Goal: Task Accomplishment & Management: Manage account settings

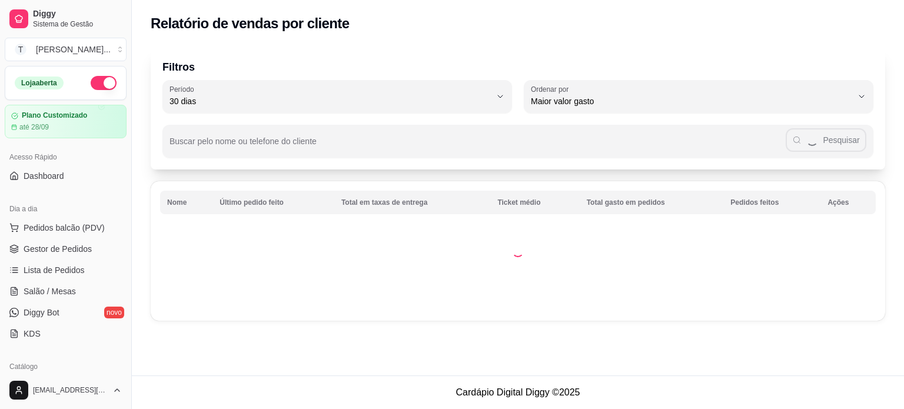
select select "30"
select select "HIGHEST_TOTAL_SPENT_WITH_ORDERS"
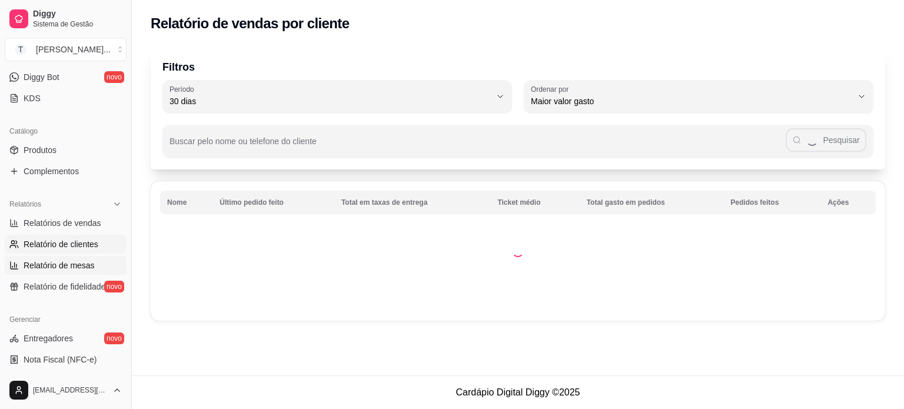
click at [69, 268] on span "Relatório de mesas" at bounding box center [59, 266] width 71 height 12
select select "TOTAL_OF_ORDERS"
select select "7"
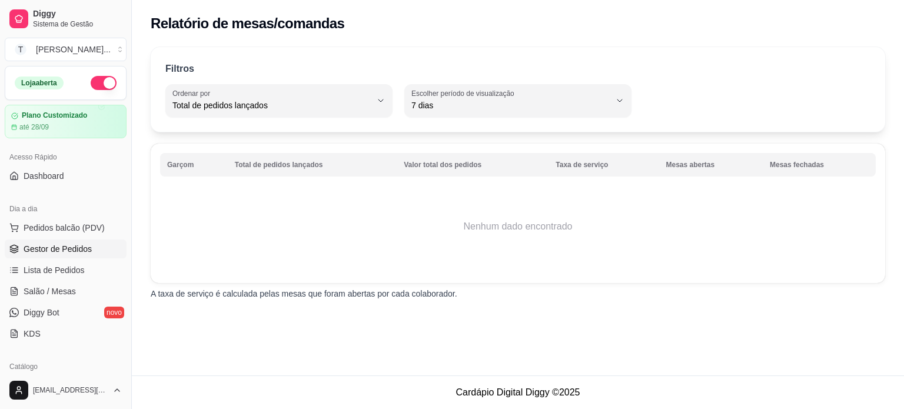
click at [64, 248] on span "Gestor de Pedidos" at bounding box center [58, 249] width 68 height 12
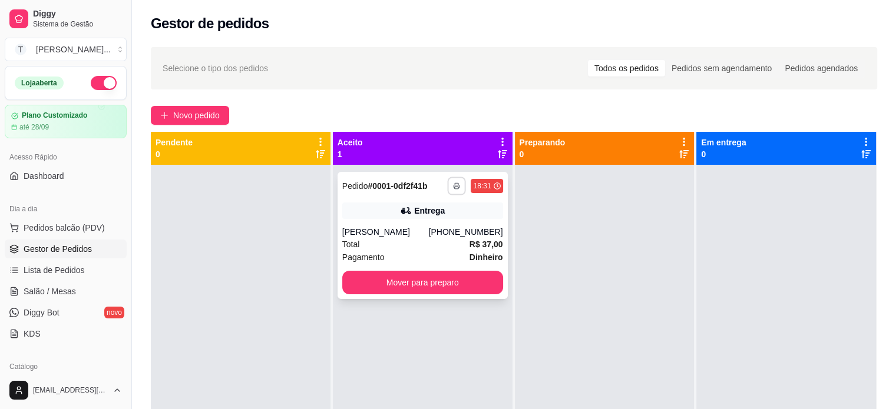
click at [453, 188] on icon "button" at bounding box center [456, 186] width 7 height 7
click at [430, 229] on button "IMPRESSORA" at bounding box center [421, 227] width 82 height 18
click at [42, 227] on span "Pedidos balcão (PDV)" at bounding box center [64, 228] width 81 height 12
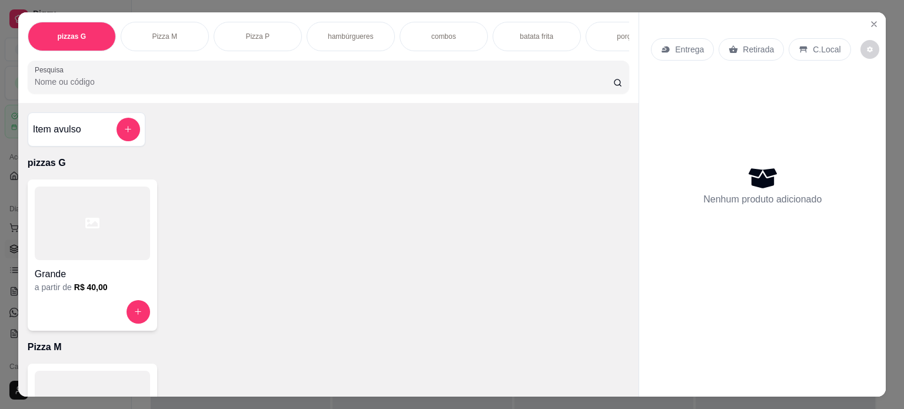
click at [432, 32] on p "combos" at bounding box center [444, 36] width 25 height 9
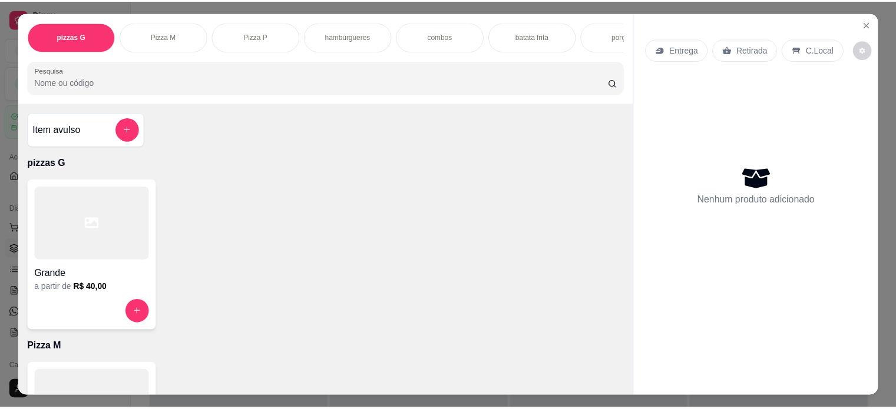
scroll to position [29, 0]
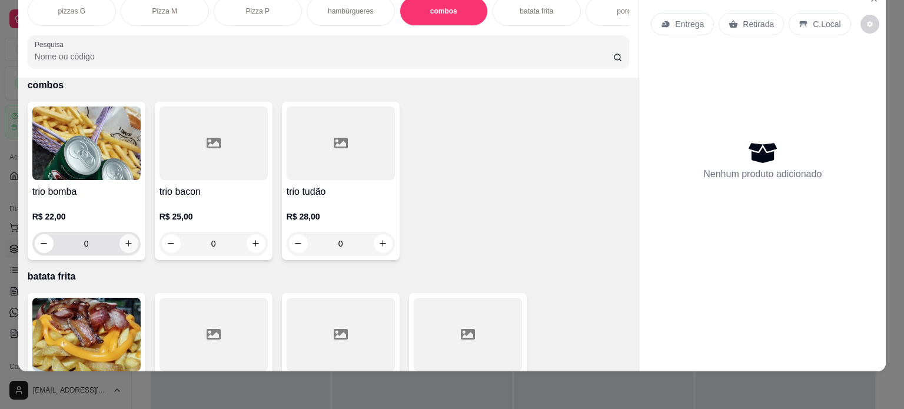
click at [124, 244] on icon "increase-product-quantity" at bounding box center [128, 243] width 9 height 9
type input "1"
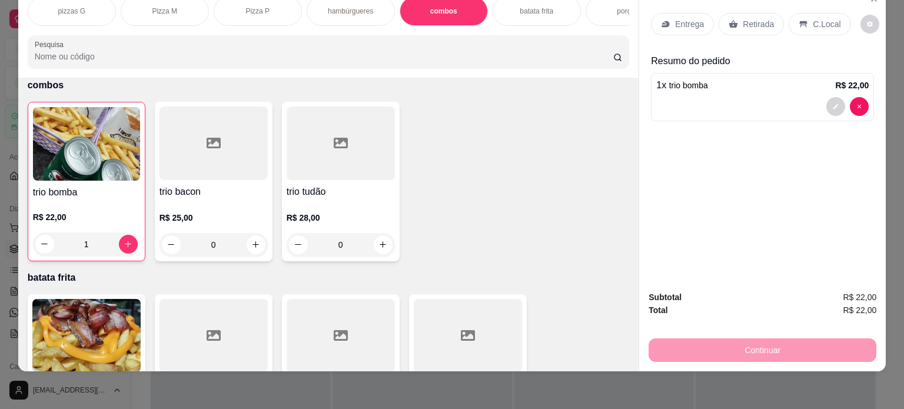
click at [681, 18] on p "Entrega" at bounding box center [689, 24] width 29 height 12
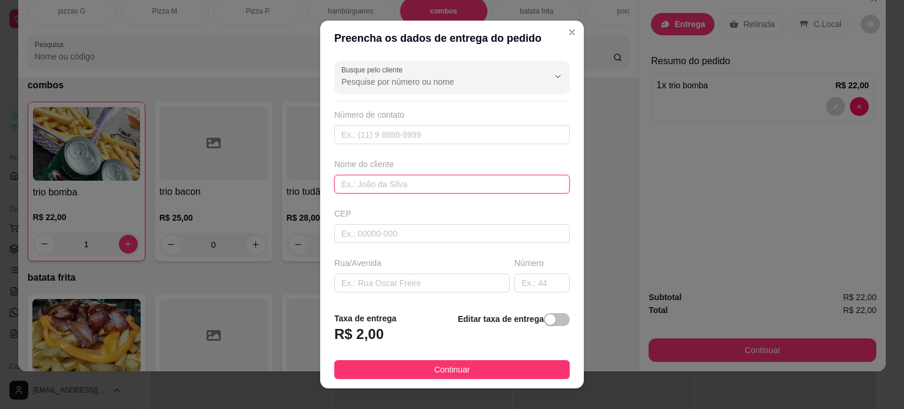
click at [413, 181] on input "text" at bounding box center [452, 184] width 236 height 19
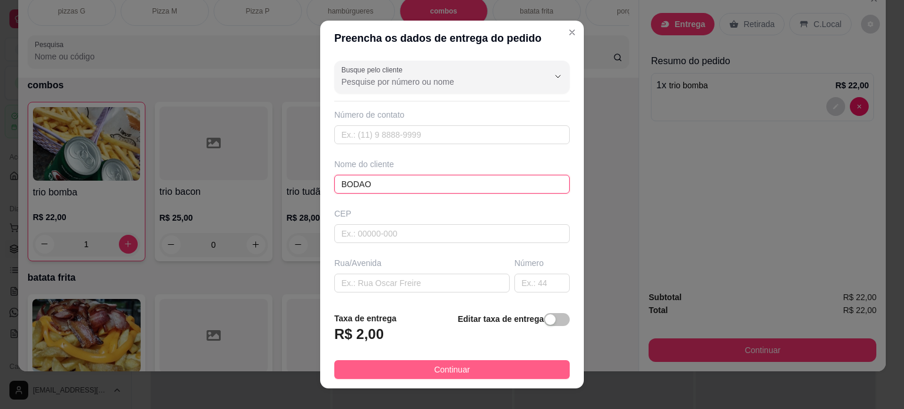
type input "BODAO"
drag, startPoint x: 459, startPoint y: 368, endPoint x: 496, endPoint y: 367, distance: 36.5
click at [460, 367] on span "Continuar" at bounding box center [453, 369] width 36 height 13
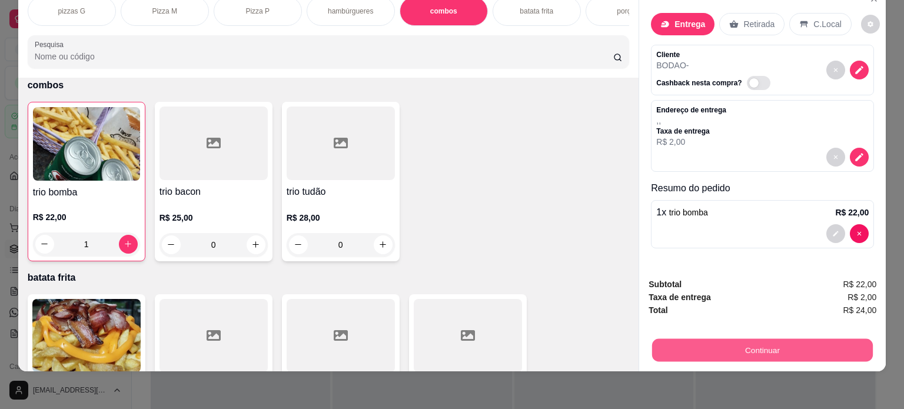
click at [684, 349] on button "Continuar" at bounding box center [762, 350] width 221 height 23
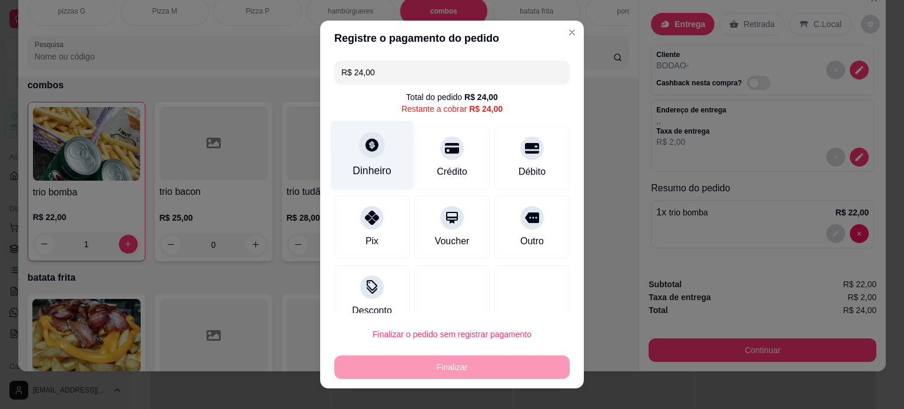
click at [375, 175] on div "Dinheiro" at bounding box center [372, 170] width 39 height 15
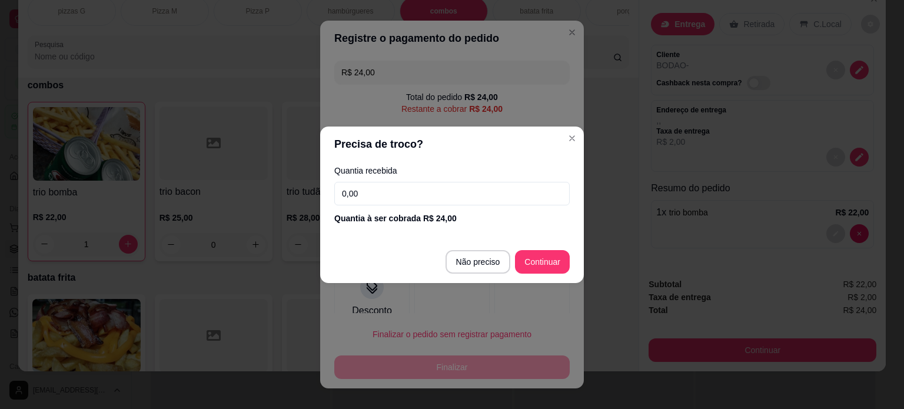
click at [399, 199] on input "0,00" at bounding box center [452, 194] width 236 height 24
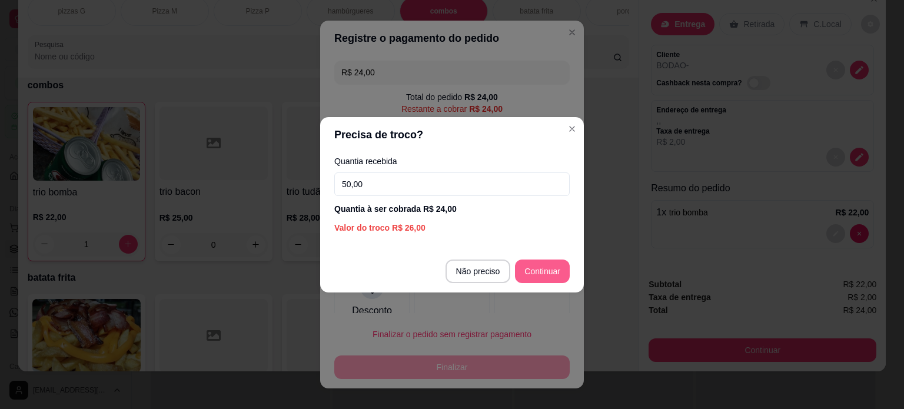
type input "50,00"
type input "R$ 0,00"
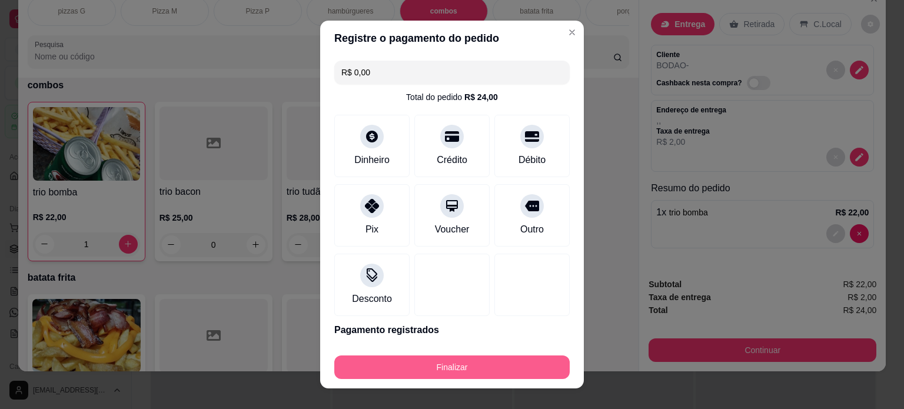
click at [509, 365] on button "Finalizar" at bounding box center [452, 368] width 236 height 24
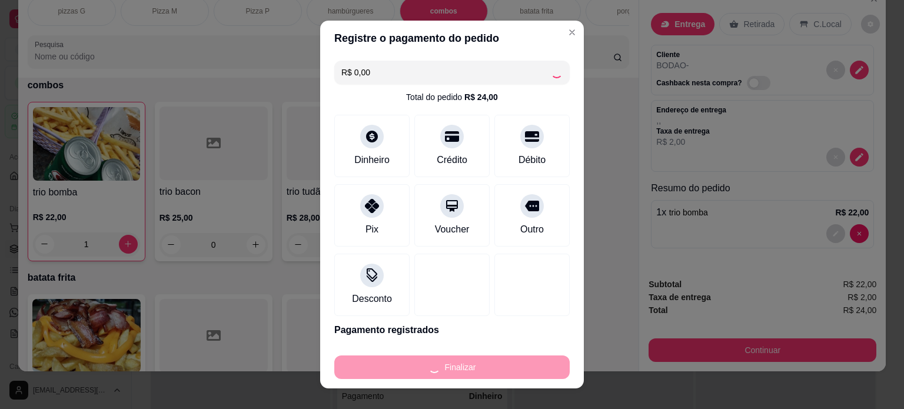
type input "0"
type input "-R$ 24,00"
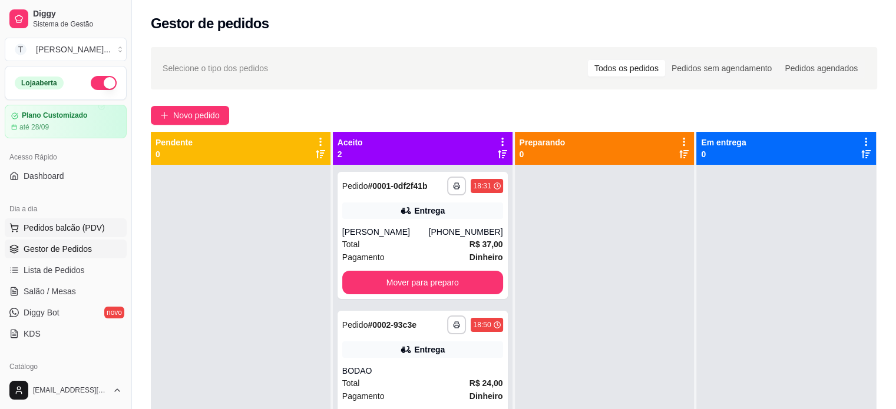
click at [81, 231] on span "Pedidos balcão (PDV)" at bounding box center [64, 228] width 81 height 12
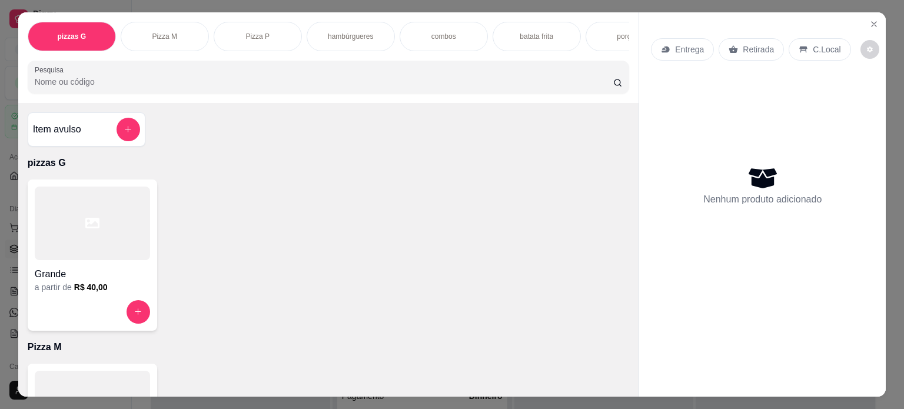
click at [437, 32] on p "combos" at bounding box center [444, 36] width 25 height 9
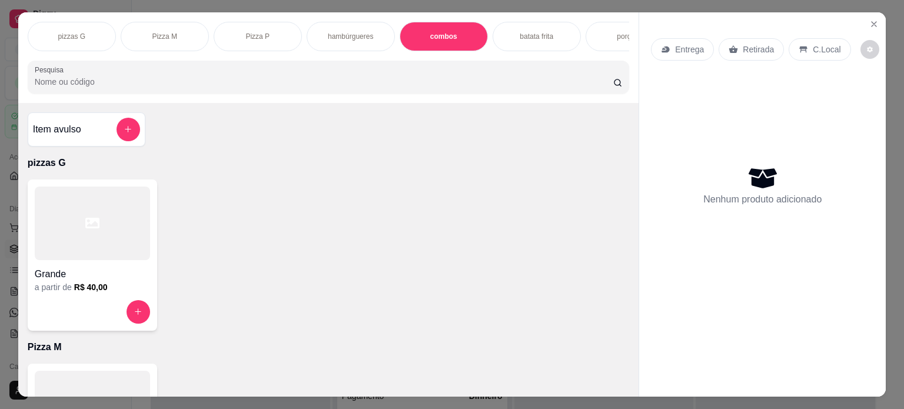
scroll to position [29, 0]
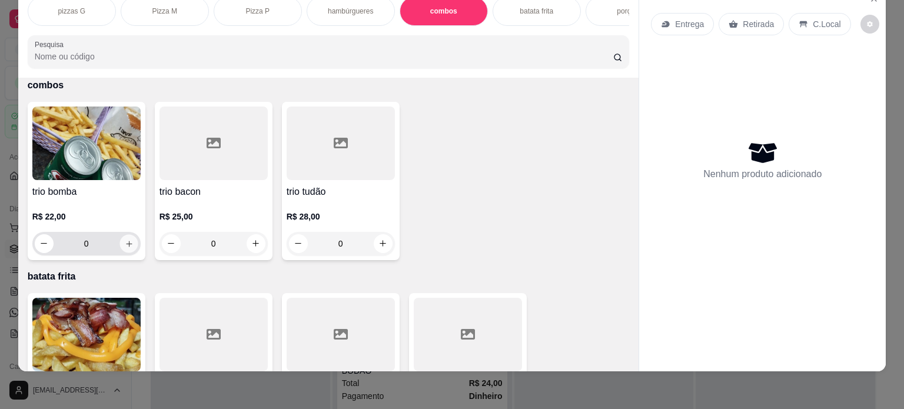
click at [126, 243] on icon "increase-product-quantity" at bounding box center [129, 244] width 6 height 6
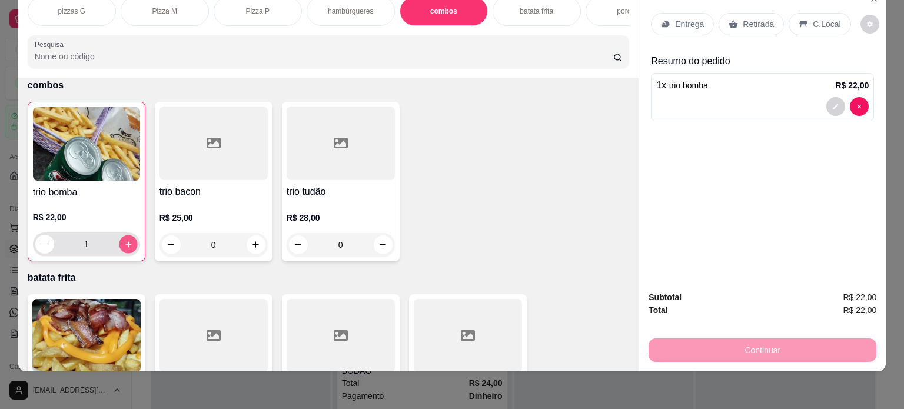
click at [124, 243] on icon "increase-product-quantity" at bounding box center [128, 244] width 9 height 9
type input "2"
click at [675, 18] on p "Entrega" at bounding box center [689, 24] width 29 height 12
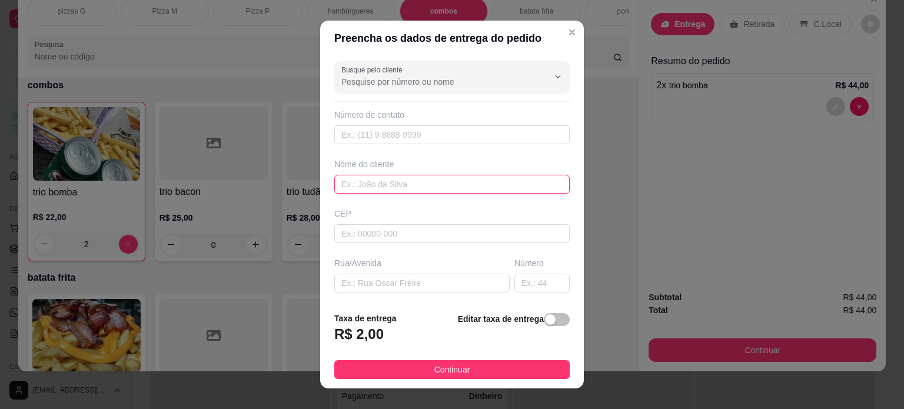
click at [401, 182] on input "text" at bounding box center [452, 184] width 236 height 19
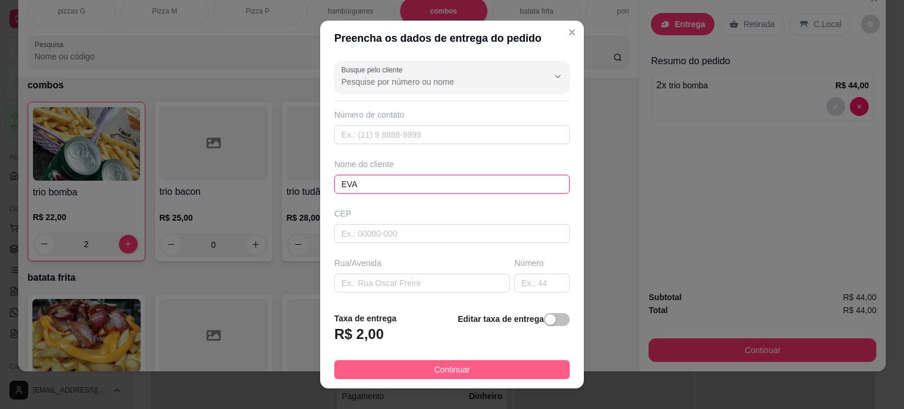
type input "EVA"
click at [457, 371] on span "Continuar" at bounding box center [453, 369] width 36 height 13
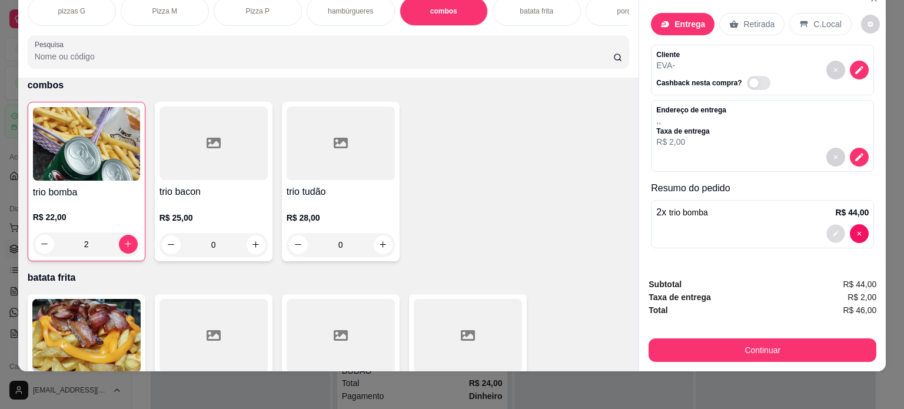
click at [834, 231] on icon "decrease-product-quantity" at bounding box center [836, 233] width 5 height 5
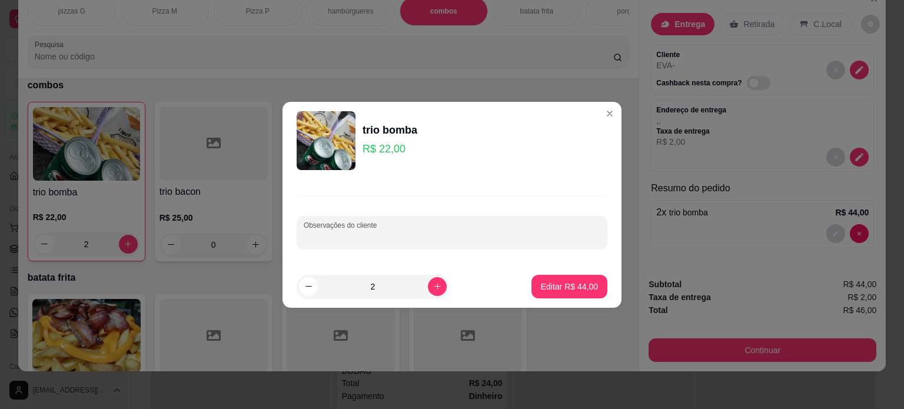
click at [459, 240] on input "Observações do cliente" at bounding box center [452, 237] width 297 height 12
type input "8:00HORAS"
click at [575, 287] on p "Editar R$ 44,00" at bounding box center [569, 287] width 57 height 12
type input "0"
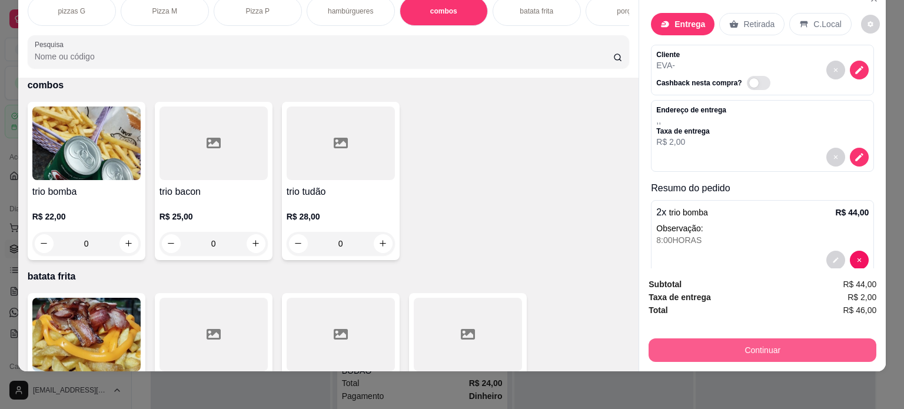
click at [749, 339] on button "Continuar" at bounding box center [763, 351] width 228 height 24
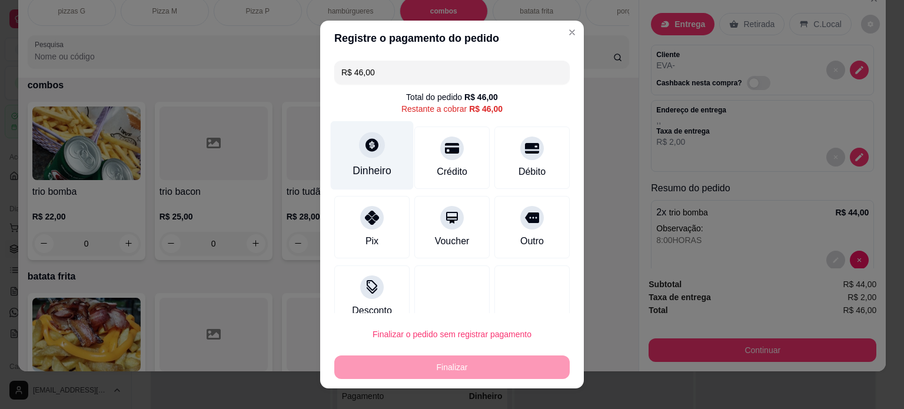
click at [359, 170] on div "Dinheiro" at bounding box center [372, 170] width 39 height 15
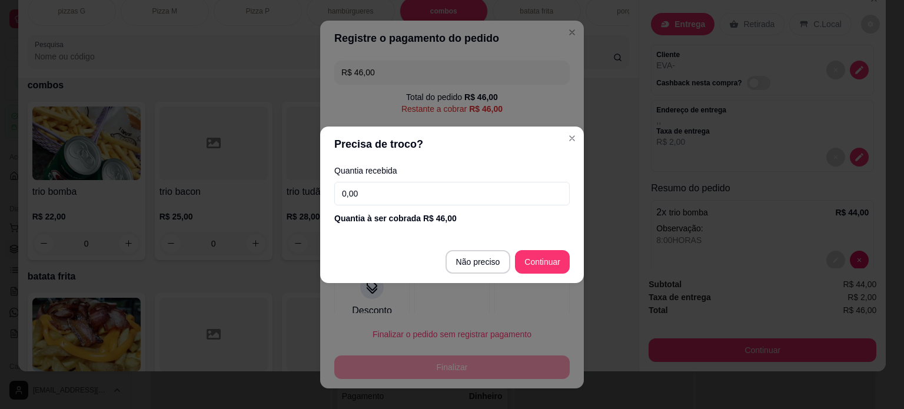
click at [388, 198] on input "0,00" at bounding box center [452, 194] width 236 height 24
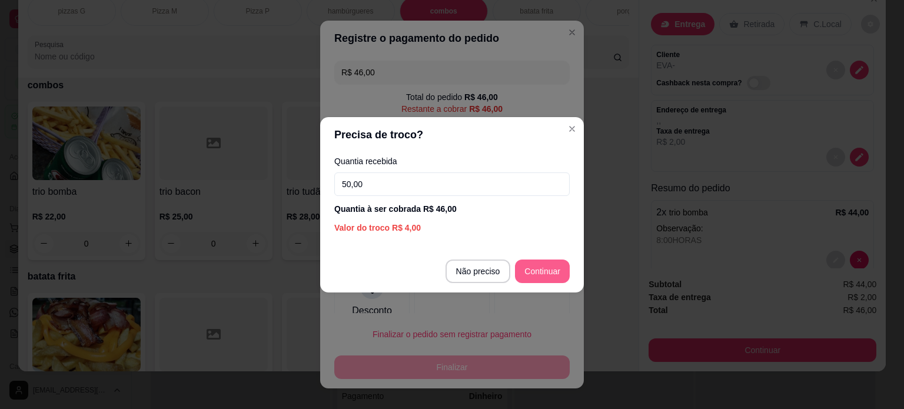
type input "50,00"
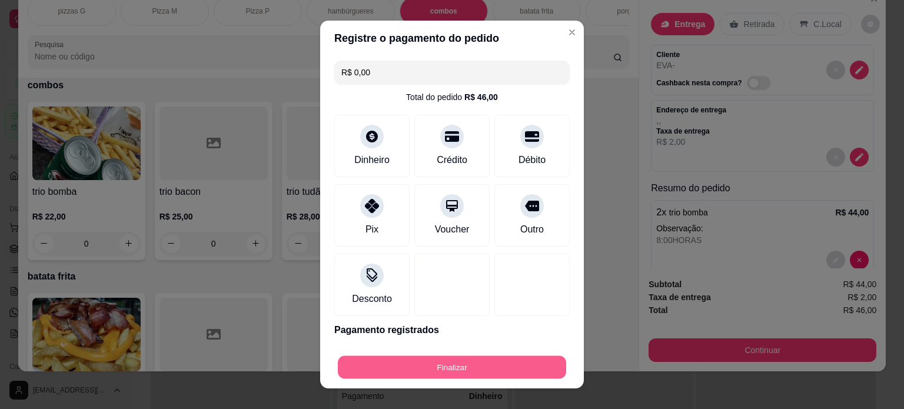
click at [480, 367] on button "Finalizar" at bounding box center [452, 367] width 228 height 23
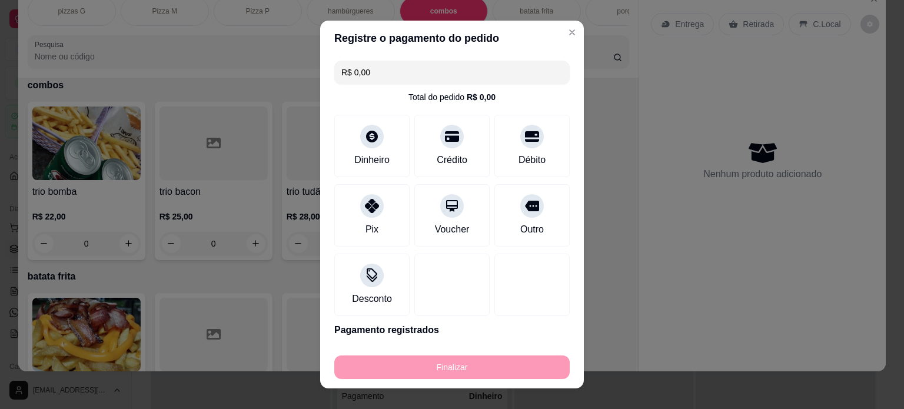
type input "-R$ 46,00"
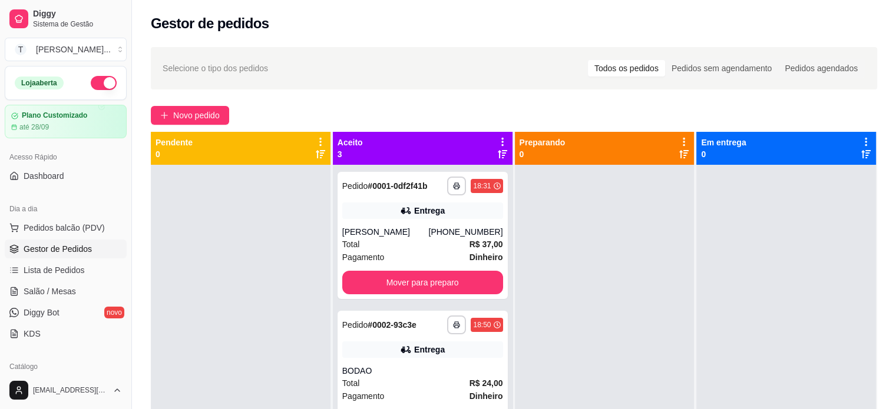
click at [711, 340] on div at bounding box center [786, 369] width 180 height 409
click at [95, 228] on span "Pedidos balcão (PDV)" at bounding box center [64, 228] width 81 height 12
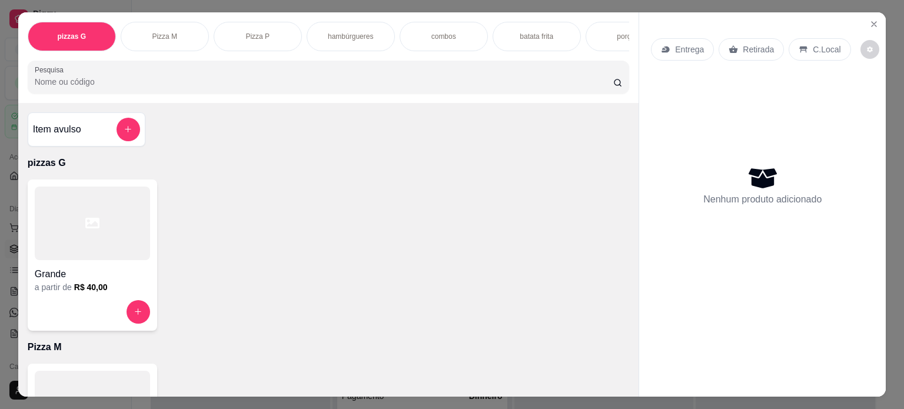
click at [258, 34] on p "Pizza P" at bounding box center [258, 36] width 24 height 9
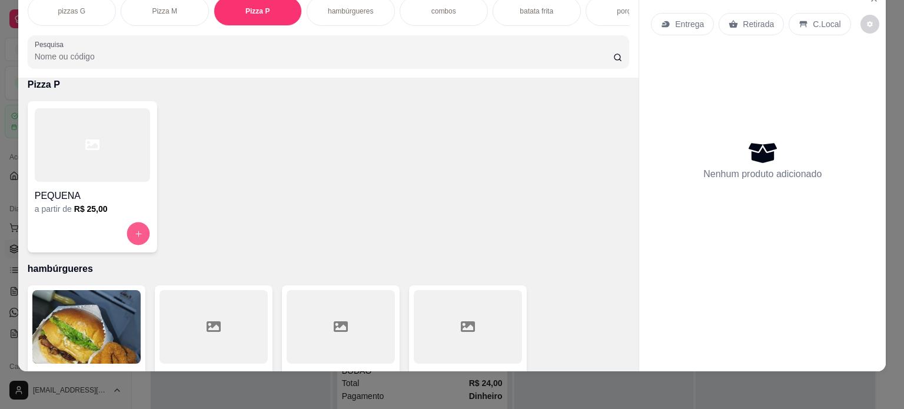
click at [134, 232] on icon "increase-product-quantity" at bounding box center [138, 234] width 9 height 9
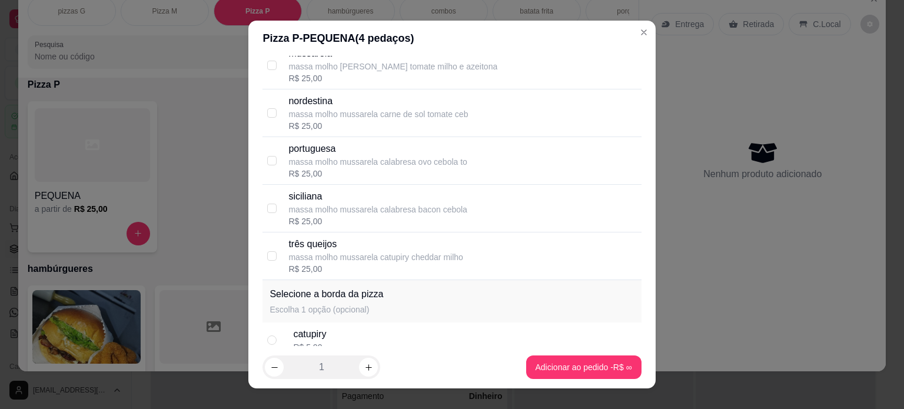
scroll to position [294, 0]
click at [267, 254] on input "checkbox" at bounding box center [271, 253] width 9 height 9
checkbox input "true"
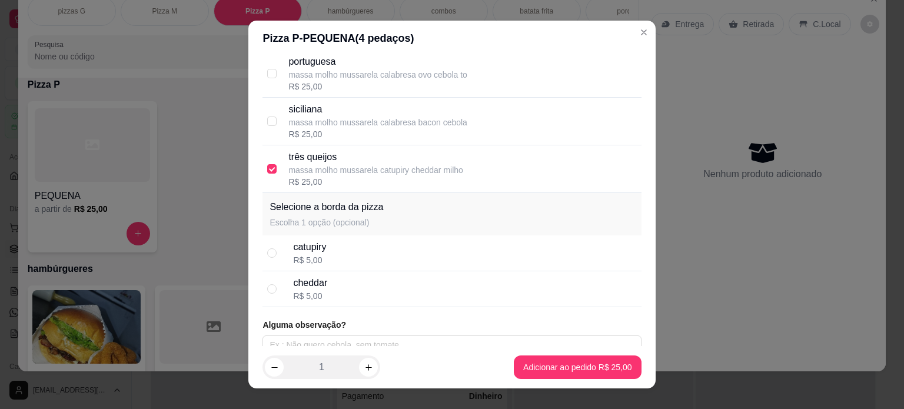
scroll to position [389, 0]
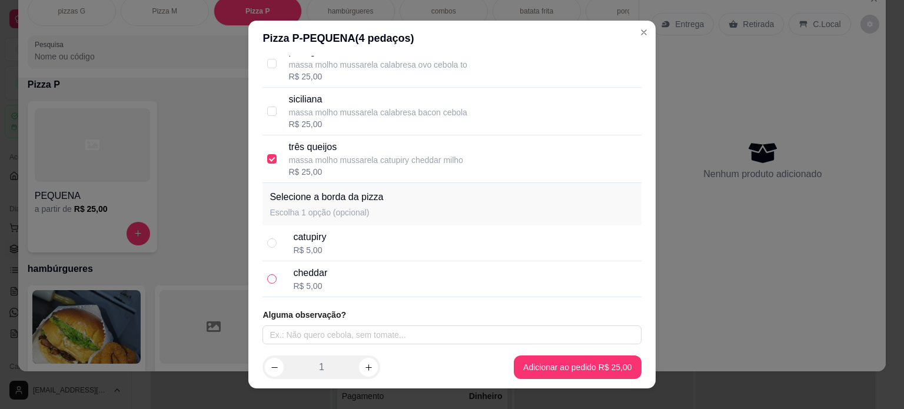
click at [267, 276] on input "radio" at bounding box center [271, 278] width 9 height 9
radio input "true"
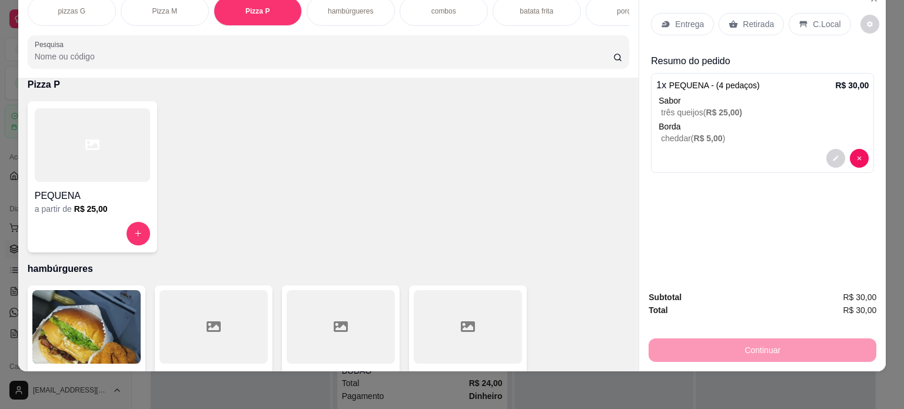
click at [680, 18] on p "Entrega" at bounding box center [689, 24] width 29 height 12
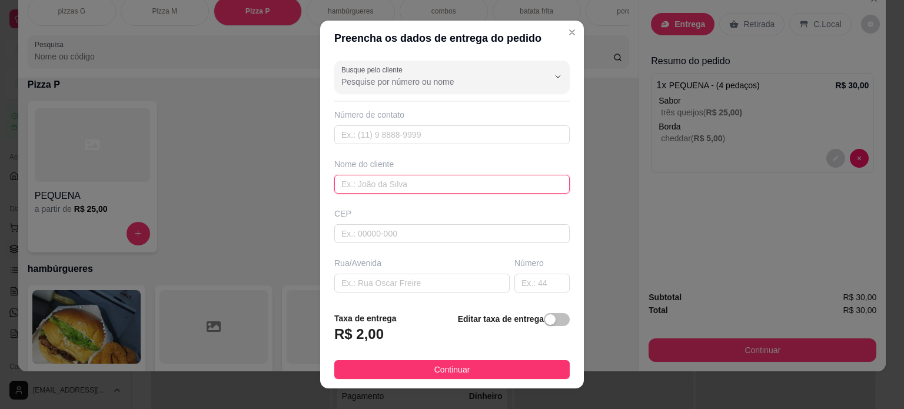
click at [370, 183] on input "text" at bounding box center [452, 184] width 236 height 19
type input "G"
type input "FRENTE 15"
click at [456, 368] on span "Continuar" at bounding box center [453, 369] width 36 height 13
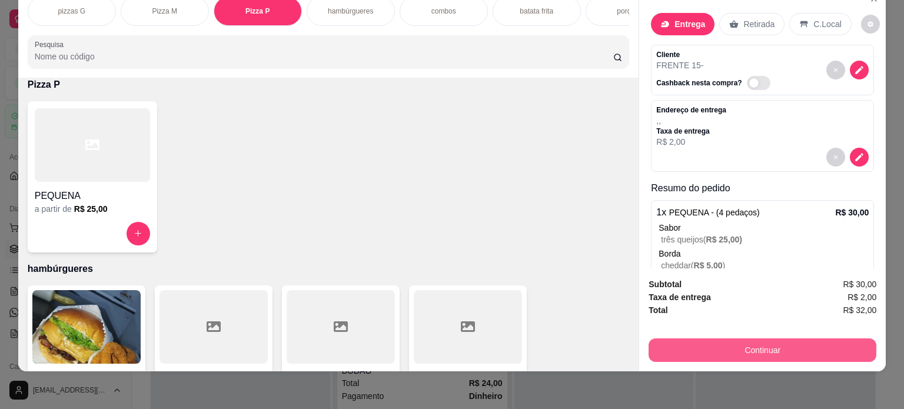
click at [763, 344] on button "Continuar" at bounding box center [763, 351] width 228 height 24
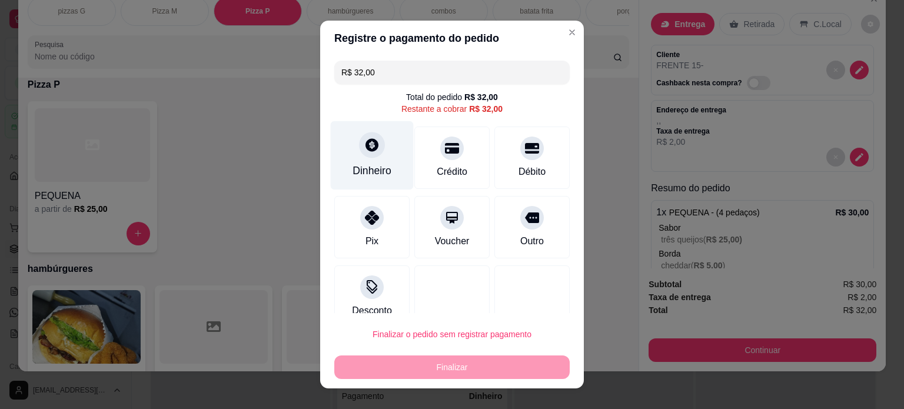
click at [357, 163] on div "Dinheiro" at bounding box center [372, 170] width 39 height 15
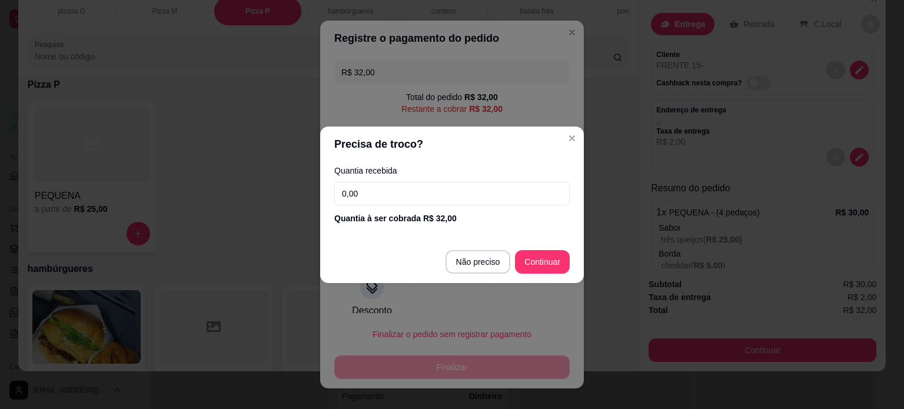
click at [400, 197] on input "0,00" at bounding box center [452, 194] width 236 height 24
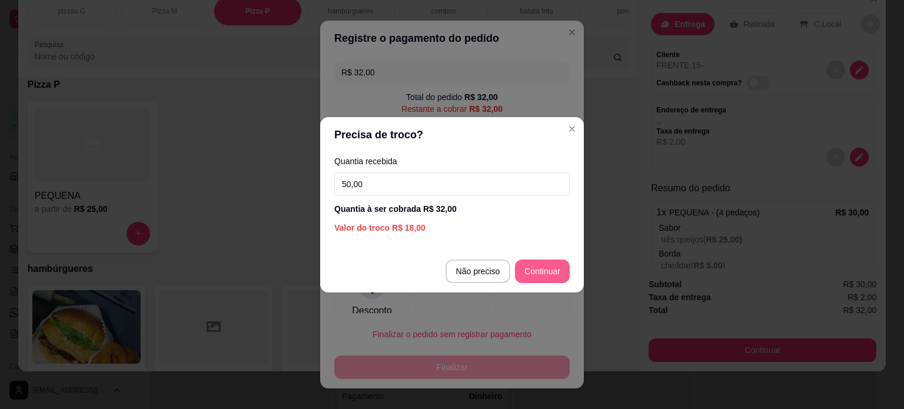
type input "50,00"
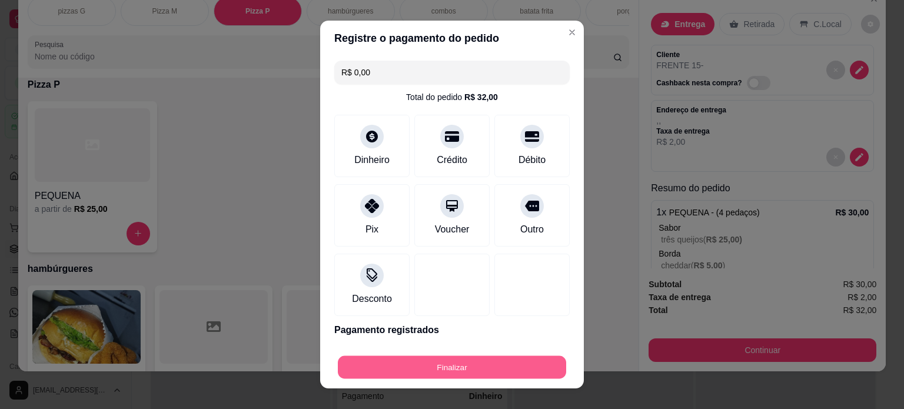
click at [477, 364] on button "Finalizar" at bounding box center [452, 367] width 228 height 23
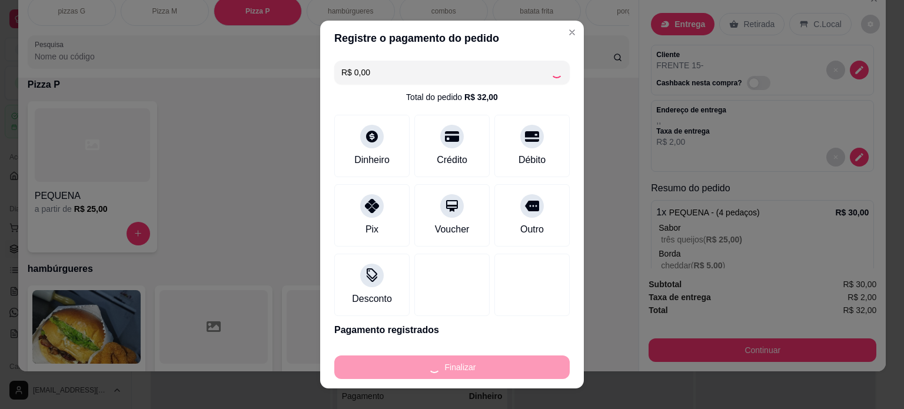
type input "-R$ 32,00"
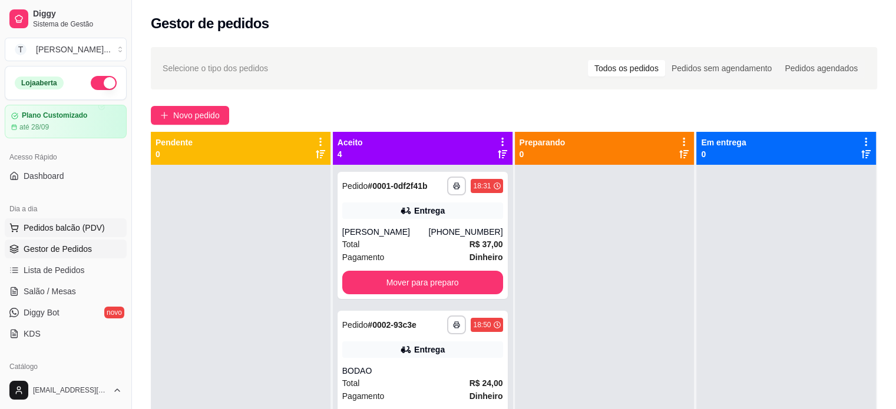
click at [70, 226] on span "Pedidos balcão (PDV)" at bounding box center [64, 228] width 81 height 12
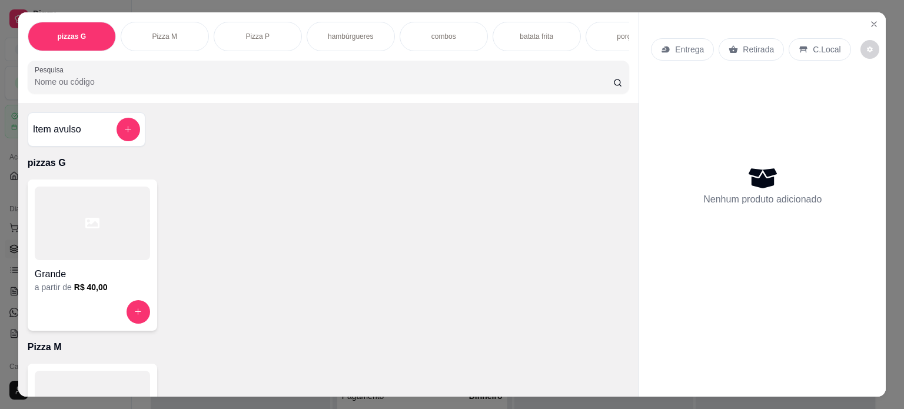
click at [166, 32] on p "Pizza M" at bounding box center [164, 36] width 25 height 9
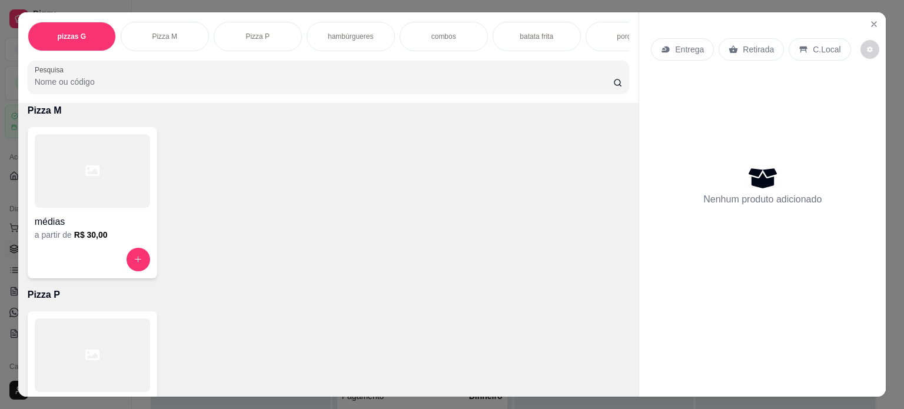
scroll to position [29, 0]
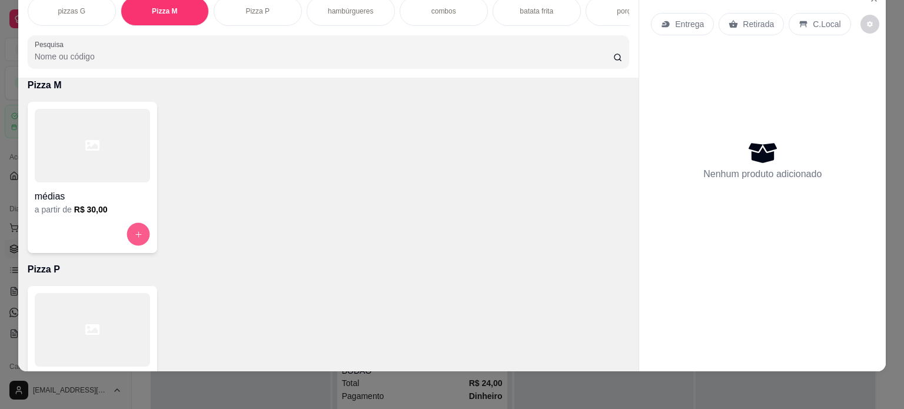
click at [134, 235] on icon "increase-product-quantity" at bounding box center [138, 234] width 9 height 9
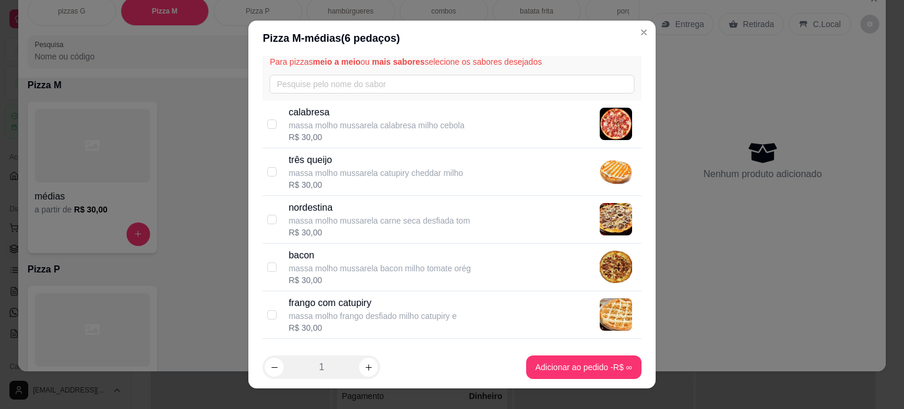
scroll to position [118, 0]
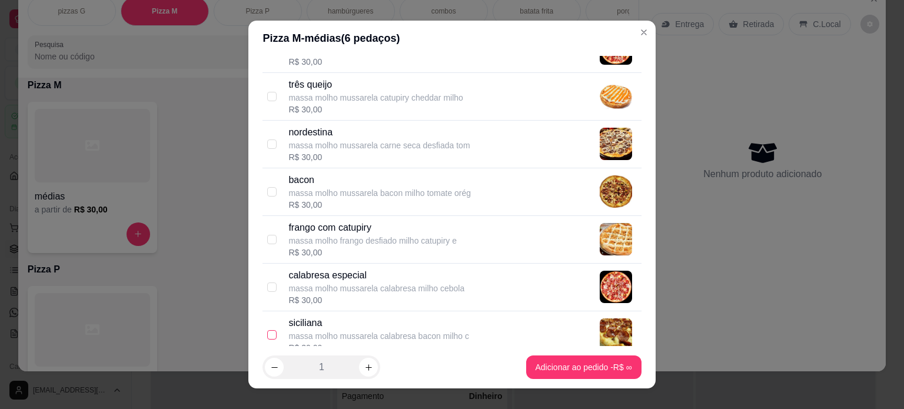
click at [267, 334] on input "checkbox" at bounding box center [271, 334] width 9 height 9
checkbox input "true"
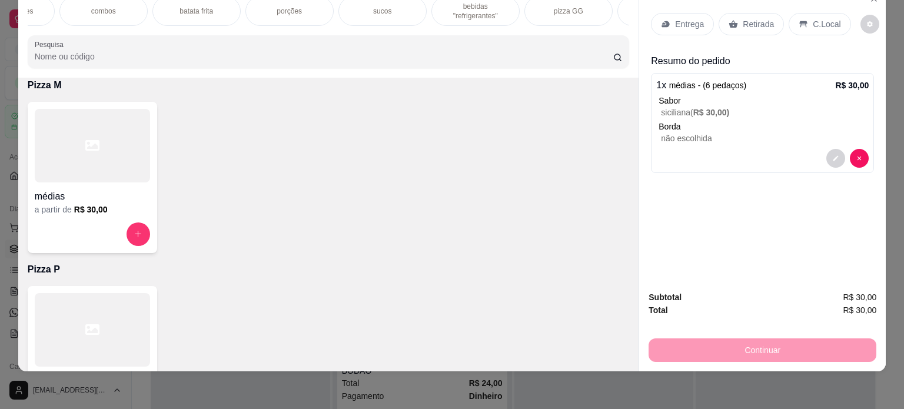
scroll to position [0, 353]
click at [459, 6] on p "bebidas "refrigerantes"" at bounding box center [463, 11] width 68 height 19
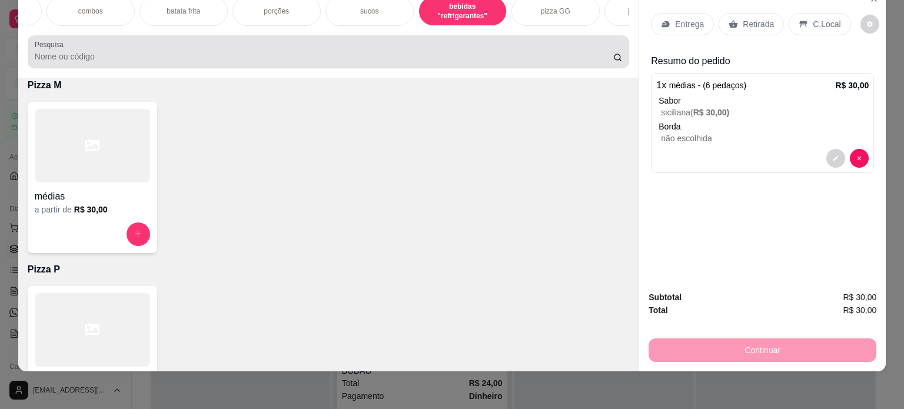
scroll to position [1912, 0]
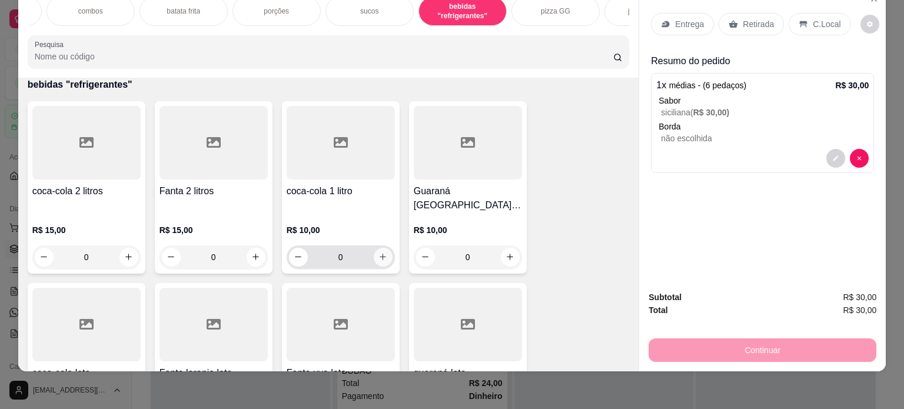
click at [380, 254] on icon "increase-product-quantity" at bounding box center [383, 257] width 6 height 6
type input "1"
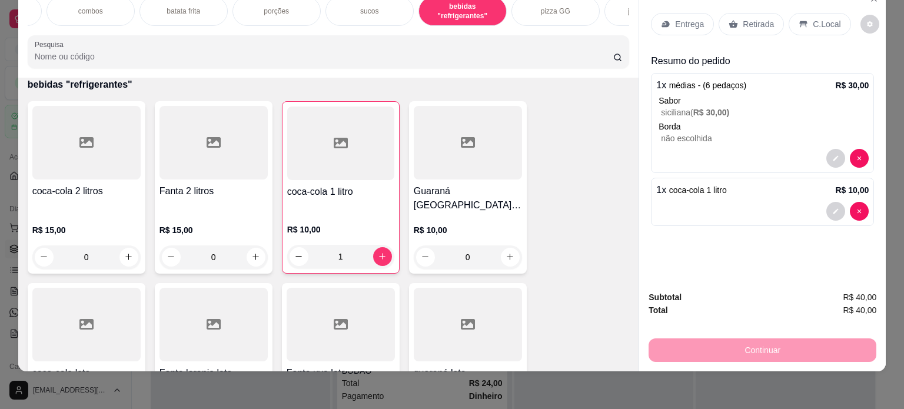
click at [675, 18] on p "Entrega" at bounding box center [689, 24] width 29 height 12
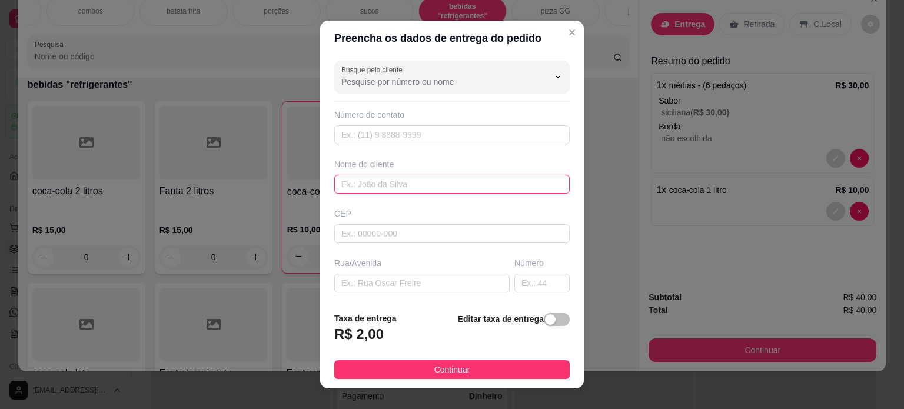
click at [444, 183] on input "text" at bounding box center [452, 184] width 236 height 19
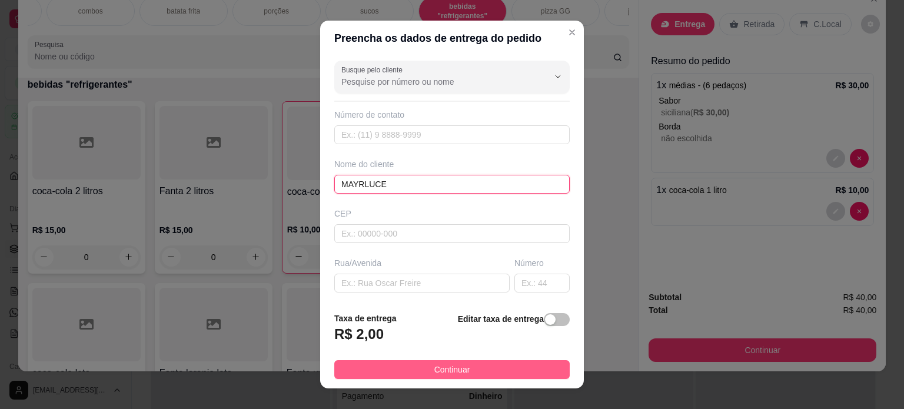
type input "MAYRLUCE"
click at [505, 370] on button "Continuar" at bounding box center [452, 369] width 236 height 19
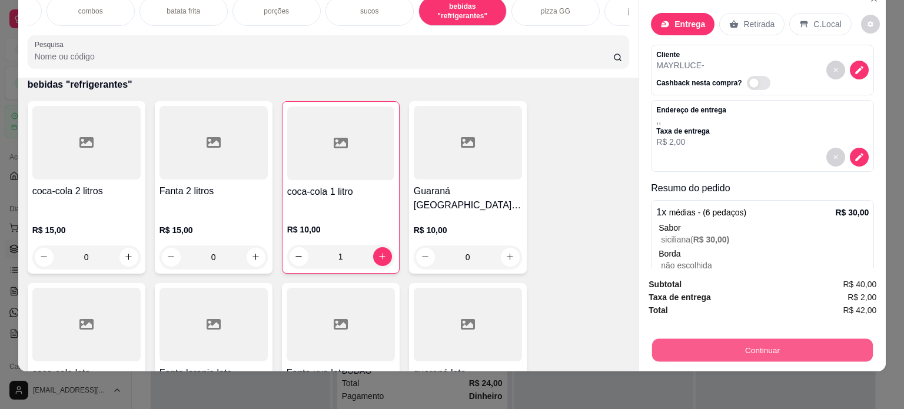
click at [715, 341] on button "Continuar" at bounding box center [762, 350] width 221 height 23
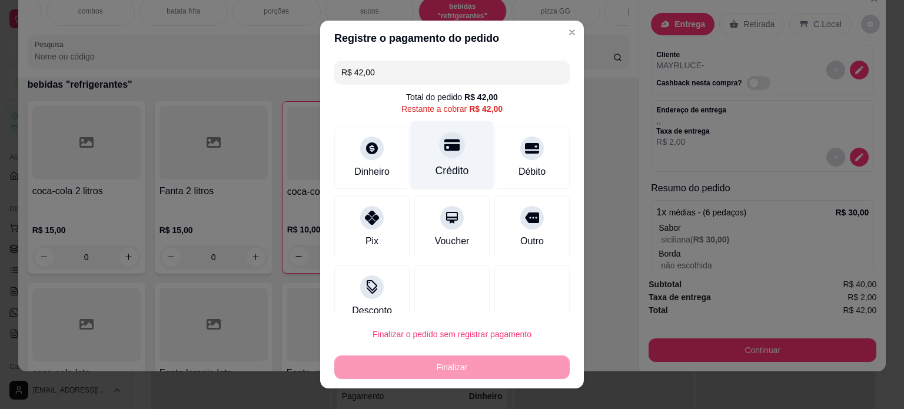
click at [447, 169] on div "Crédito" at bounding box center [453, 170] width 34 height 15
type input "R$ 0,00"
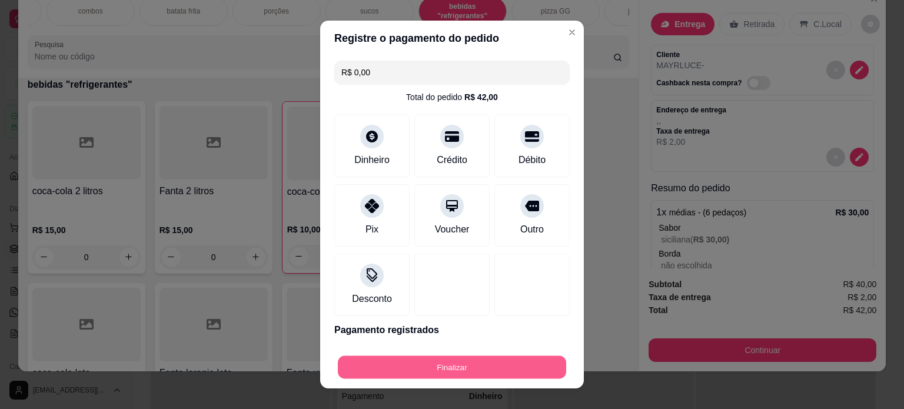
click at [462, 363] on button "Finalizar" at bounding box center [452, 367] width 228 height 23
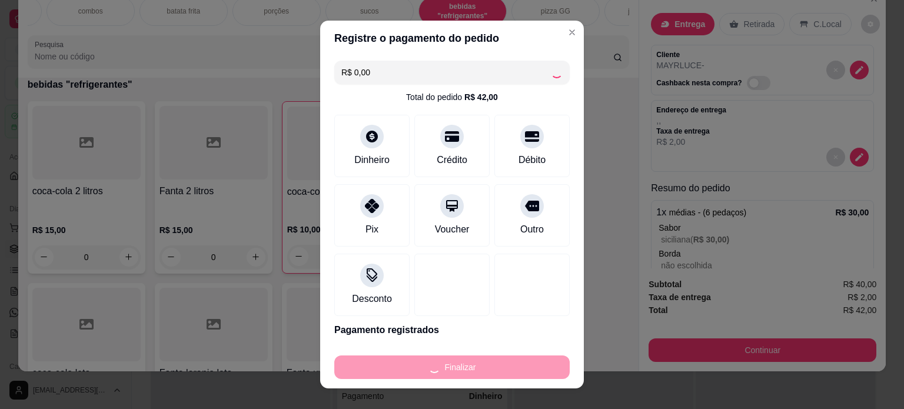
type input "0"
type input "-R$ 42,00"
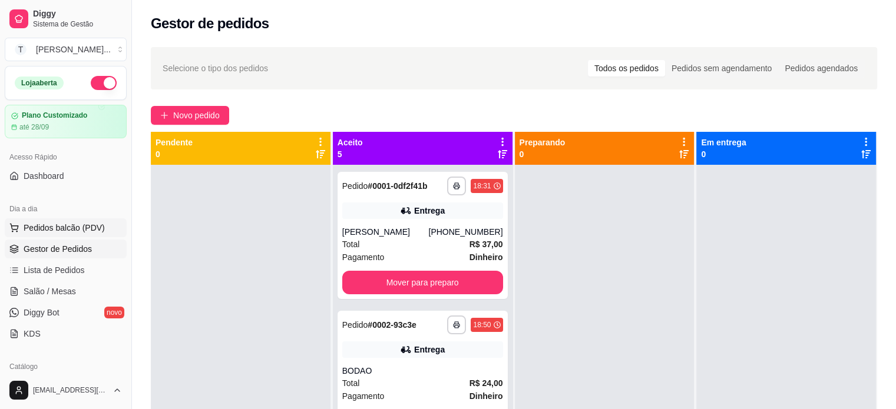
click at [65, 225] on span "Pedidos balcão (PDV)" at bounding box center [64, 228] width 81 height 12
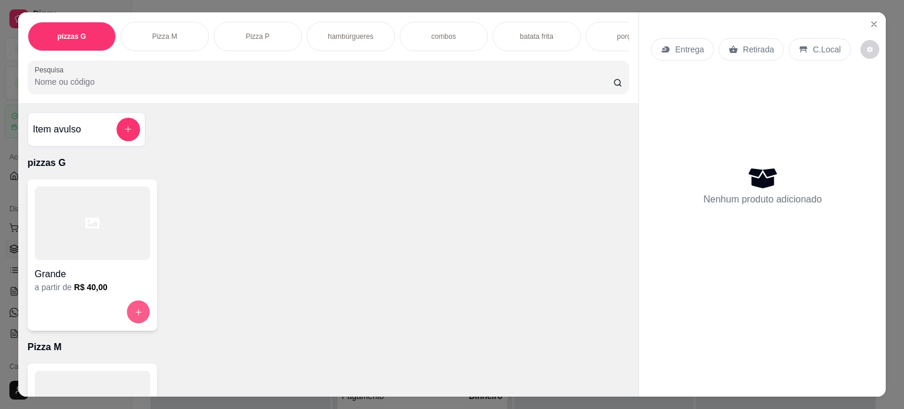
click at [132, 320] on button "increase-product-quantity" at bounding box center [138, 311] width 23 height 23
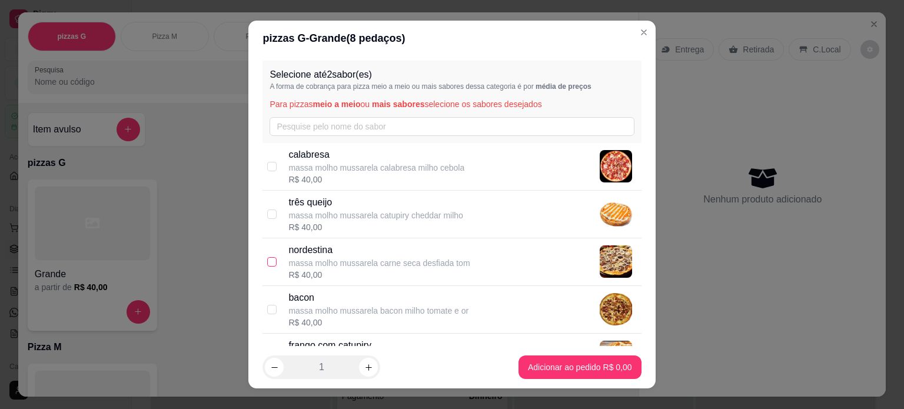
click at [267, 261] on input "checkbox" at bounding box center [271, 261] width 9 height 9
checkbox input "true"
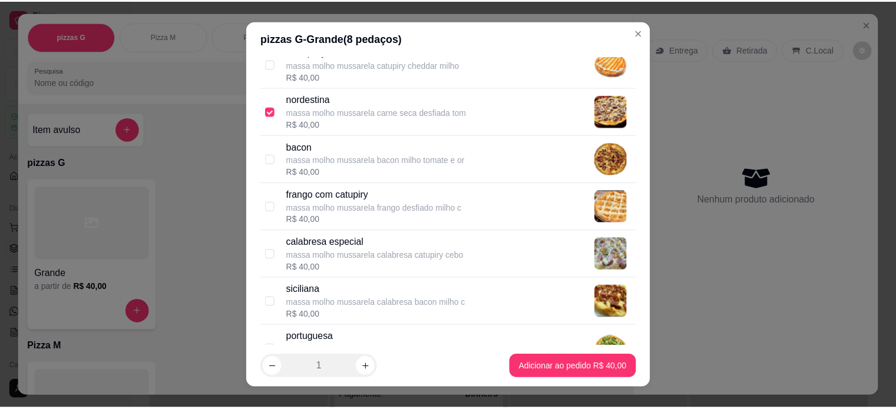
scroll to position [177, 0]
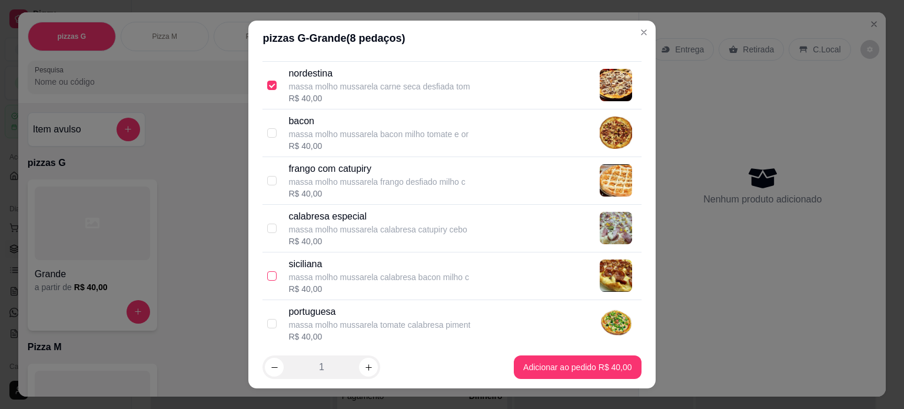
click at [269, 274] on input "checkbox" at bounding box center [271, 275] width 9 height 9
checkbox input "true"
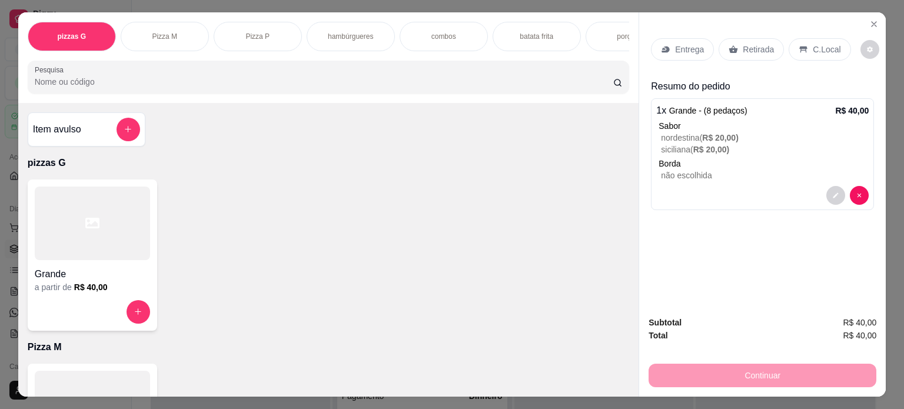
click at [675, 47] on p "Entrega" at bounding box center [689, 50] width 29 height 12
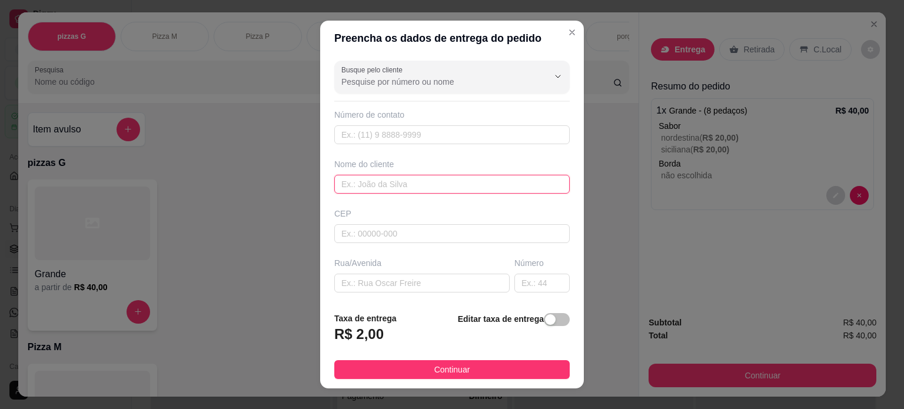
click at [414, 185] on input "text" at bounding box center [452, 184] width 236 height 19
type input "SORVETERIA"
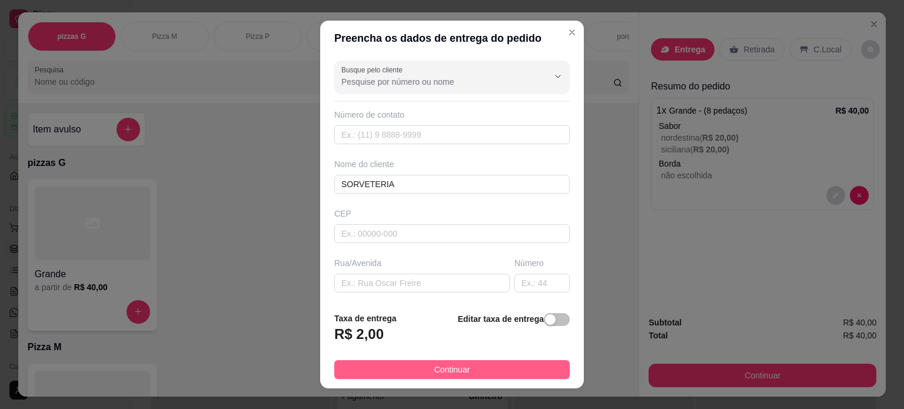
click at [457, 369] on span "Continuar" at bounding box center [453, 369] width 36 height 13
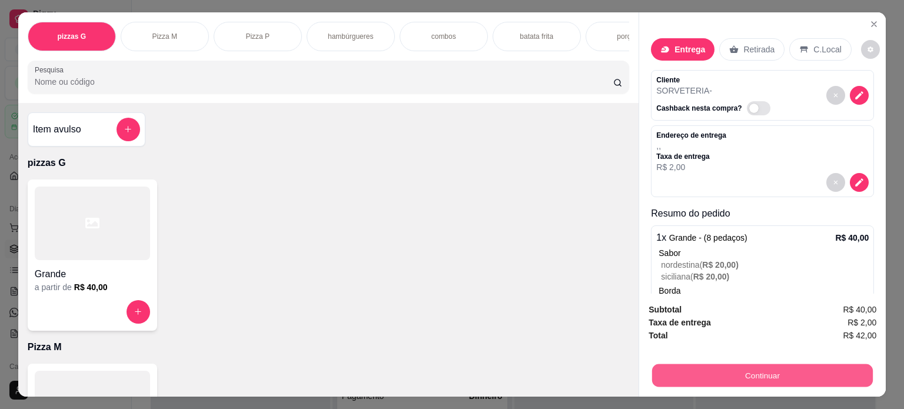
click at [678, 369] on button "Continuar" at bounding box center [762, 375] width 221 height 23
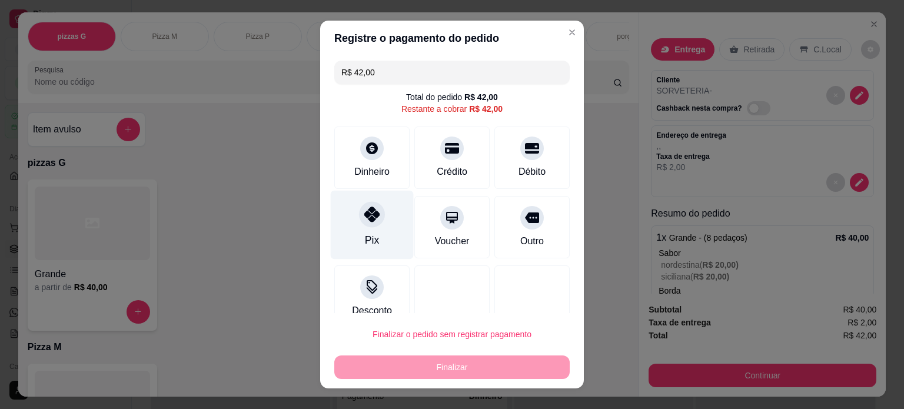
drag, startPoint x: 367, startPoint y: 211, endPoint x: 396, endPoint y: 266, distance: 61.4
click at [368, 211] on icon at bounding box center [371, 214] width 15 height 15
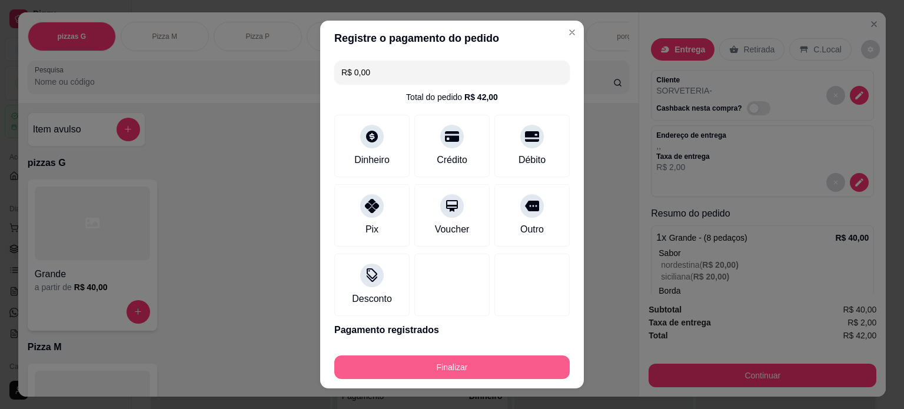
click at [432, 372] on button "Finalizar" at bounding box center [452, 368] width 236 height 24
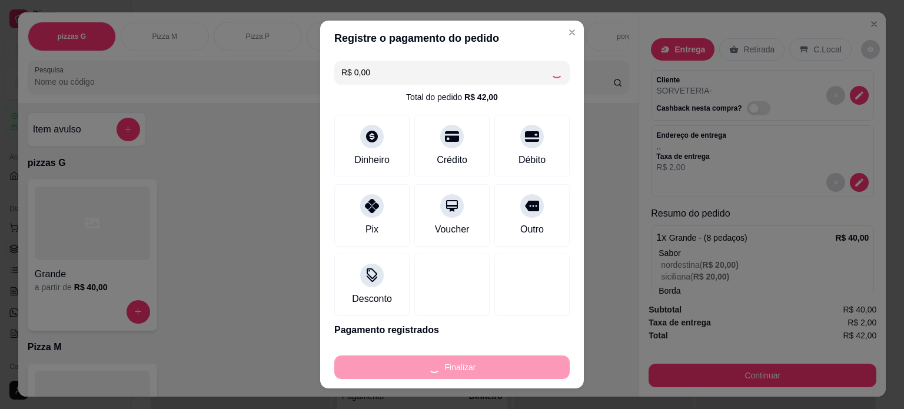
type input "-R$ 42,00"
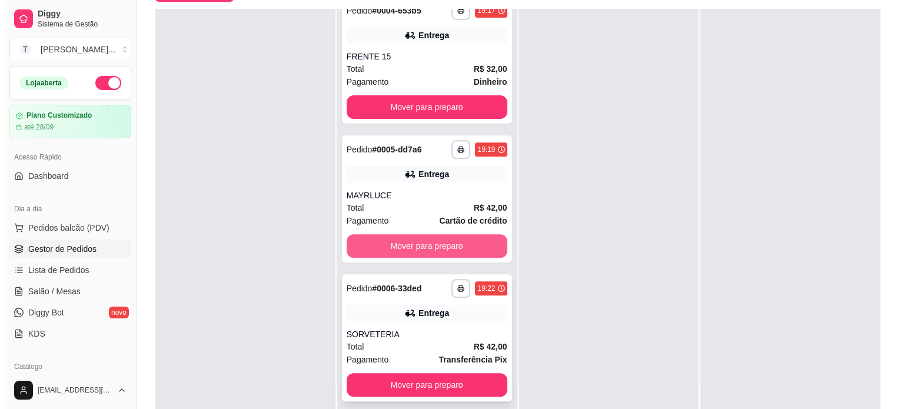
scroll to position [179, 0]
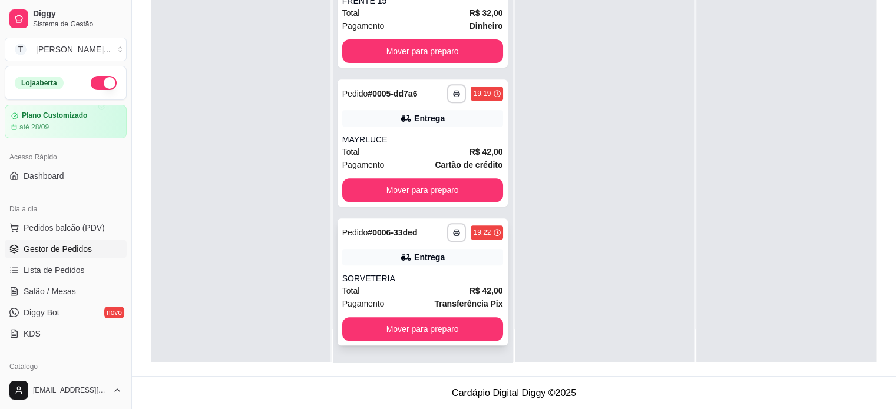
click at [398, 283] on div "SORVETERIA" at bounding box center [422, 279] width 161 height 12
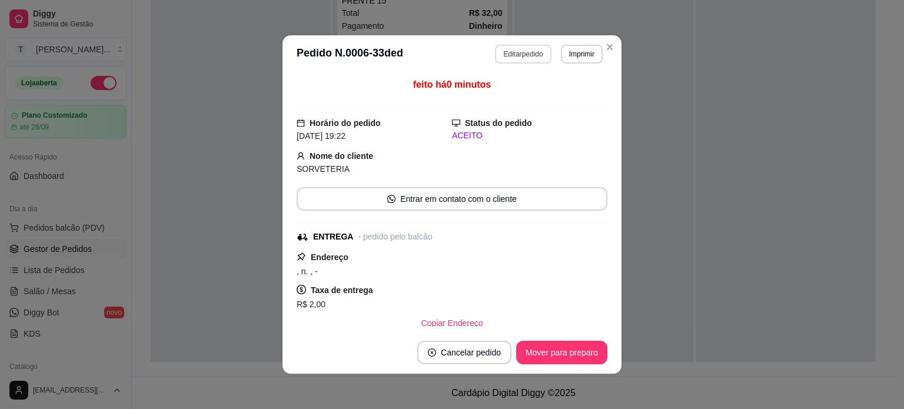
click at [525, 52] on button "Editar pedido" at bounding box center [523, 54] width 56 height 19
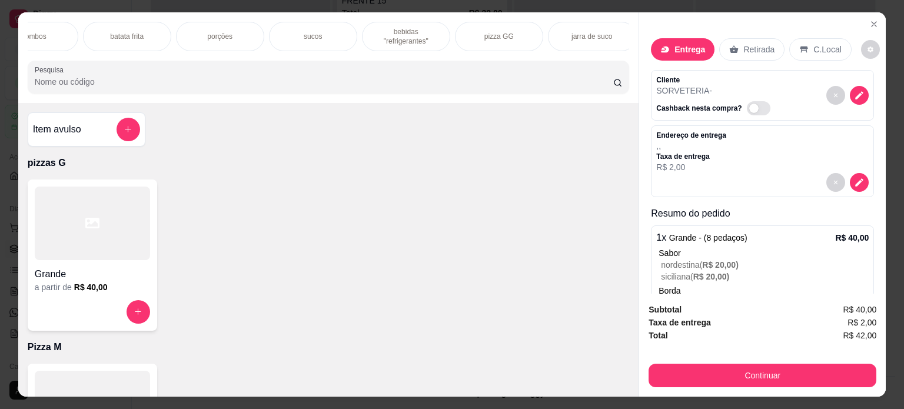
scroll to position [0, 416]
click at [396, 35] on p "bebidas "refrigerantes"" at bounding box center [400, 36] width 68 height 19
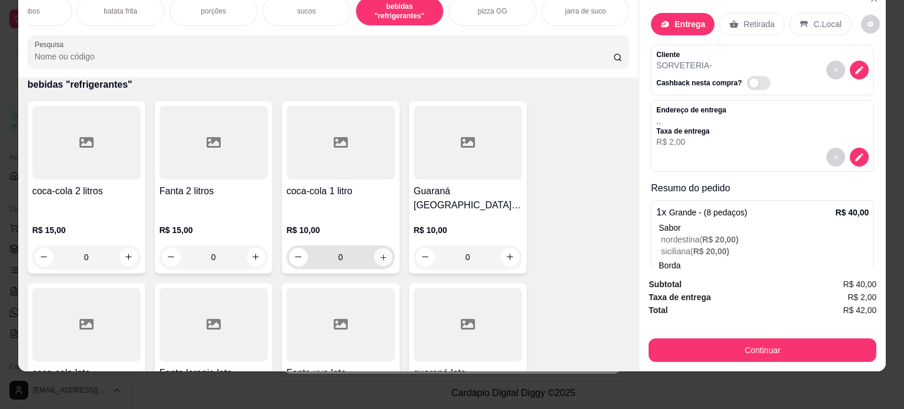
click at [379, 253] on icon "increase-product-quantity" at bounding box center [383, 257] width 9 height 9
type input "1"
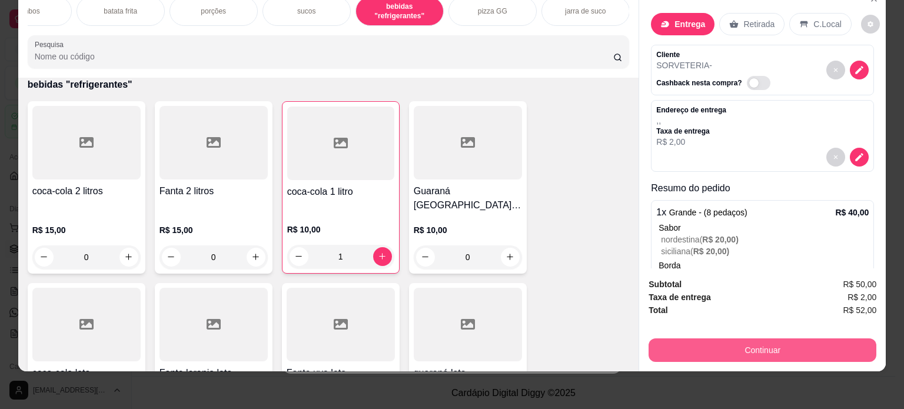
click at [769, 339] on button "Continuar" at bounding box center [763, 351] width 228 height 24
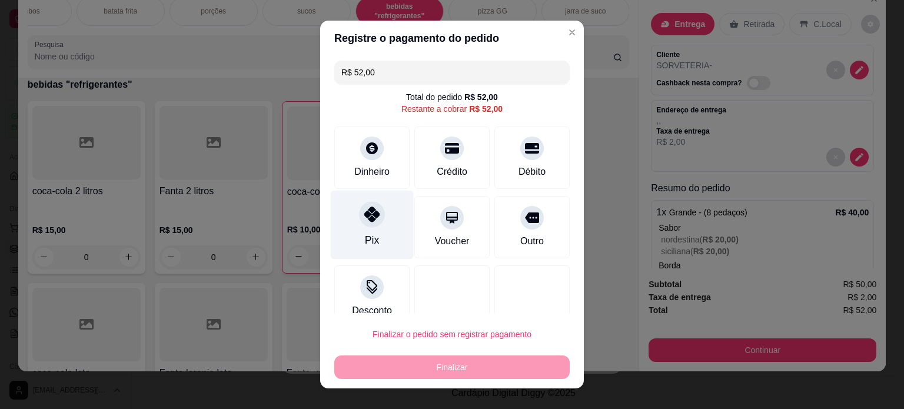
click at [364, 225] on div at bounding box center [372, 214] width 26 height 26
type input "R$ 0,00"
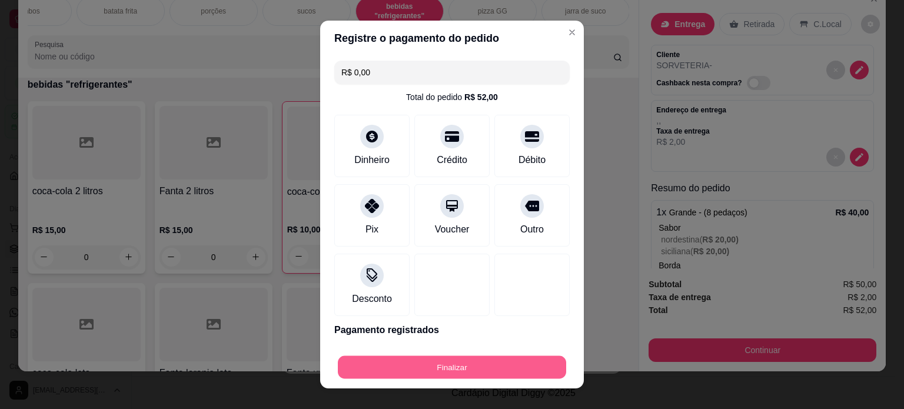
click at [462, 370] on button "Finalizar" at bounding box center [452, 367] width 228 height 23
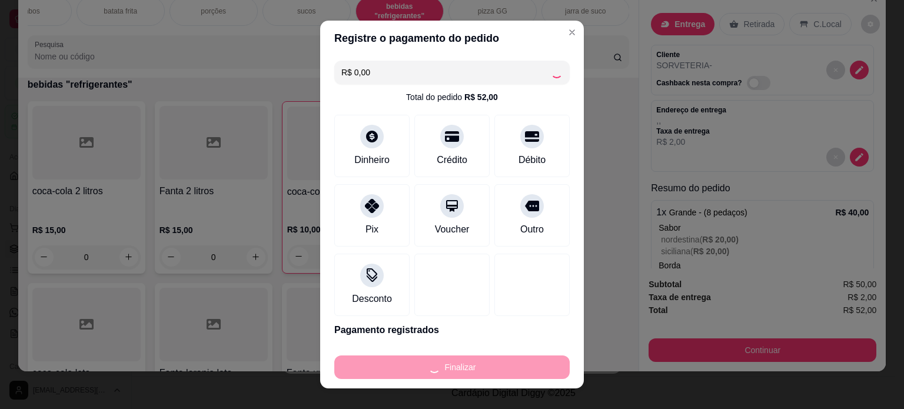
type input "0"
type input "-R$ 52,00"
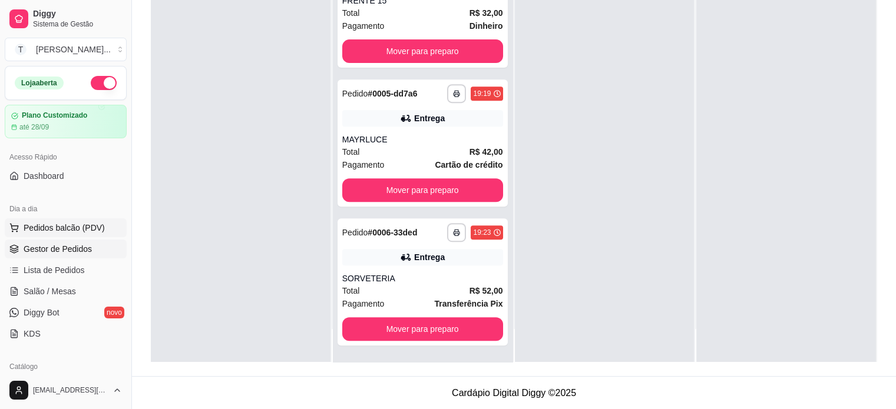
click at [88, 235] on button "Pedidos balcão (PDV)" at bounding box center [66, 227] width 122 height 19
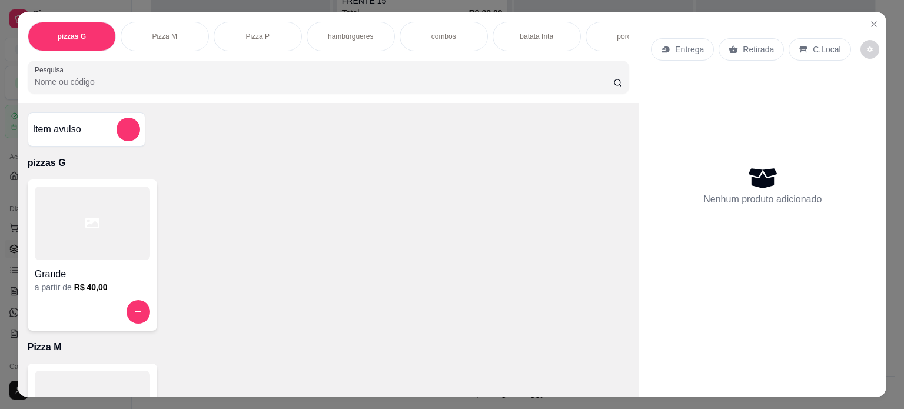
click at [180, 37] on div "Pizza M" at bounding box center [165, 36] width 88 height 29
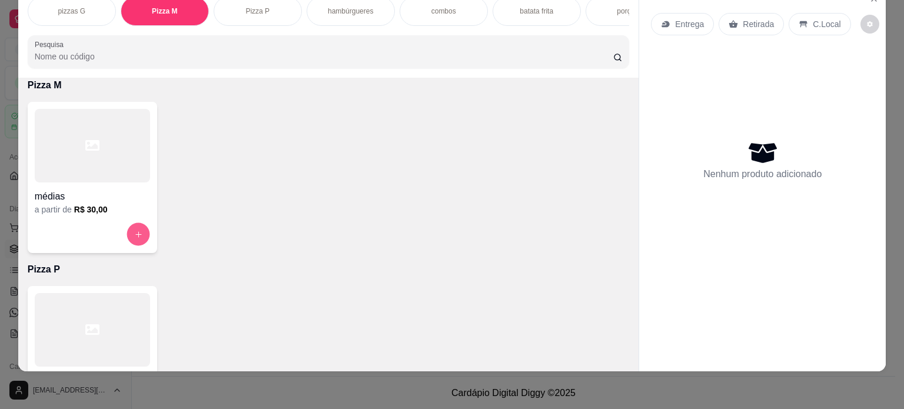
click at [134, 235] on icon "increase-product-quantity" at bounding box center [138, 234] width 9 height 9
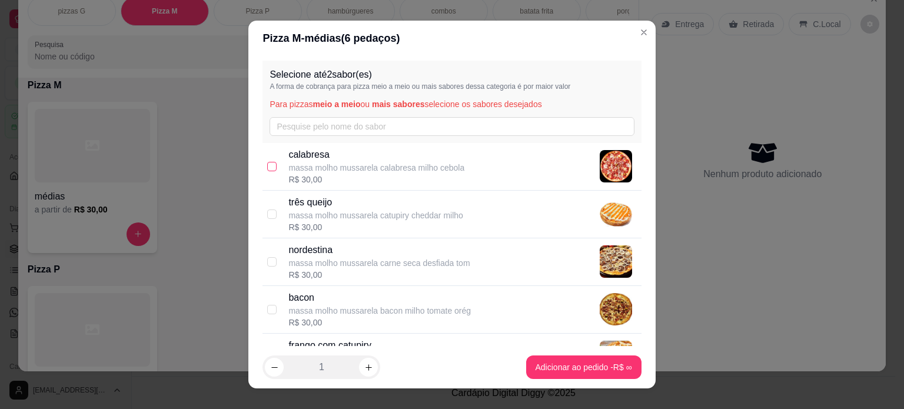
click at [267, 167] on input "checkbox" at bounding box center [271, 166] width 9 height 9
checkbox input "true"
click at [268, 261] on input "checkbox" at bounding box center [271, 261] width 9 height 9
checkbox input "true"
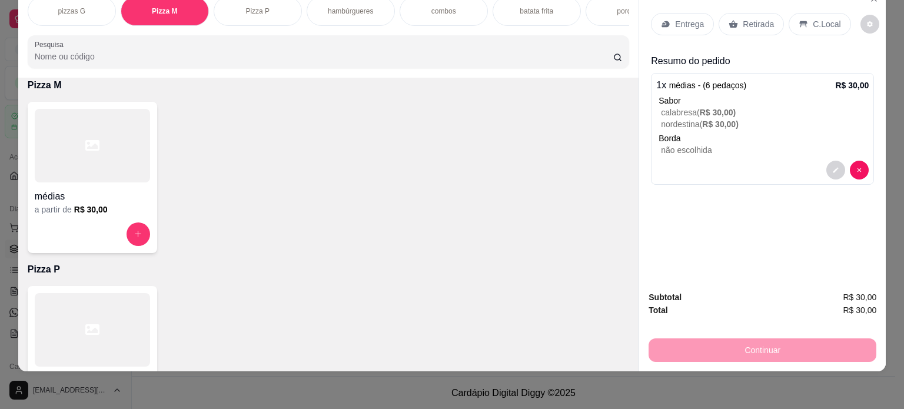
click at [679, 18] on p "Entrega" at bounding box center [689, 24] width 29 height 12
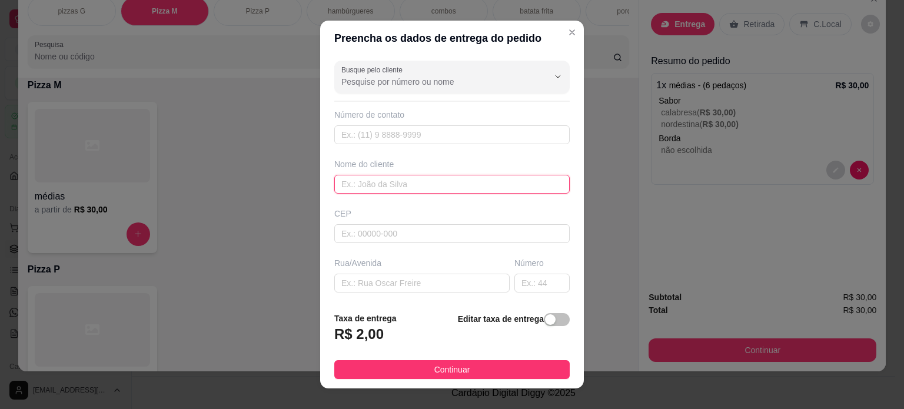
click at [354, 185] on input "text" at bounding box center [452, 184] width 236 height 19
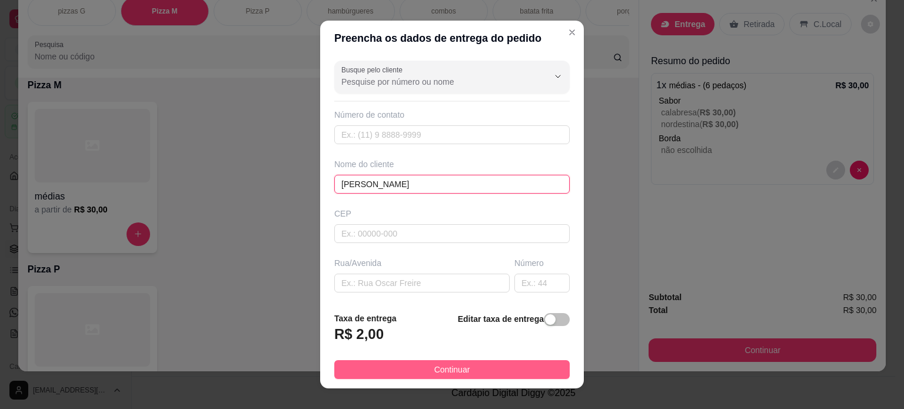
type input "[PERSON_NAME]"
drag, startPoint x: 472, startPoint y: 366, endPoint x: 621, endPoint y: 363, distance: 149.0
click at [473, 366] on button "Continuar" at bounding box center [452, 369] width 236 height 19
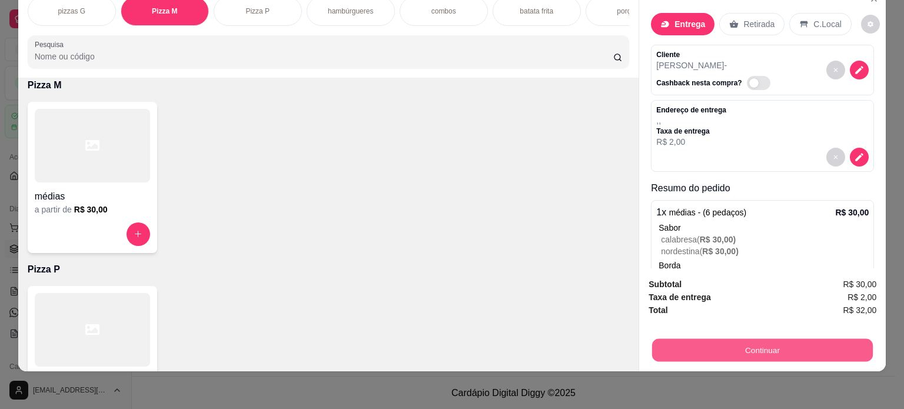
click at [717, 343] on button "Continuar" at bounding box center [762, 350] width 221 height 23
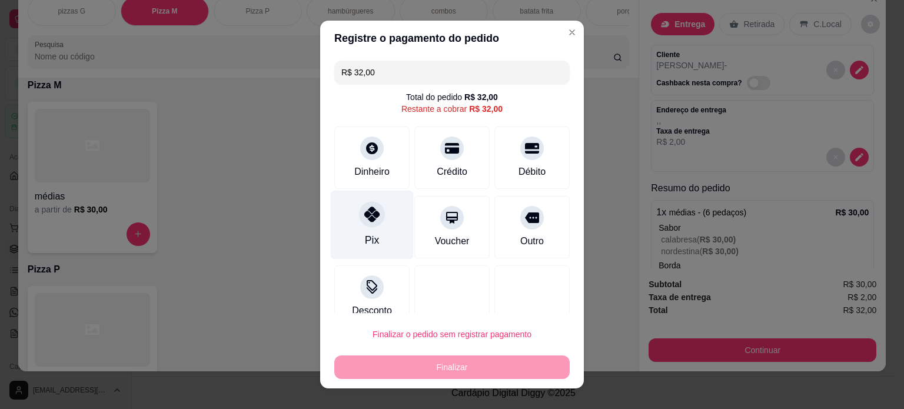
click at [364, 218] on icon at bounding box center [371, 214] width 15 height 15
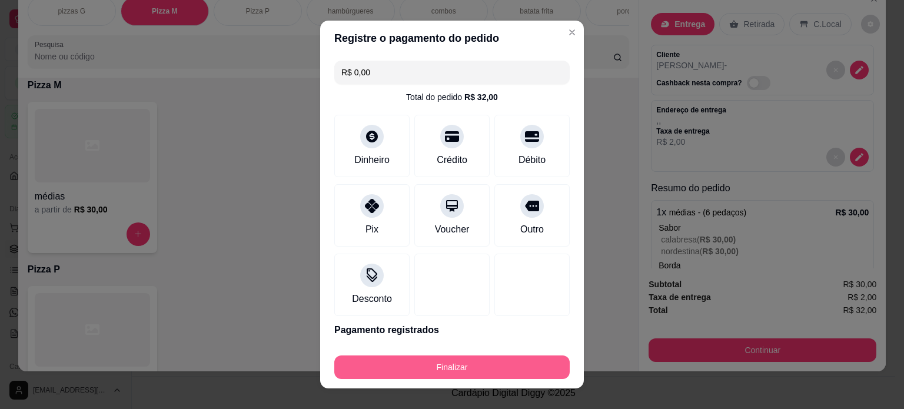
click at [440, 369] on button "Finalizar" at bounding box center [452, 368] width 236 height 24
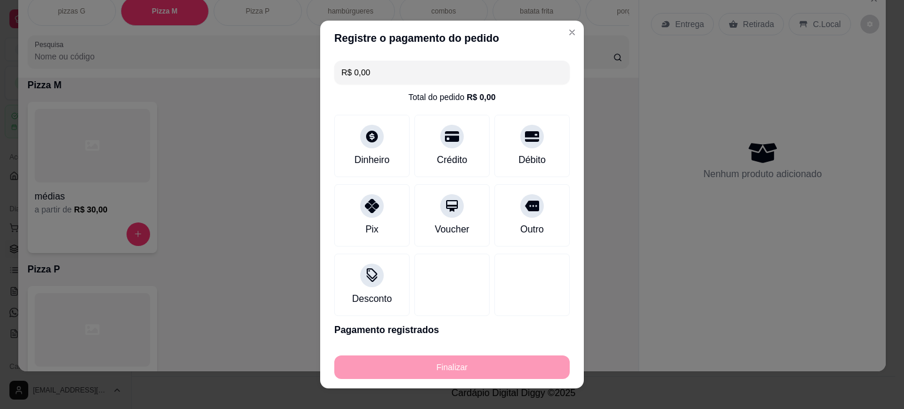
type input "-R$ 32,00"
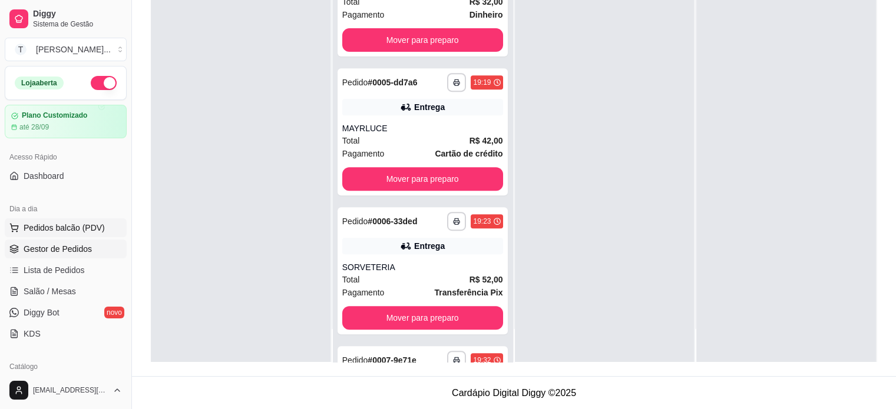
click at [92, 231] on span "Pedidos balcão (PDV)" at bounding box center [64, 228] width 81 height 12
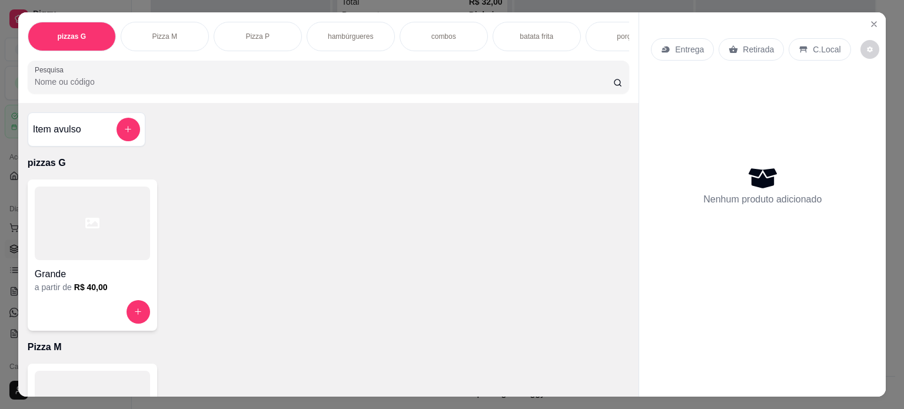
click at [440, 32] on p "combos" at bounding box center [444, 36] width 25 height 9
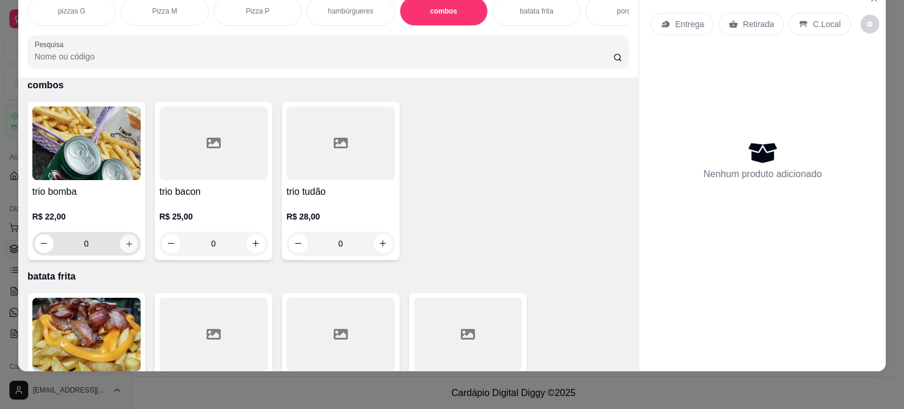
click at [127, 244] on icon "increase-product-quantity" at bounding box center [128, 244] width 9 height 9
type input "1"
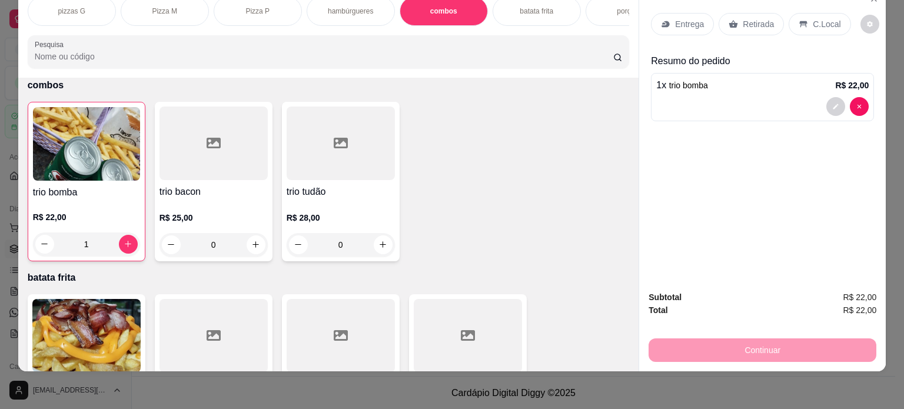
click at [676, 18] on p "Entrega" at bounding box center [689, 24] width 29 height 12
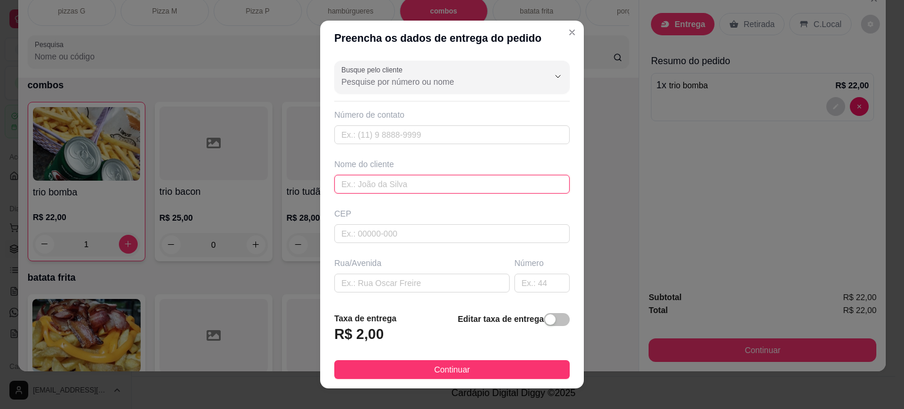
click at [362, 183] on input "text" at bounding box center [452, 184] width 236 height 19
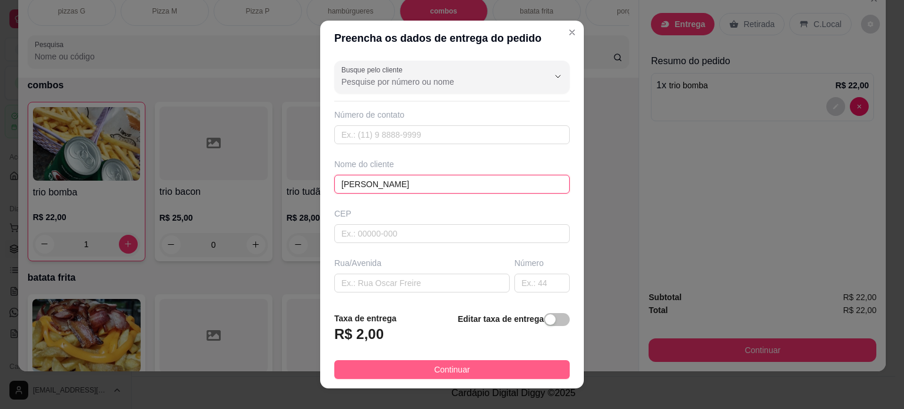
type input "[PERSON_NAME]"
drag, startPoint x: 469, startPoint y: 369, endPoint x: 497, endPoint y: 364, distance: 28.1
click at [471, 369] on button "Continuar" at bounding box center [452, 369] width 236 height 19
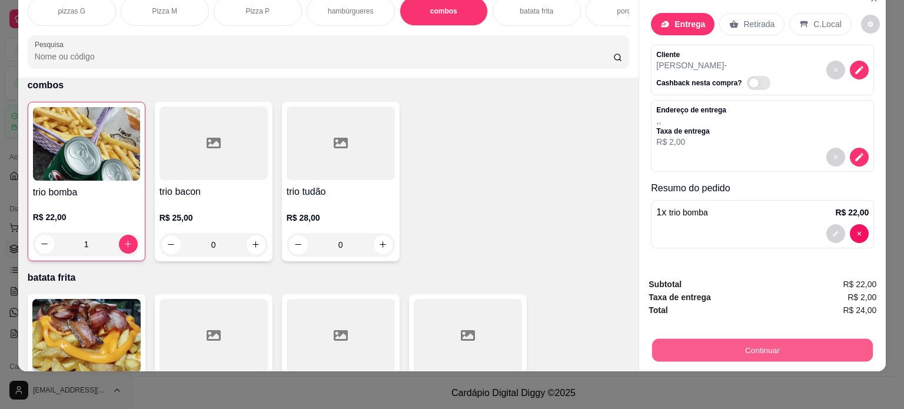
click at [679, 339] on button "Continuar" at bounding box center [762, 350] width 221 height 23
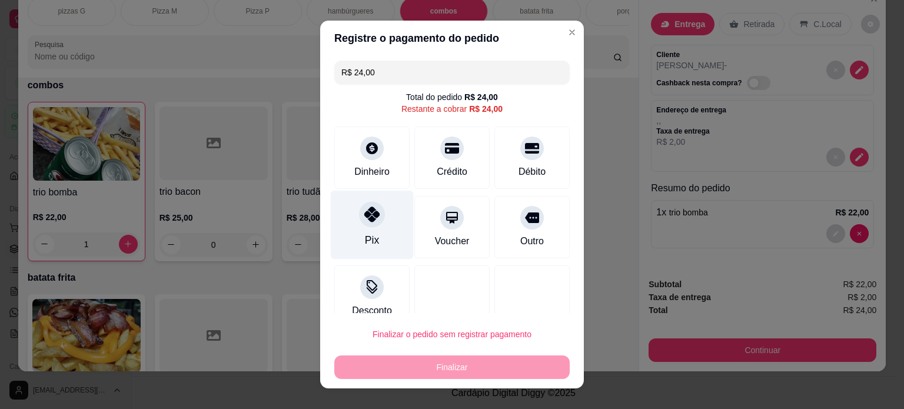
click at [348, 227] on div "Pix" at bounding box center [372, 224] width 83 height 69
type input "R$ 0,00"
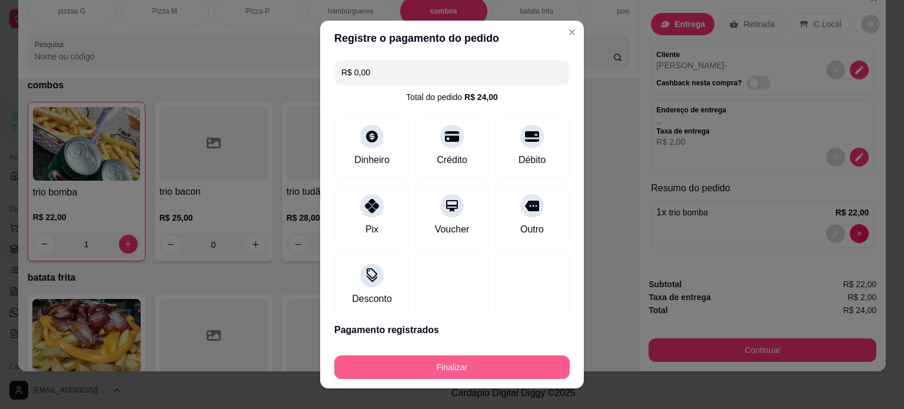
click at [483, 366] on button "Finalizar" at bounding box center [452, 368] width 236 height 24
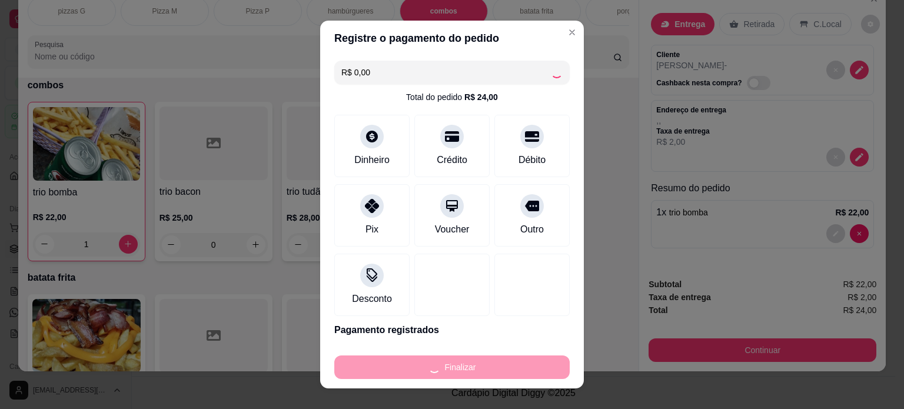
type input "0"
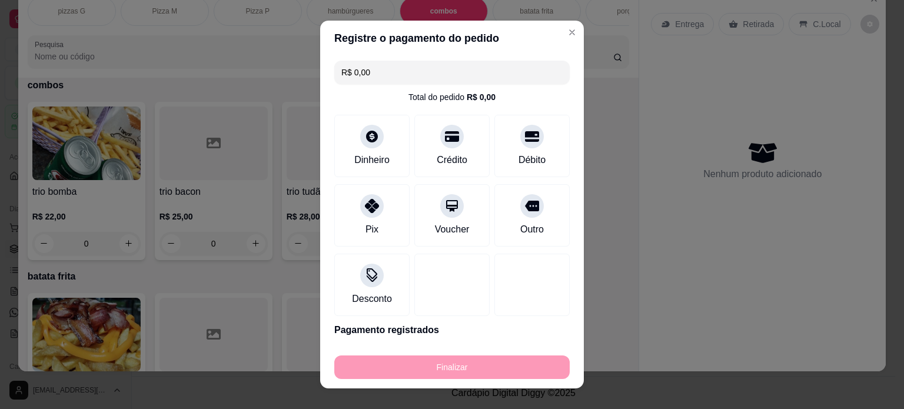
type input "-R$ 24,00"
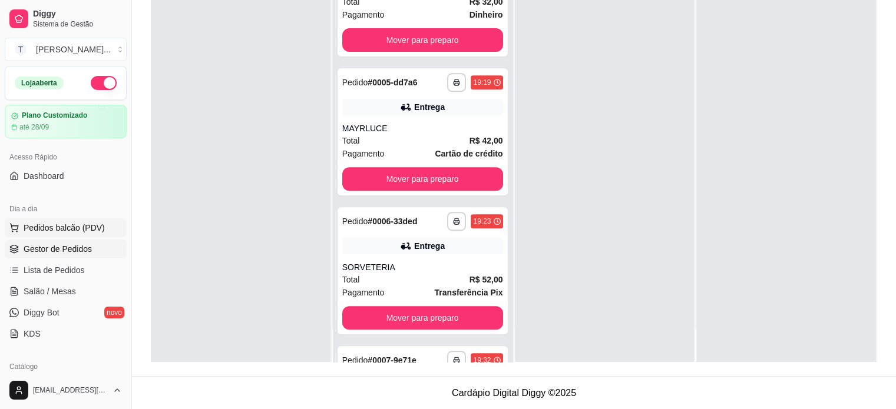
click at [94, 228] on span "Pedidos balcão (PDV)" at bounding box center [64, 228] width 81 height 12
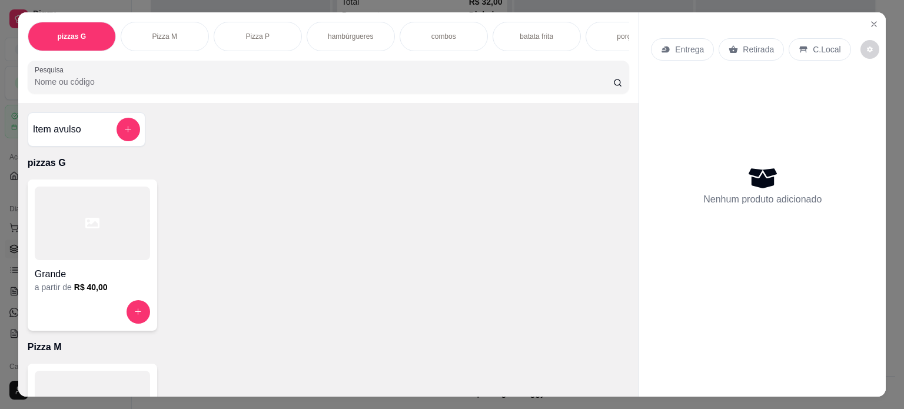
click at [270, 31] on div "Pizza P" at bounding box center [258, 36] width 88 height 29
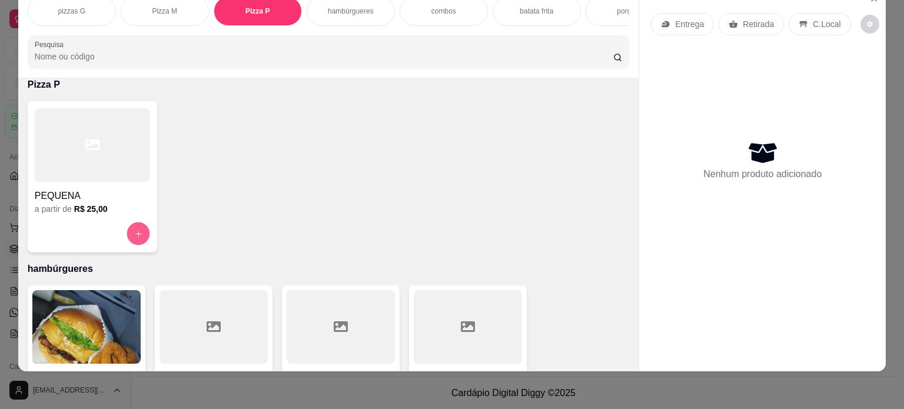
click at [134, 230] on icon "increase-product-quantity" at bounding box center [138, 234] width 9 height 9
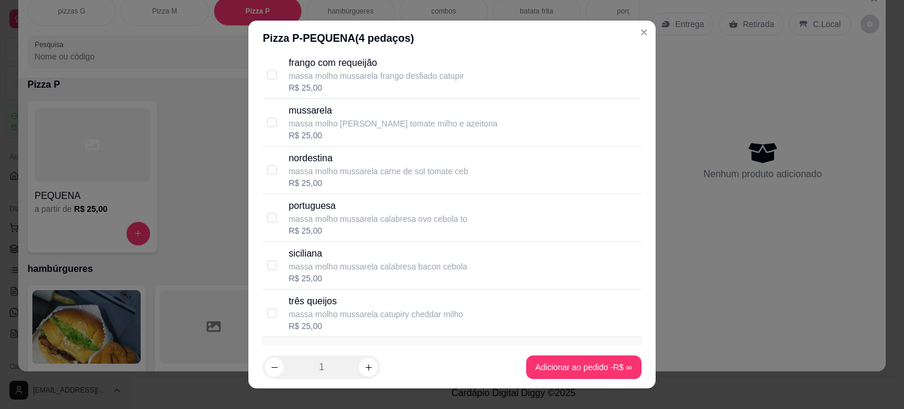
scroll to position [236, 0]
click at [268, 310] on input "checkbox" at bounding box center [271, 312] width 9 height 9
checkbox input "true"
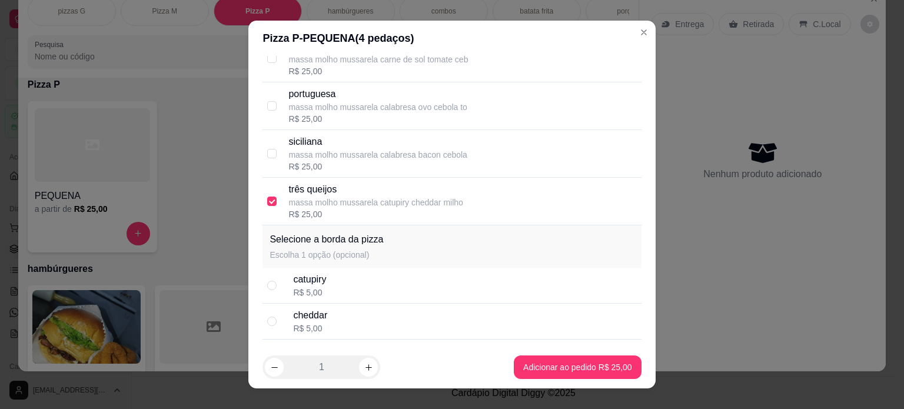
scroll to position [389, 0]
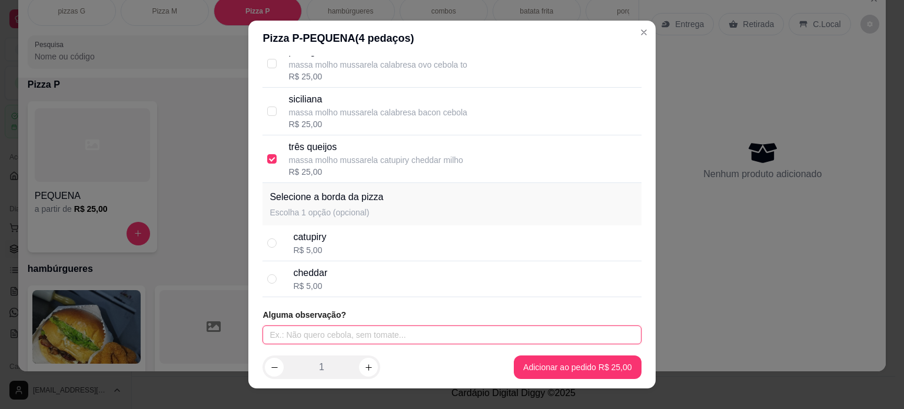
click at [318, 333] on input "text" at bounding box center [452, 335] width 379 height 19
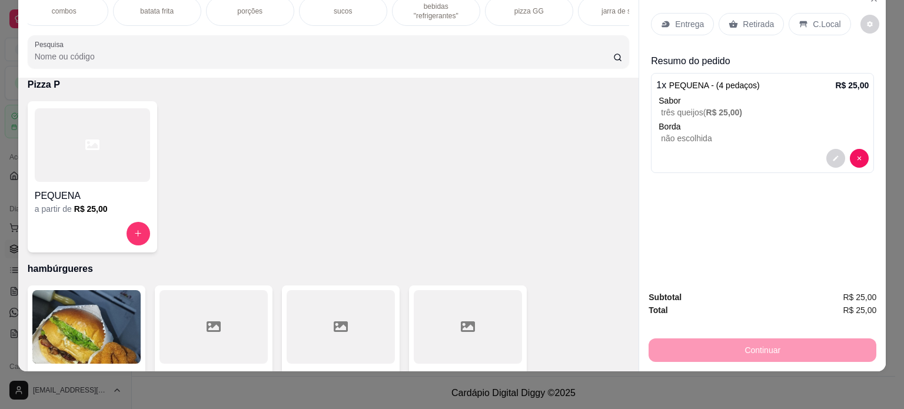
scroll to position [0, 400]
click at [325, 8] on div "sucos" at bounding box center [322, 10] width 88 height 29
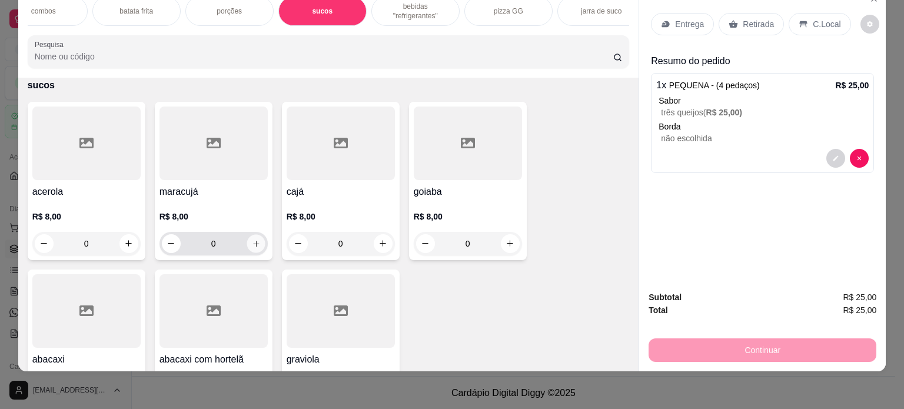
click at [253, 241] on icon "increase-product-quantity" at bounding box center [256, 244] width 6 height 6
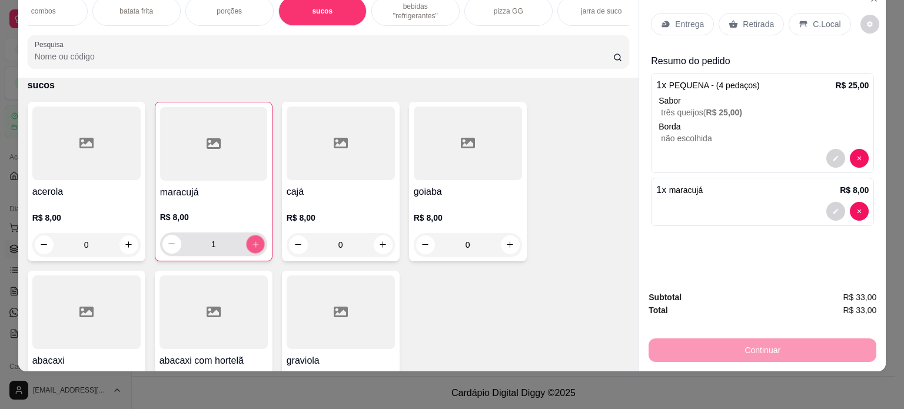
click at [252, 240] on icon "increase-product-quantity" at bounding box center [255, 244] width 9 height 9
type input "2"
click at [833, 208] on icon "decrease-product-quantity" at bounding box center [836, 211] width 7 height 7
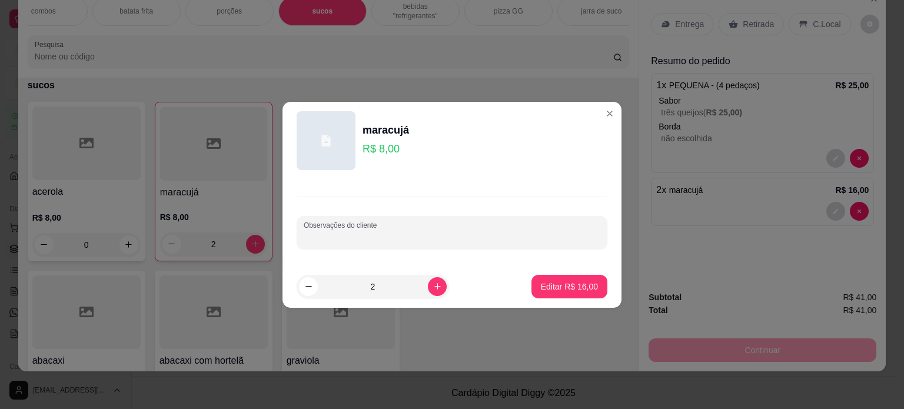
click at [553, 232] on input "Observações do cliente" at bounding box center [452, 237] width 297 height 12
type input "POUCO AÇUCAR"
click at [576, 287] on p "Editar R$ 16,00" at bounding box center [569, 287] width 57 height 12
type input "0"
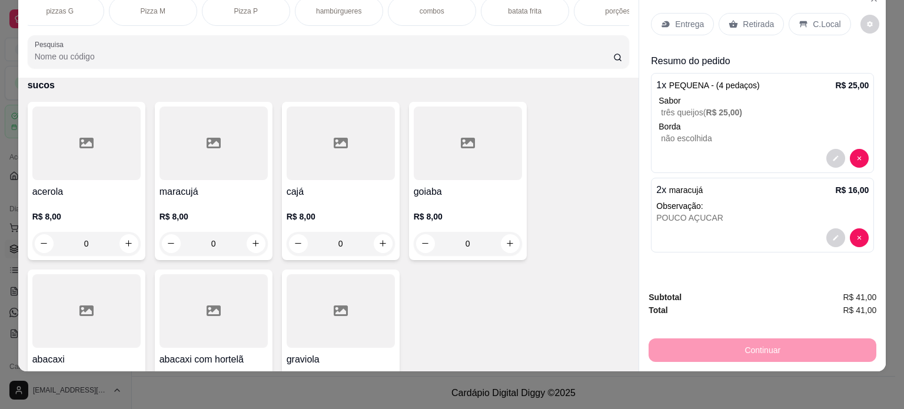
scroll to position [0, 0]
click at [253, 6] on p "Pizza P" at bounding box center [258, 10] width 24 height 9
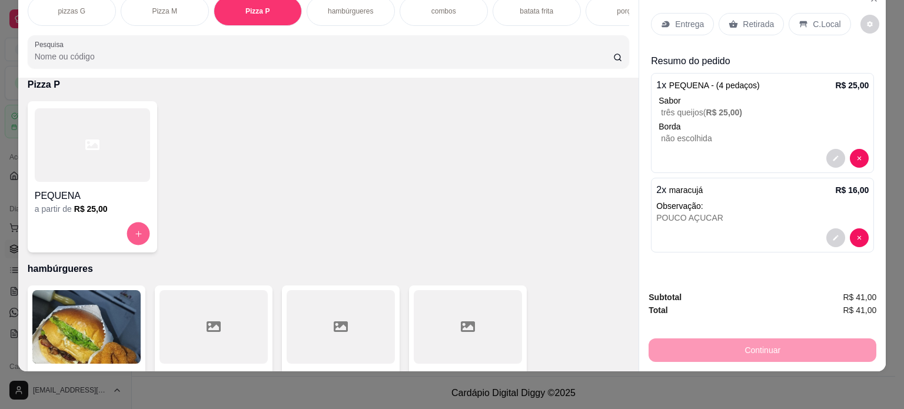
click at [134, 231] on icon "increase-product-quantity" at bounding box center [138, 234] width 9 height 9
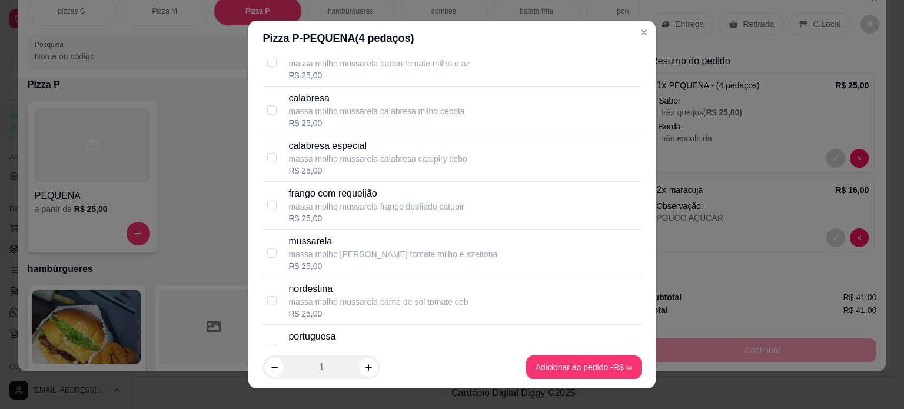
scroll to position [177, 0]
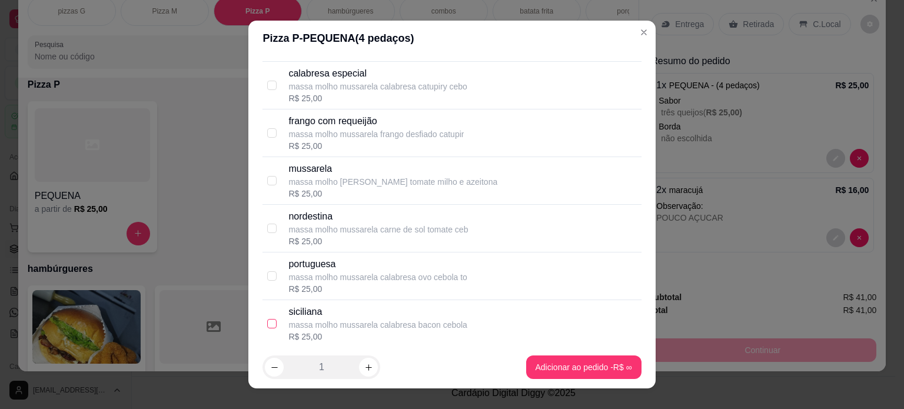
click at [267, 321] on input "checkbox" at bounding box center [271, 323] width 9 height 9
checkbox input "true"
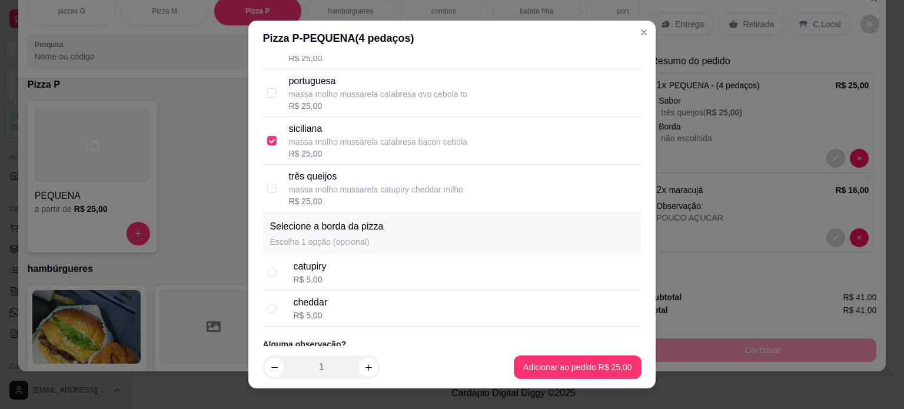
scroll to position [389, 0]
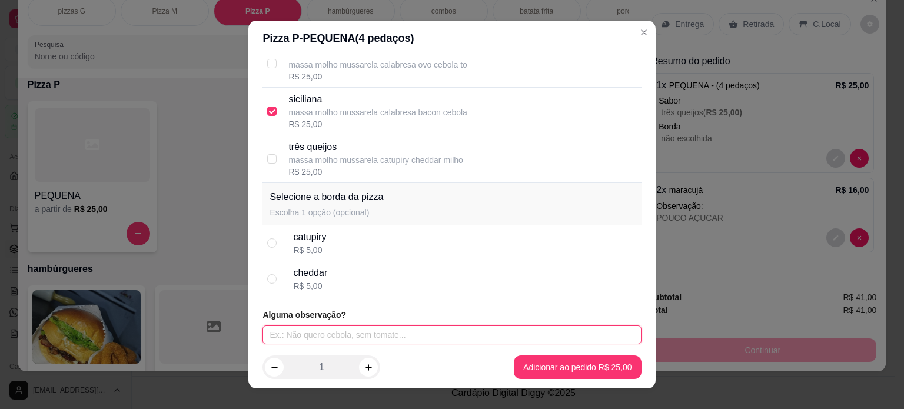
click at [322, 329] on input "text" at bounding box center [452, 335] width 379 height 19
type input "LEVAR"
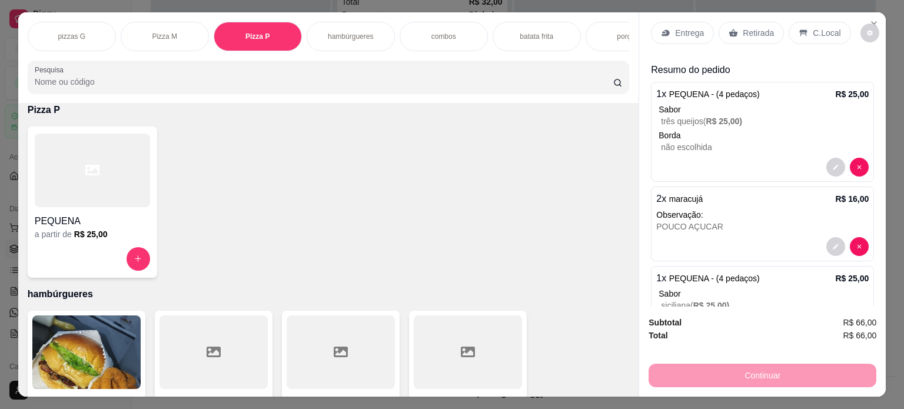
scroll to position [0, 0]
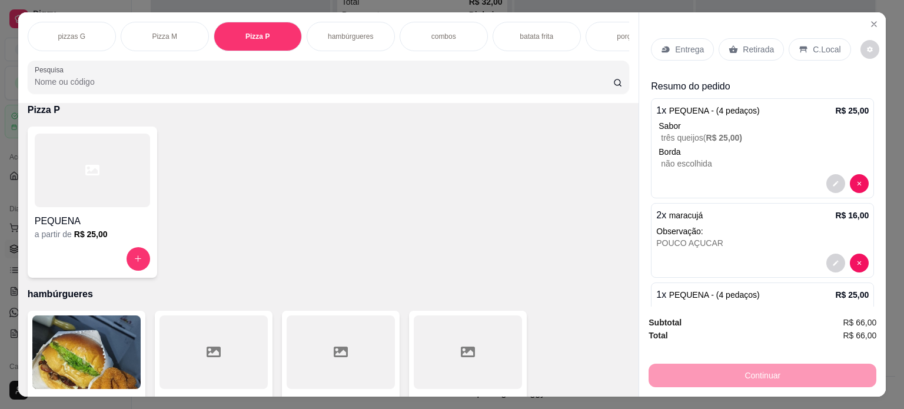
click at [827, 45] on p "C.Local" at bounding box center [827, 50] width 28 height 12
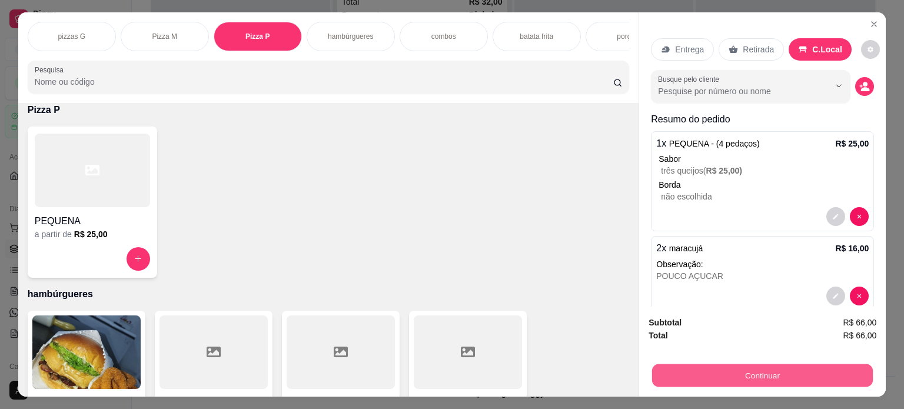
click at [777, 366] on button "Continuar" at bounding box center [762, 375] width 221 height 23
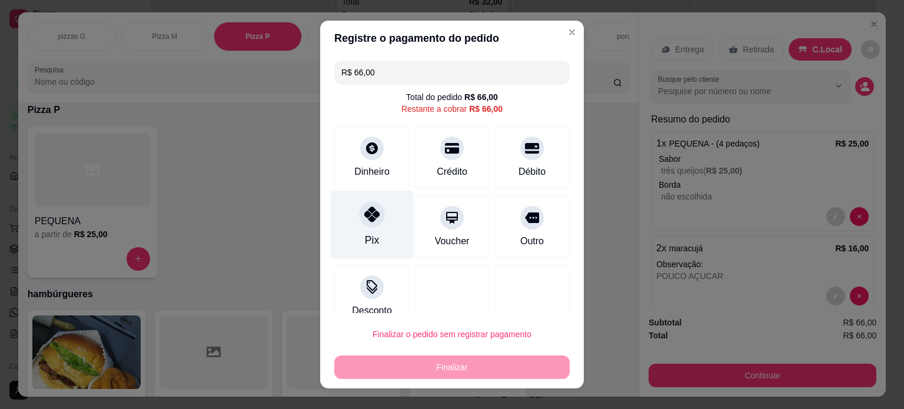
click at [380, 204] on div "Pix" at bounding box center [372, 224] width 83 height 69
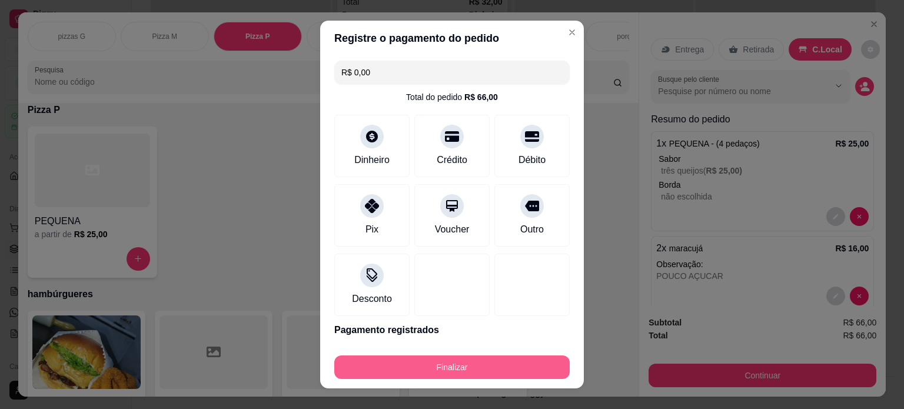
click at [452, 369] on button "Finalizar" at bounding box center [452, 368] width 236 height 24
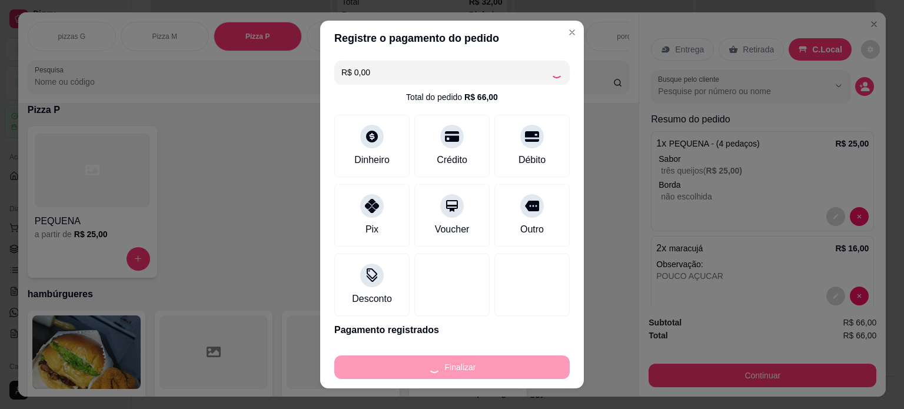
type input "-R$ 66,00"
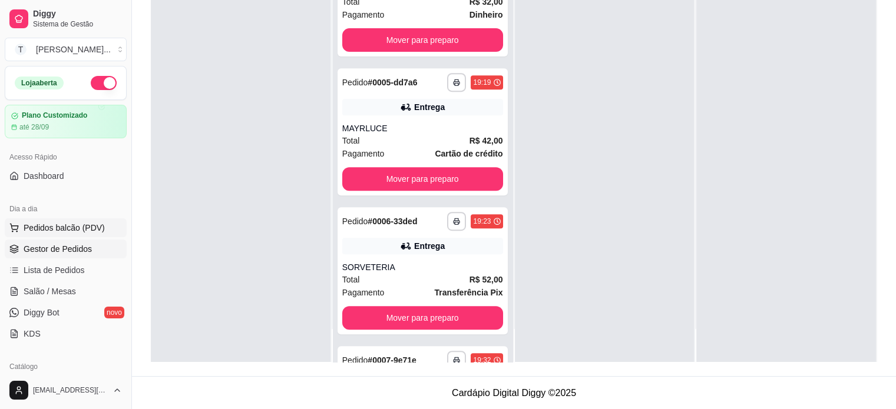
click at [75, 225] on span "Pedidos balcão (PDV)" at bounding box center [64, 228] width 81 height 12
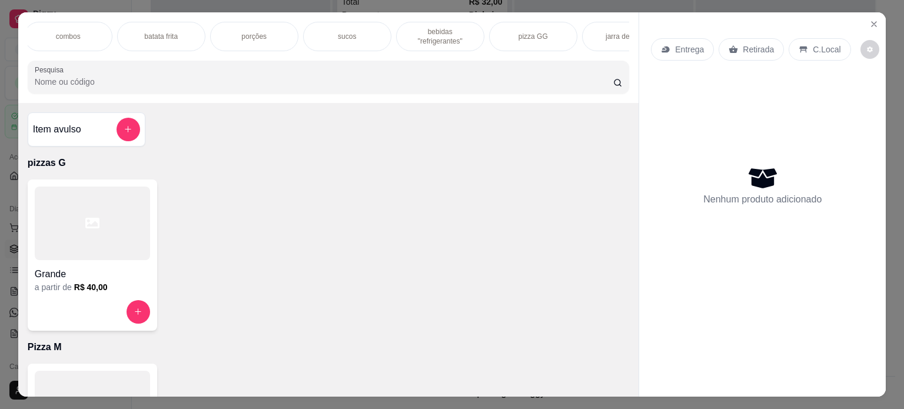
scroll to position [0, 416]
click at [487, 32] on p "pizza GG" at bounding box center [492, 36] width 29 height 9
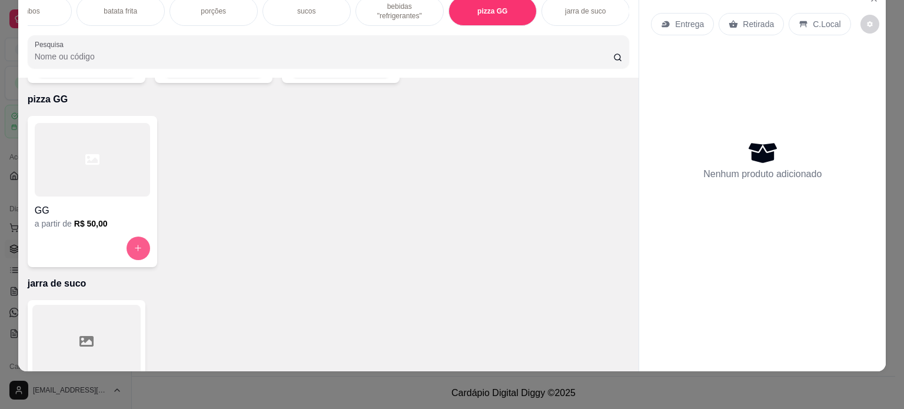
click at [128, 237] on button "increase-product-quantity" at bounding box center [139, 249] width 24 height 24
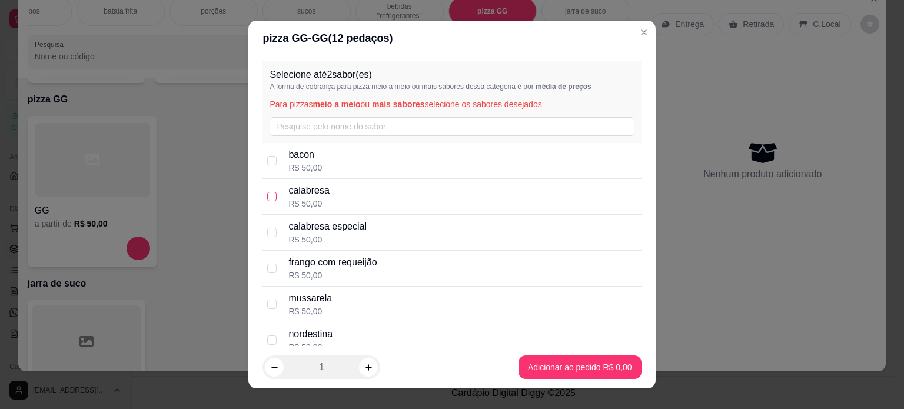
click at [268, 195] on input "checkbox" at bounding box center [271, 196] width 9 height 9
checkbox input "true"
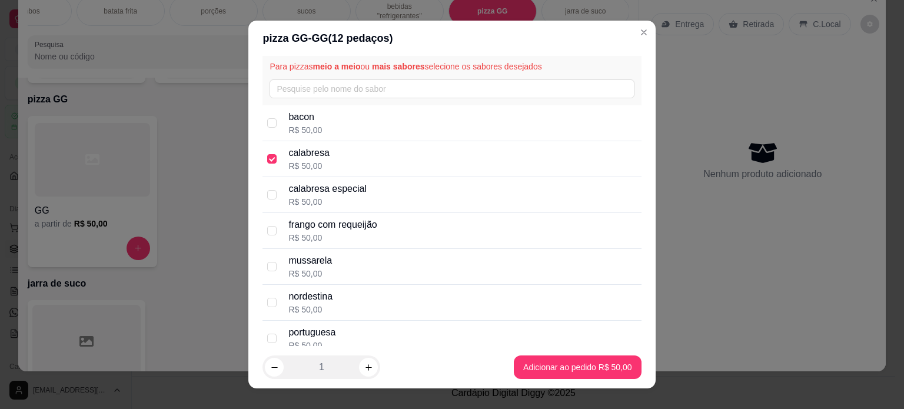
scroll to position [59, 0]
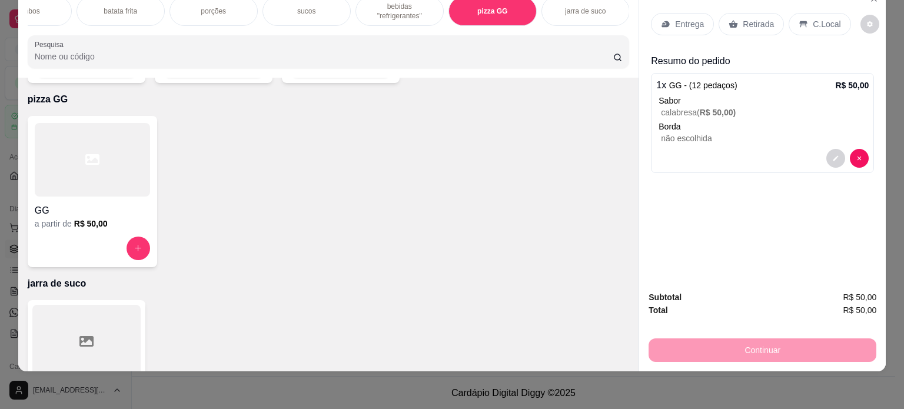
click at [687, 18] on p "Entrega" at bounding box center [689, 24] width 29 height 12
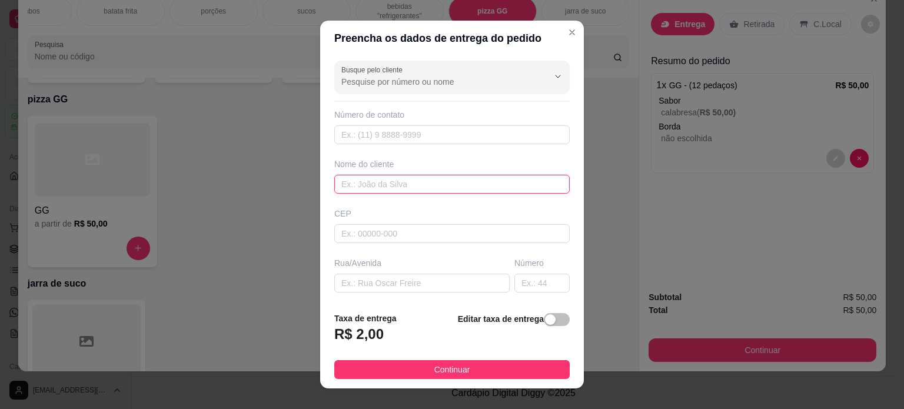
click at [405, 183] on input "text" at bounding box center [452, 184] width 236 height 19
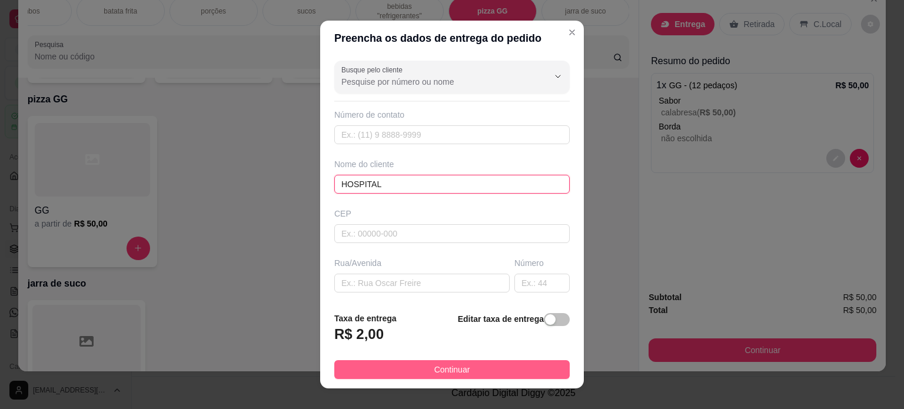
type input "HOSPITAL"
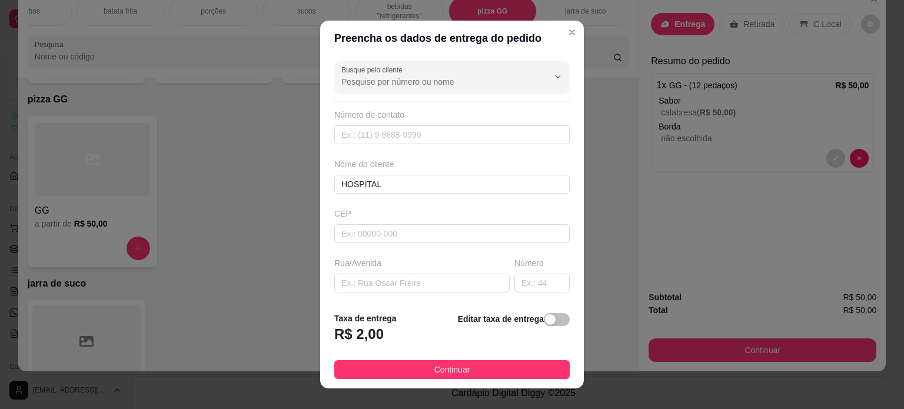
drag, startPoint x: 480, startPoint y: 364, endPoint x: 532, endPoint y: 367, distance: 51.3
click at [485, 364] on button "Continuar" at bounding box center [452, 369] width 236 height 19
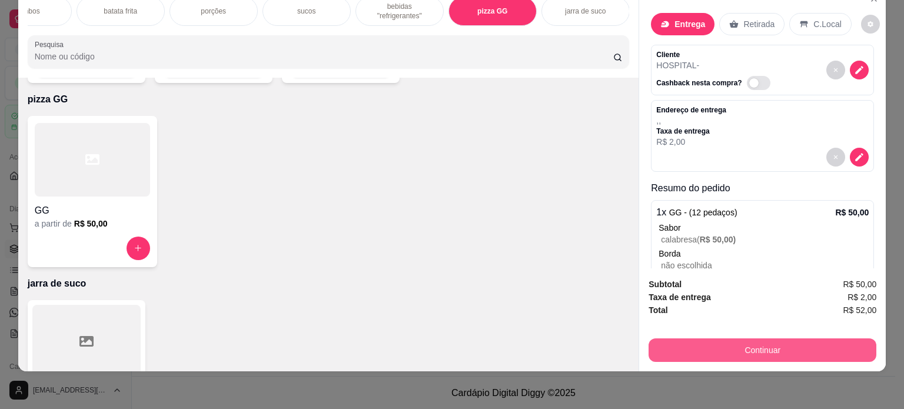
click at [668, 341] on button "Continuar" at bounding box center [763, 351] width 228 height 24
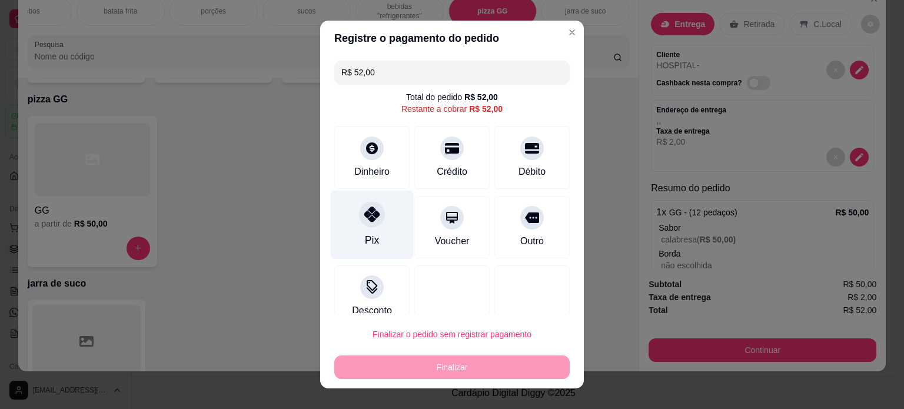
click at [373, 242] on div "Pix" at bounding box center [372, 224] width 83 height 69
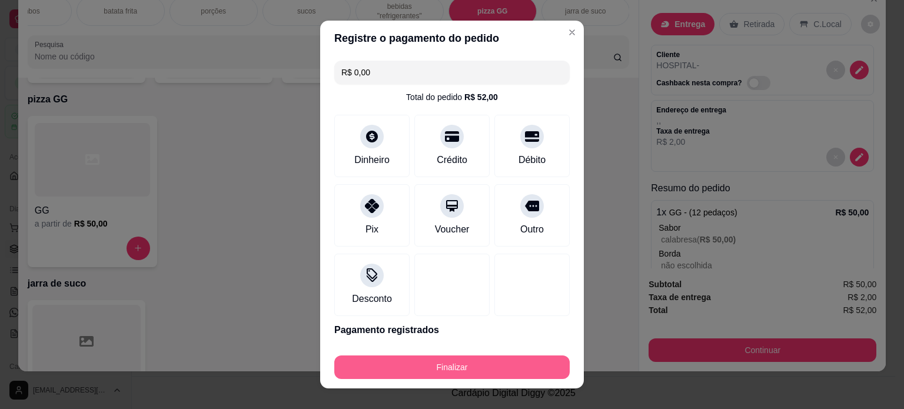
click at [469, 367] on button "Finalizar" at bounding box center [452, 368] width 236 height 24
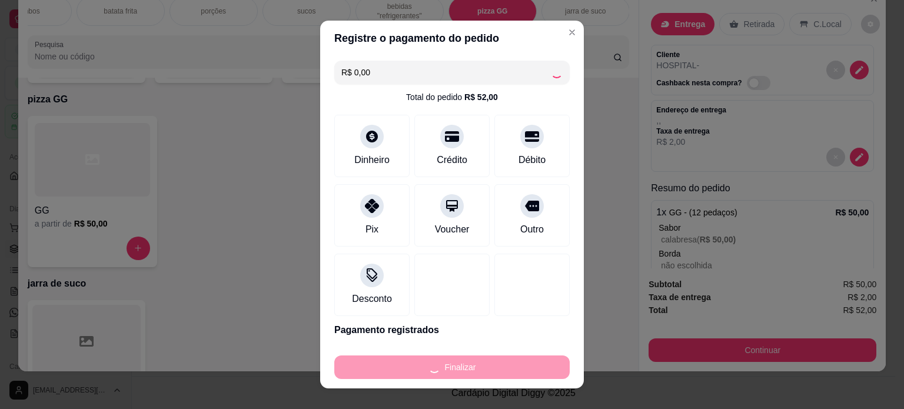
type input "-R$ 52,00"
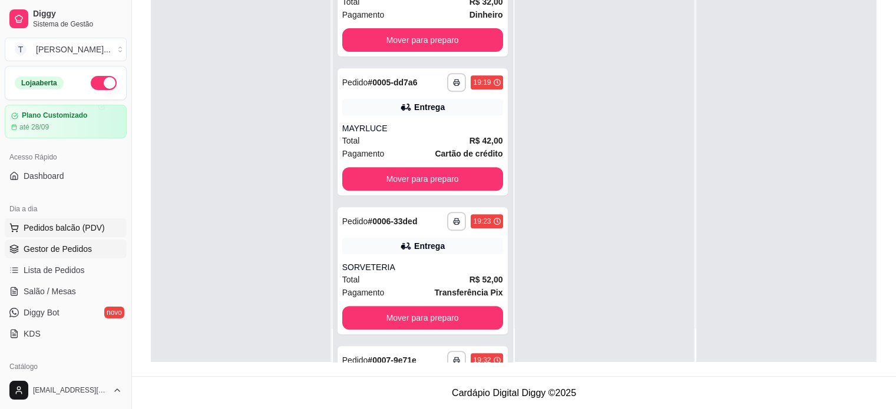
click at [82, 230] on span "Pedidos balcão (PDV)" at bounding box center [64, 228] width 81 height 12
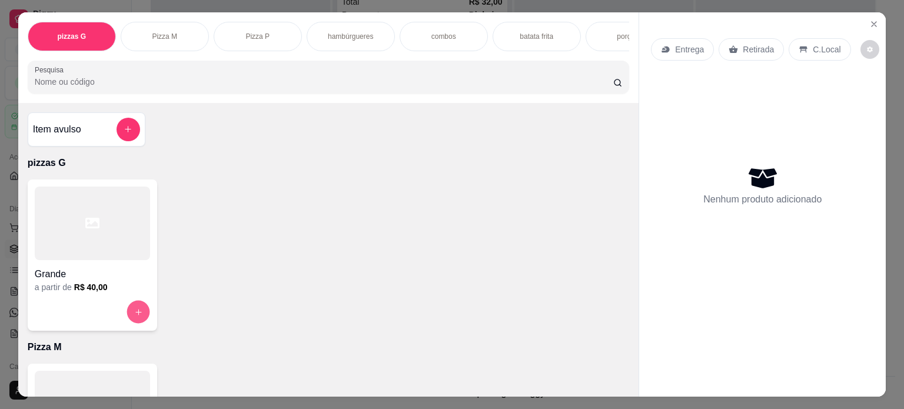
click at [134, 317] on icon "increase-product-quantity" at bounding box center [138, 312] width 9 height 9
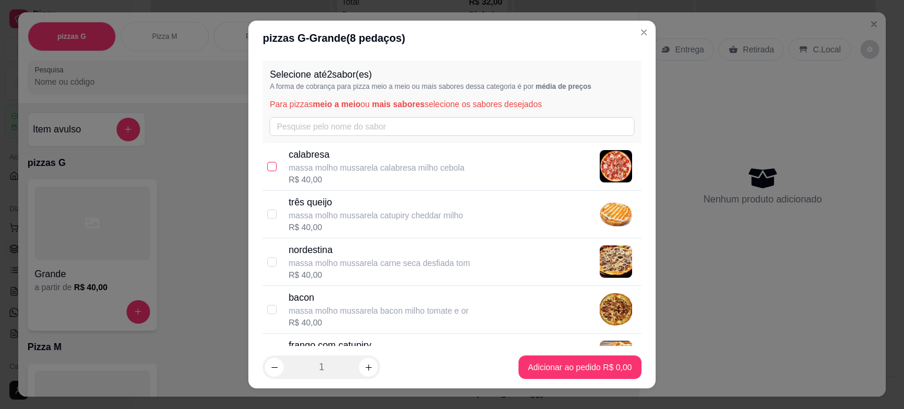
click at [267, 165] on input "checkbox" at bounding box center [271, 166] width 9 height 9
checkbox input "true"
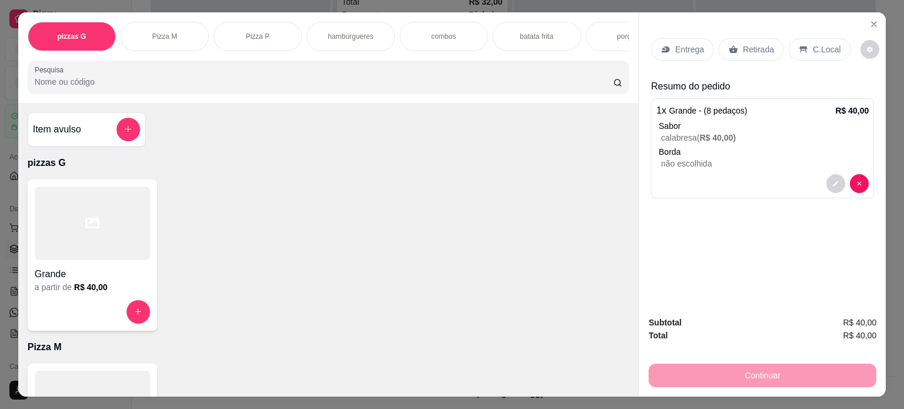
click at [824, 49] on p "C.Local" at bounding box center [827, 50] width 28 height 12
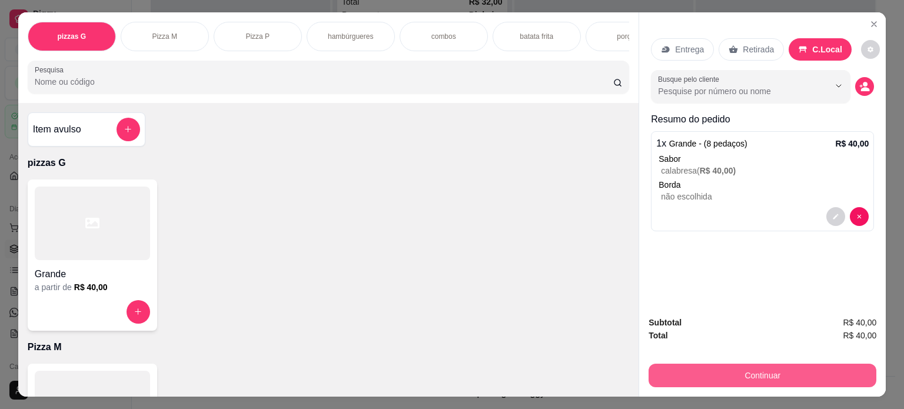
click at [784, 370] on button "Continuar" at bounding box center [763, 376] width 228 height 24
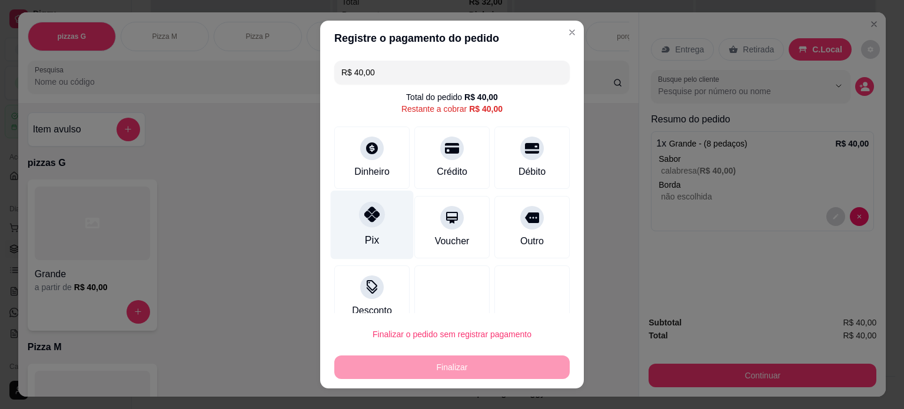
click at [383, 223] on div "Pix" at bounding box center [372, 224] width 83 height 69
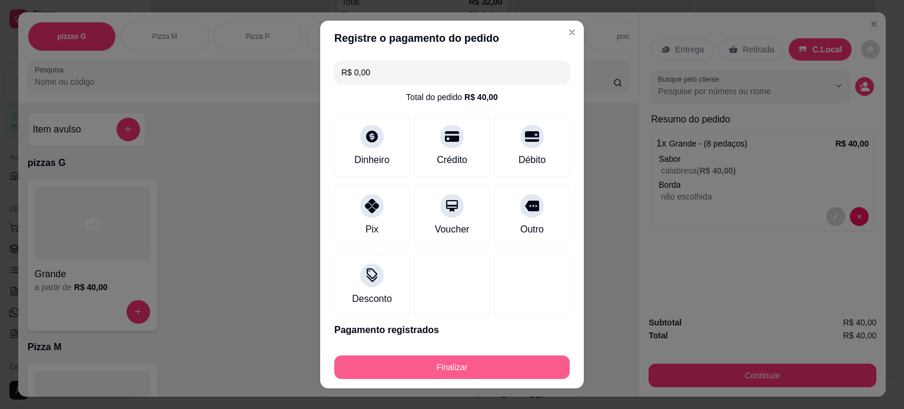
click at [476, 367] on button "Finalizar" at bounding box center [452, 368] width 236 height 24
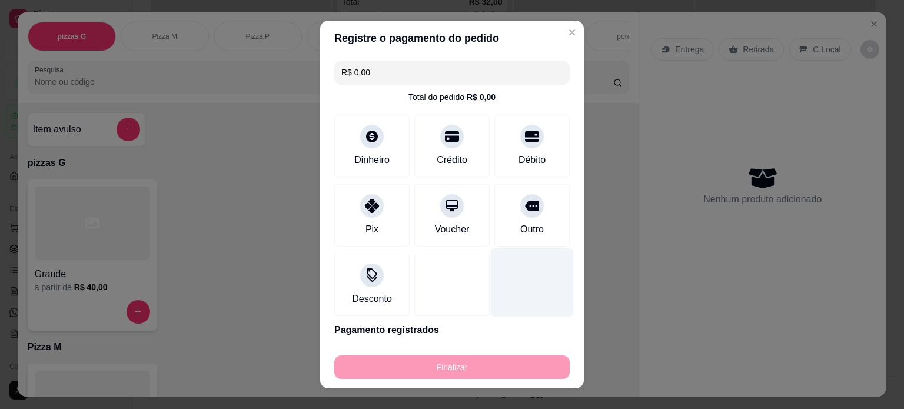
type input "-R$ 40,00"
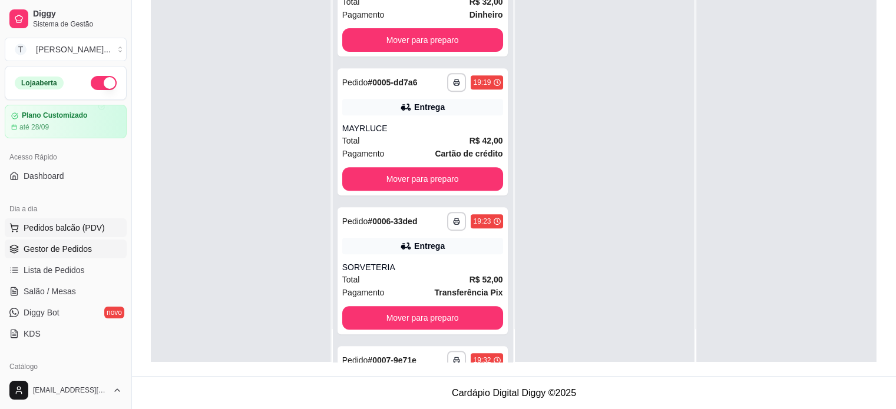
click at [68, 228] on span "Pedidos balcão (PDV)" at bounding box center [64, 228] width 81 height 12
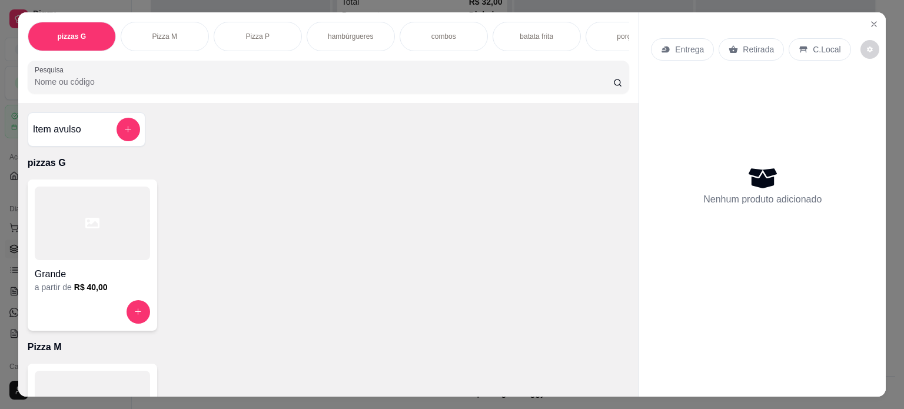
click at [443, 41] on div "combos" at bounding box center [444, 36] width 88 height 29
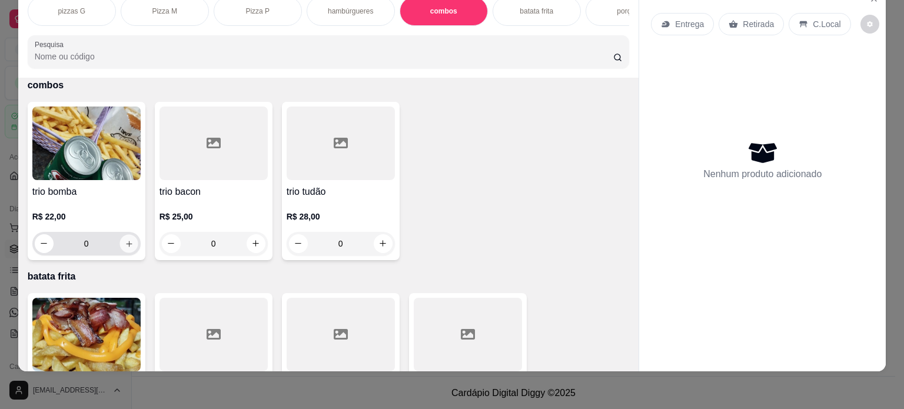
click at [124, 245] on icon "increase-product-quantity" at bounding box center [128, 244] width 9 height 9
type input "1"
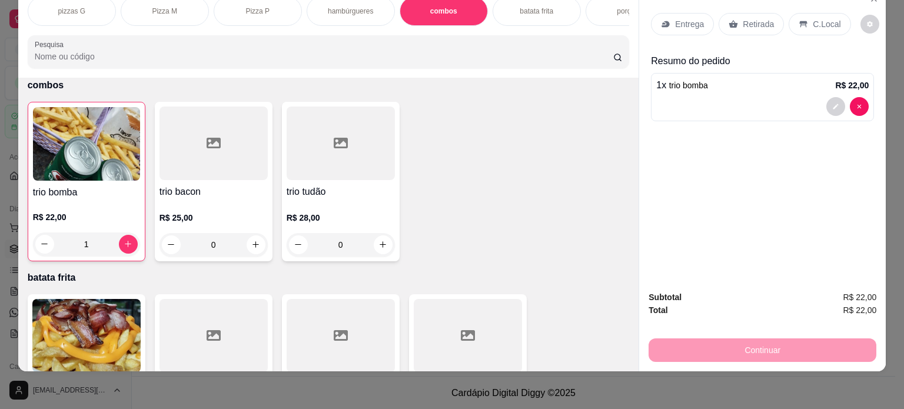
click at [820, 18] on p "C.Local" at bounding box center [827, 24] width 28 height 12
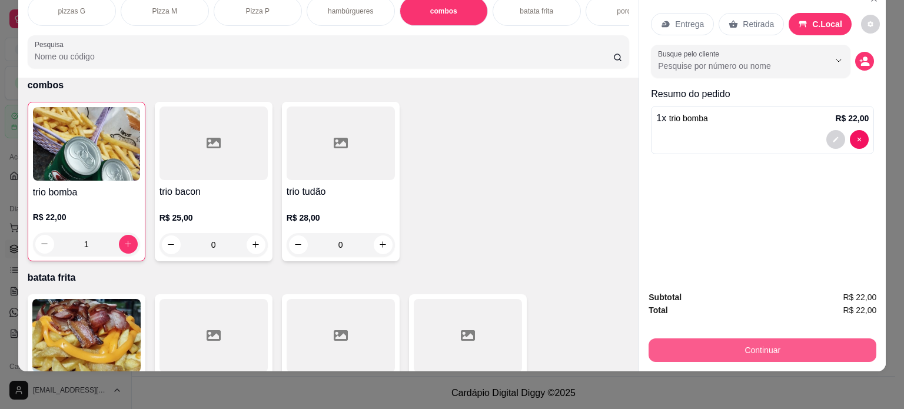
click at [762, 340] on button "Continuar" at bounding box center [763, 351] width 228 height 24
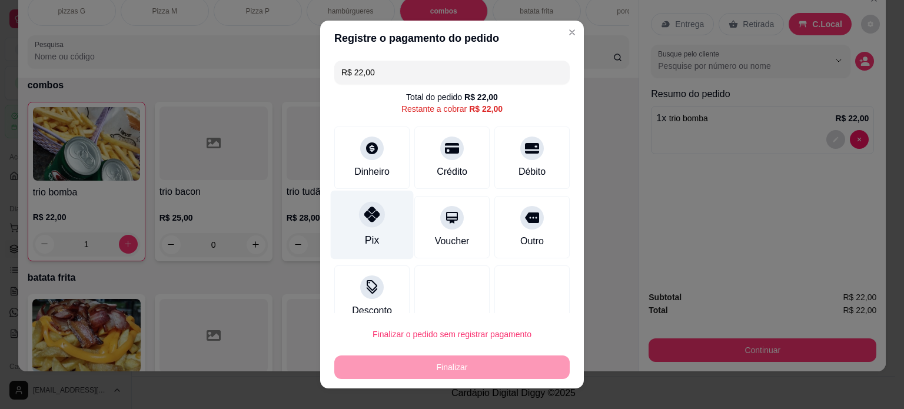
click at [369, 230] on div "Pix" at bounding box center [372, 224] width 83 height 69
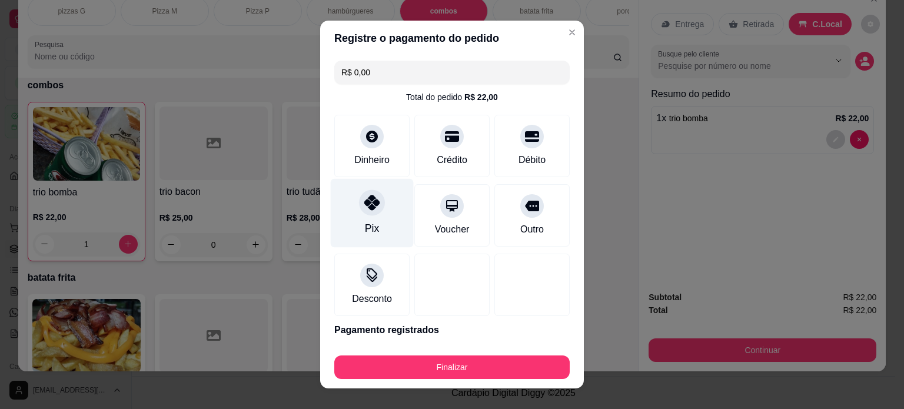
type input "R$ 0,00"
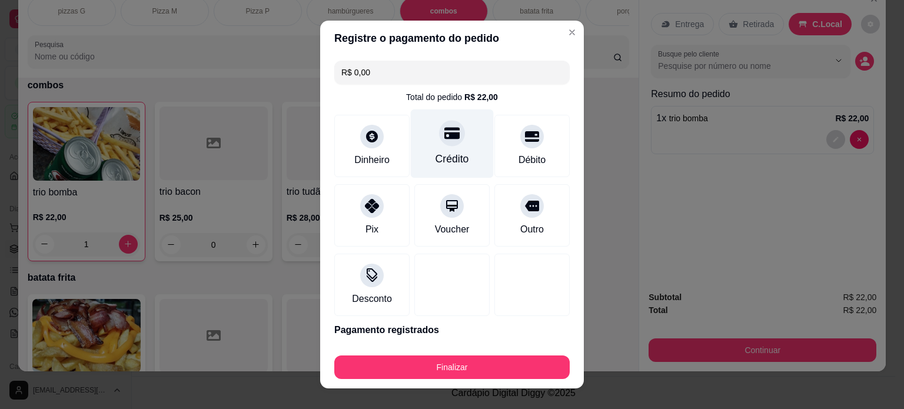
click at [457, 143] on div "Crédito" at bounding box center [452, 143] width 83 height 69
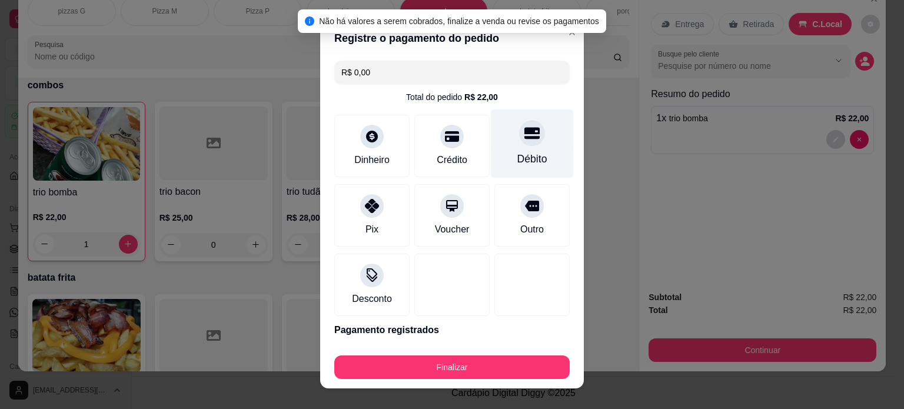
click at [519, 142] on div at bounding box center [532, 133] width 26 height 26
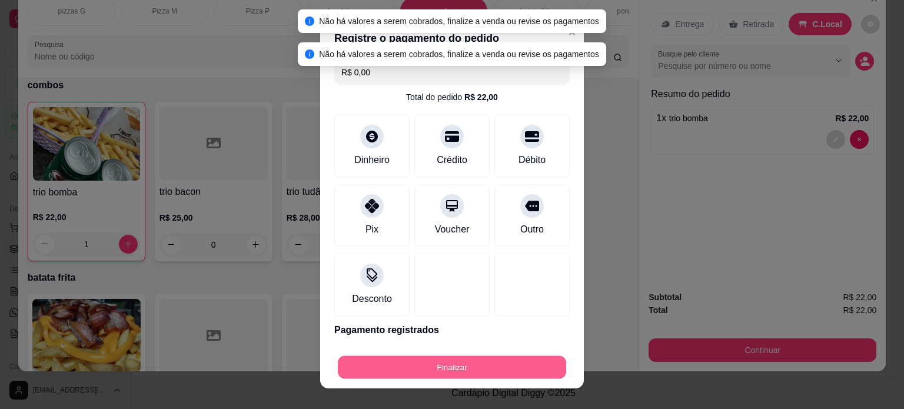
click at [512, 362] on button "Finalizar" at bounding box center [452, 367] width 228 height 23
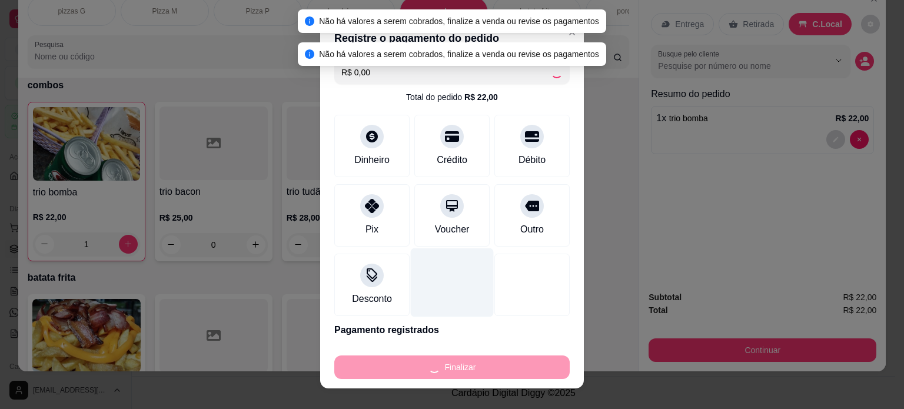
type input "0"
type input "-R$ 22,00"
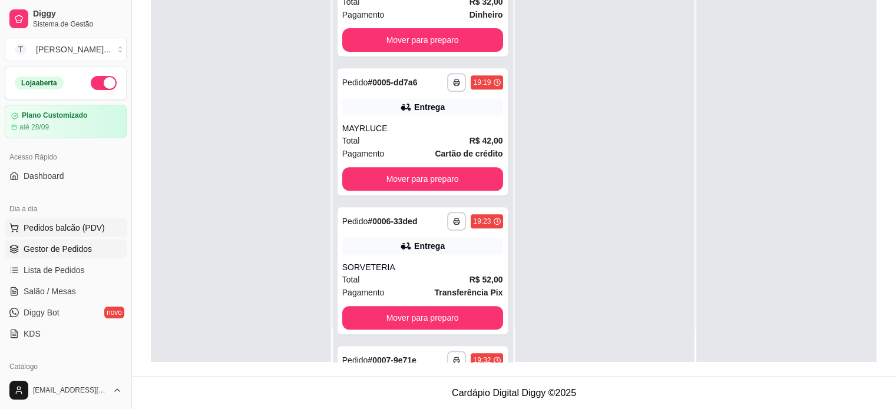
drag, startPoint x: 98, startPoint y: 226, endPoint x: 105, endPoint y: 229, distance: 8.2
click at [97, 226] on span "Pedidos balcão (PDV)" at bounding box center [64, 228] width 81 height 12
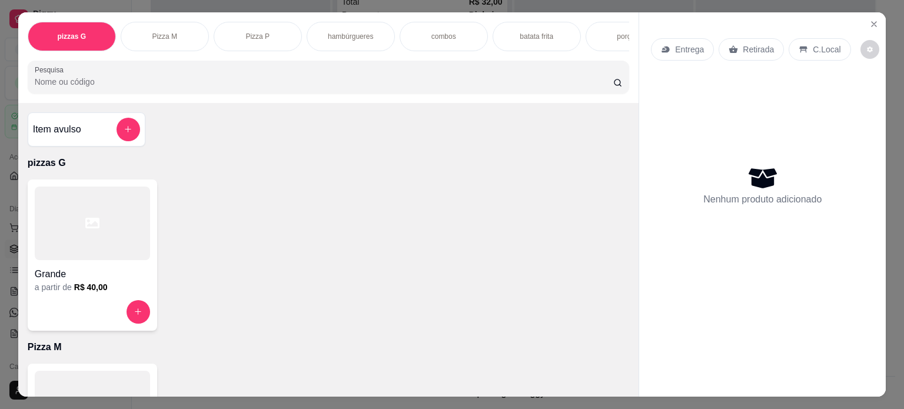
click at [180, 30] on div "Pizza M" at bounding box center [165, 36] width 88 height 29
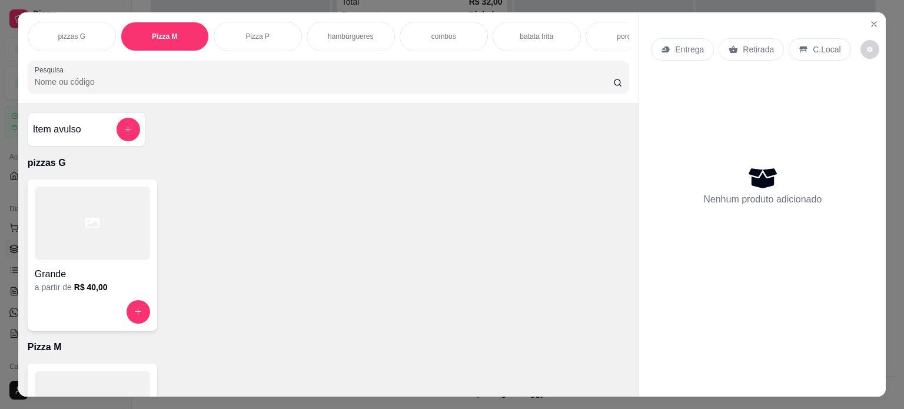
scroll to position [29, 0]
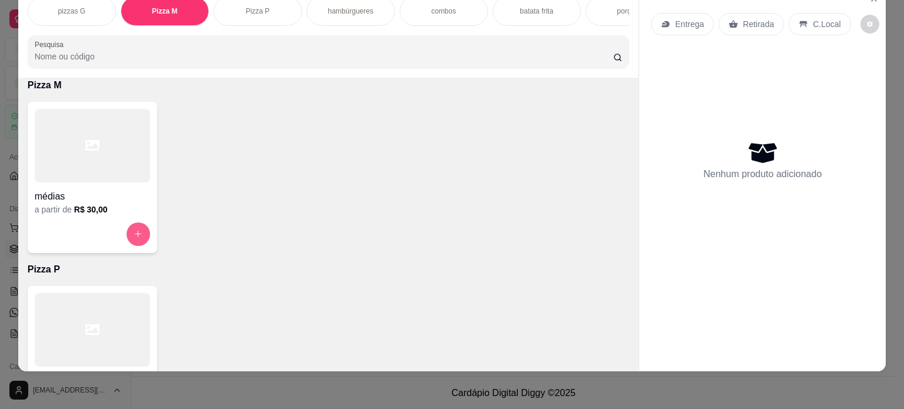
click at [134, 234] on icon "increase-product-quantity" at bounding box center [138, 234] width 9 height 9
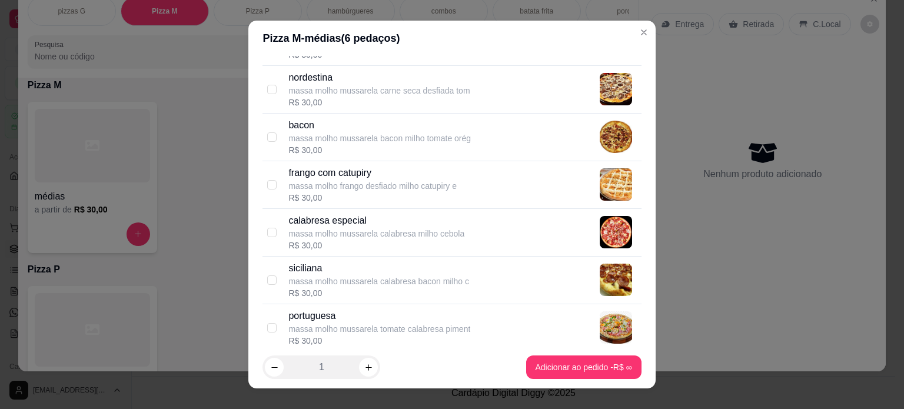
scroll to position [177, 0]
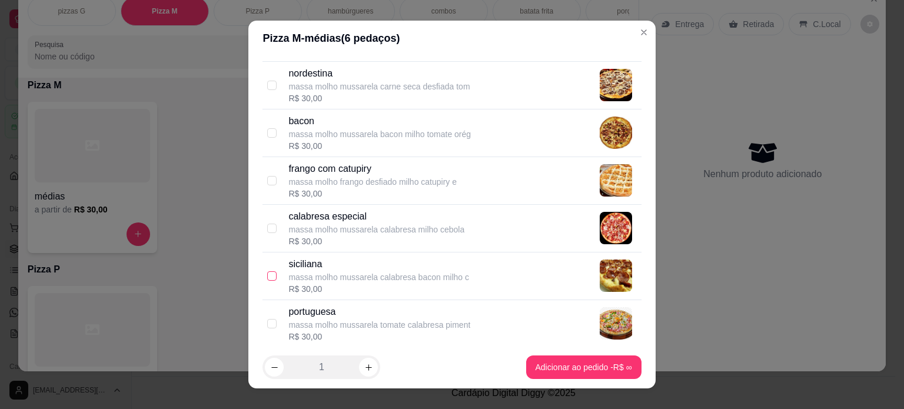
click at [271, 275] on input "checkbox" at bounding box center [271, 275] width 9 height 9
checkbox input "true"
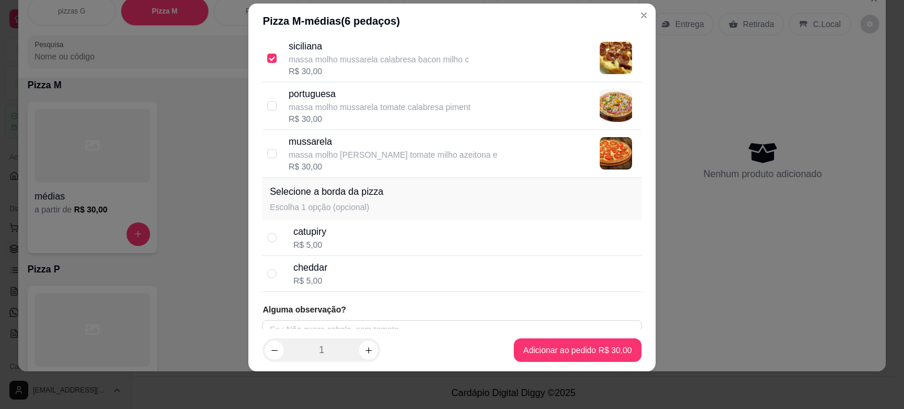
scroll to position [389, 0]
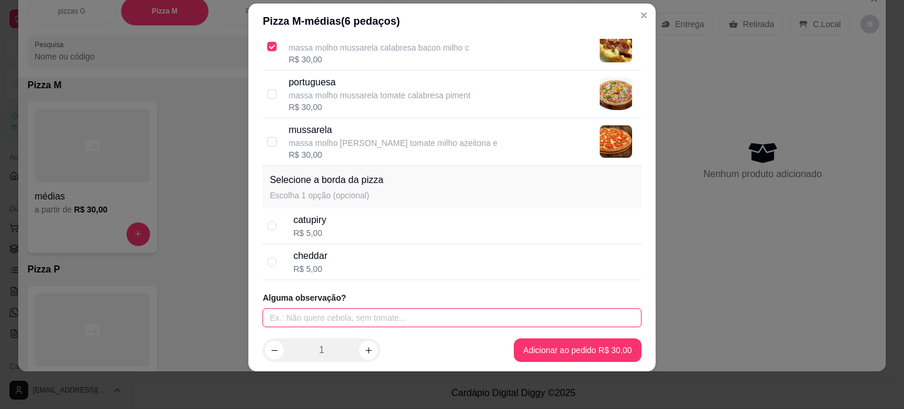
click at [321, 318] on input "text" at bounding box center [452, 318] width 379 height 19
type input "SEM CEBOLA"
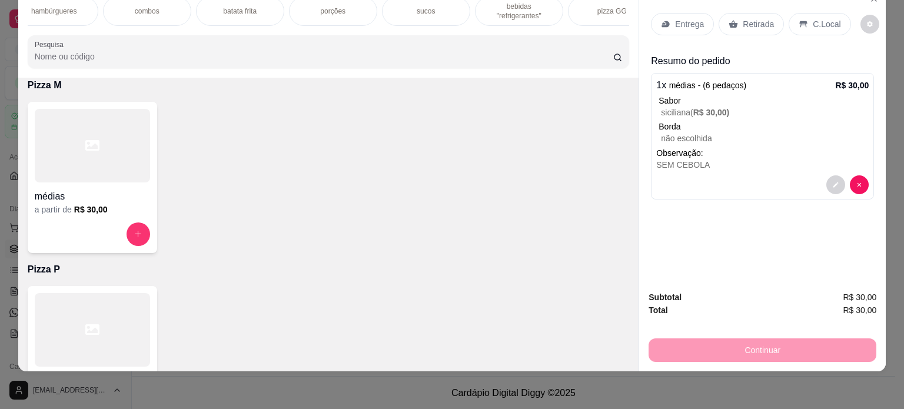
scroll to position [0, 377]
click at [347, 6] on p "sucos" at bounding box center [346, 10] width 18 height 9
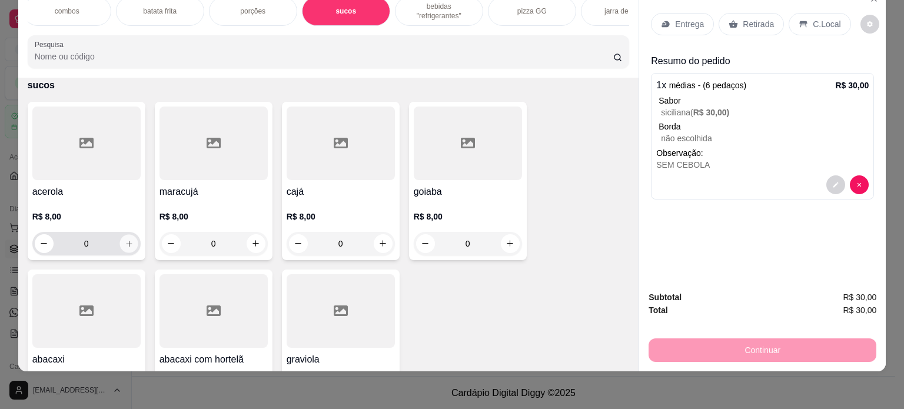
click at [124, 246] on icon "increase-product-quantity" at bounding box center [128, 244] width 9 height 9
type input "1"
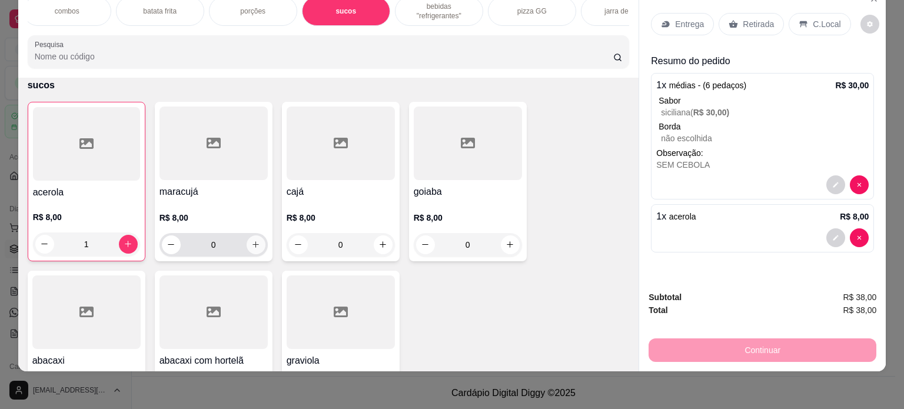
click at [251, 245] on icon "increase-product-quantity" at bounding box center [255, 244] width 9 height 9
type input "1"
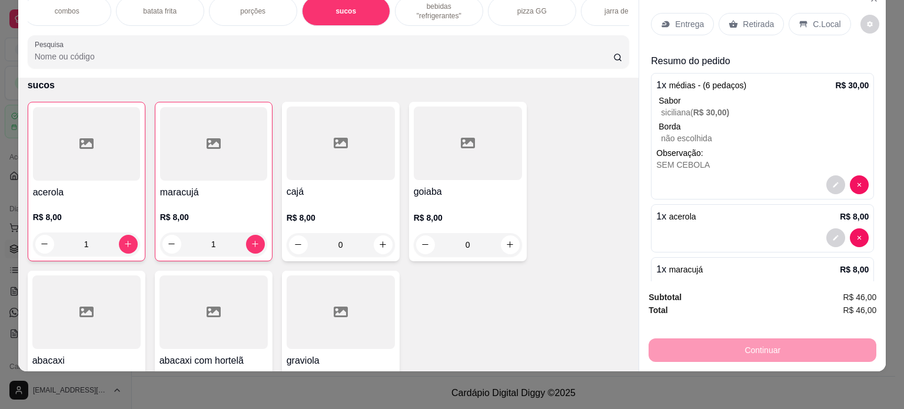
click at [675, 18] on p "Entrega" at bounding box center [689, 24] width 29 height 12
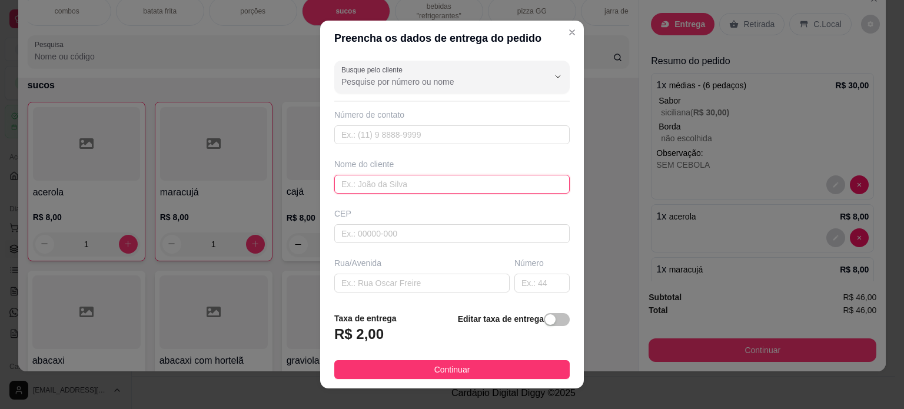
click at [443, 179] on input "text" at bounding box center [452, 184] width 236 height 19
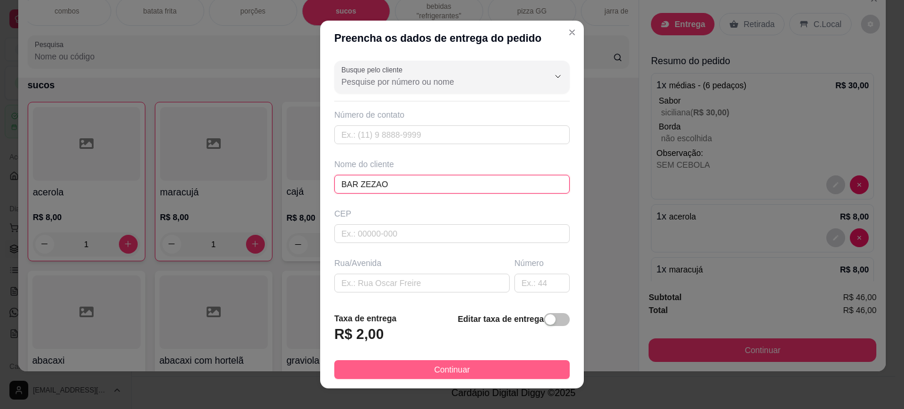
type input "BAR ZEZAO"
click at [480, 376] on button "Continuar" at bounding box center [452, 369] width 236 height 19
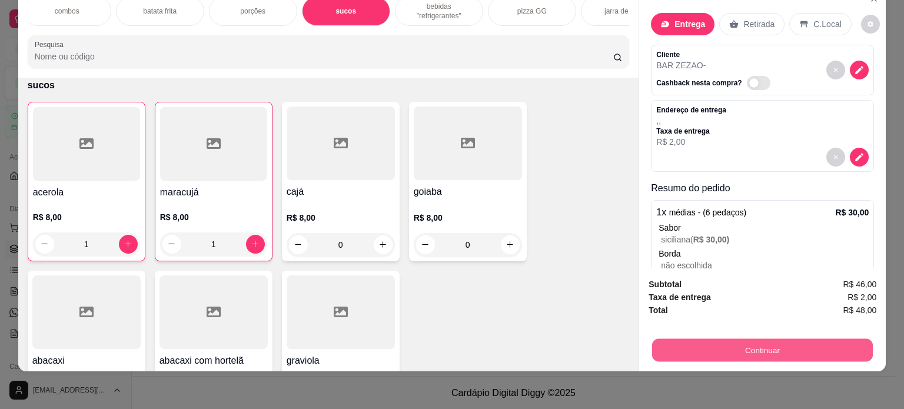
click at [702, 348] on button "Continuar" at bounding box center [762, 350] width 221 height 23
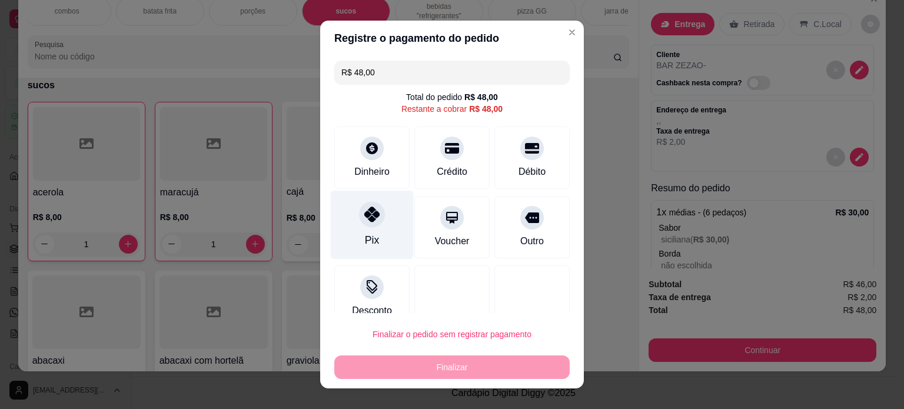
drag, startPoint x: 369, startPoint y: 221, endPoint x: 379, endPoint y: 244, distance: 25.4
click at [372, 226] on div "Pix" at bounding box center [372, 224] width 83 height 69
type input "R$ 0,00"
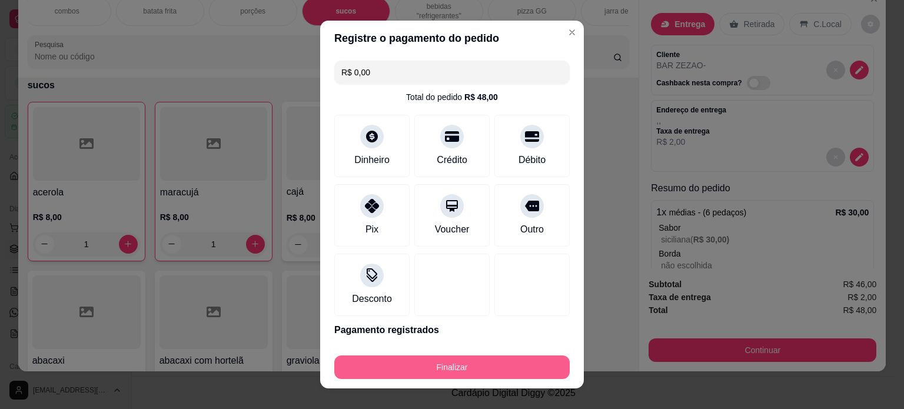
click at [463, 362] on button "Finalizar" at bounding box center [452, 368] width 236 height 24
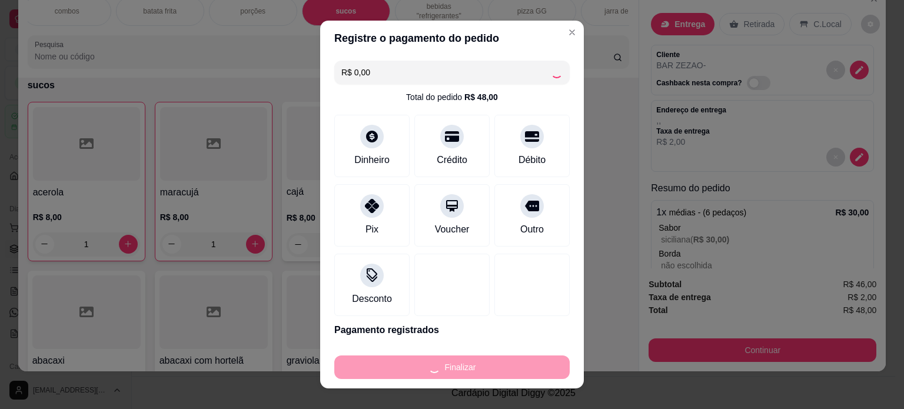
type input "0"
type input "-R$ 48,00"
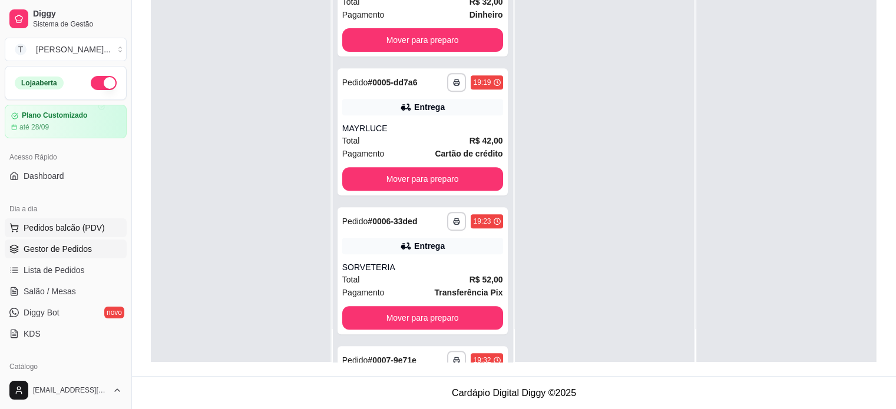
click at [85, 227] on span "Pedidos balcão (PDV)" at bounding box center [64, 228] width 81 height 12
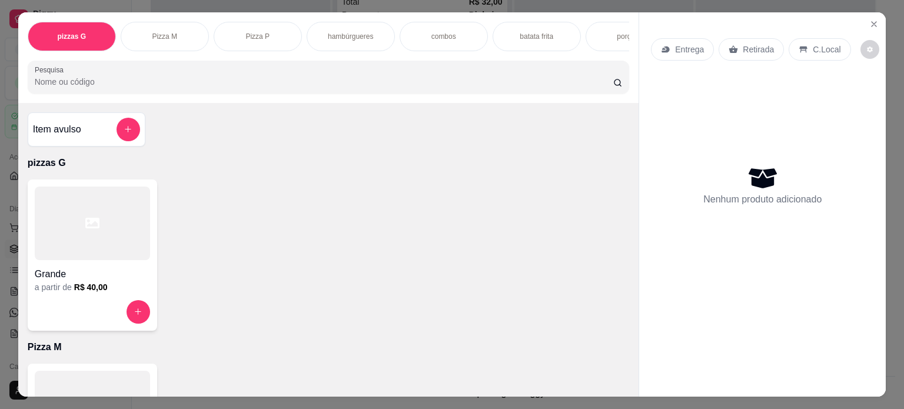
click at [273, 39] on div "Pizza P" at bounding box center [258, 36] width 88 height 29
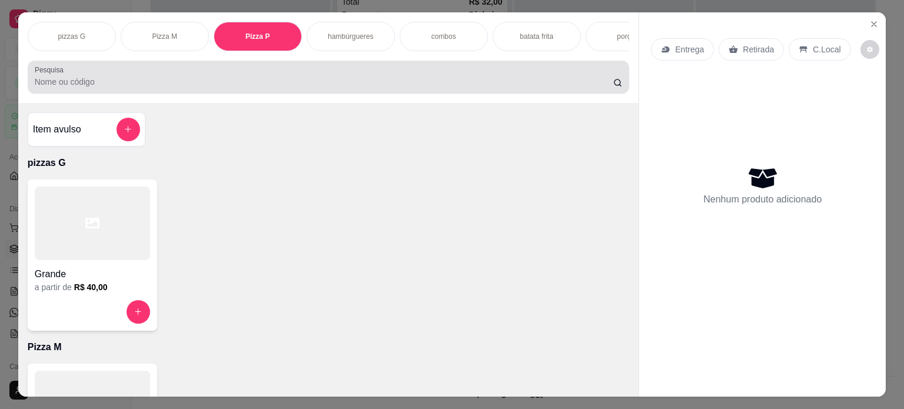
scroll to position [29, 0]
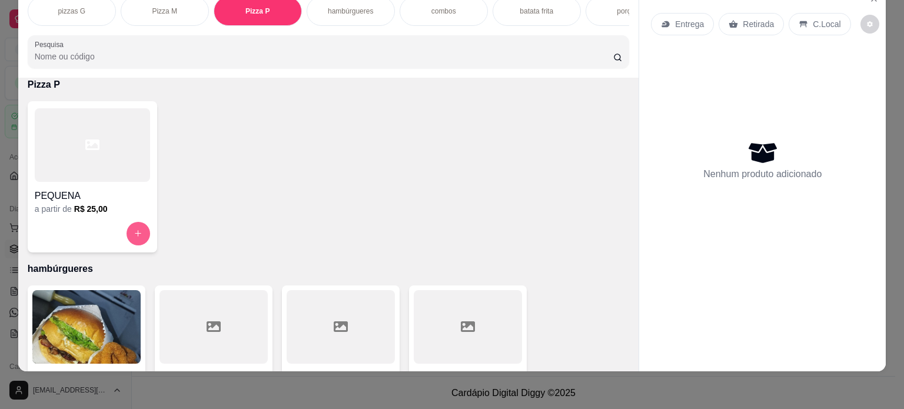
click at [128, 228] on button "increase-product-quantity" at bounding box center [139, 234] width 24 height 24
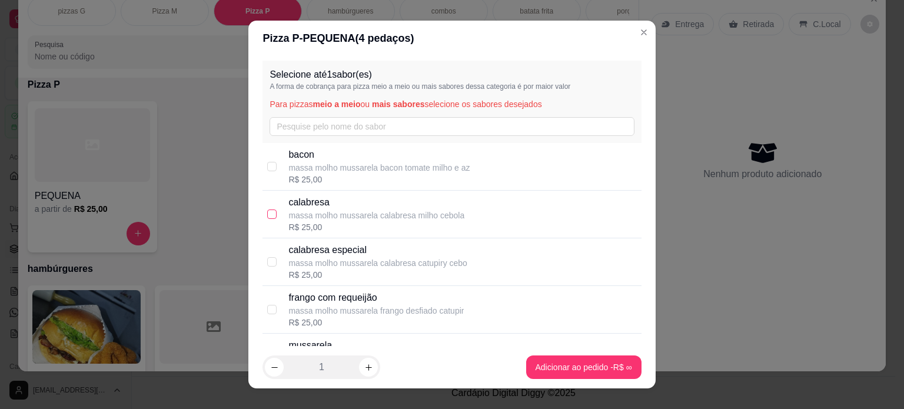
click at [270, 214] on input "checkbox" at bounding box center [271, 214] width 9 height 9
checkbox input "true"
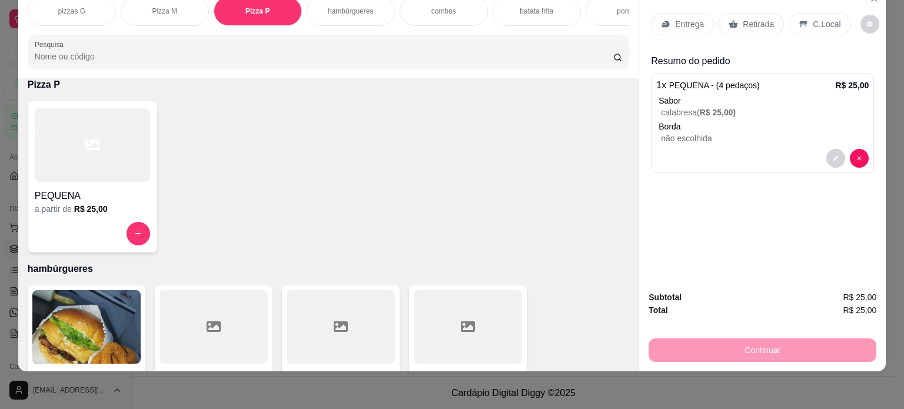
click at [745, 18] on p "Retirada" at bounding box center [758, 24] width 31 height 12
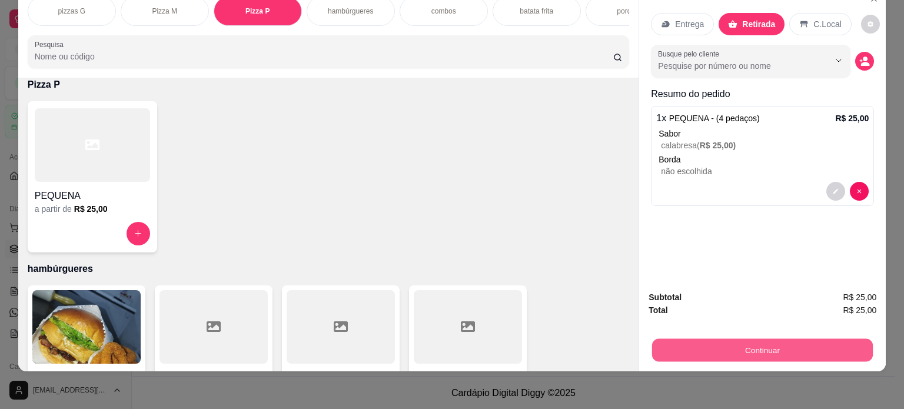
click at [719, 344] on button "Continuar" at bounding box center [762, 350] width 221 height 23
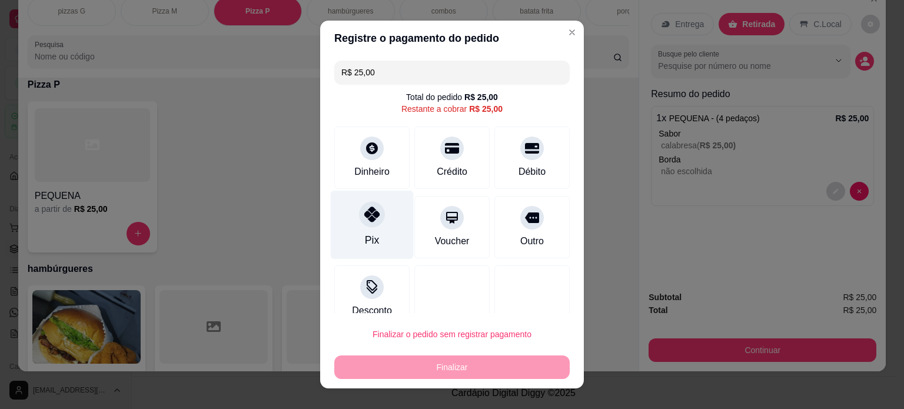
click at [389, 225] on div "Pix" at bounding box center [372, 224] width 83 height 69
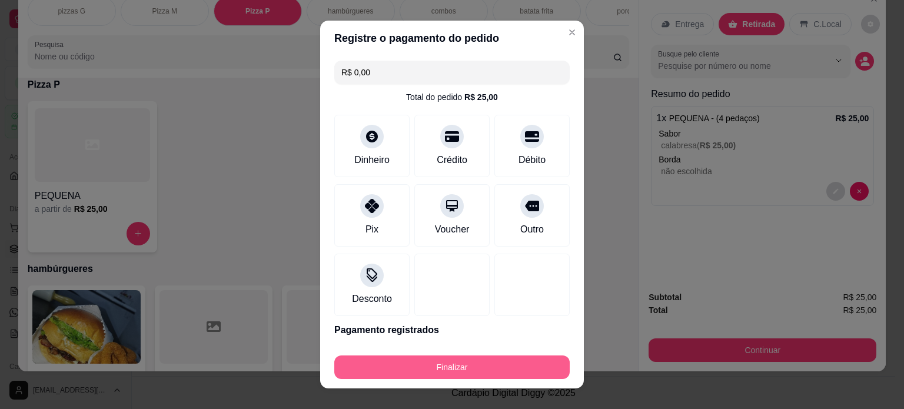
click at [453, 369] on button "Finalizar" at bounding box center [452, 368] width 236 height 24
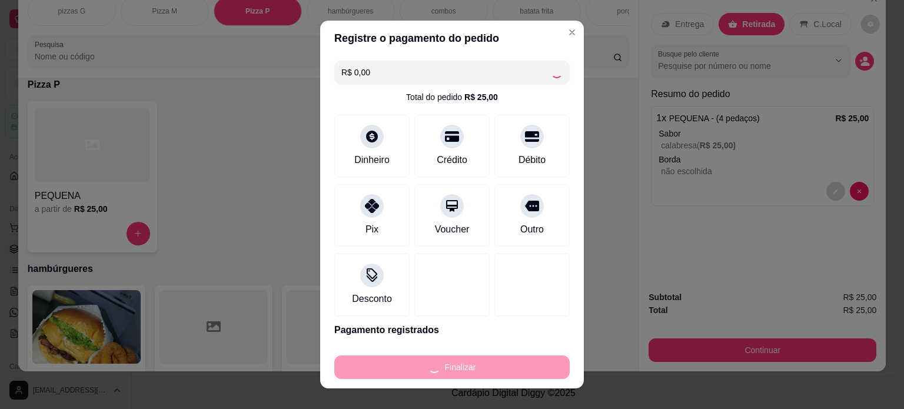
type input "-R$ 25,00"
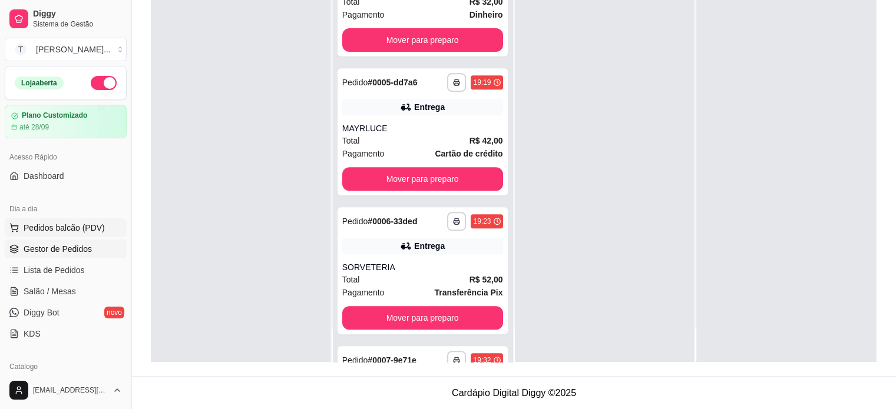
click at [81, 230] on span "Pedidos balcão (PDV)" at bounding box center [64, 228] width 81 height 12
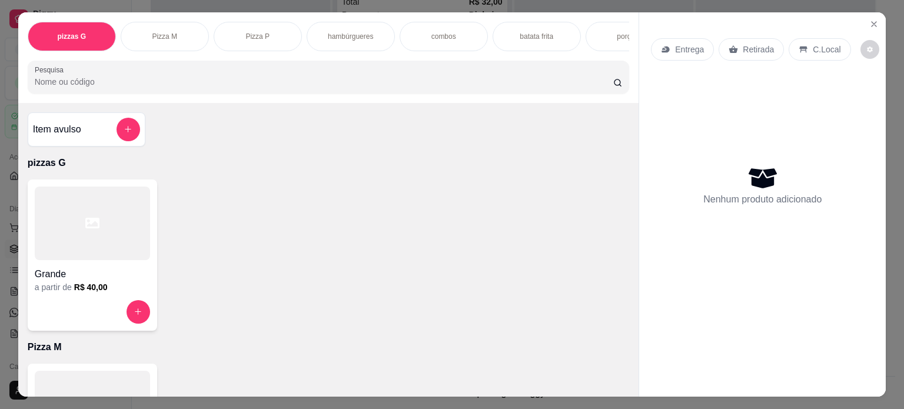
click at [344, 38] on div "hambúrgueres" at bounding box center [351, 36] width 88 height 29
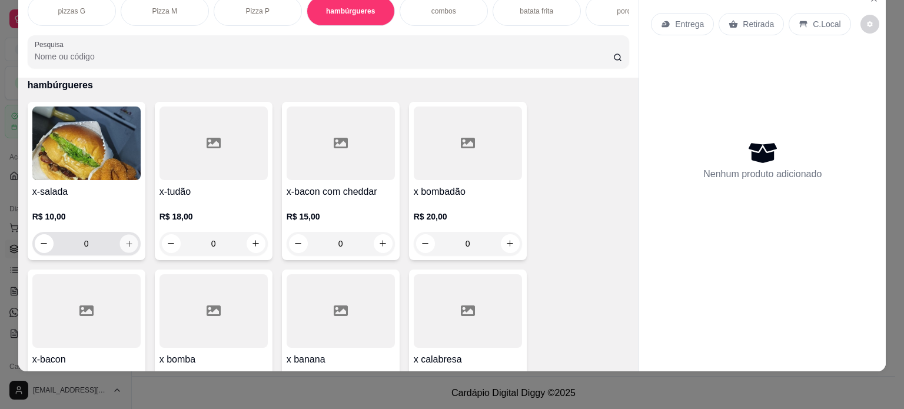
click at [129, 246] on button "increase-product-quantity" at bounding box center [129, 243] width 18 height 18
type input "1"
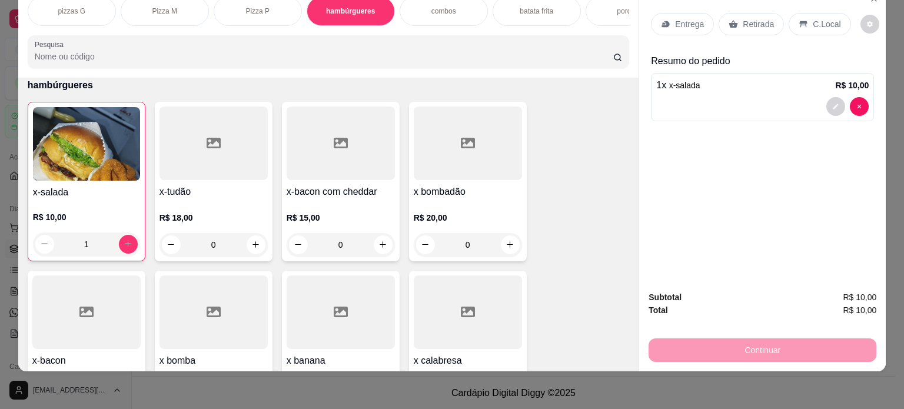
click at [688, 18] on p "Entrega" at bounding box center [689, 24] width 29 height 12
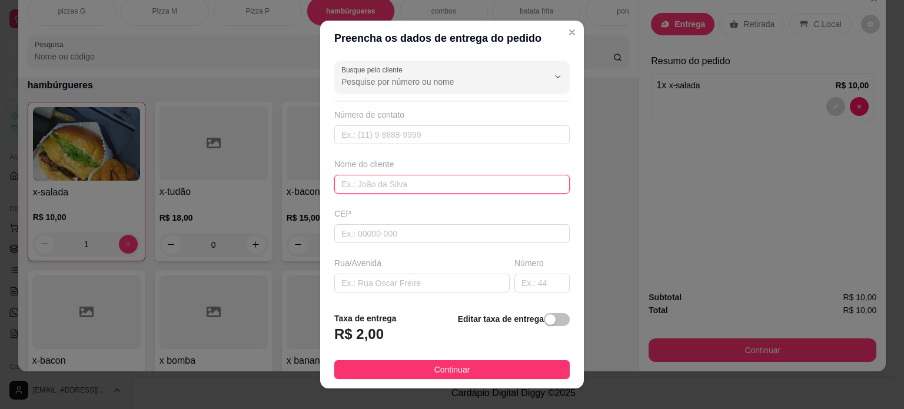
click at [441, 183] on input "text" at bounding box center [452, 184] width 236 height 19
click at [340, 183] on input "OMAIANE" at bounding box center [452, 184] width 236 height 19
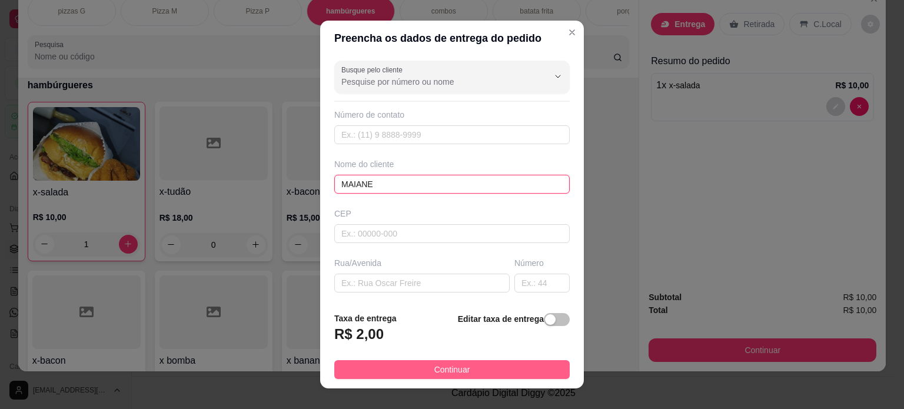
type input "MAIANE"
click at [487, 364] on button "Continuar" at bounding box center [452, 369] width 236 height 19
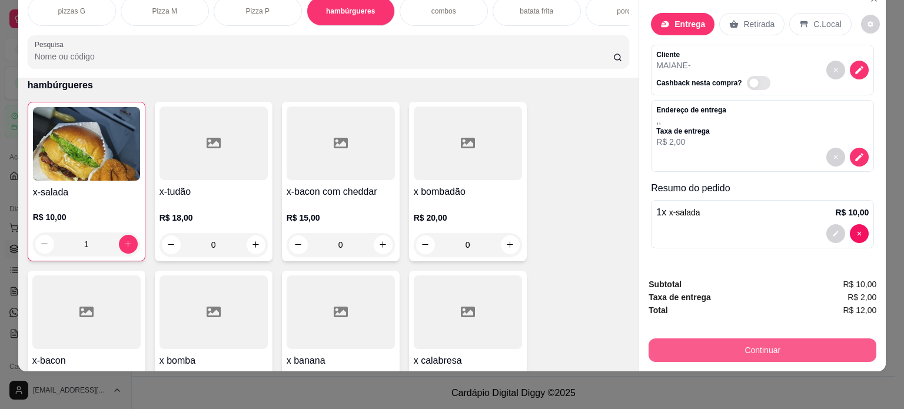
click at [681, 340] on button "Continuar" at bounding box center [763, 351] width 228 height 24
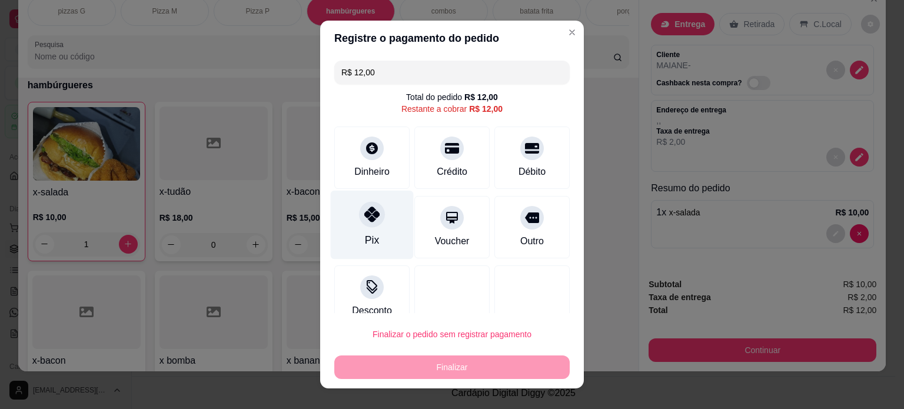
click at [365, 237] on div "Pix" at bounding box center [372, 240] width 14 height 15
type input "R$ 0,00"
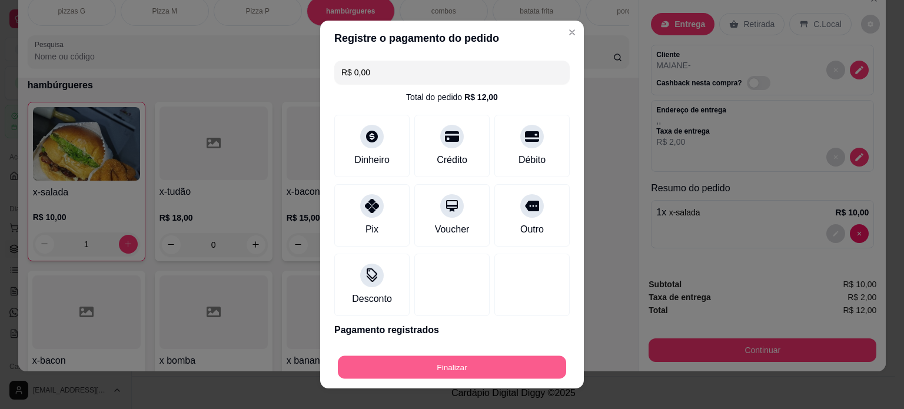
click at [463, 369] on button "Finalizar" at bounding box center [452, 367] width 228 height 23
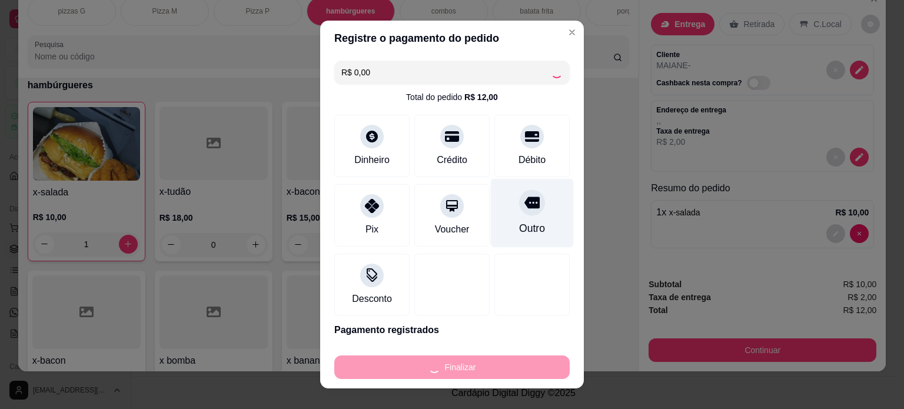
type input "0"
type input "-R$ 12,00"
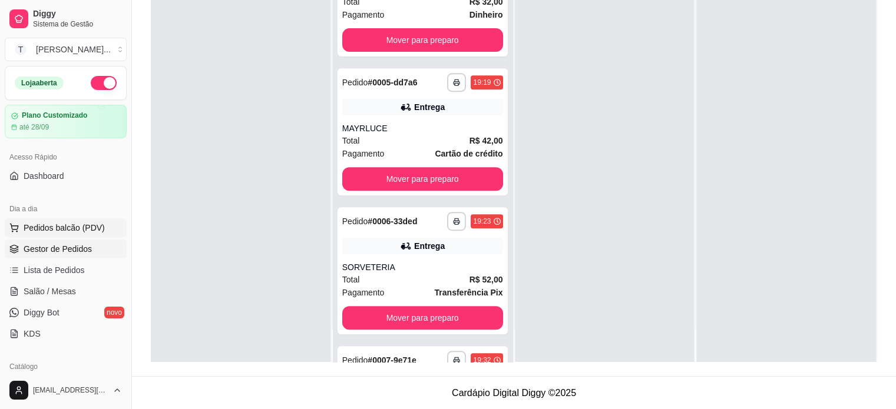
click at [84, 225] on span "Pedidos balcão (PDV)" at bounding box center [64, 228] width 81 height 12
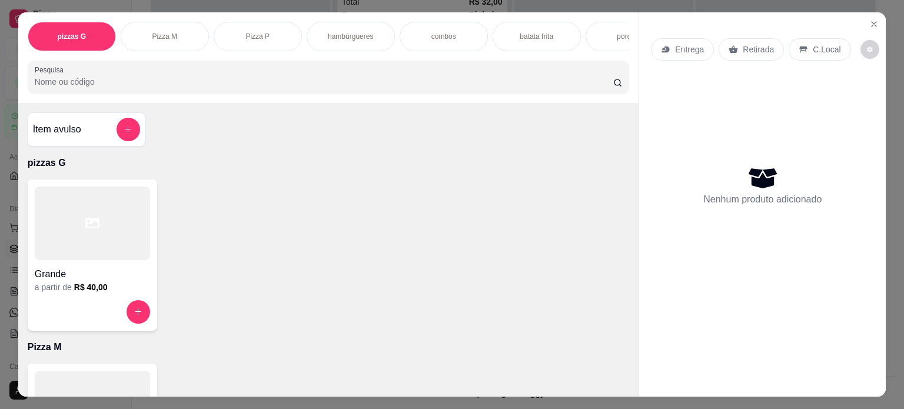
click at [341, 32] on p "hambúrgueres" at bounding box center [350, 36] width 45 height 9
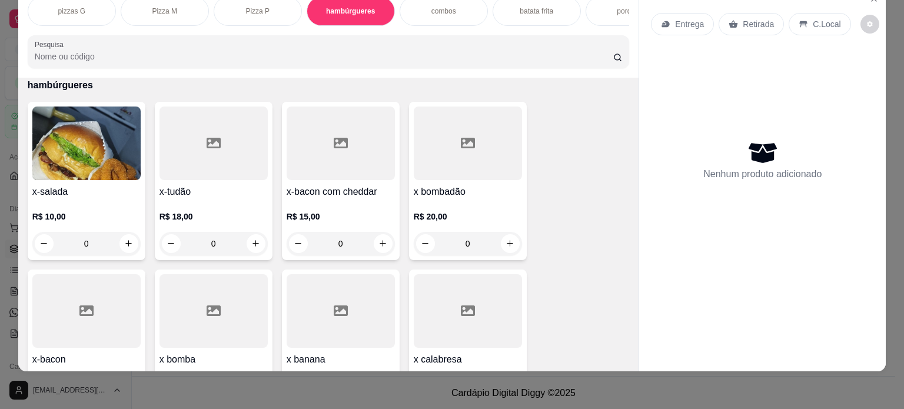
scroll to position [723, 0]
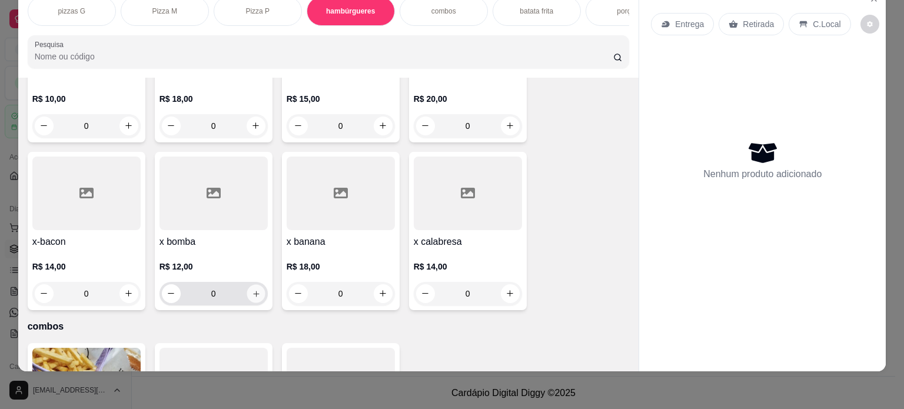
click at [253, 293] on icon "increase-product-quantity" at bounding box center [255, 294] width 9 height 9
type input "1"
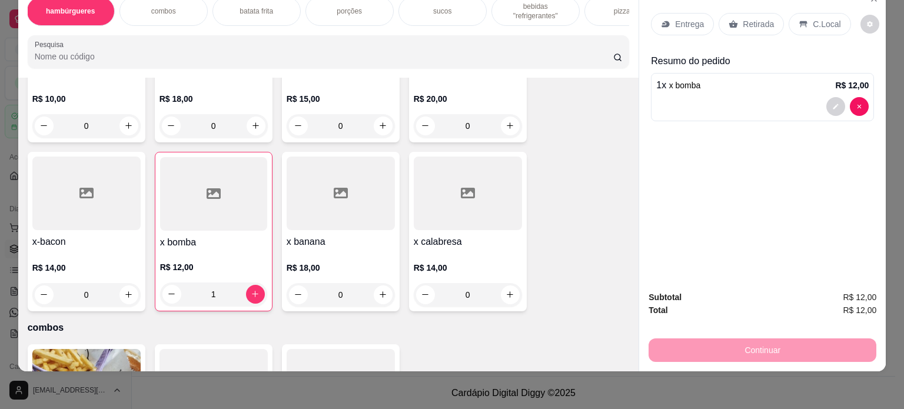
scroll to position [0, 283]
click at [518, 8] on p "bebidas "refrigerantes"" at bounding box center [533, 11] width 68 height 19
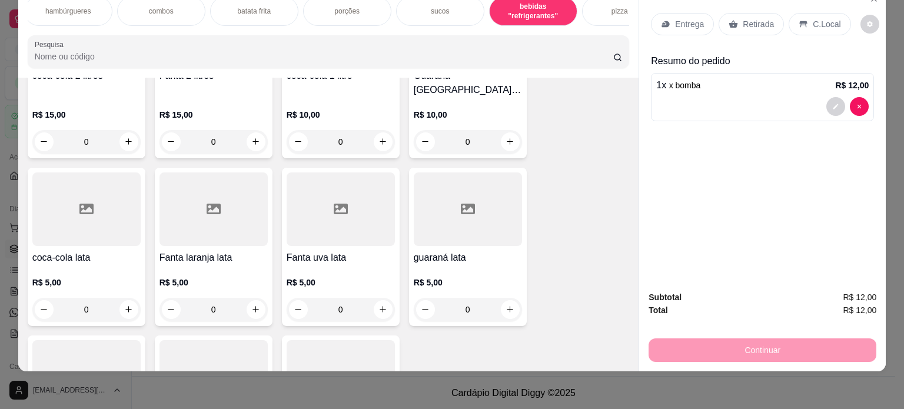
scroll to position [2031, 0]
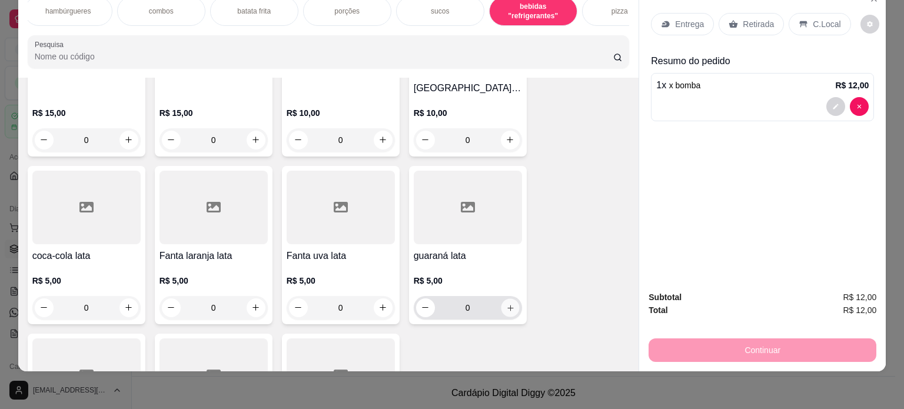
click at [506, 304] on icon "increase-product-quantity" at bounding box center [510, 308] width 9 height 9
type input "1"
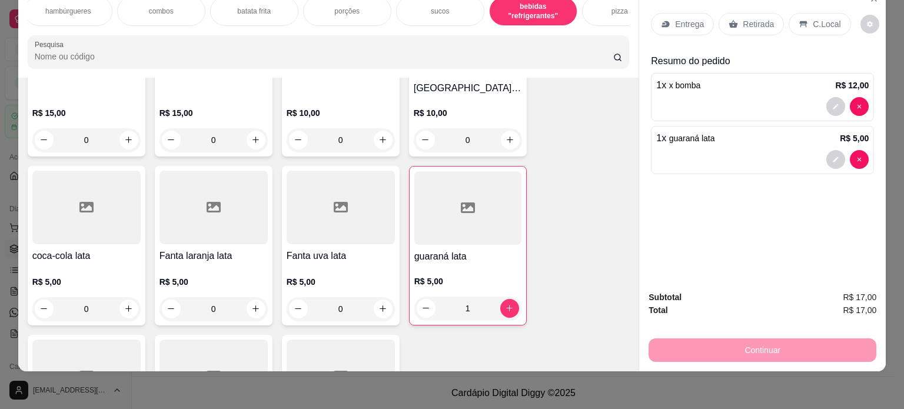
click at [681, 18] on p "Entrega" at bounding box center [689, 24] width 29 height 12
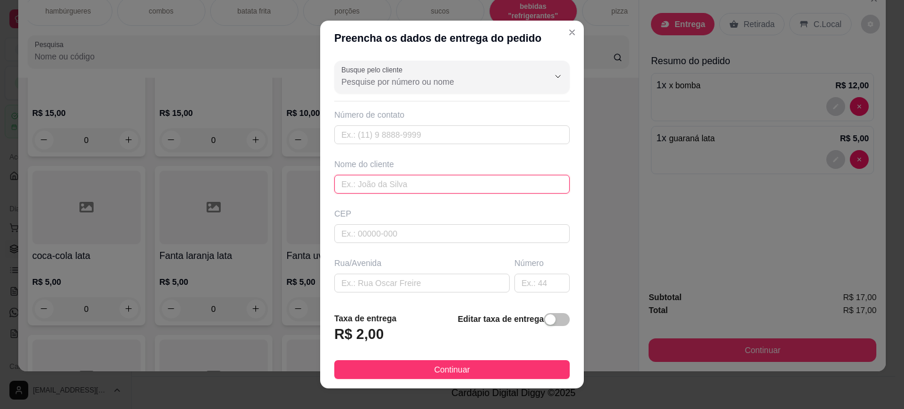
click at [402, 181] on input "text" at bounding box center [452, 184] width 236 height 19
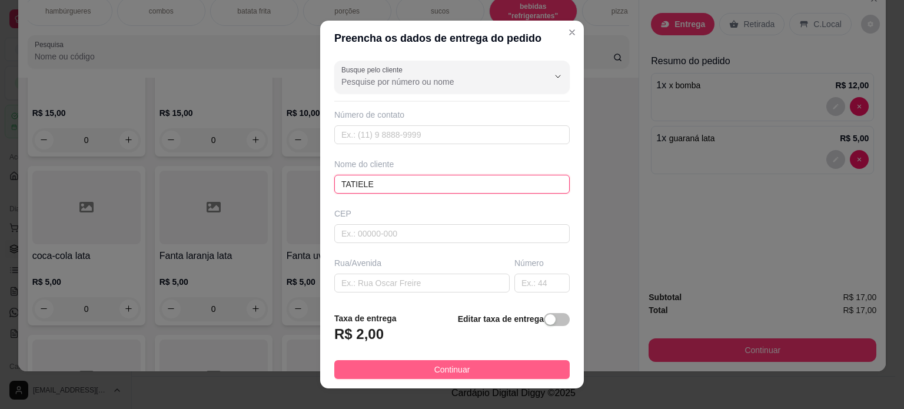
type input "TATIELE"
click at [515, 368] on button "Continuar" at bounding box center [452, 369] width 236 height 19
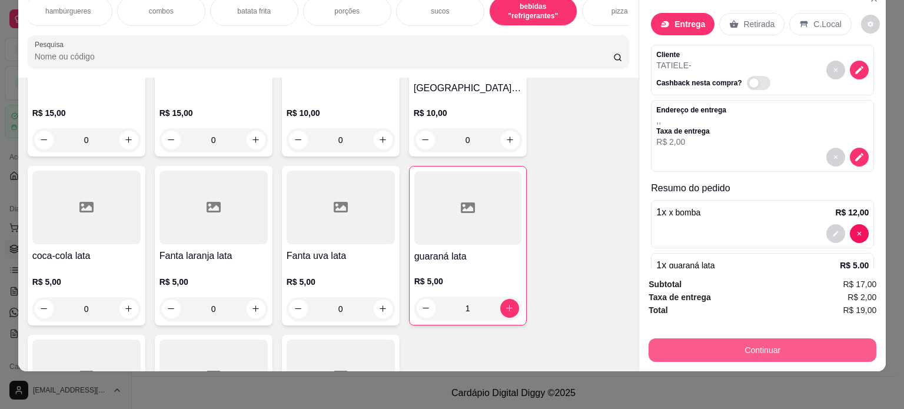
click at [735, 347] on button "Continuar" at bounding box center [763, 351] width 228 height 24
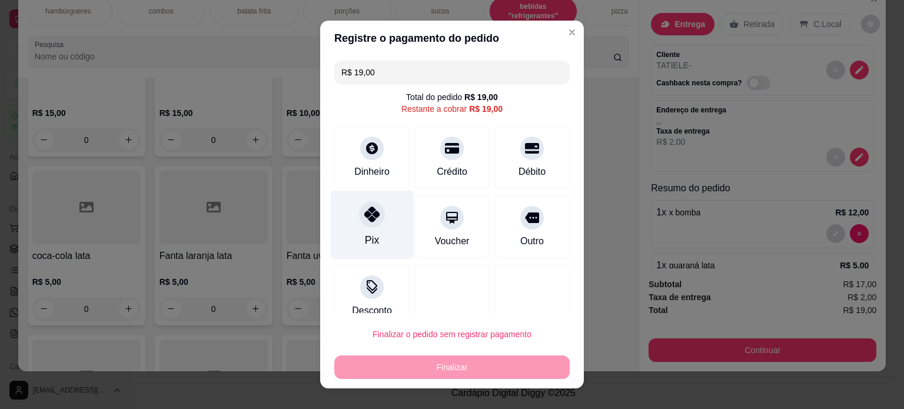
click at [366, 213] on icon at bounding box center [371, 214] width 15 height 15
type input "R$ 0,00"
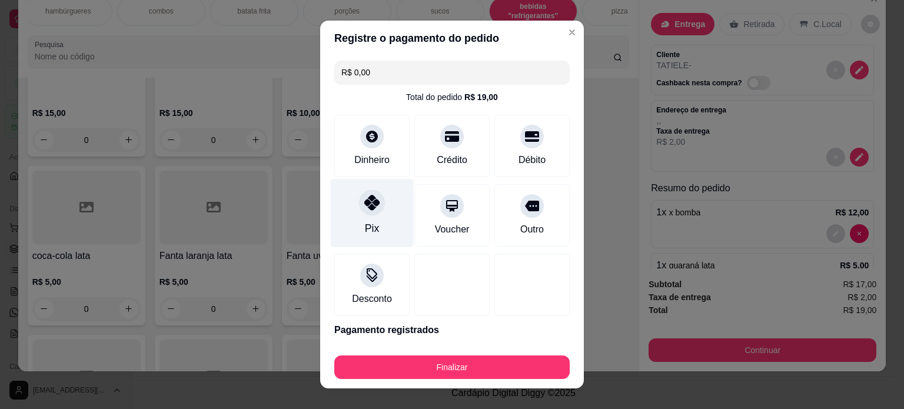
click at [373, 206] on div at bounding box center [372, 203] width 26 height 26
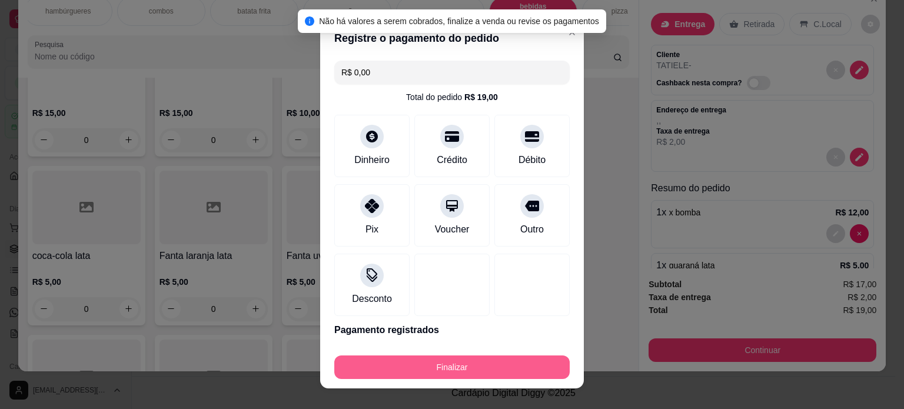
click at [497, 367] on button "Finalizar" at bounding box center [452, 368] width 236 height 24
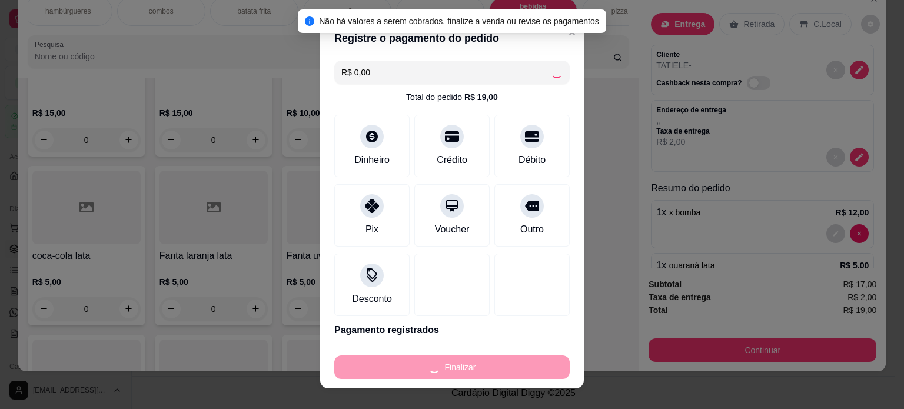
type input "0"
type input "-R$ 19,00"
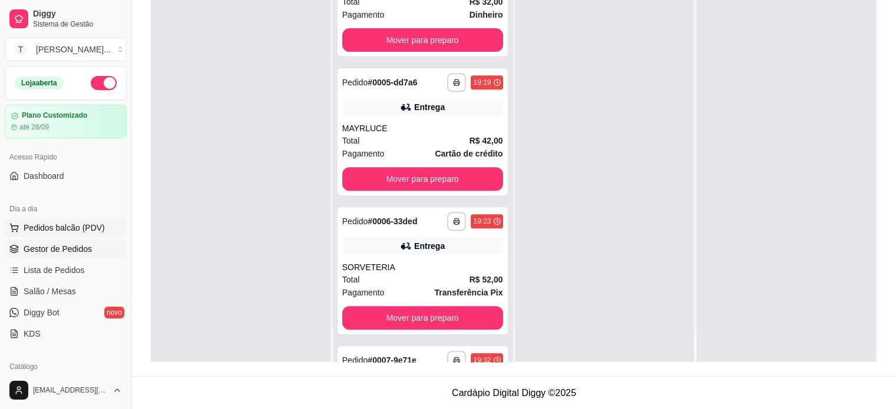
click at [71, 230] on span "Pedidos balcão (PDV)" at bounding box center [64, 228] width 81 height 12
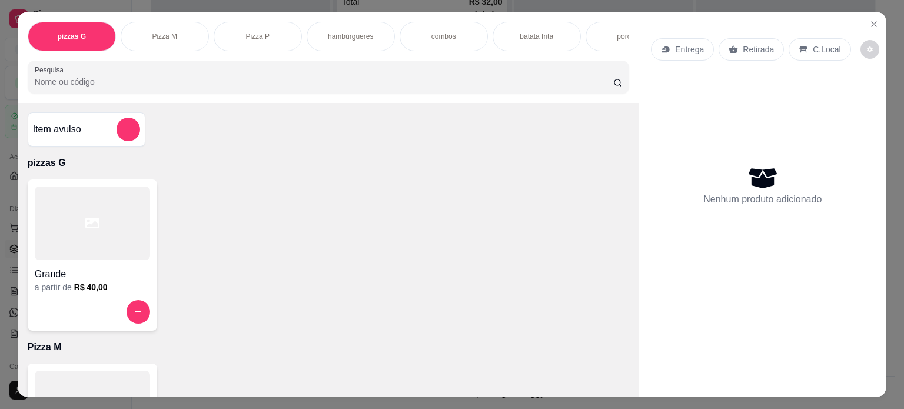
click at [359, 32] on p "hambúrgueres" at bounding box center [350, 36] width 45 height 9
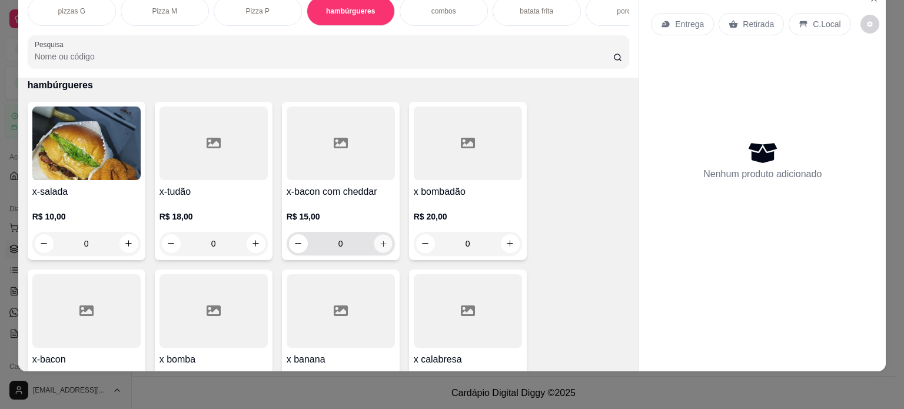
click at [379, 242] on icon "increase-product-quantity" at bounding box center [383, 244] width 9 height 9
type input "1"
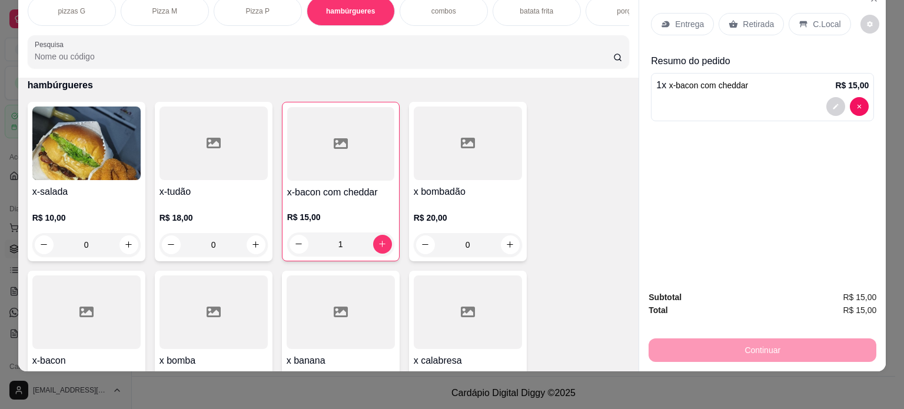
click at [743, 18] on p "Retirada" at bounding box center [758, 24] width 31 height 12
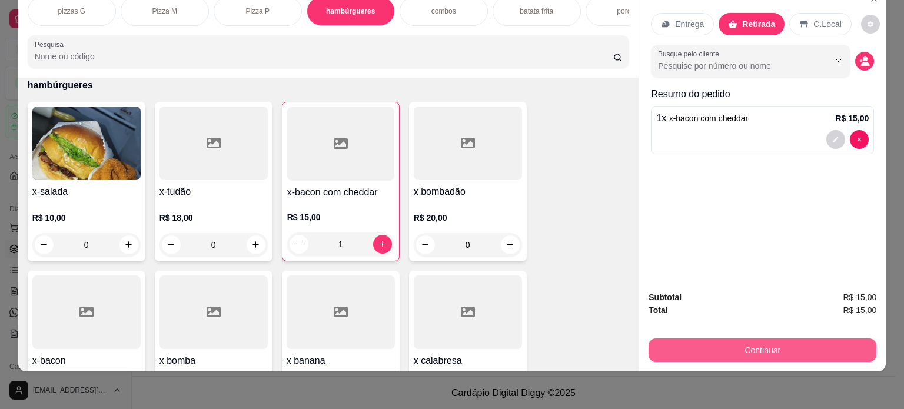
click at [765, 339] on button "Continuar" at bounding box center [763, 351] width 228 height 24
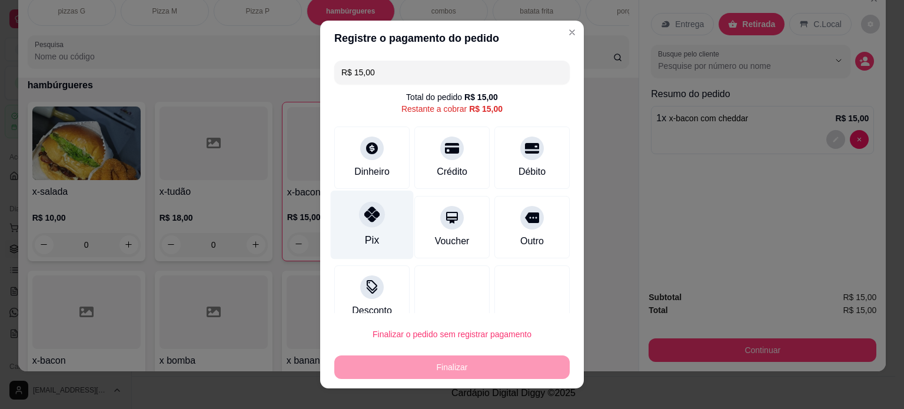
click at [376, 227] on div "Pix" at bounding box center [372, 224] width 83 height 69
type input "R$ 0,00"
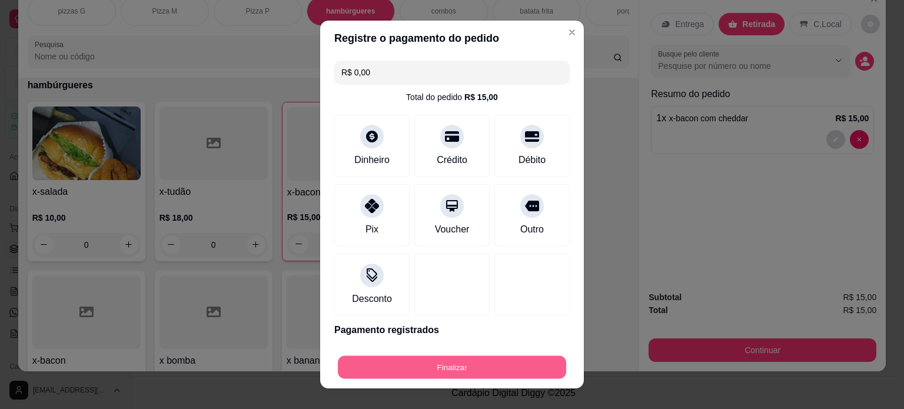
click at [457, 368] on button "Finalizar" at bounding box center [452, 367] width 228 height 23
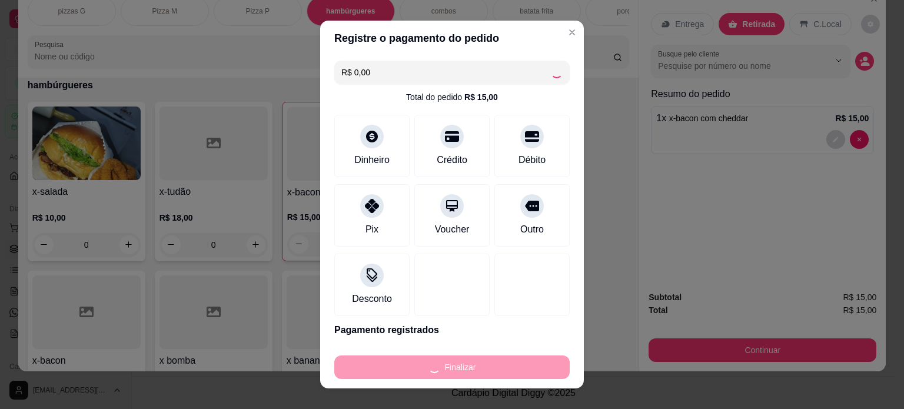
type input "0"
type input "-R$ 15,00"
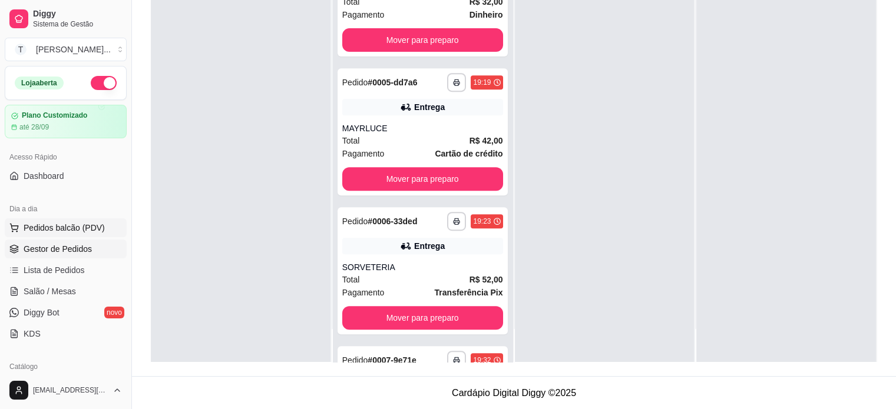
click at [89, 228] on span "Pedidos balcão (PDV)" at bounding box center [64, 228] width 81 height 12
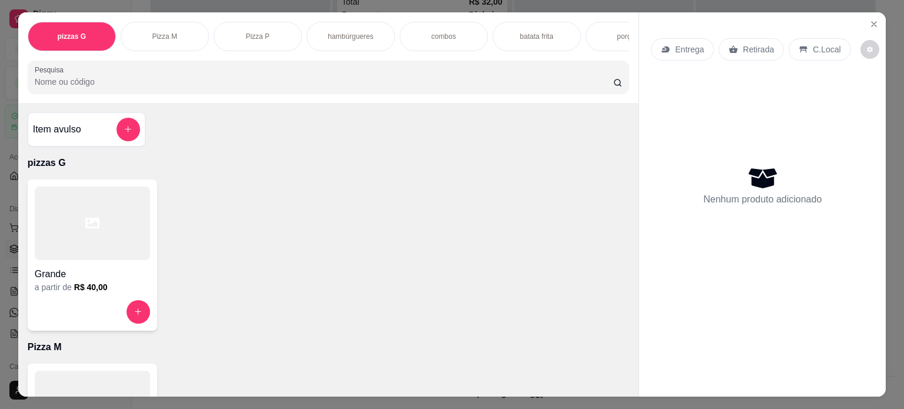
click at [167, 39] on div "Pizza M" at bounding box center [165, 36] width 88 height 29
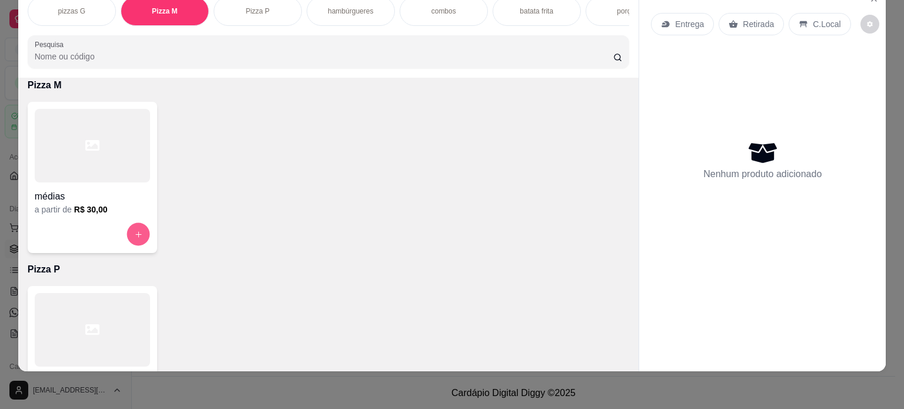
click at [136, 230] on icon "increase-product-quantity" at bounding box center [138, 234] width 9 height 9
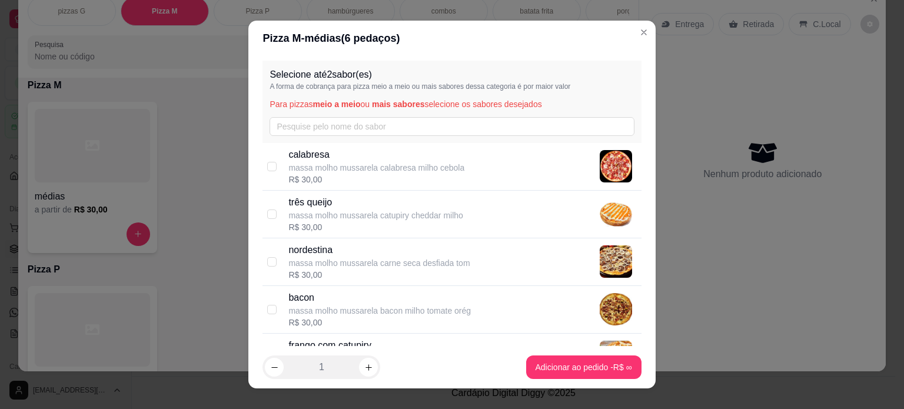
scroll to position [118, 0]
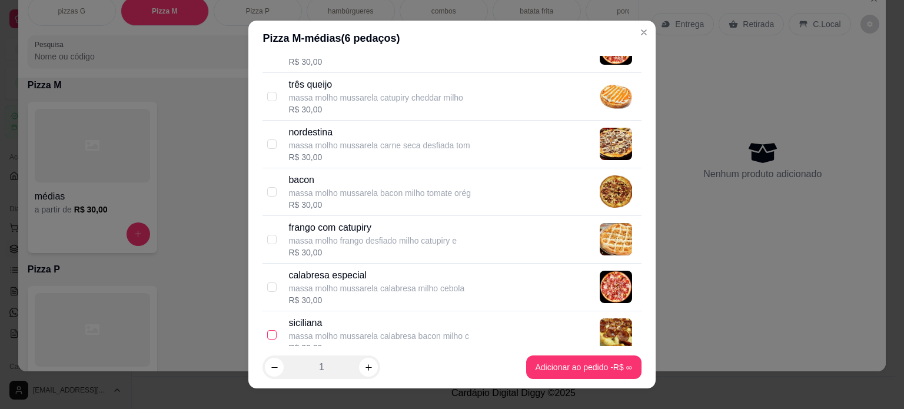
click at [268, 331] on input "checkbox" at bounding box center [271, 334] width 9 height 9
checkbox input "true"
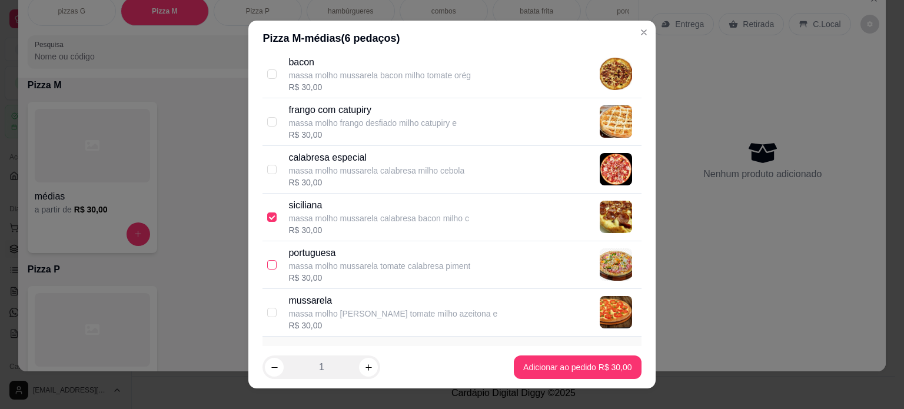
click at [268, 260] on input "checkbox" at bounding box center [271, 264] width 9 height 9
checkbox input "true"
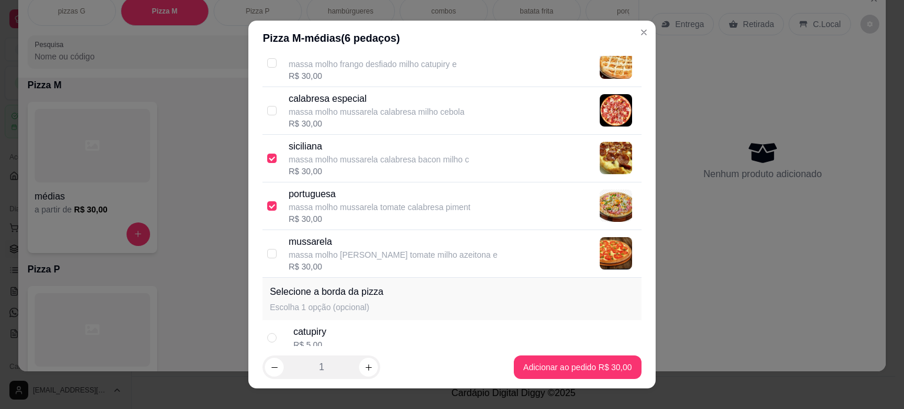
scroll to position [353, 0]
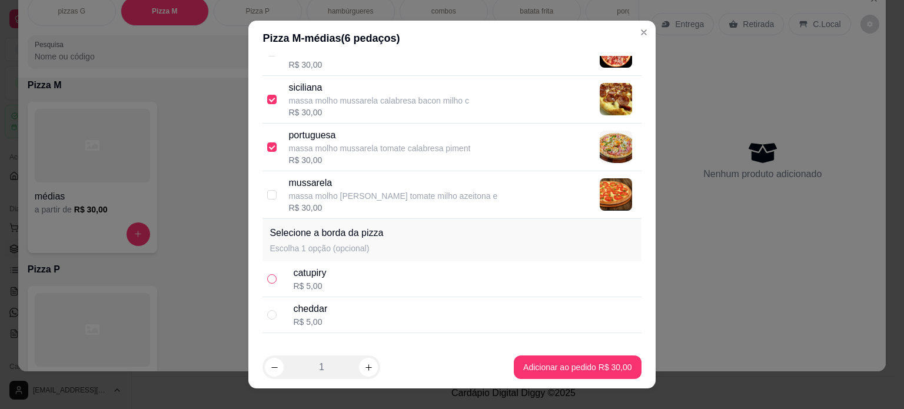
click at [271, 275] on input "radio" at bounding box center [271, 278] width 9 height 9
radio input "true"
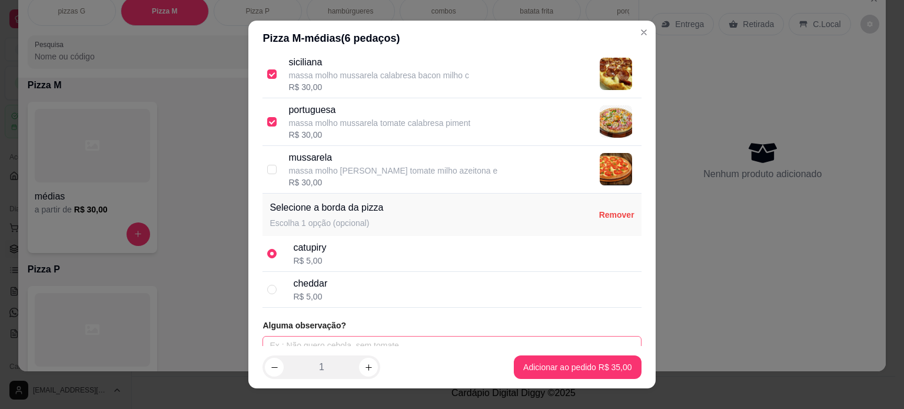
scroll to position [389, 0]
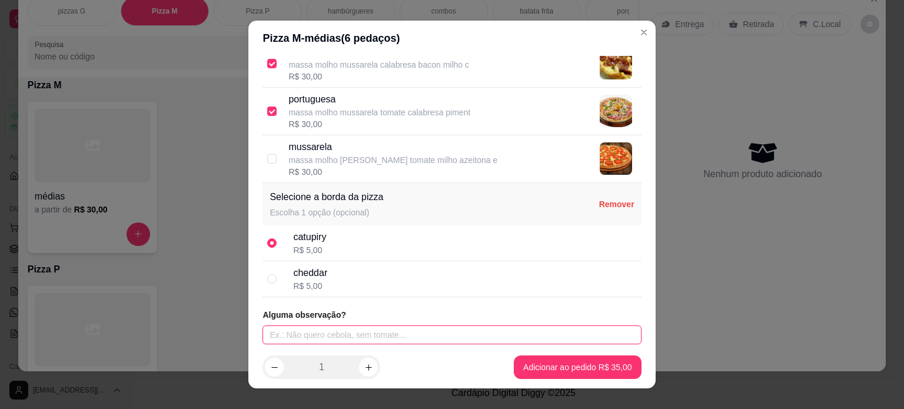
click at [323, 337] on input "text" at bounding box center [452, 335] width 379 height 19
type input "SEM PIMENTAO"
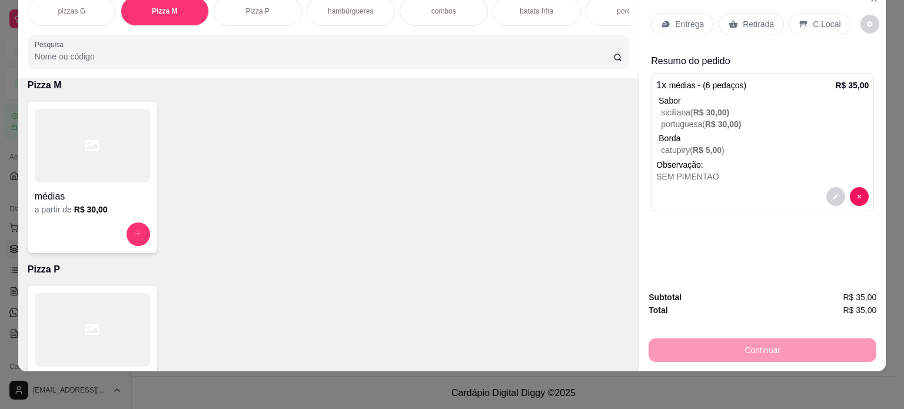
click at [680, 19] on p "Entrega" at bounding box center [689, 24] width 29 height 12
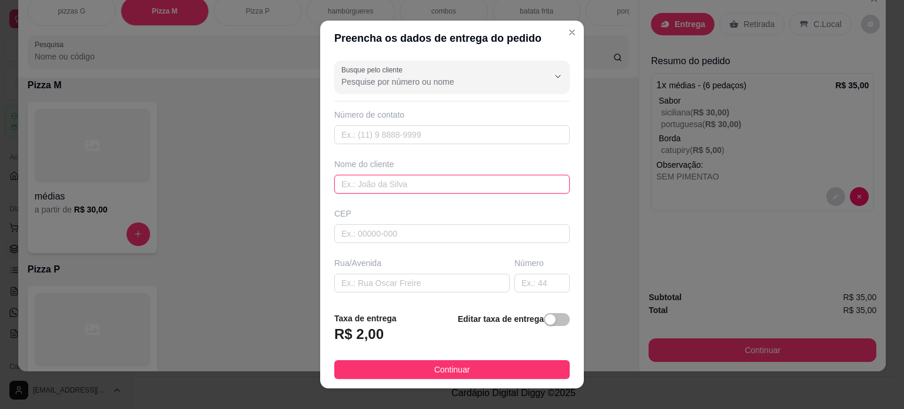
click at [364, 186] on input "text" at bounding box center [452, 184] width 236 height 19
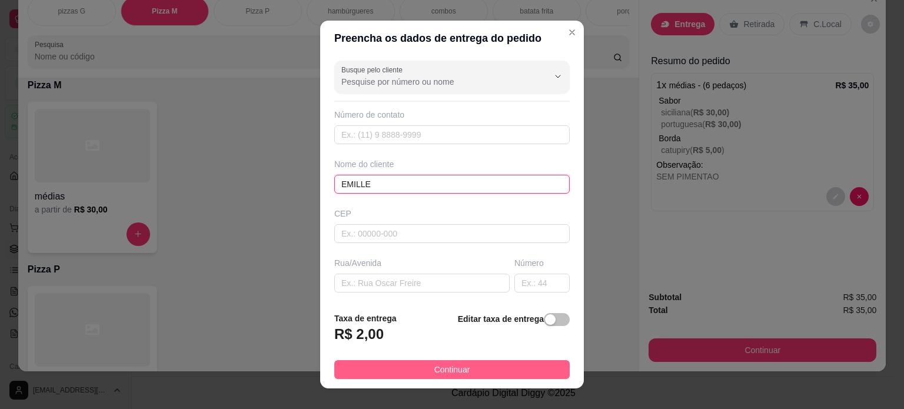
type input "EMILLE"
click at [479, 367] on button "Continuar" at bounding box center [452, 369] width 236 height 19
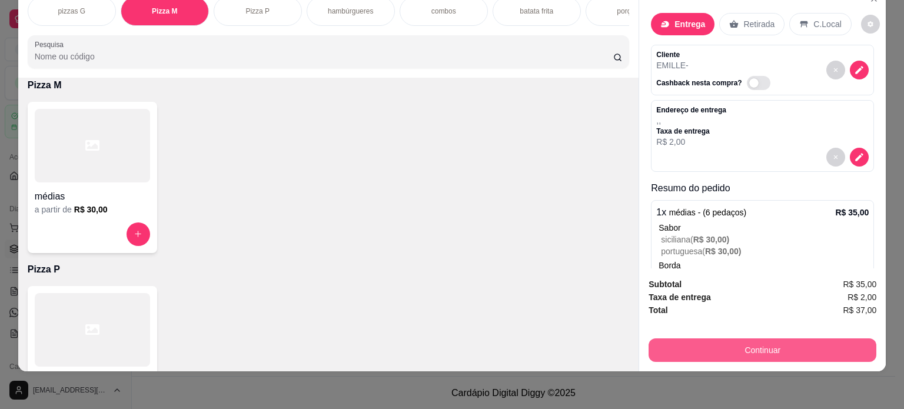
click at [727, 339] on button "Continuar" at bounding box center [763, 351] width 228 height 24
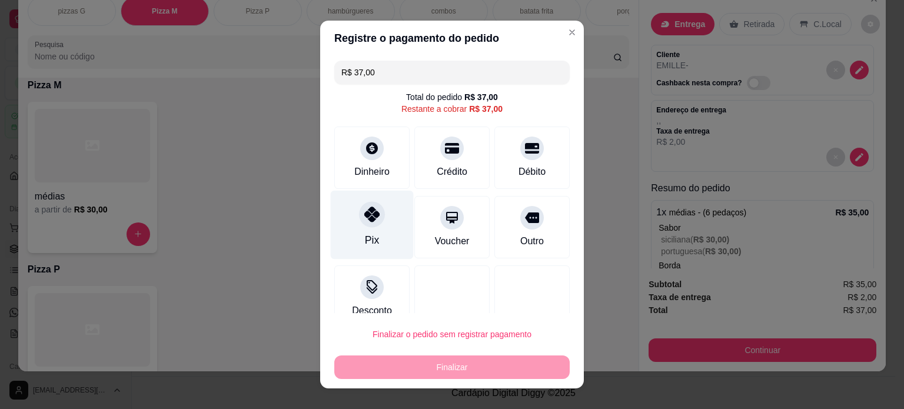
click at [372, 237] on div "Pix" at bounding box center [372, 224] width 83 height 69
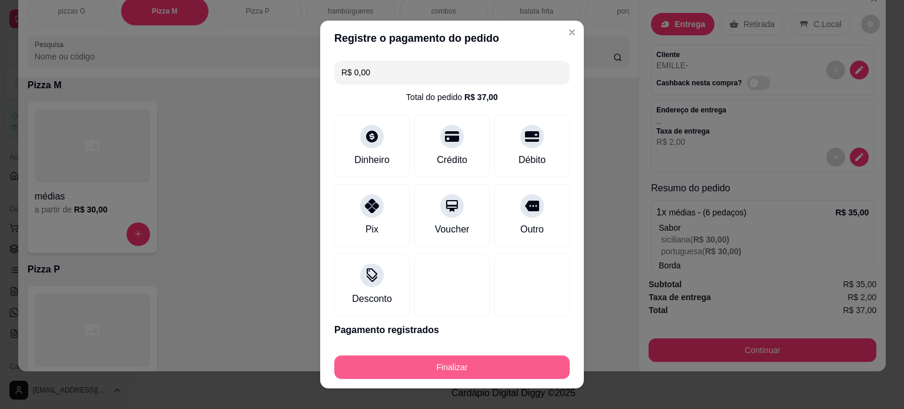
click at [469, 369] on button "Finalizar" at bounding box center [452, 368] width 236 height 24
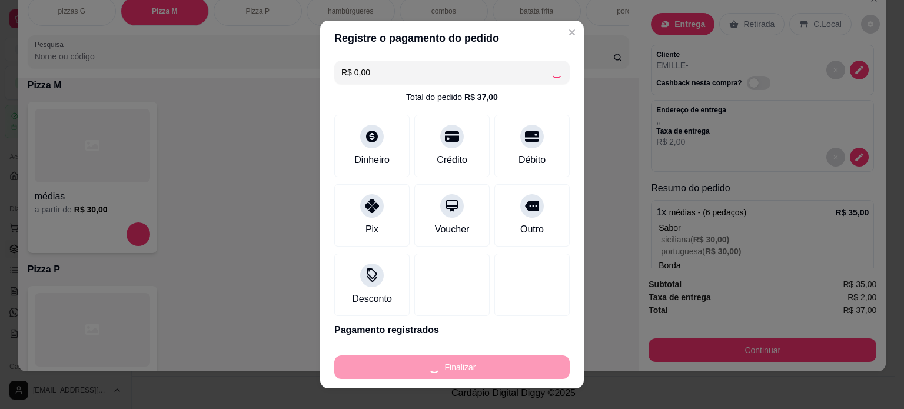
type input "-R$ 37,00"
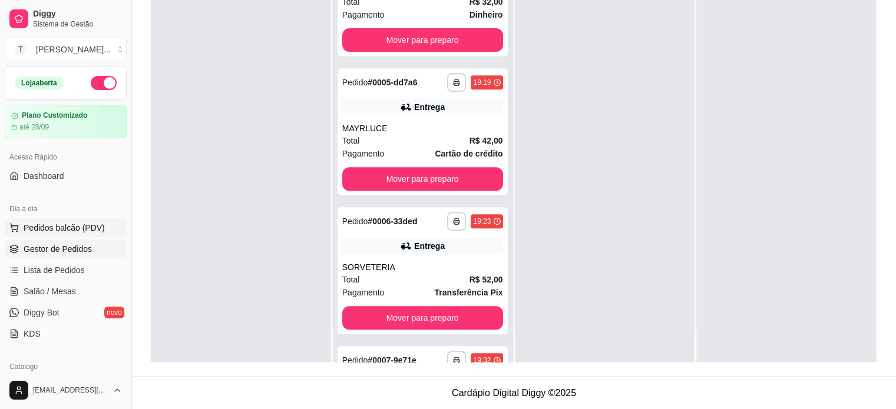
click at [68, 225] on span "Pedidos balcão (PDV)" at bounding box center [64, 228] width 81 height 12
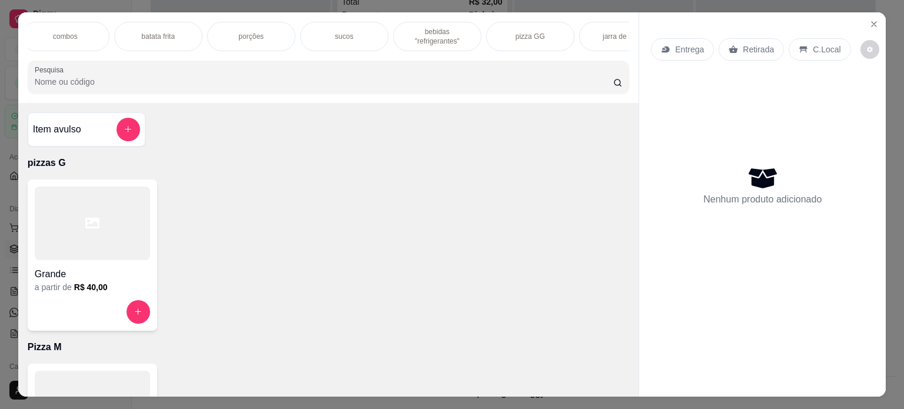
scroll to position [0, 416]
click at [493, 34] on p "pizza GG" at bounding box center [492, 36] width 29 height 9
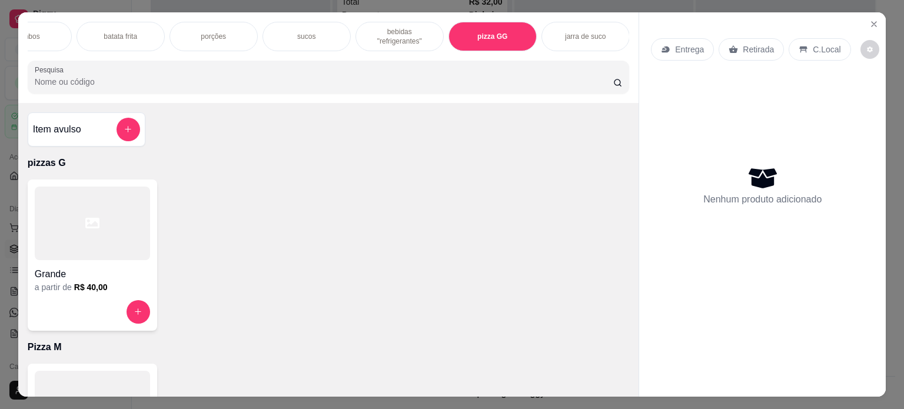
scroll to position [29, 0]
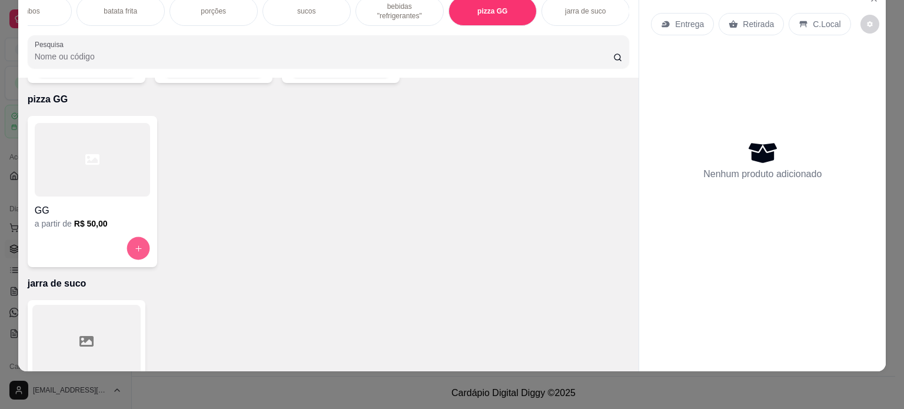
click at [140, 237] on button "increase-product-quantity" at bounding box center [138, 248] width 23 height 23
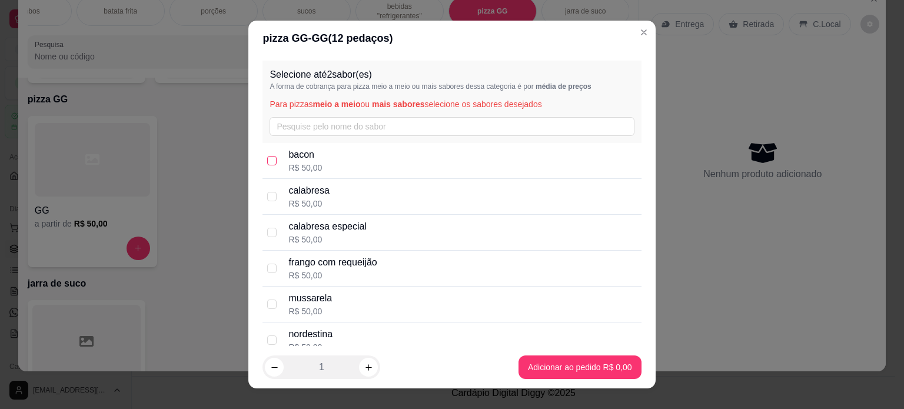
click at [267, 157] on input "checkbox" at bounding box center [271, 160] width 9 height 9
checkbox input "true"
click at [267, 197] on input "checkbox" at bounding box center [271, 196] width 9 height 9
checkbox input "true"
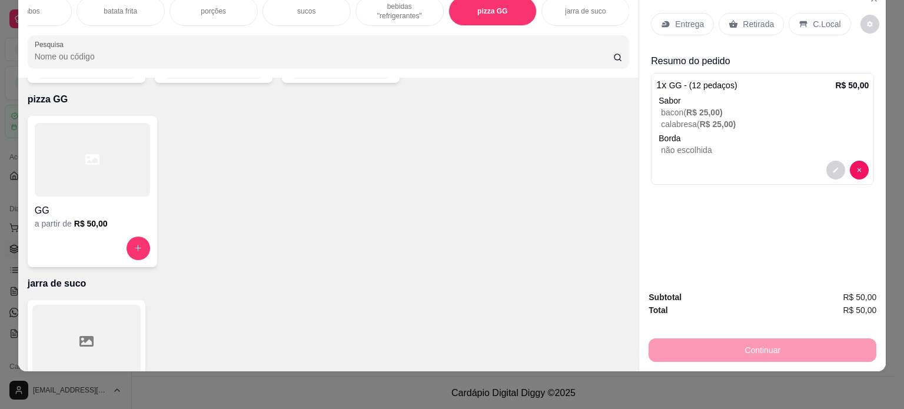
click at [399, 2] on p "bebidas "refrigerantes"" at bounding box center [400, 11] width 68 height 19
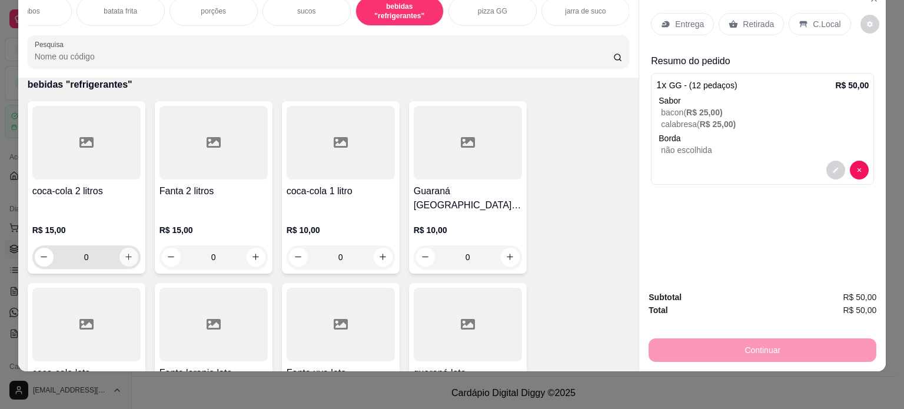
click at [124, 253] on icon "increase-product-quantity" at bounding box center [128, 257] width 9 height 9
type input "1"
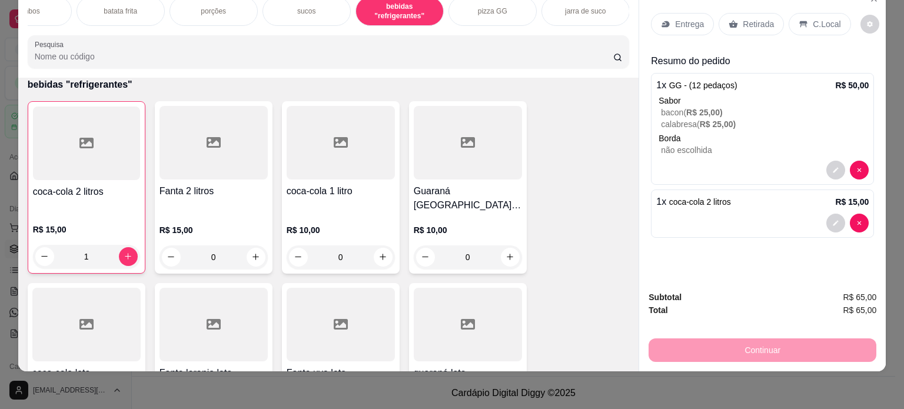
click at [682, 22] on div "Entrega" at bounding box center [682, 24] width 63 height 22
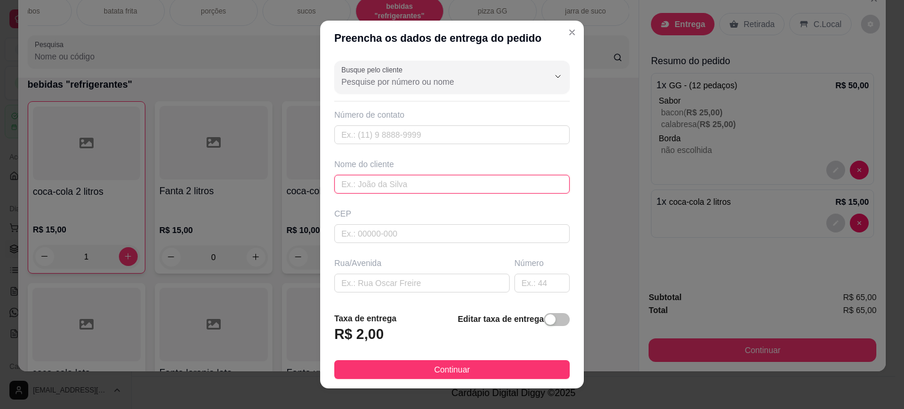
click at [388, 184] on input "text" at bounding box center [452, 184] width 236 height 19
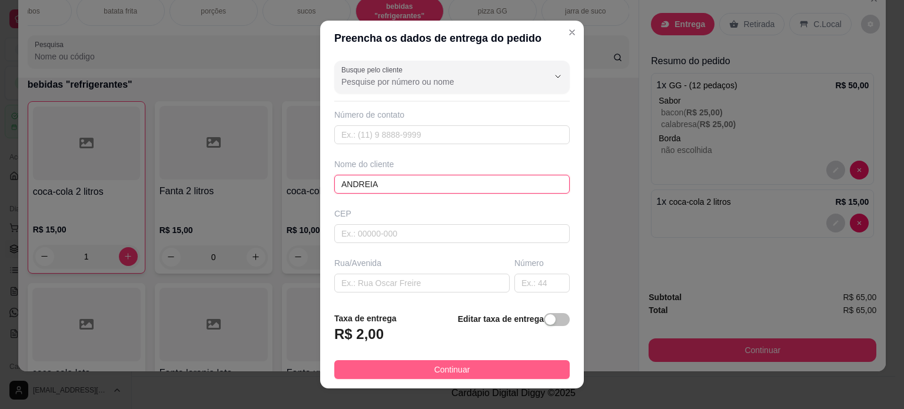
type input "ANDREIA"
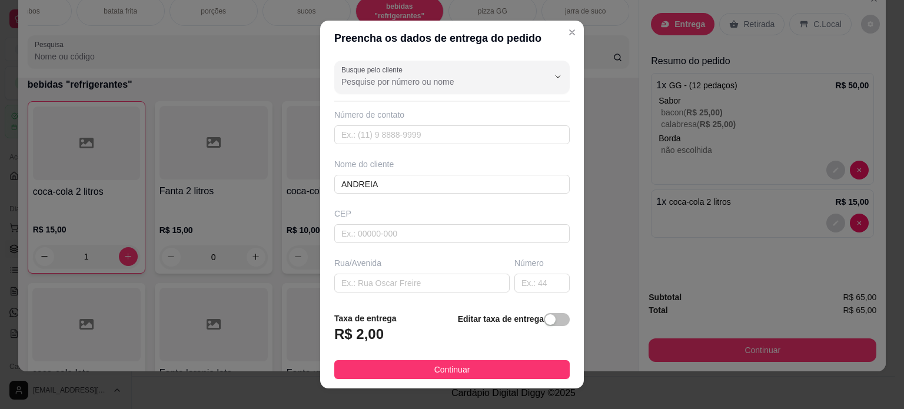
drag, startPoint x: 493, startPoint y: 373, endPoint x: 526, endPoint y: 361, distance: 35.2
click at [495, 372] on button "Continuar" at bounding box center [452, 369] width 236 height 19
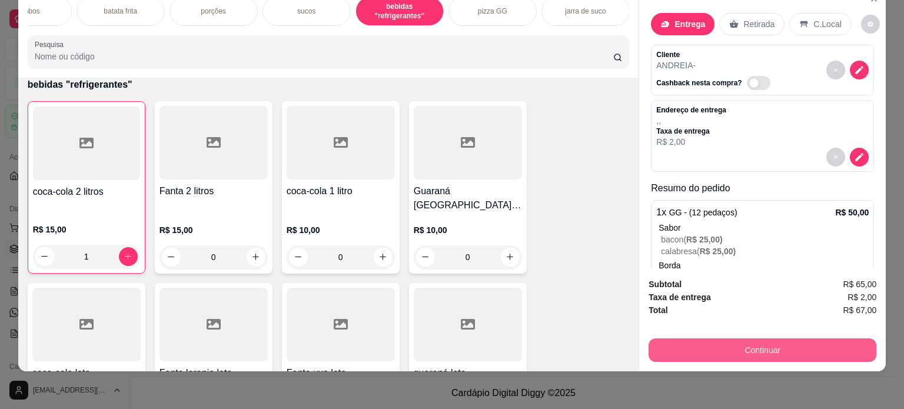
click at [707, 342] on button "Continuar" at bounding box center [763, 351] width 228 height 24
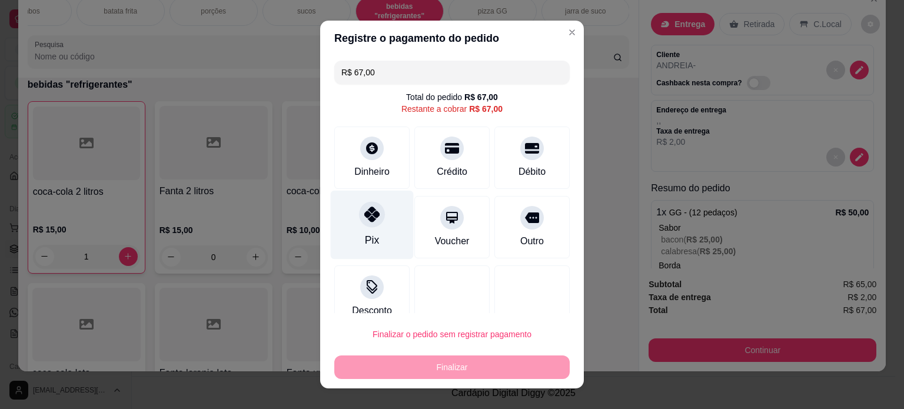
click at [374, 216] on div at bounding box center [372, 214] width 26 height 26
type input "R$ 0,00"
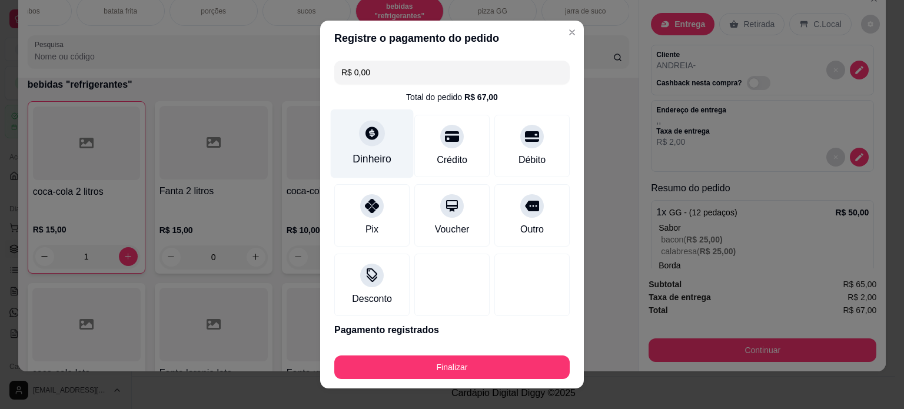
click at [388, 148] on div "Dinheiro" at bounding box center [372, 143] width 83 height 69
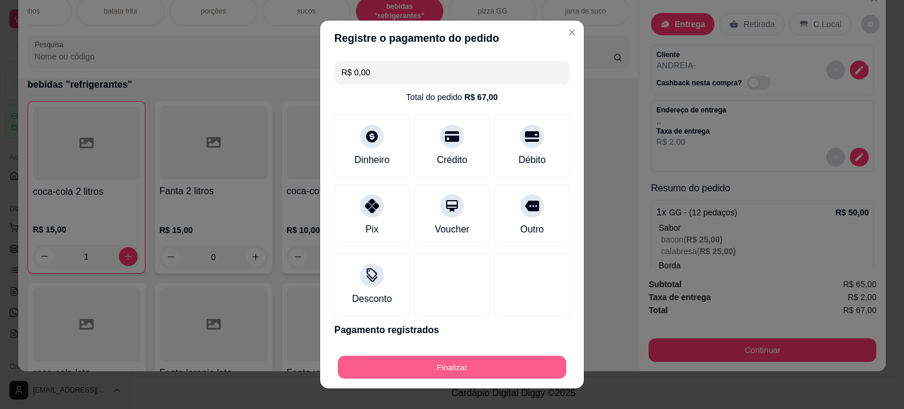
click at [482, 370] on button "Finalizar" at bounding box center [452, 367] width 228 height 23
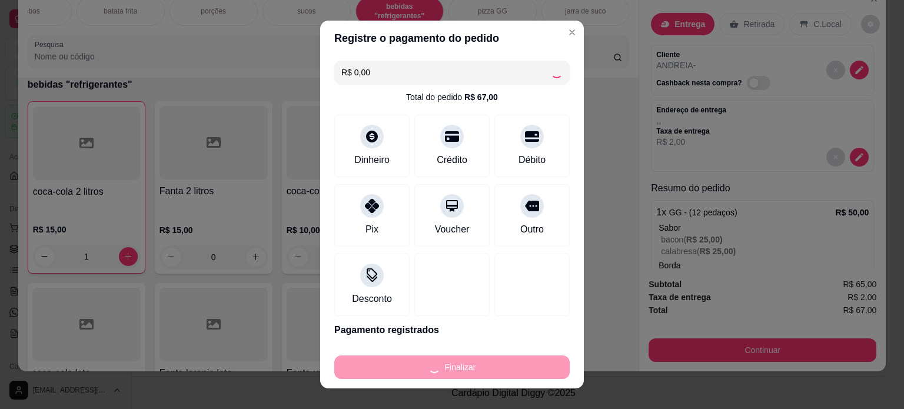
type input "0"
type input "-R$ 67,00"
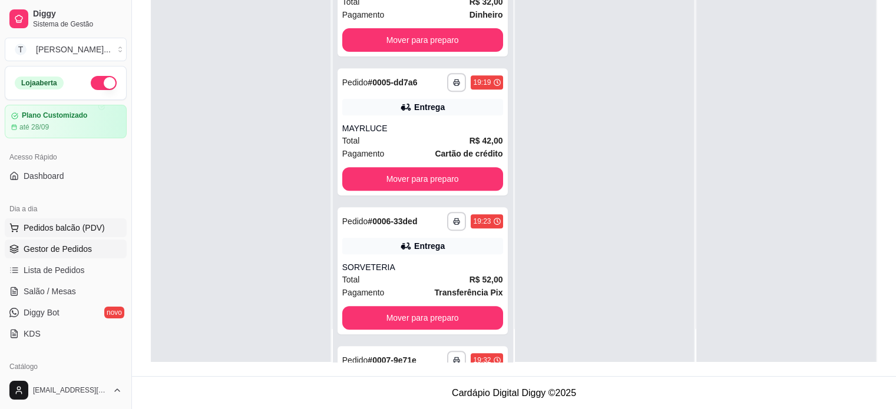
click at [91, 228] on span "Pedidos balcão (PDV)" at bounding box center [64, 228] width 81 height 12
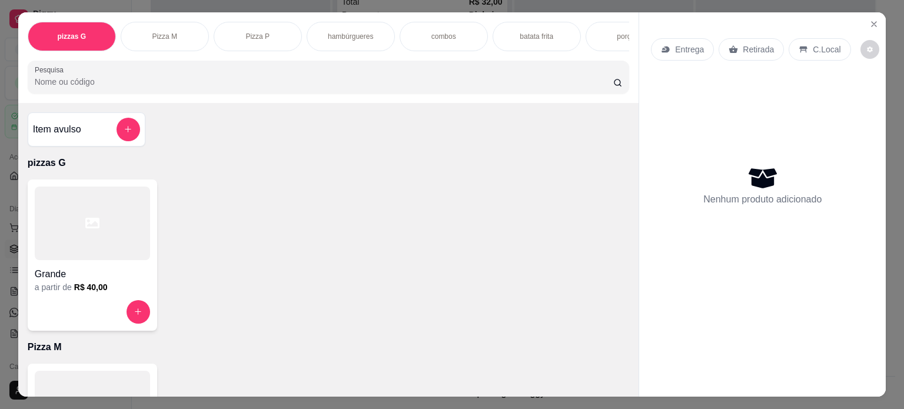
click at [352, 33] on p "hambúrgueres" at bounding box center [350, 36] width 45 height 9
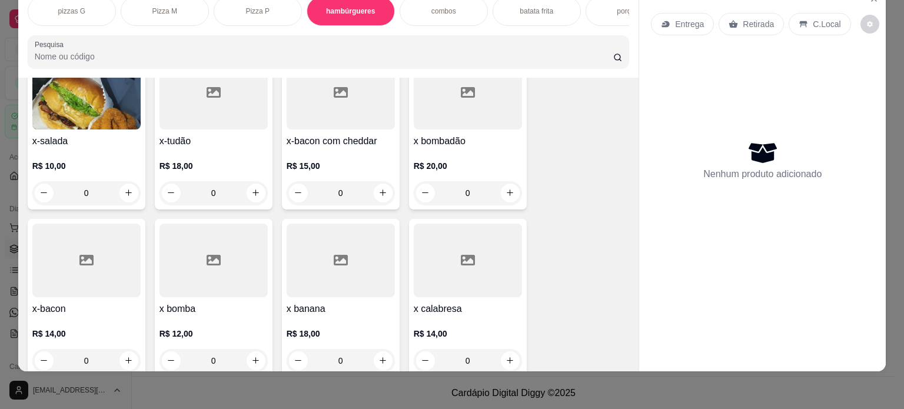
scroll to position [782, 0]
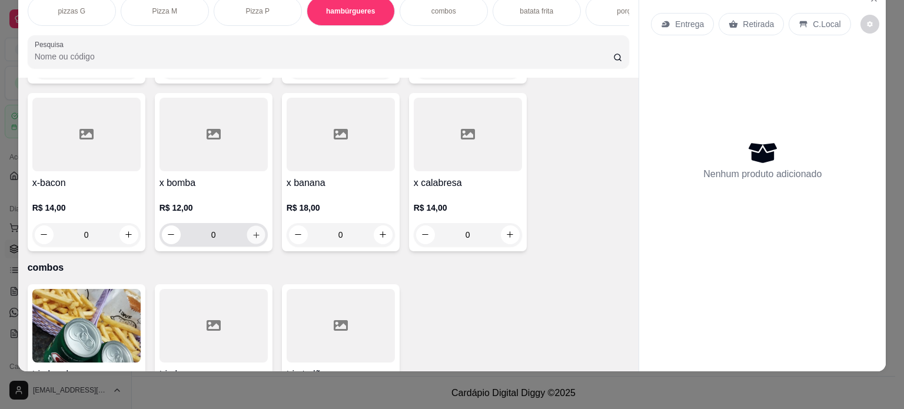
click at [253, 233] on icon "increase-product-quantity" at bounding box center [255, 235] width 9 height 9
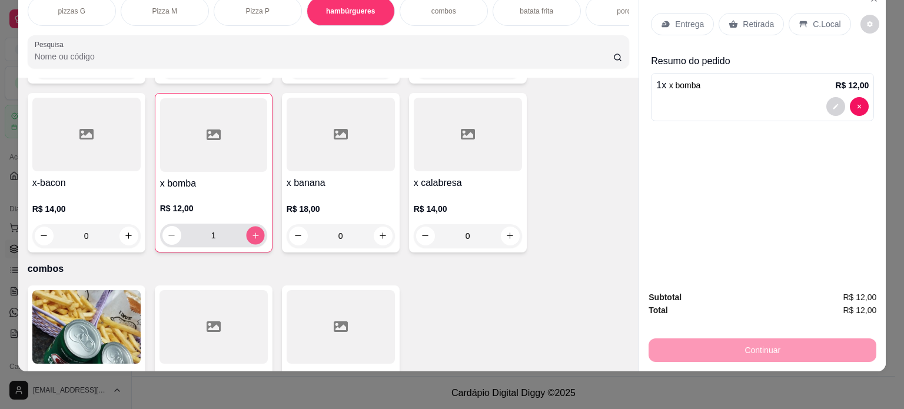
click at [253, 233] on icon "increase-product-quantity" at bounding box center [255, 235] width 9 height 9
type input "3"
click at [675, 18] on p "Entrega" at bounding box center [689, 24] width 29 height 12
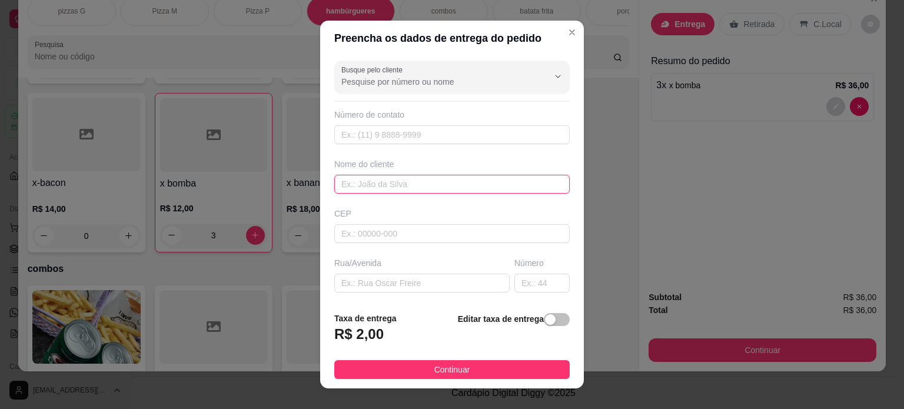
click at [384, 177] on input "text" at bounding box center [452, 184] width 236 height 19
click at [392, 185] on input "text" at bounding box center [452, 184] width 236 height 19
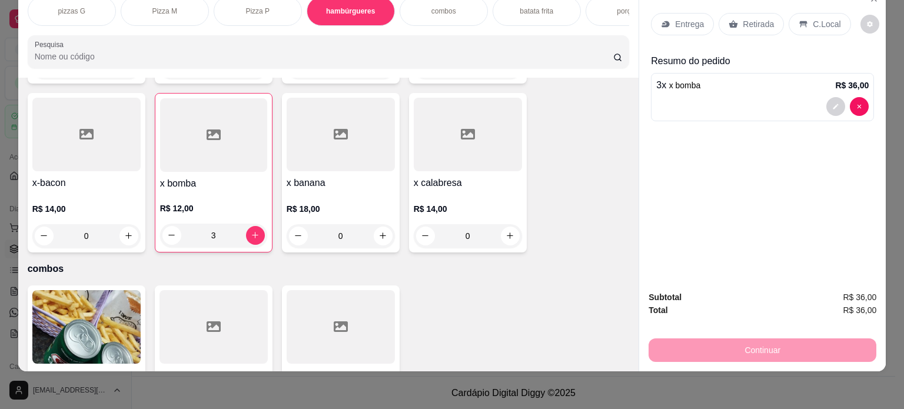
click at [743, 18] on p "Retirada" at bounding box center [758, 24] width 31 height 12
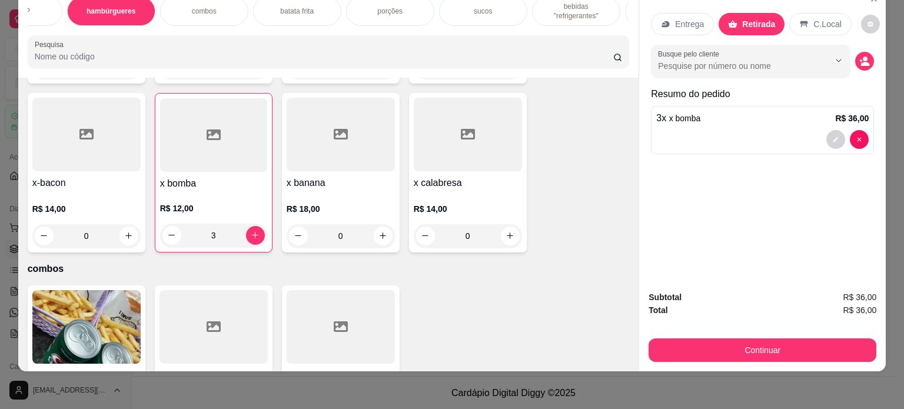
scroll to position [0, 259]
click at [558, 4] on p "bebidas "refrigerantes"" at bounding box center [557, 11] width 68 height 19
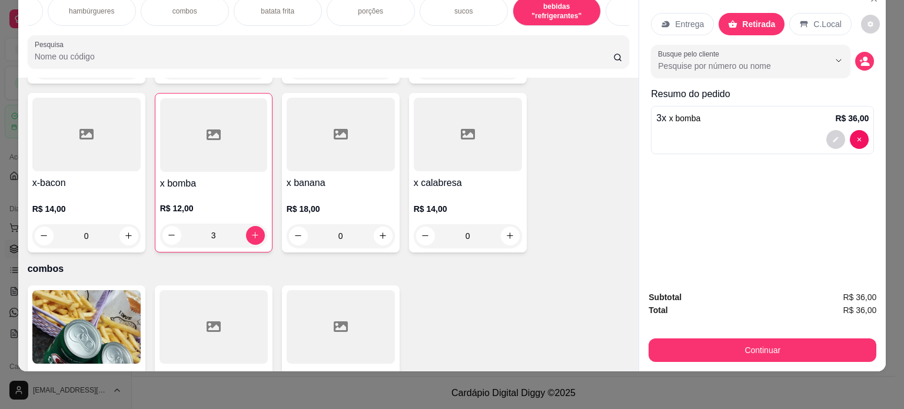
scroll to position [1913, 0]
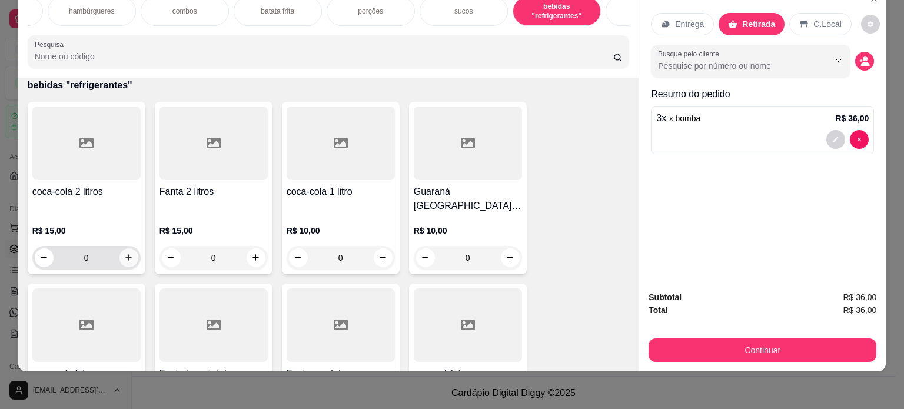
click at [124, 253] on icon "increase-product-quantity" at bounding box center [128, 257] width 9 height 9
type input "1"
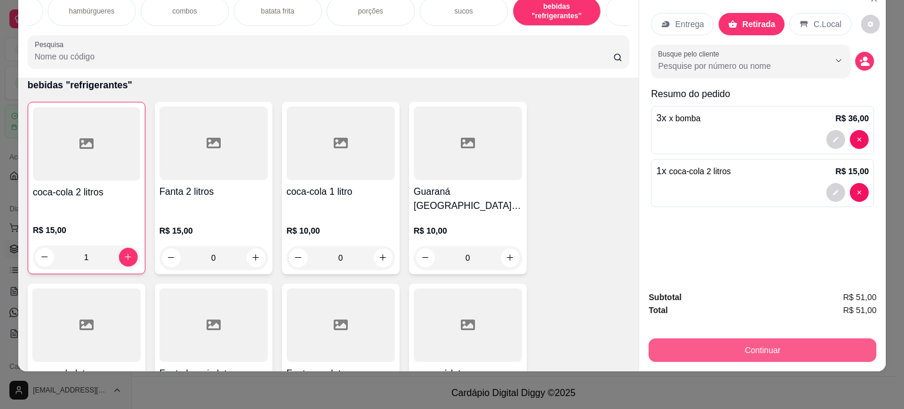
click at [757, 343] on button "Continuar" at bounding box center [763, 351] width 228 height 24
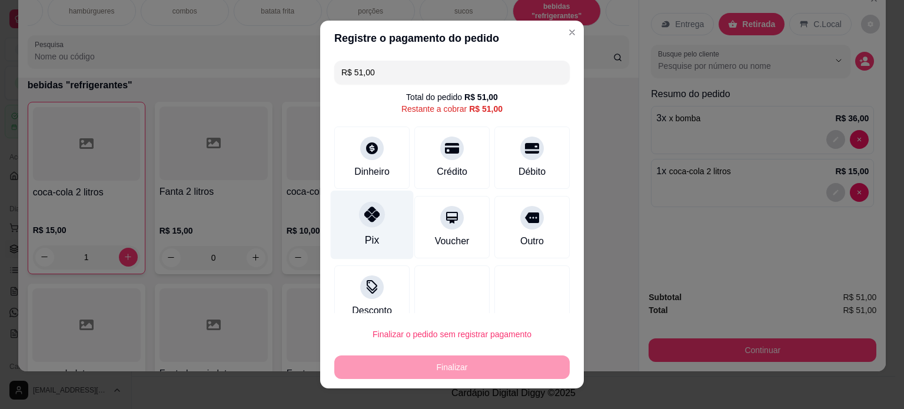
click at [371, 219] on icon at bounding box center [371, 214] width 15 height 15
type input "R$ 0,00"
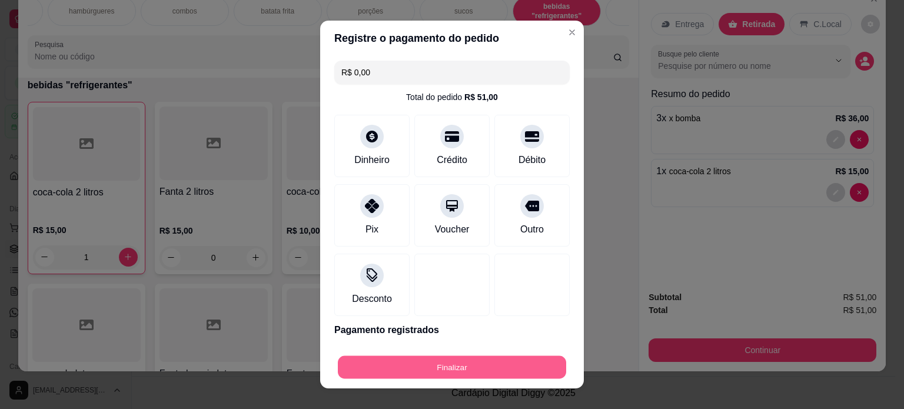
click at [516, 372] on button "Finalizar" at bounding box center [452, 367] width 228 height 23
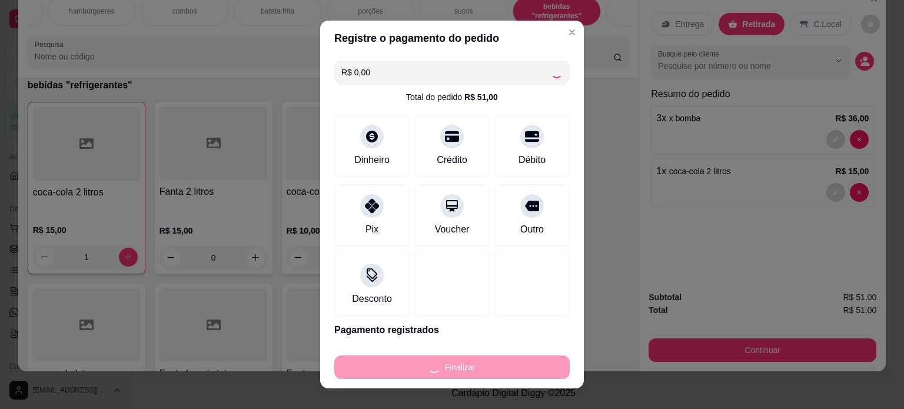
type input "0"
type input "-R$ 51,00"
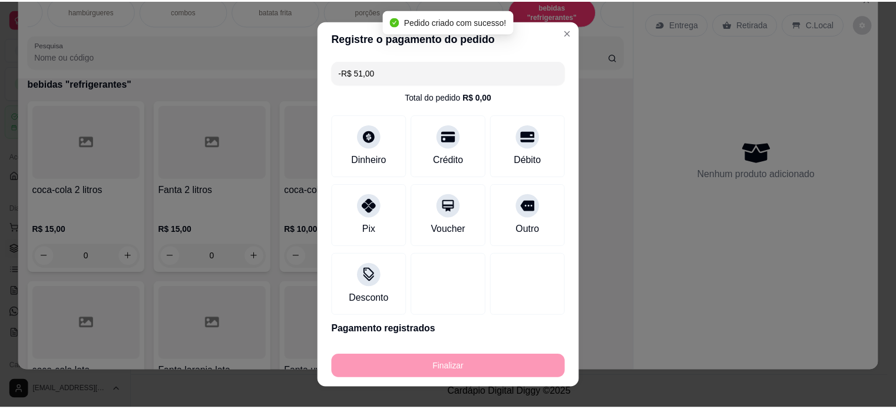
scroll to position [1912, 0]
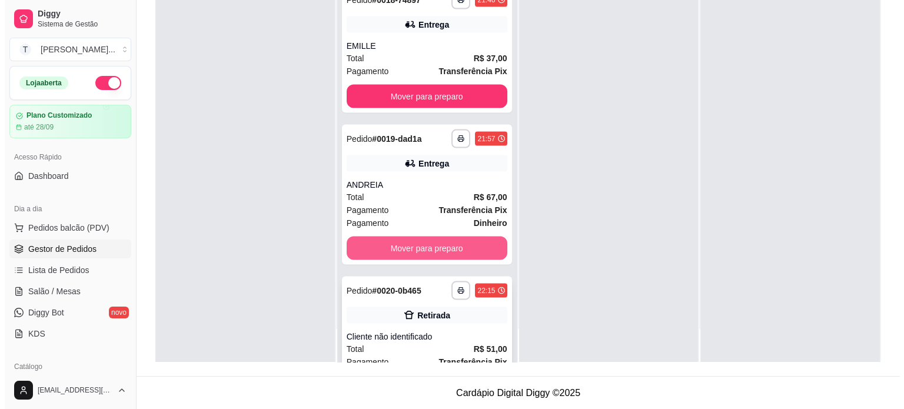
scroll to position [2406, 0]
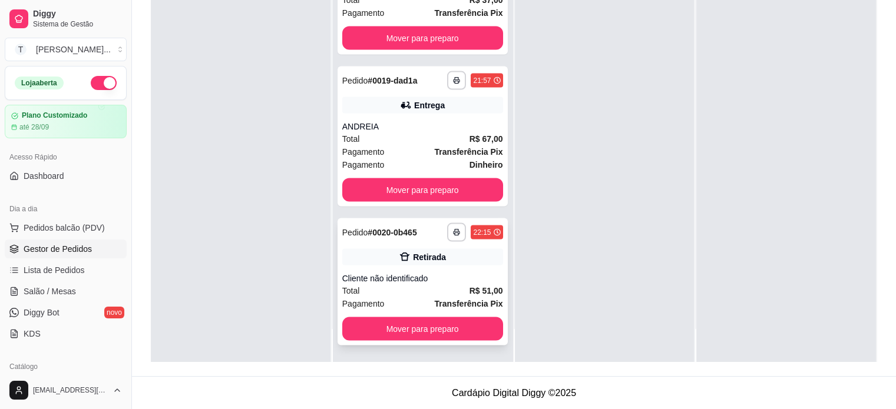
click at [423, 254] on div "Retirada" at bounding box center [429, 257] width 33 height 12
click at [80, 223] on span "Pedidos balcão (PDV)" at bounding box center [64, 228] width 81 height 12
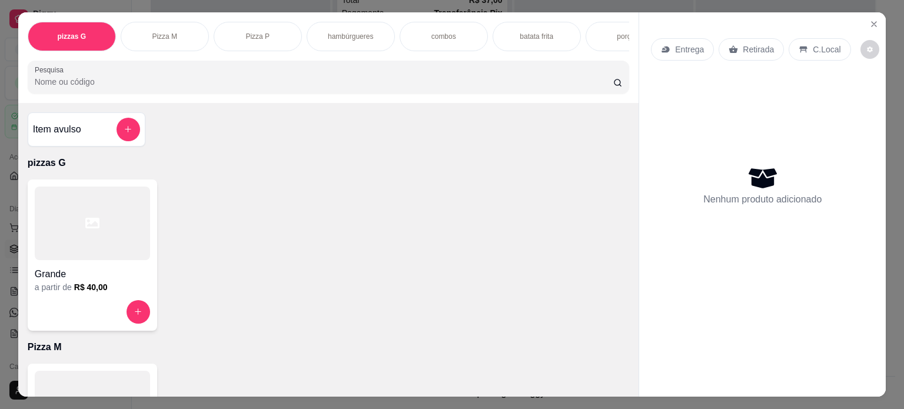
drag, startPoint x: 177, startPoint y: 30, endPoint x: 173, endPoint y: 37, distance: 7.4
click at [175, 30] on div "Pizza M" at bounding box center [165, 36] width 88 height 29
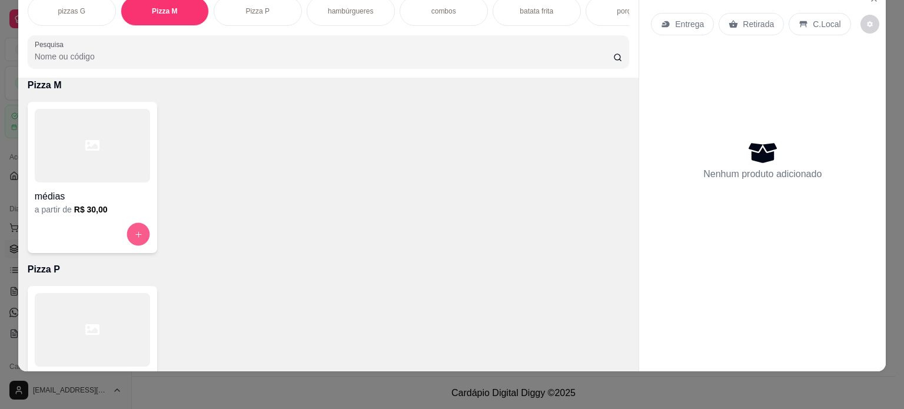
click at [134, 231] on icon "increase-product-quantity" at bounding box center [138, 234] width 9 height 9
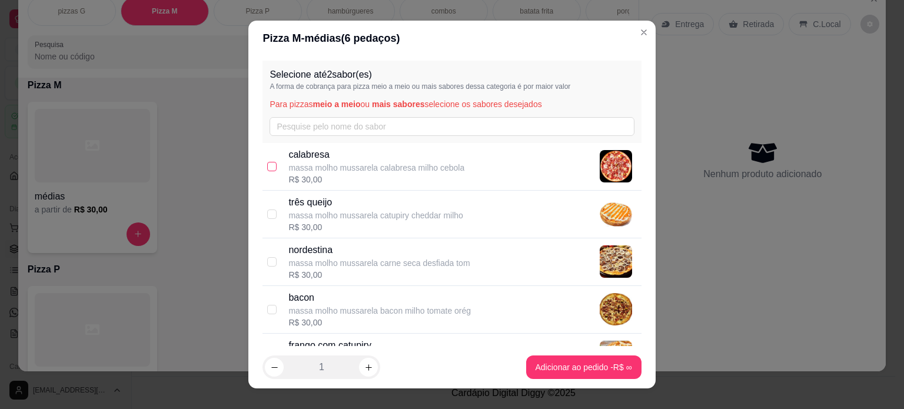
click at [269, 164] on input "checkbox" at bounding box center [271, 166] width 9 height 9
checkbox input "true"
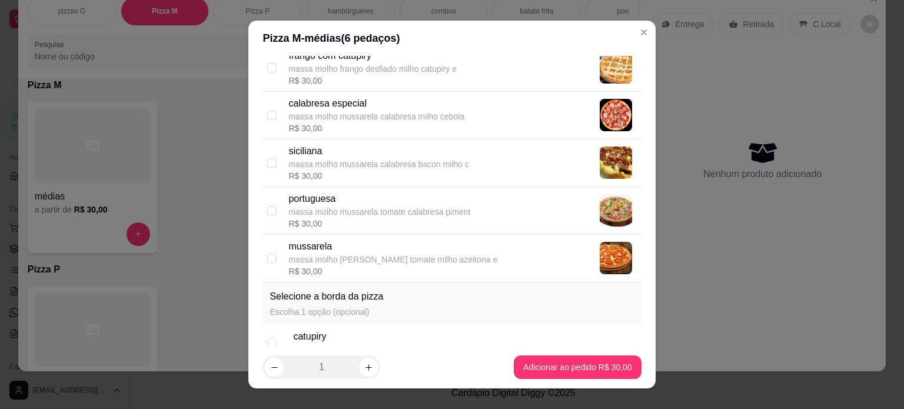
scroll to position [389, 0]
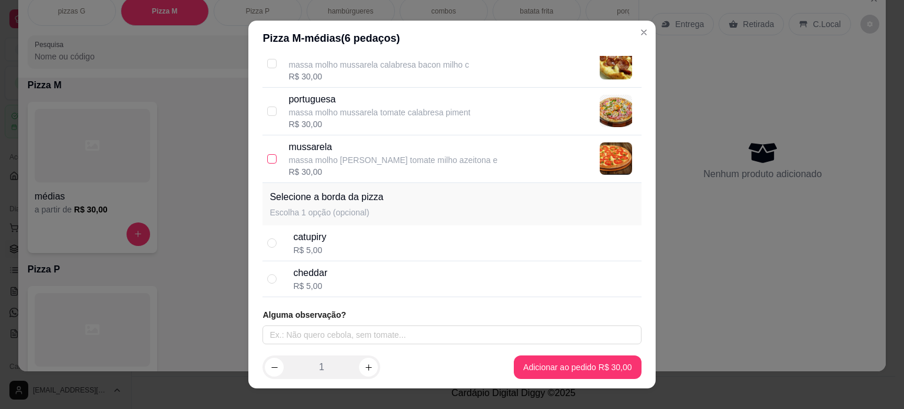
click at [267, 157] on input "checkbox" at bounding box center [271, 158] width 9 height 9
checkbox input "true"
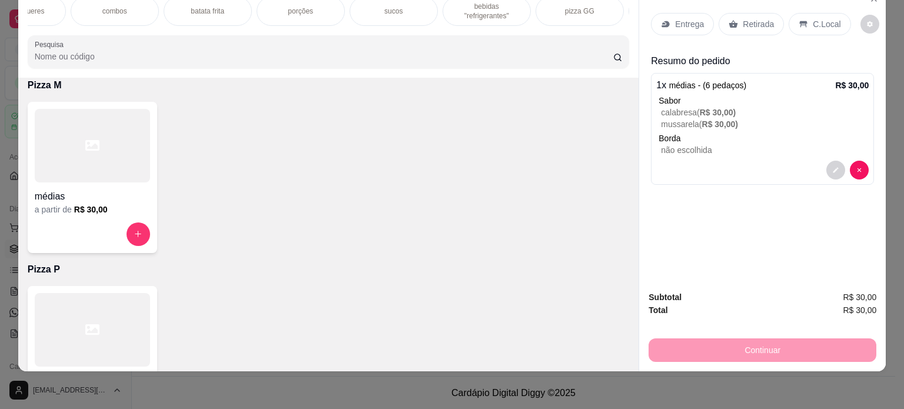
scroll to position [0, 330]
click at [395, 6] on p "sucos" at bounding box center [393, 10] width 18 height 9
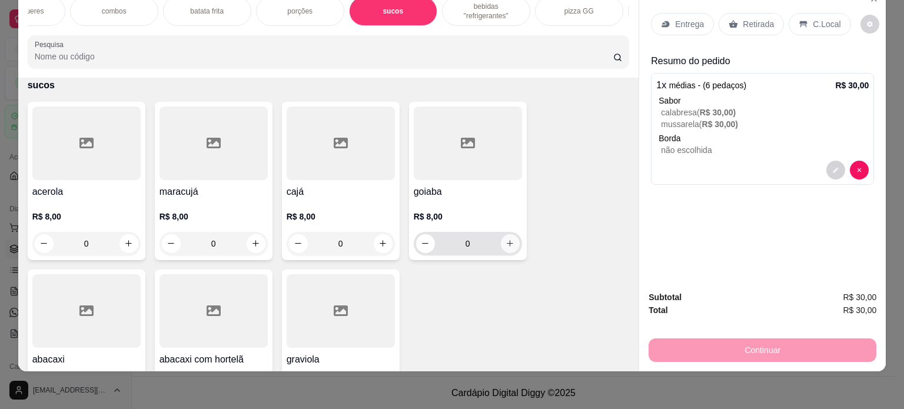
click at [506, 244] on icon "increase-product-quantity" at bounding box center [510, 243] width 9 height 9
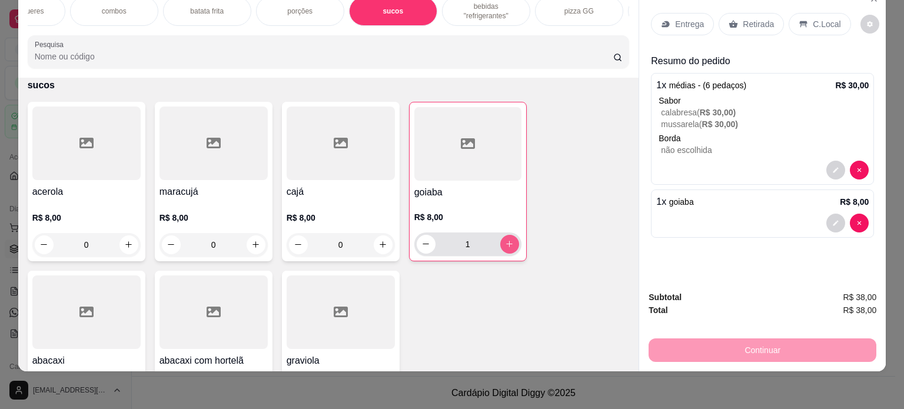
click at [506, 243] on icon "increase-product-quantity" at bounding box center [509, 244] width 6 height 6
type input "2"
click at [813, 18] on p "C.Local" at bounding box center [827, 24] width 28 height 12
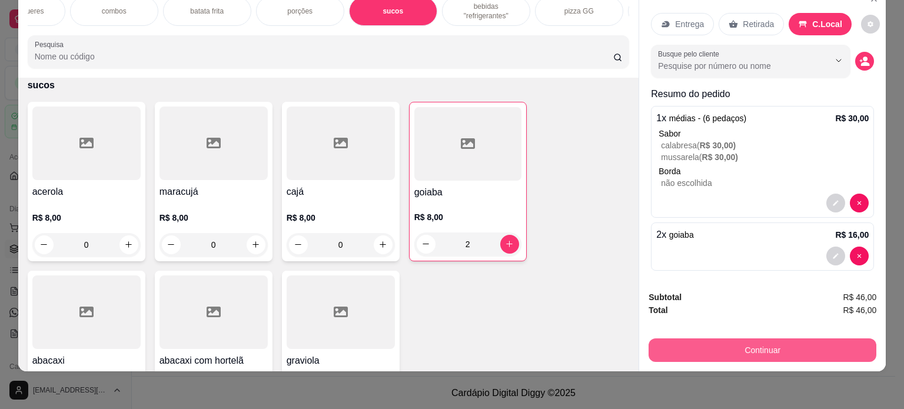
click at [787, 339] on button "Continuar" at bounding box center [763, 351] width 228 height 24
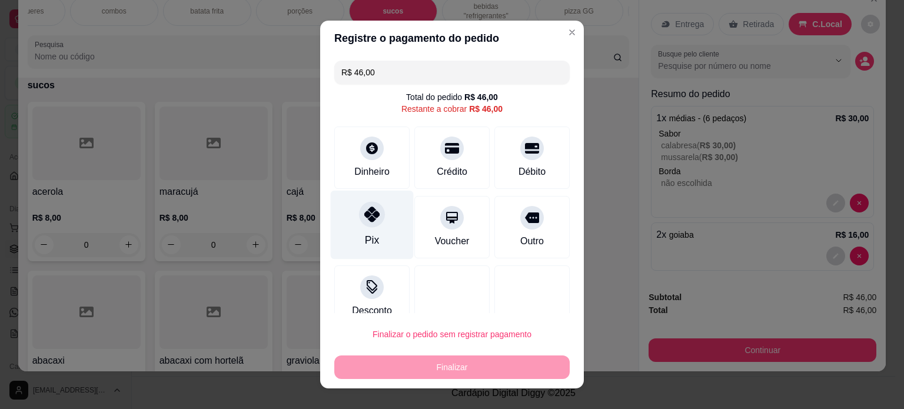
click at [359, 223] on div at bounding box center [372, 214] width 26 height 26
type input "R$ 0,00"
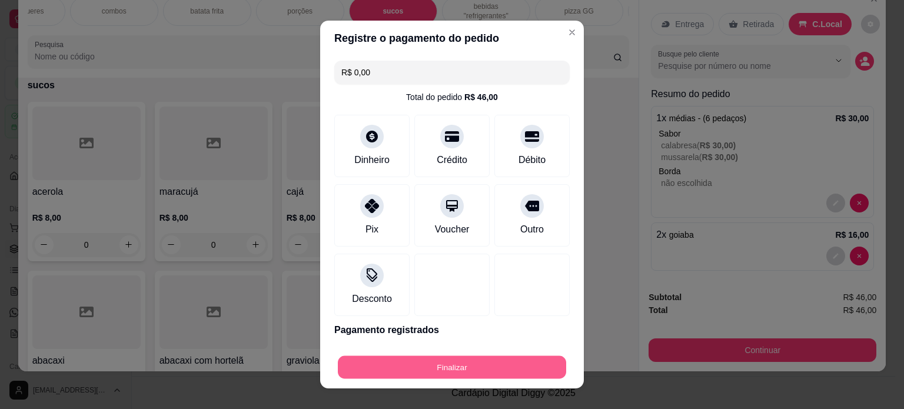
click at [454, 372] on button "Finalizar" at bounding box center [452, 367] width 228 height 23
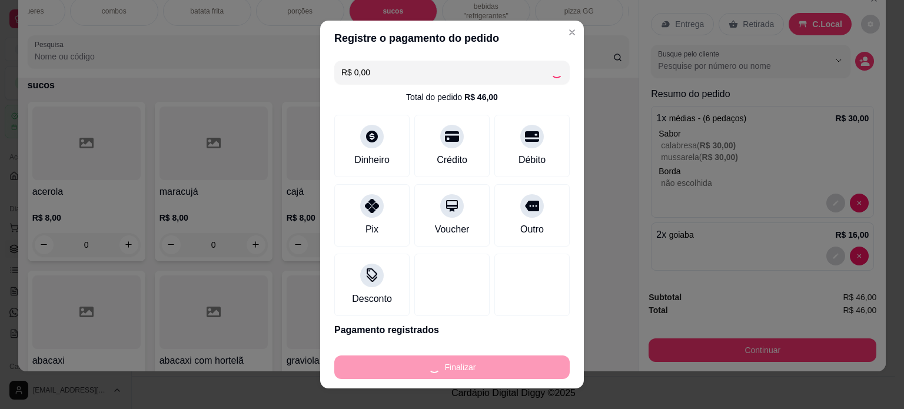
type input "0"
type input "-R$ 46,00"
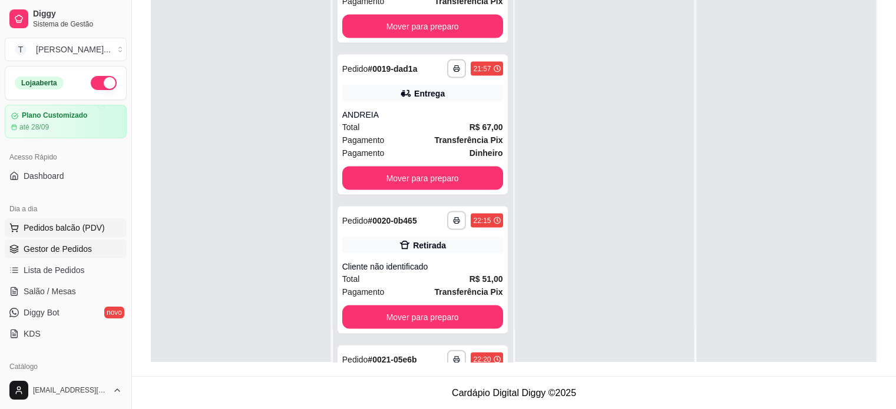
click at [72, 231] on span "Pedidos balcão (PDV)" at bounding box center [64, 228] width 81 height 12
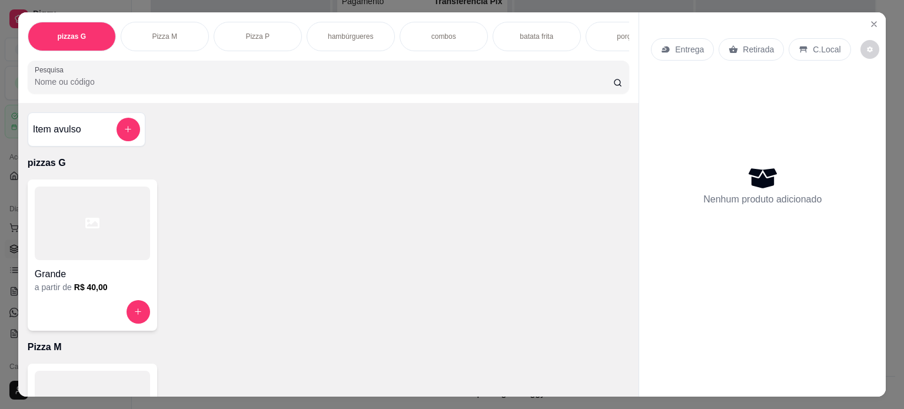
click at [333, 32] on p "hambúrgueres" at bounding box center [350, 36] width 45 height 9
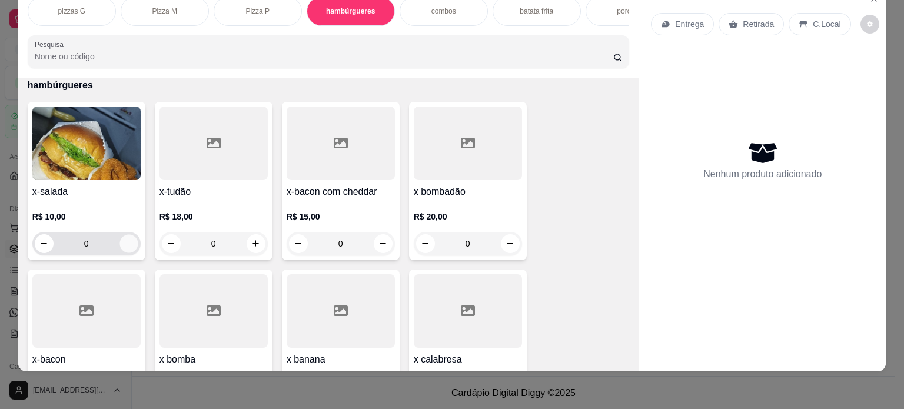
click at [124, 243] on icon "increase-product-quantity" at bounding box center [128, 244] width 9 height 9
type input "1"
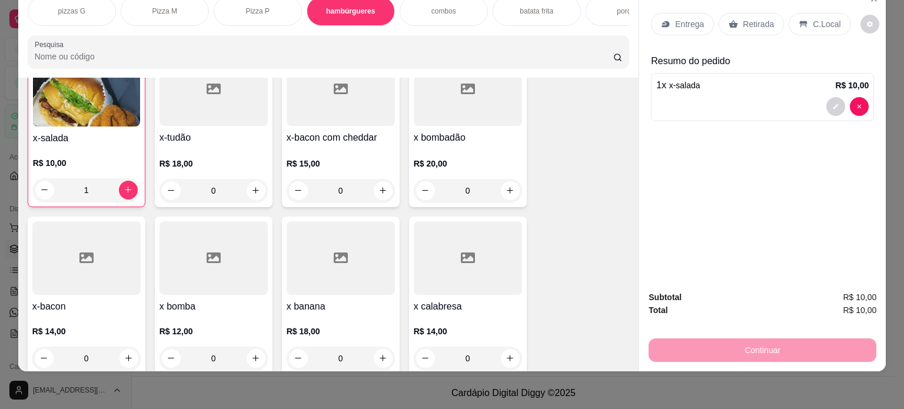
scroll to position [723, 0]
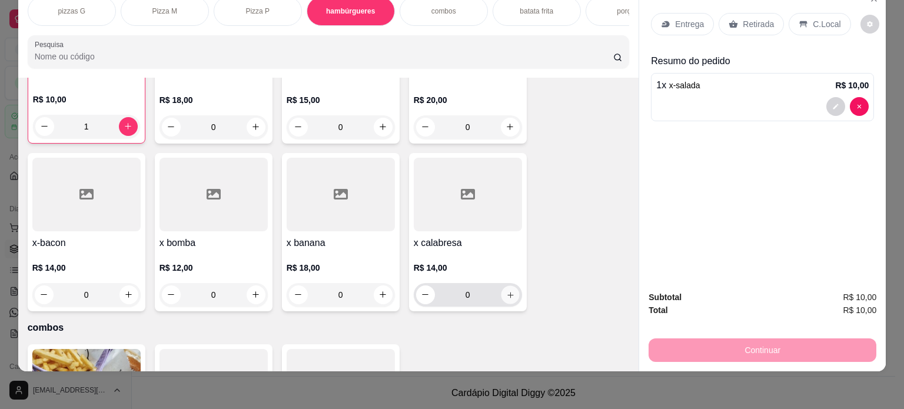
click at [506, 293] on icon "increase-product-quantity" at bounding box center [510, 295] width 9 height 9
type input "1"
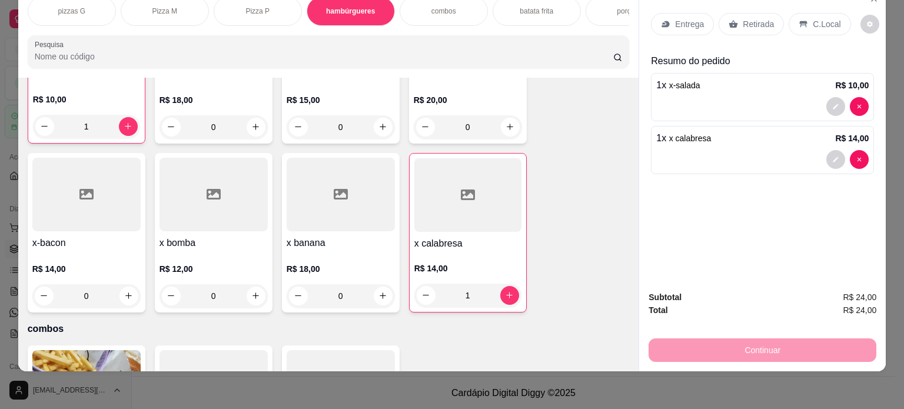
click at [743, 18] on p "Retirada" at bounding box center [758, 24] width 31 height 12
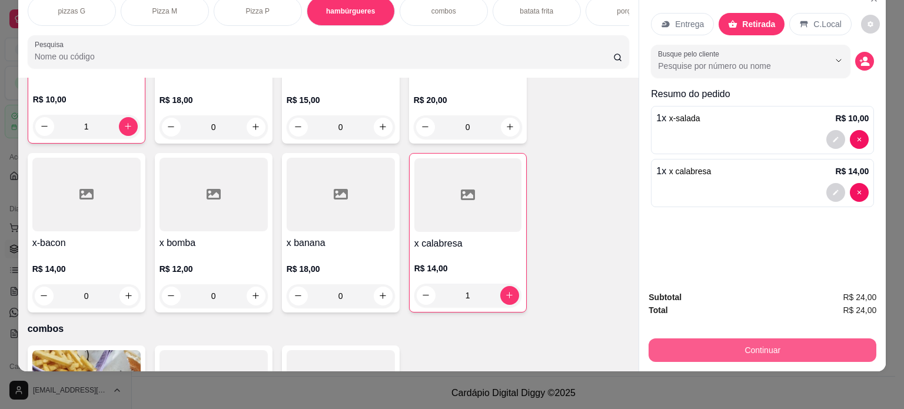
click at [699, 343] on button "Continuar" at bounding box center [763, 351] width 228 height 24
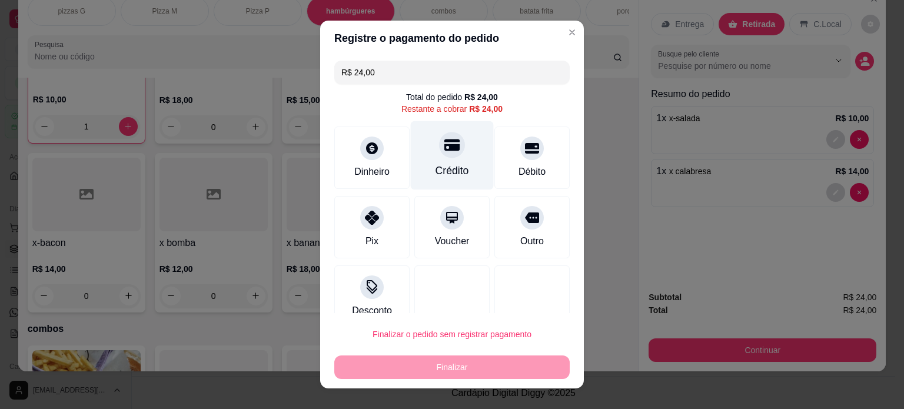
click at [443, 173] on div "Crédito" at bounding box center [453, 170] width 34 height 15
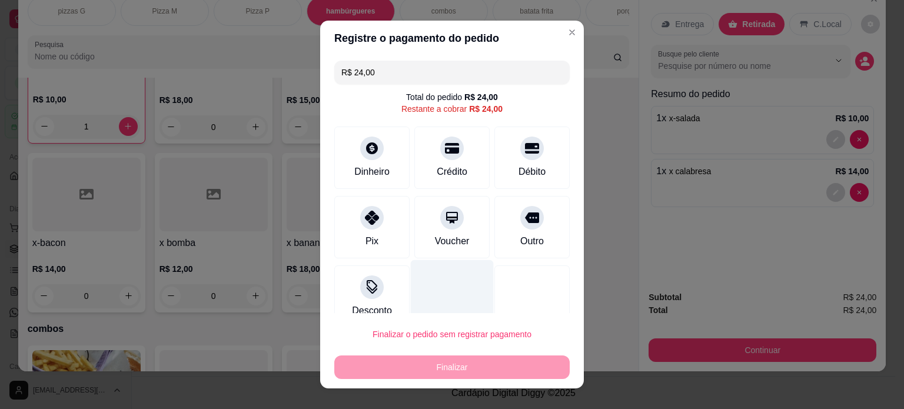
type input "R$ 0,00"
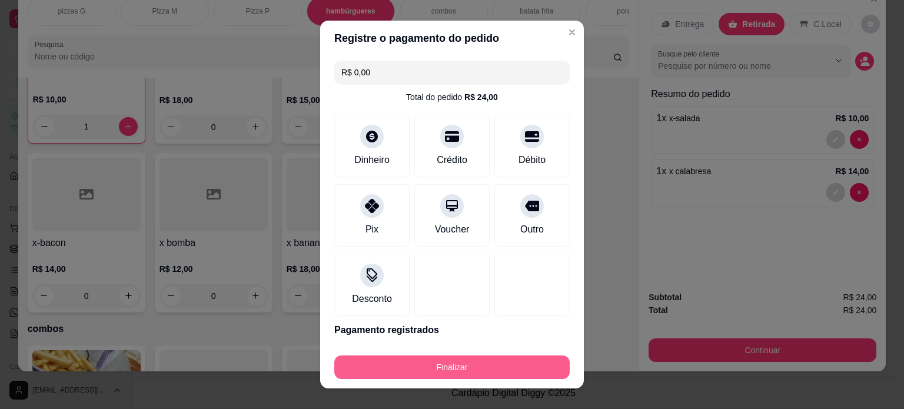
click at [498, 364] on button "Finalizar" at bounding box center [452, 368] width 236 height 24
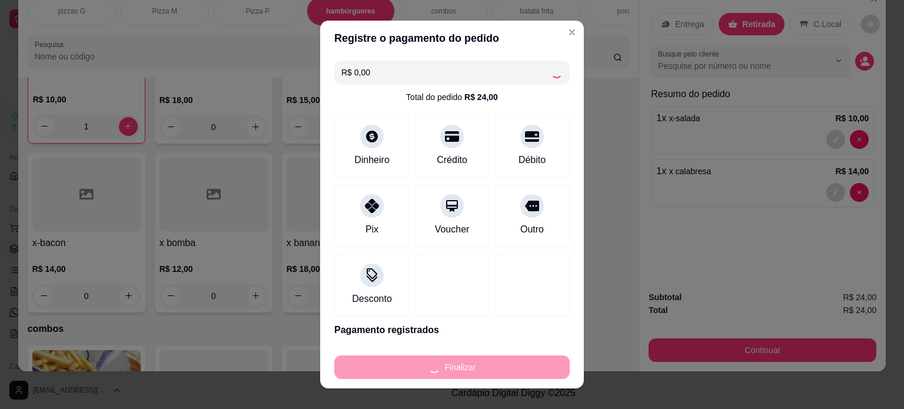
type input "0"
type input "-R$ 24,00"
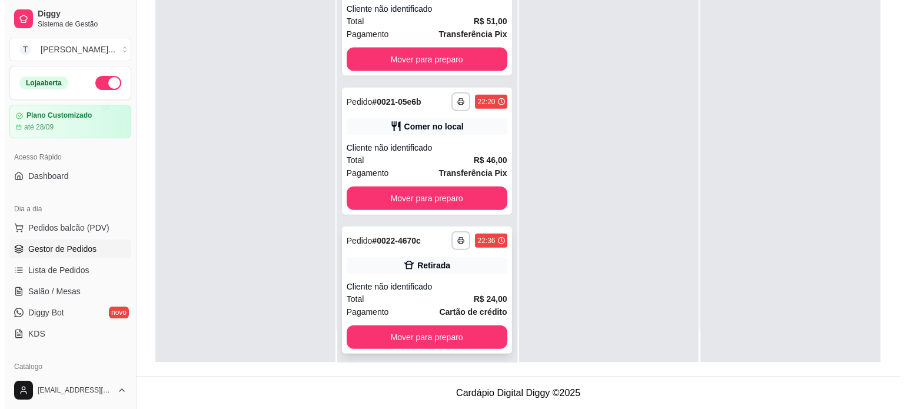
scroll to position [2684, 0]
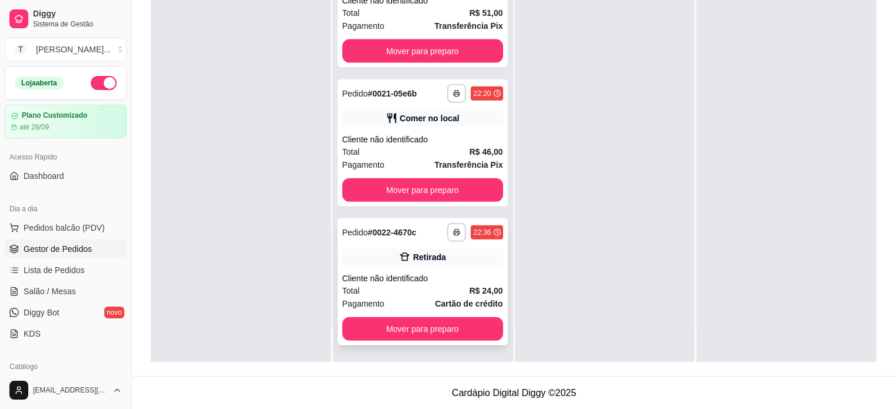
click at [435, 301] on strong "Cartão de crédito" at bounding box center [469, 303] width 68 height 9
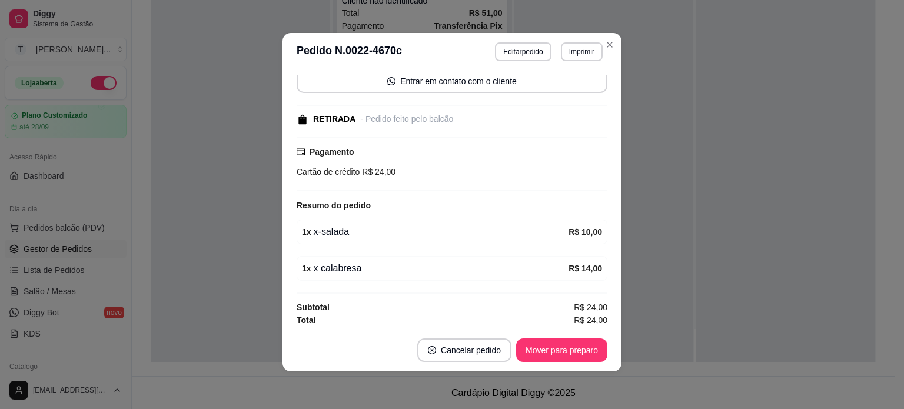
scroll to position [0, 0]
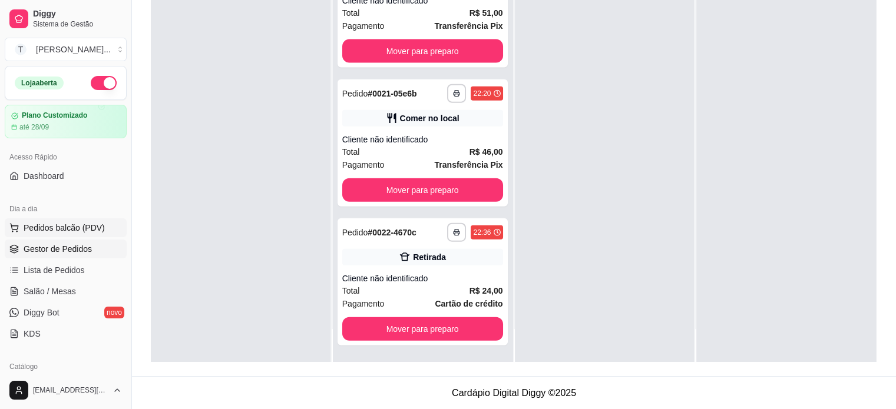
click at [82, 226] on span "Pedidos balcão (PDV)" at bounding box center [64, 228] width 81 height 12
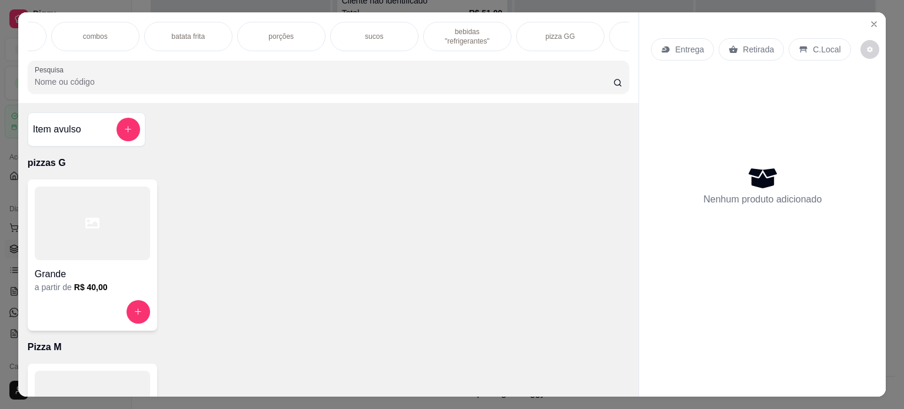
scroll to position [0, 377]
click at [545, 32] on div "pizza GG" at bounding box center [532, 36] width 88 height 29
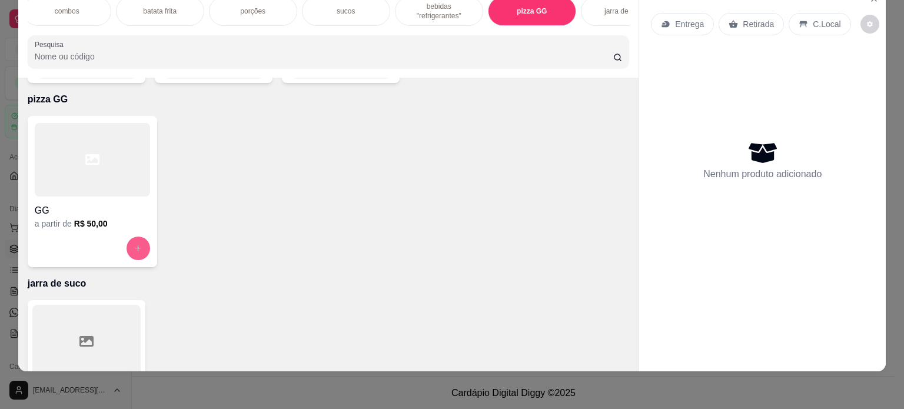
click at [138, 244] on icon "increase-product-quantity" at bounding box center [138, 248] width 9 height 9
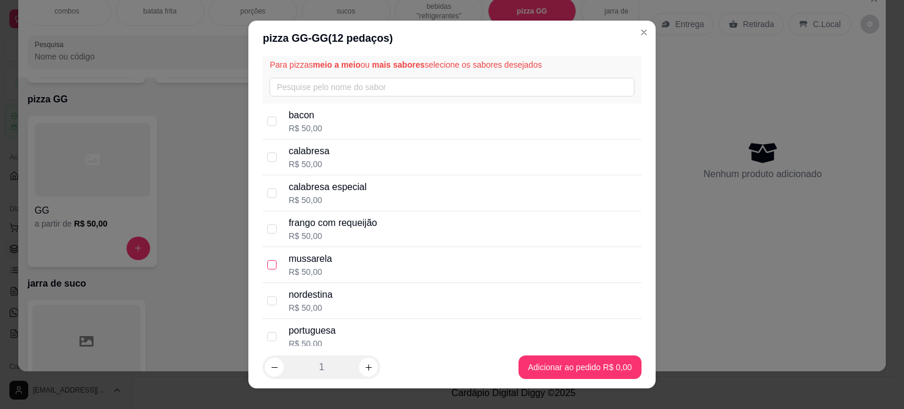
scroll to position [59, 0]
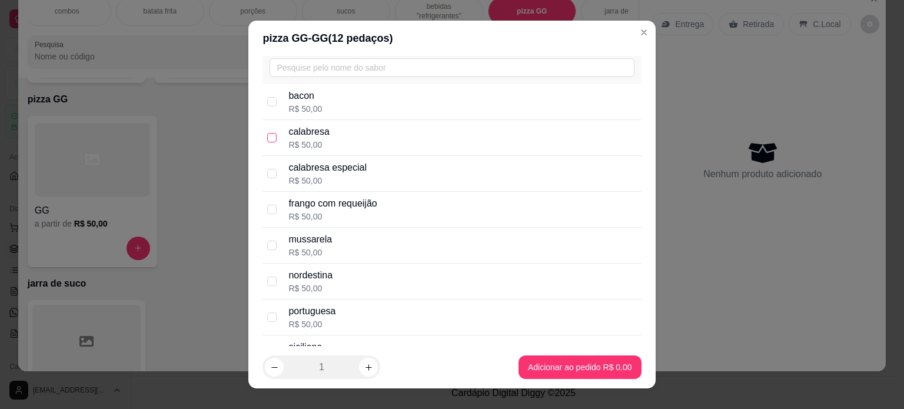
click at [267, 135] on input "checkbox" at bounding box center [271, 137] width 9 height 9
checkbox input "true"
click at [268, 207] on input "checkbox" at bounding box center [271, 209] width 9 height 9
checkbox input "true"
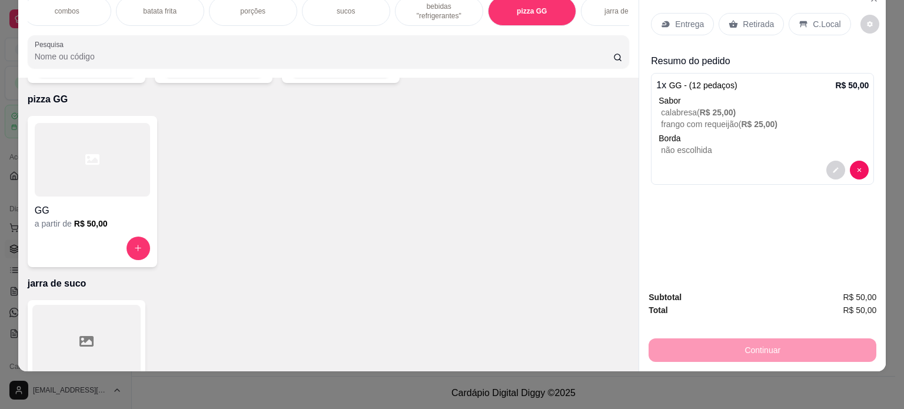
click at [436, 9] on p "bebidas "refrigerantes"" at bounding box center [439, 11] width 68 height 19
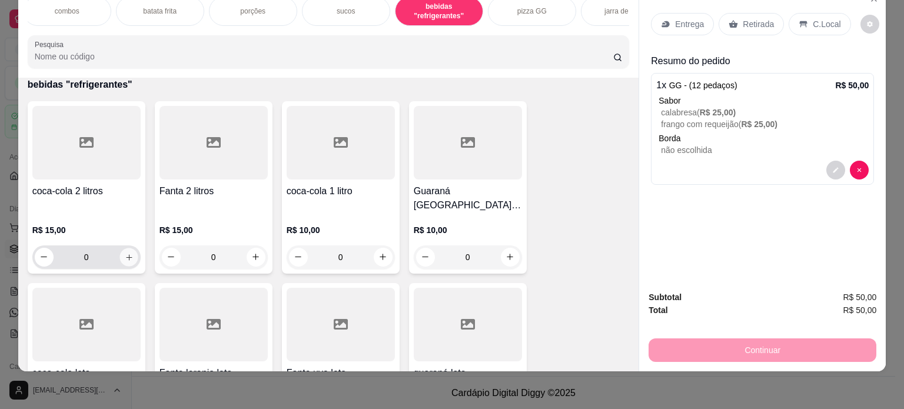
click at [127, 253] on icon "increase-product-quantity" at bounding box center [128, 257] width 9 height 9
type input "1"
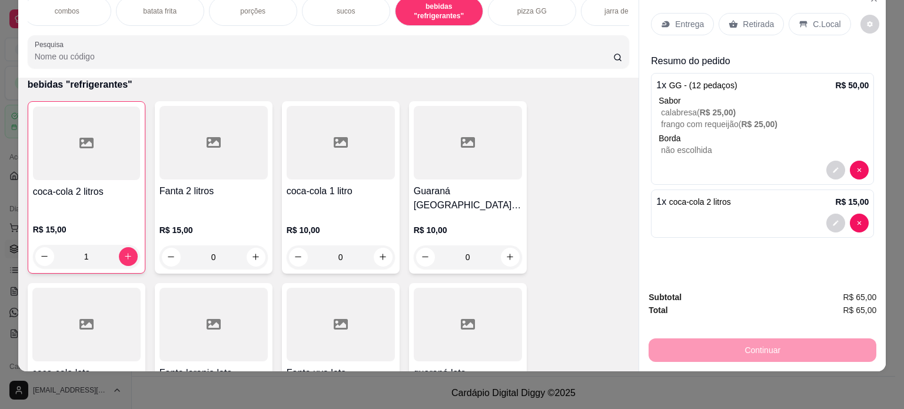
click at [684, 18] on p "Entrega" at bounding box center [689, 24] width 29 height 12
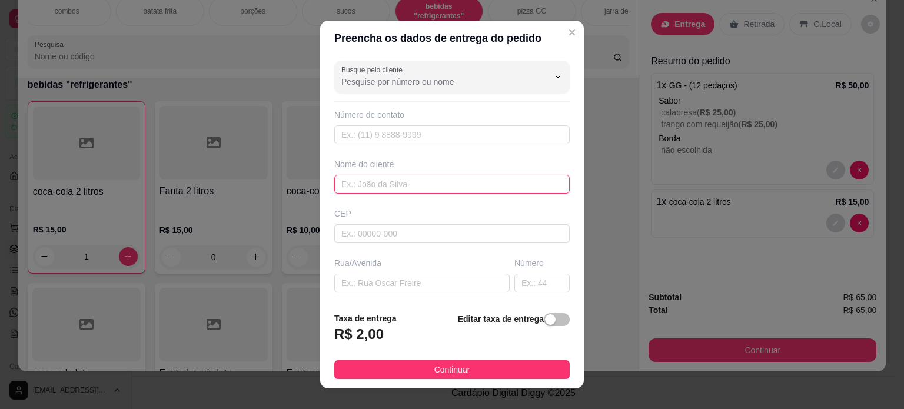
click at [392, 177] on input "text" at bounding box center [452, 184] width 236 height 19
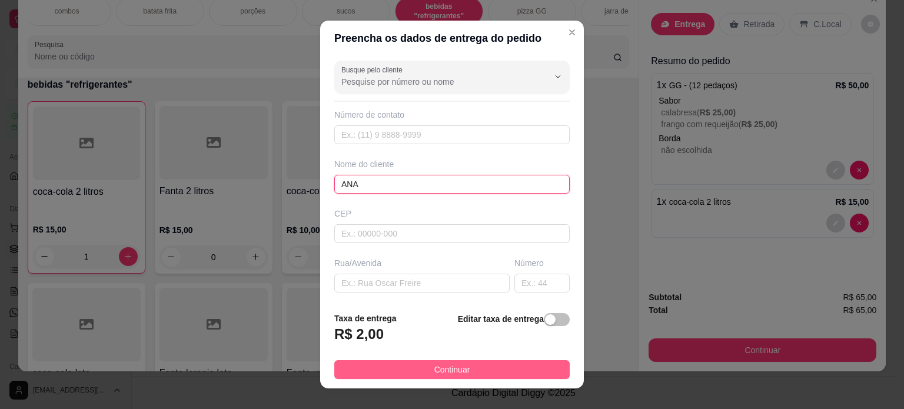
type input "ANA"
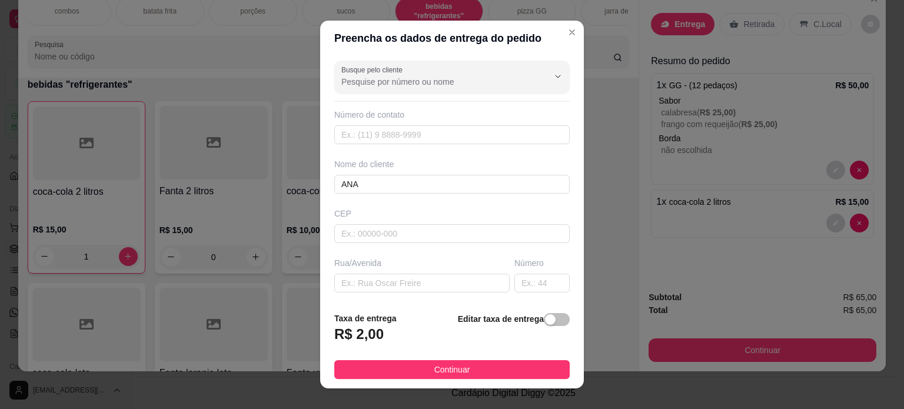
drag, startPoint x: 495, startPoint y: 367, endPoint x: 540, endPoint y: 362, distance: 46.2
click at [494, 367] on button "Continuar" at bounding box center [452, 369] width 236 height 19
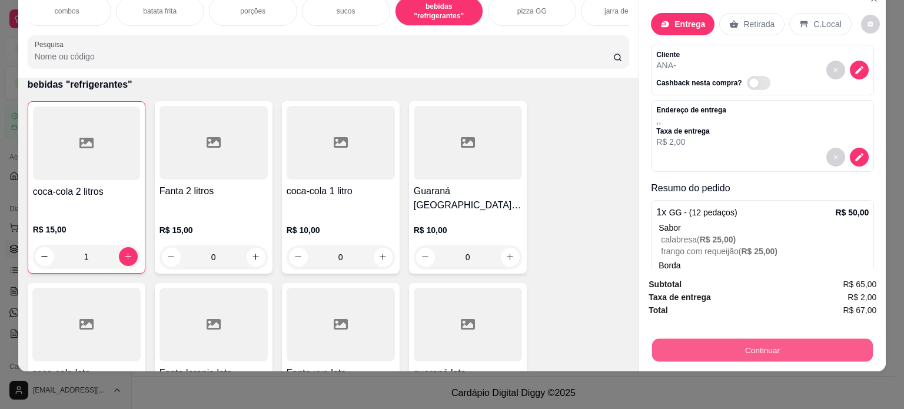
click at [700, 341] on button "Continuar" at bounding box center [762, 350] width 221 height 23
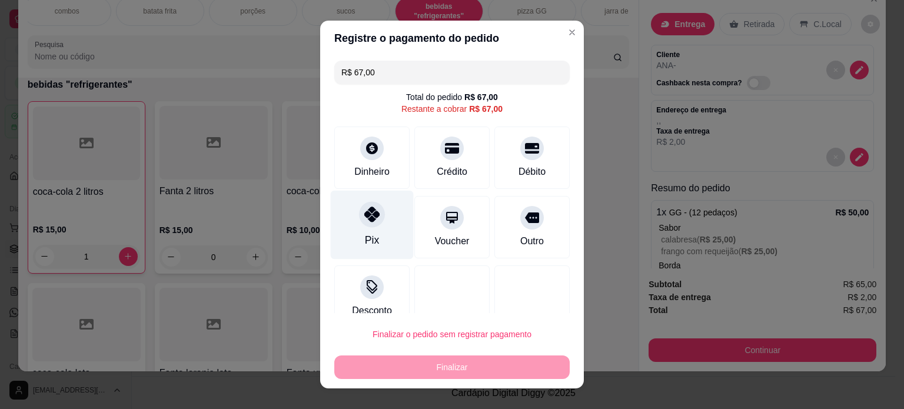
click at [366, 233] on div "Pix" at bounding box center [372, 240] width 14 height 15
type input "R$ 0,00"
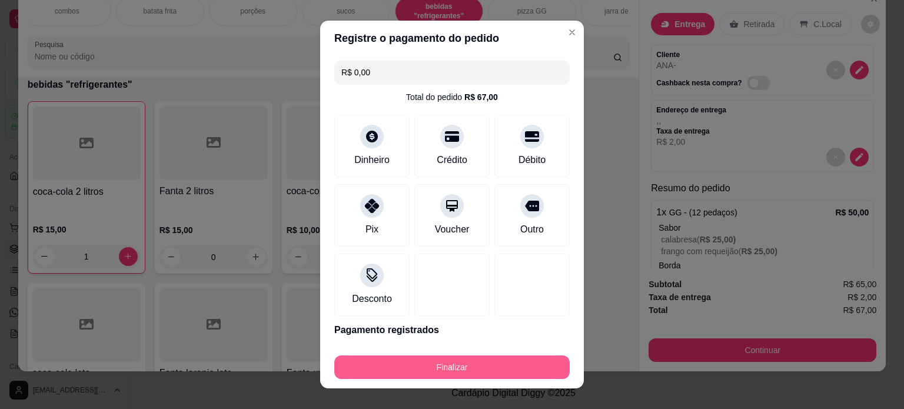
click at [470, 366] on button "Finalizar" at bounding box center [452, 368] width 236 height 24
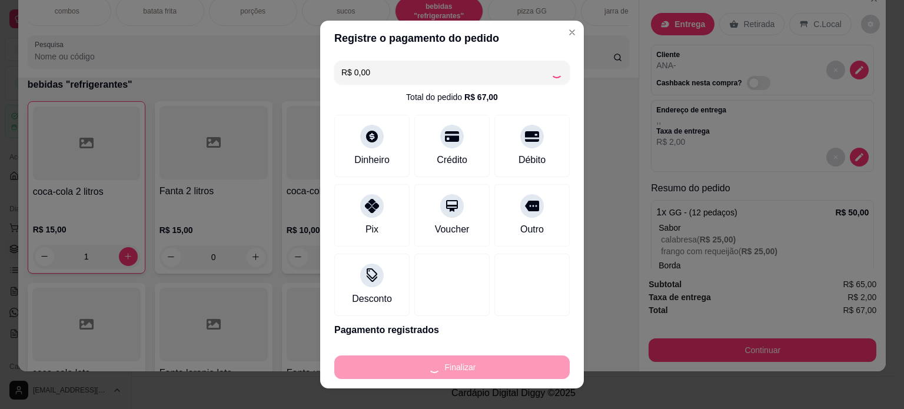
type input "0"
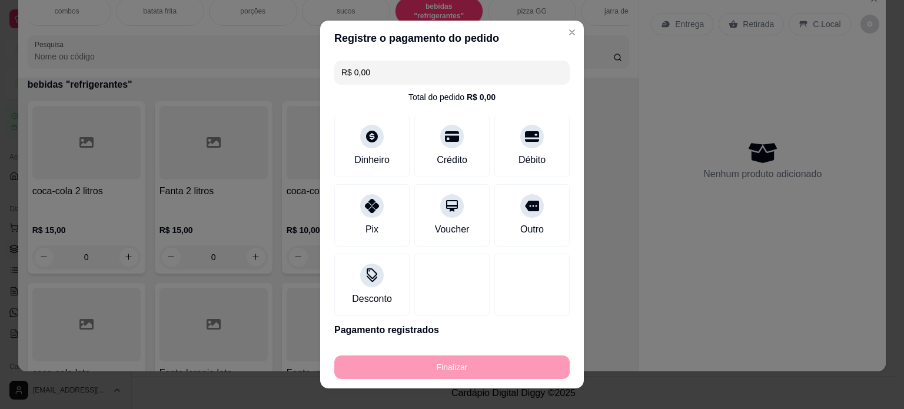
type input "-R$ 67,00"
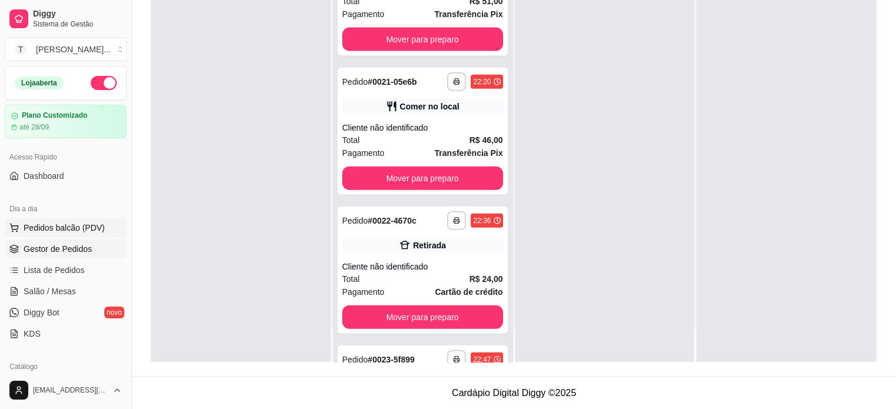
click at [96, 225] on span "Pedidos balcão (PDV)" at bounding box center [64, 228] width 81 height 12
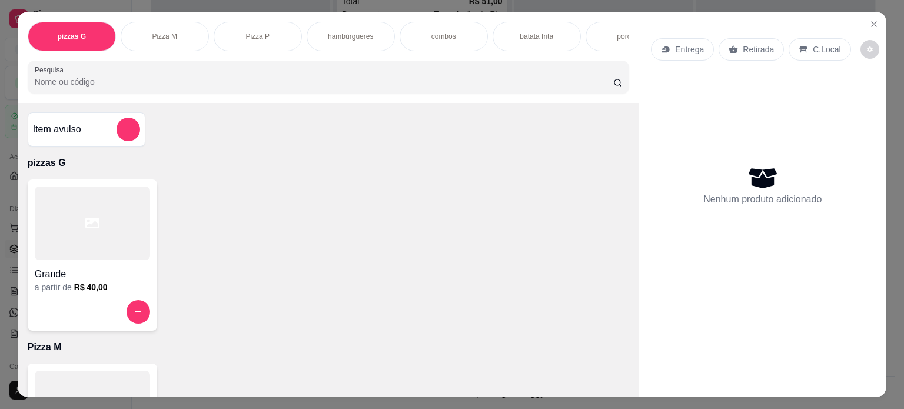
click at [337, 32] on p "hambúrgueres" at bounding box center [350, 36] width 45 height 9
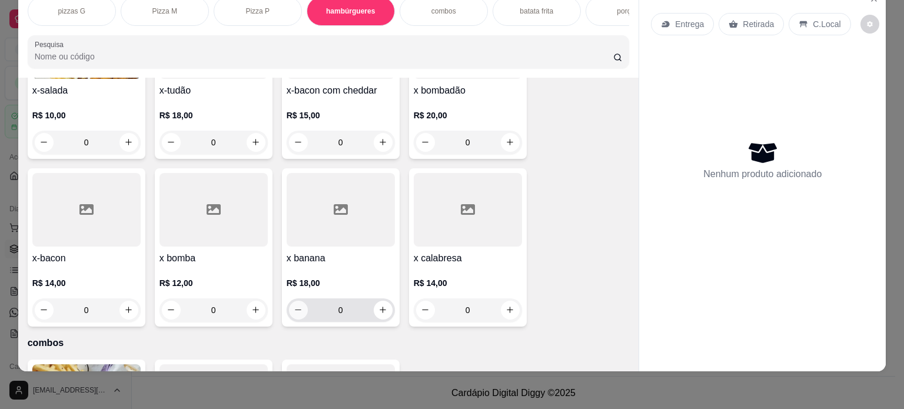
scroll to position [605, 0]
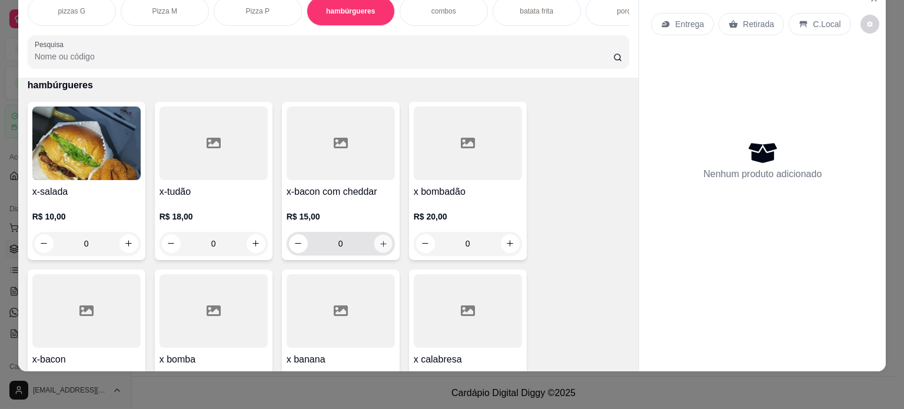
click at [379, 240] on icon "increase-product-quantity" at bounding box center [383, 244] width 9 height 9
type input "1"
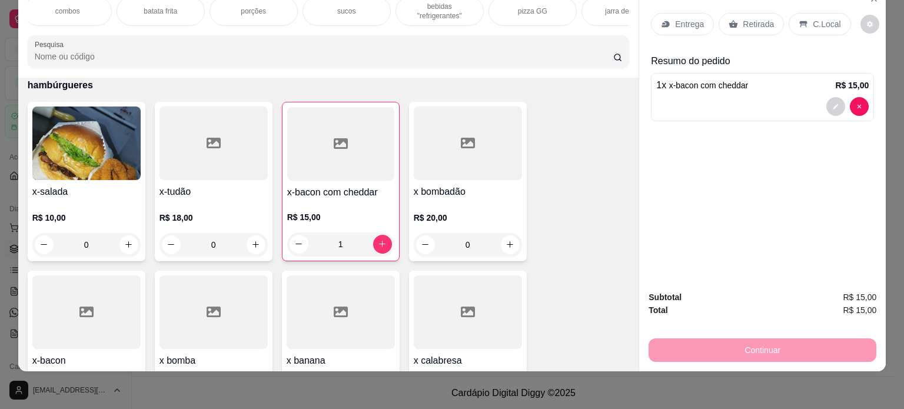
scroll to position [0, 377]
click at [354, 6] on div "sucos" at bounding box center [346, 10] width 88 height 29
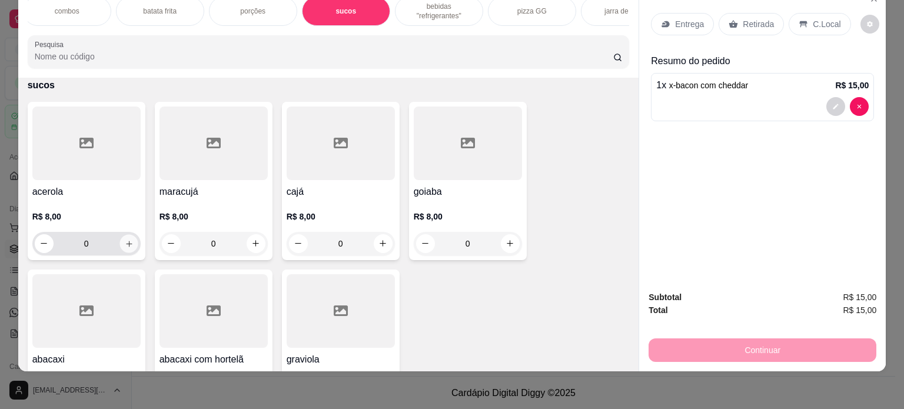
click at [126, 241] on icon "increase-product-quantity" at bounding box center [129, 244] width 6 height 6
type input "1"
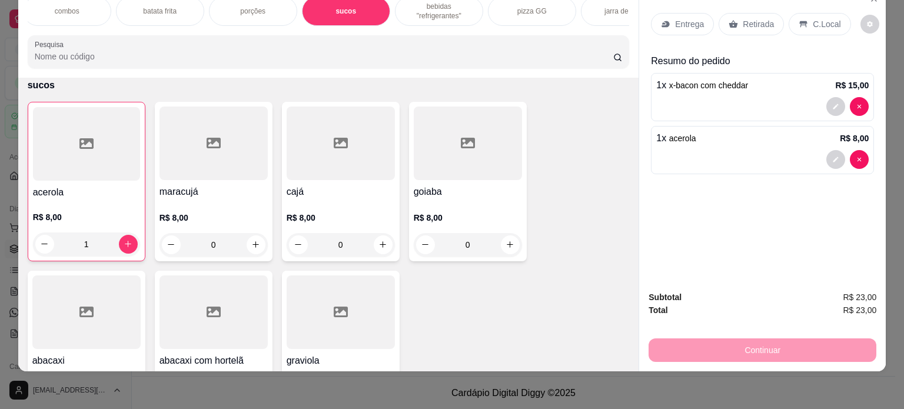
click at [678, 18] on p "Entrega" at bounding box center [689, 24] width 29 height 12
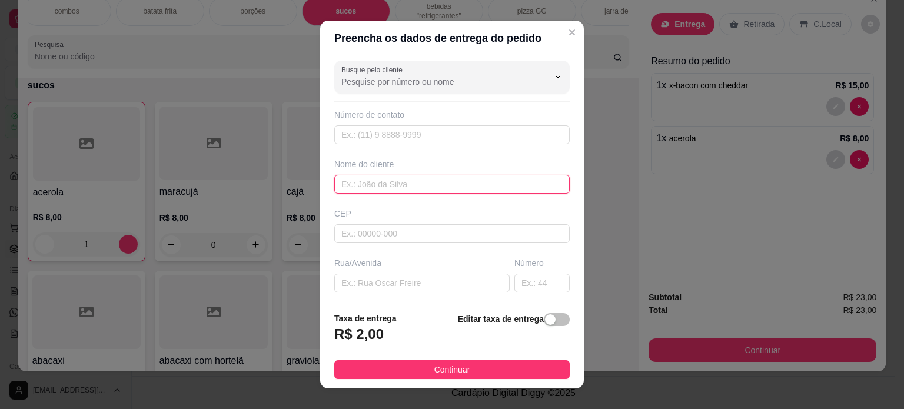
drag, startPoint x: 377, startPoint y: 187, endPoint x: 379, endPoint y: 181, distance: 6.0
click at [377, 184] on input "text" at bounding box center [452, 184] width 236 height 19
click at [446, 185] on input "text" at bounding box center [452, 184] width 236 height 19
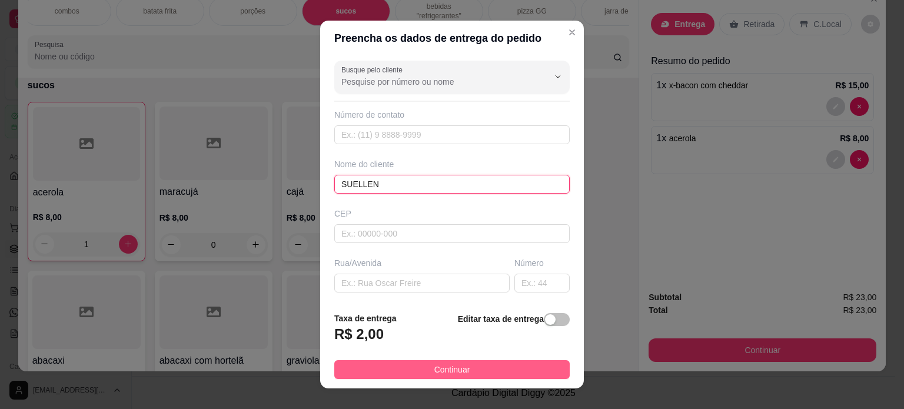
type input "SUELLEN"
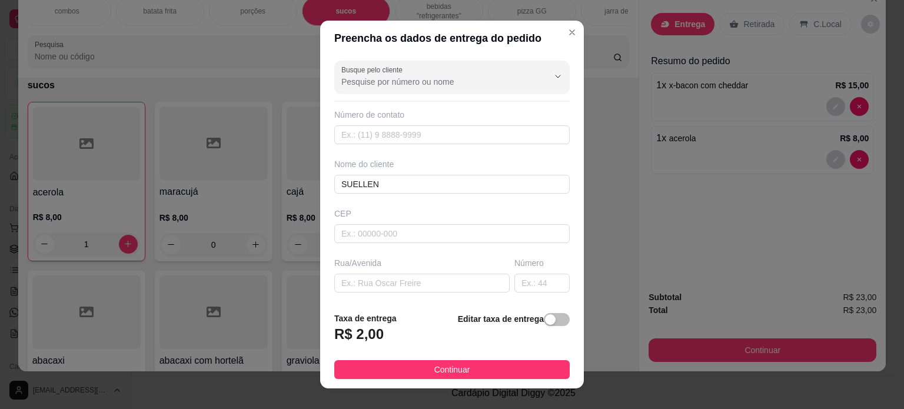
drag, startPoint x: 511, startPoint y: 372, endPoint x: 580, endPoint y: 361, distance: 69.7
click at [512, 372] on button "Continuar" at bounding box center [452, 369] width 236 height 19
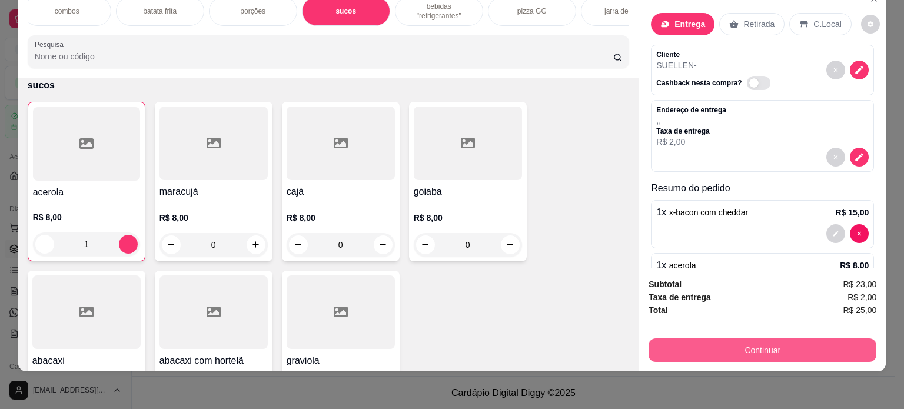
click at [719, 348] on button "Continuar" at bounding box center [763, 351] width 228 height 24
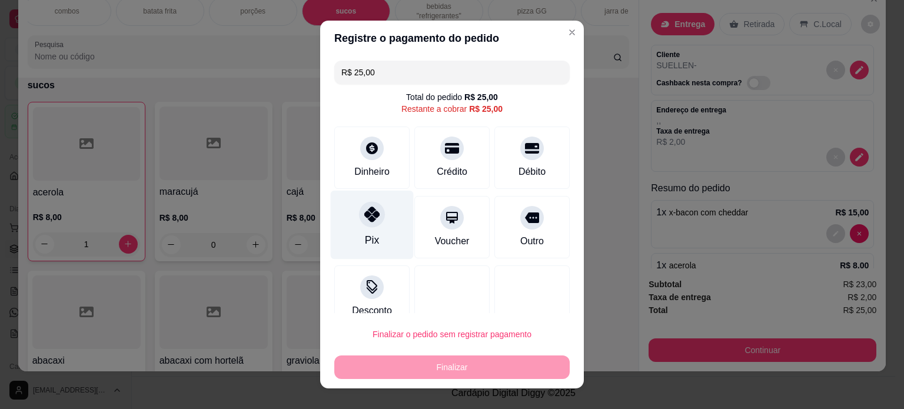
click at [372, 237] on div "Pix" at bounding box center [372, 224] width 83 height 69
type input "R$ 0,00"
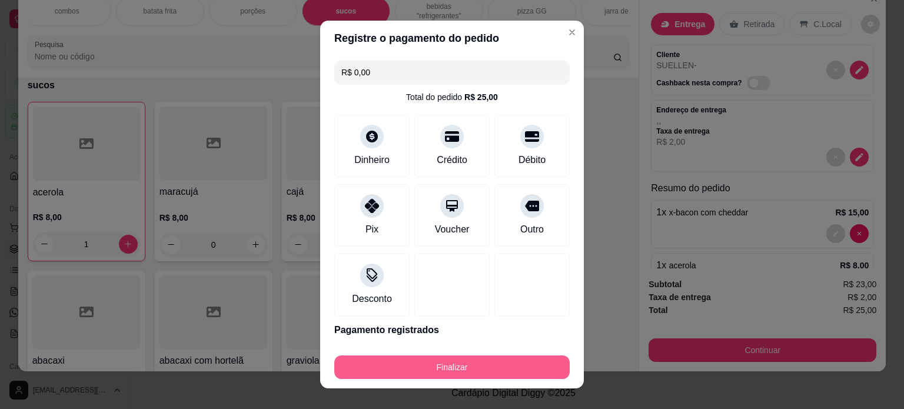
click at [450, 363] on button "Finalizar" at bounding box center [452, 368] width 236 height 24
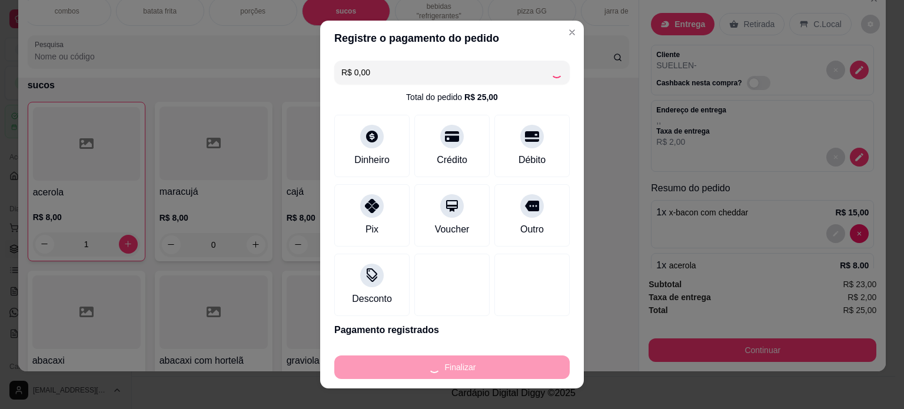
type input "0"
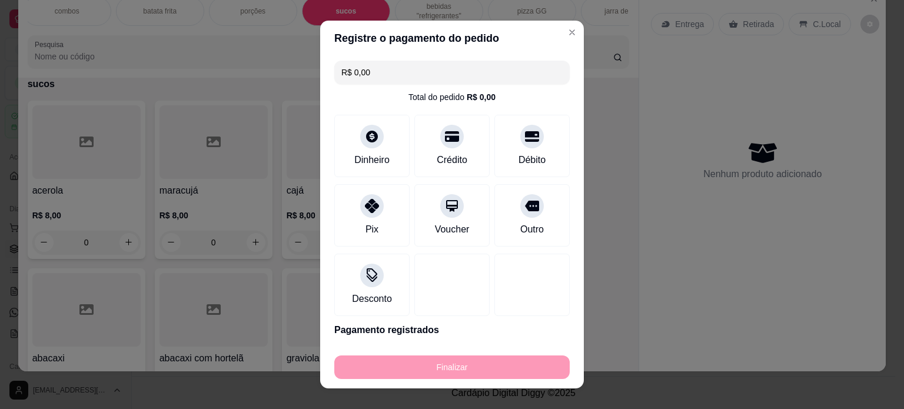
type input "-R$ 25,00"
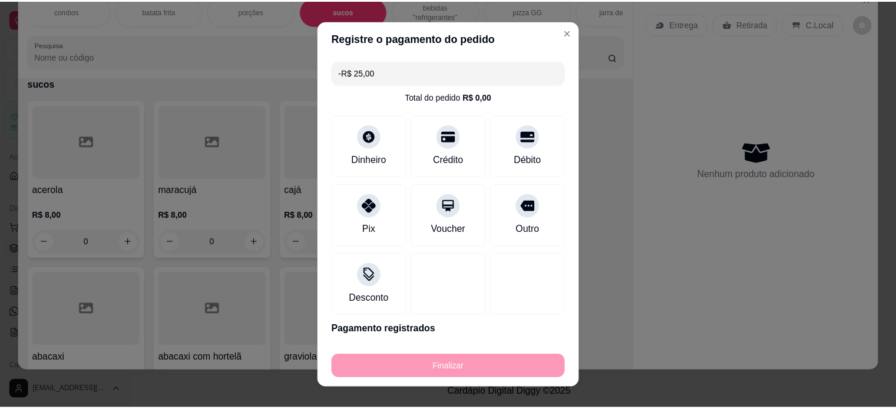
scroll to position [1553, 0]
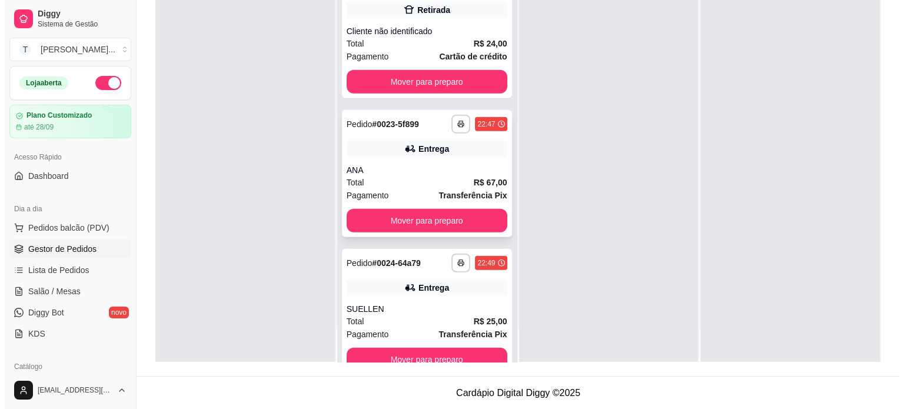
scroll to position [2962, 0]
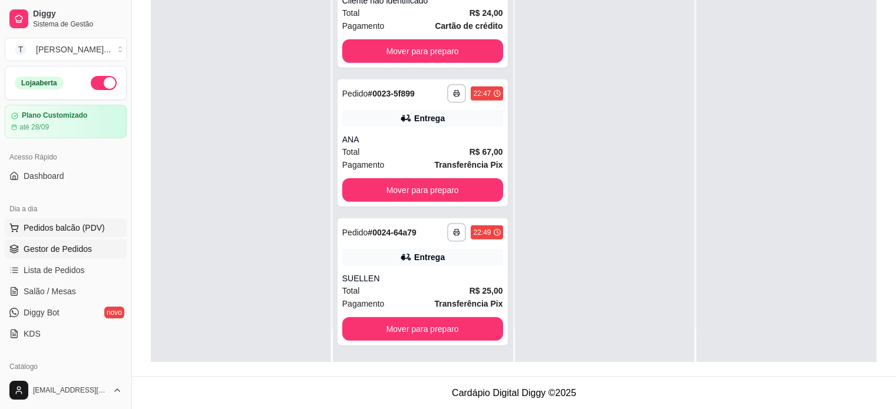
click at [79, 230] on span "Pedidos balcão (PDV)" at bounding box center [64, 228] width 81 height 12
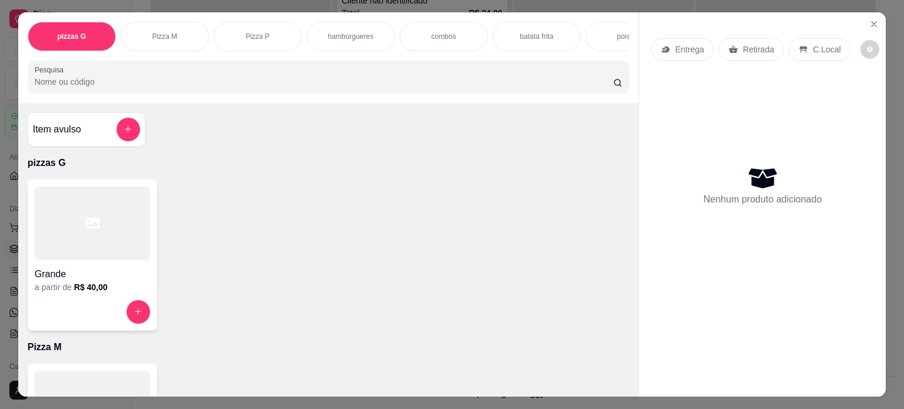
click at [142, 281] on h4 "Grande" at bounding box center [92, 274] width 115 height 14
click at [347, 35] on p "hambúrgueres" at bounding box center [350, 36] width 45 height 9
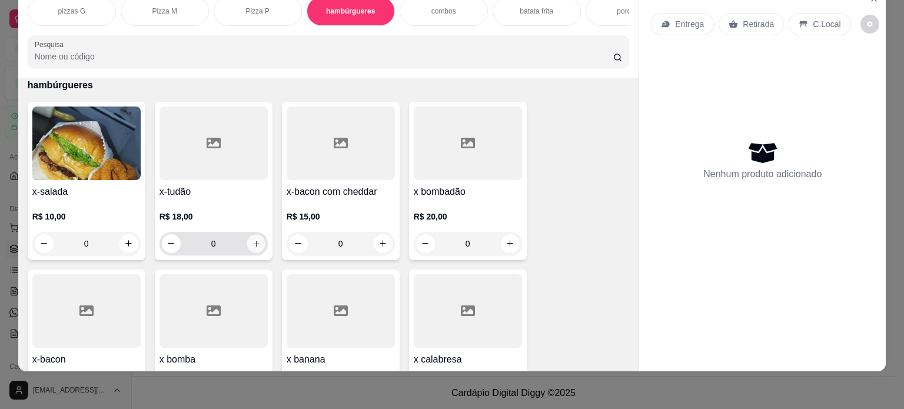
click at [254, 246] on icon "increase-product-quantity" at bounding box center [255, 244] width 9 height 9
type input "1"
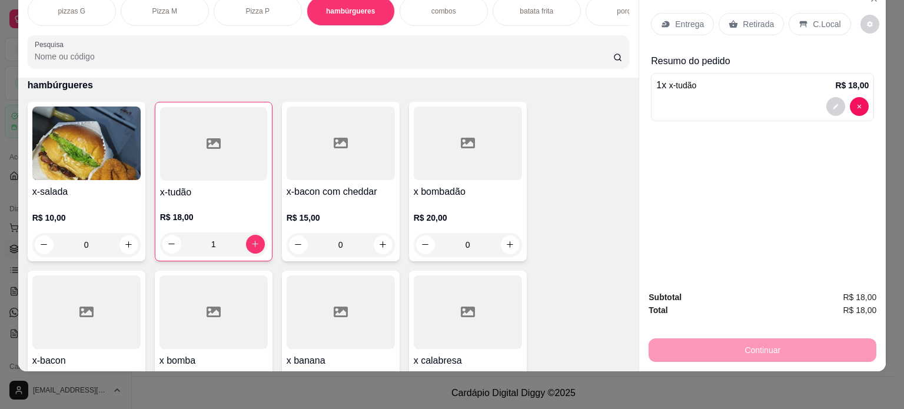
click at [620, 16] on div "porções" at bounding box center [630, 10] width 88 height 29
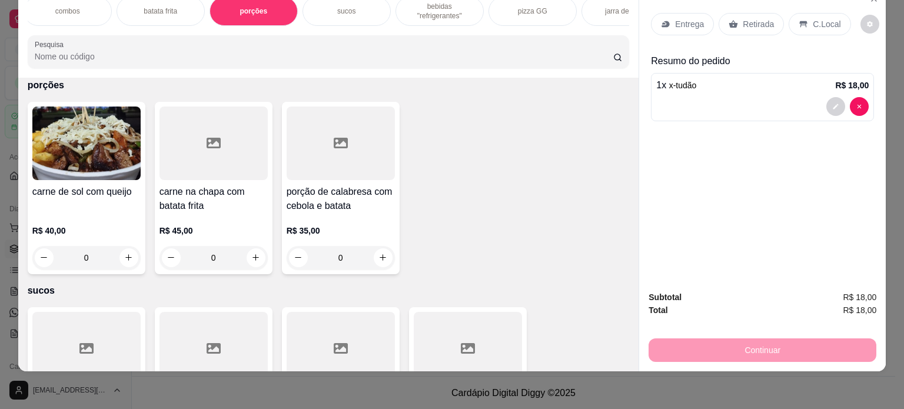
scroll to position [0, 377]
click at [447, 8] on p "bebidas "refrigerantes"" at bounding box center [439, 11] width 68 height 19
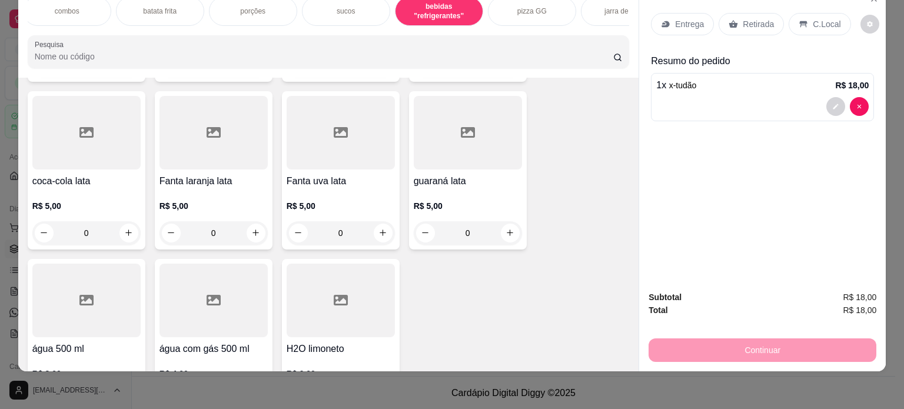
scroll to position [2148, 0]
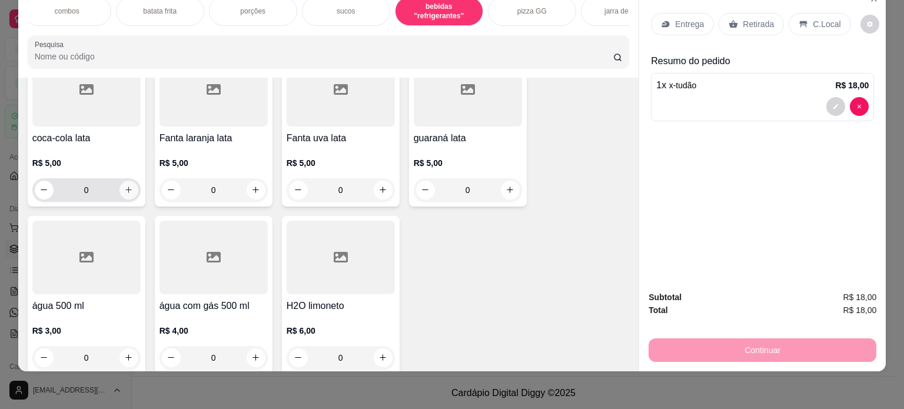
click at [127, 185] on icon "increase-product-quantity" at bounding box center [128, 189] width 9 height 9
type input "1"
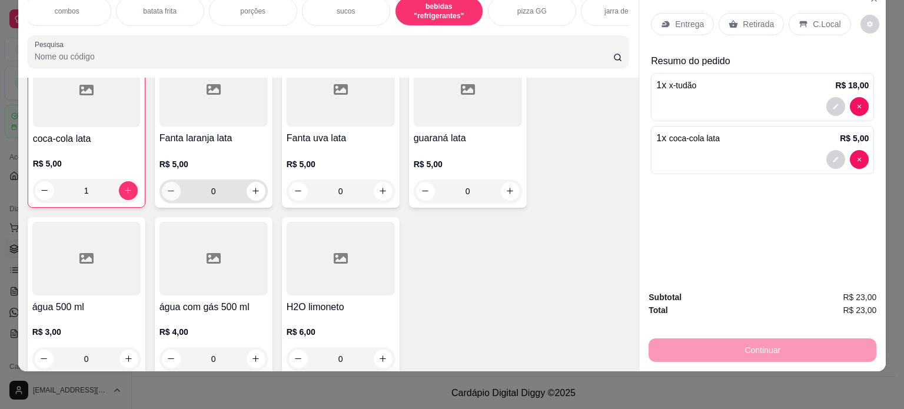
scroll to position [2149, 0]
click at [687, 18] on p "Entrega" at bounding box center [689, 24] width 29 height 12
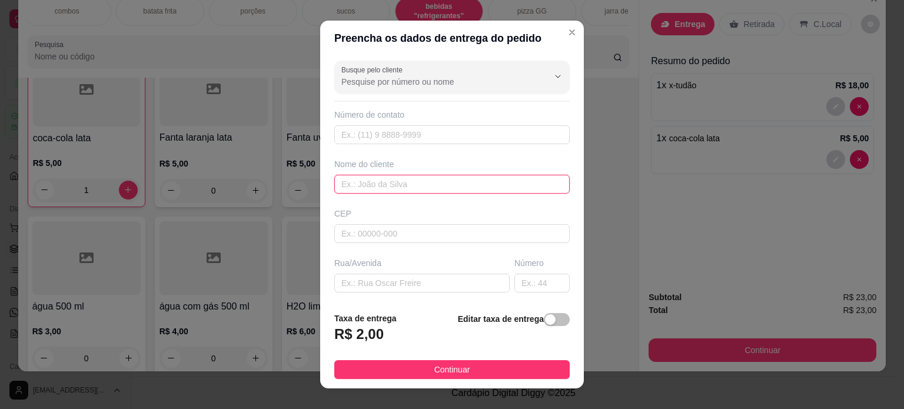
click at [455, 175] on input "text" at bounding box center [452, 184] width 236 height 19
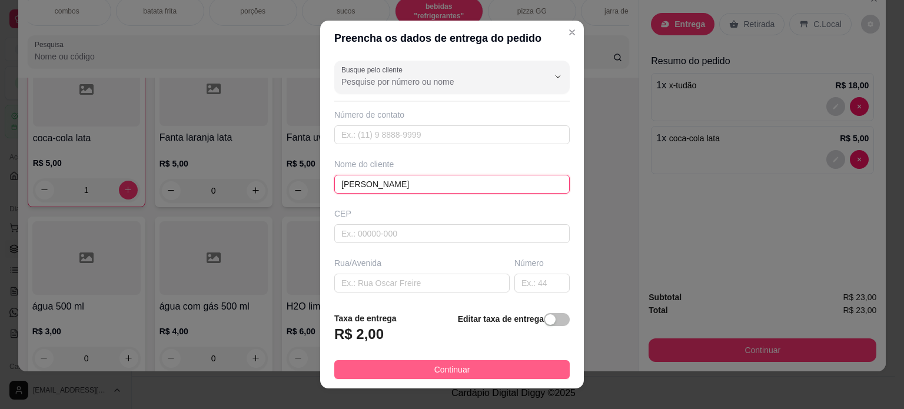
type input "[PERSON_NAME]"
click at [476, 366] on button "Continuar" at bounding box center [452, 369] width 236 height 19
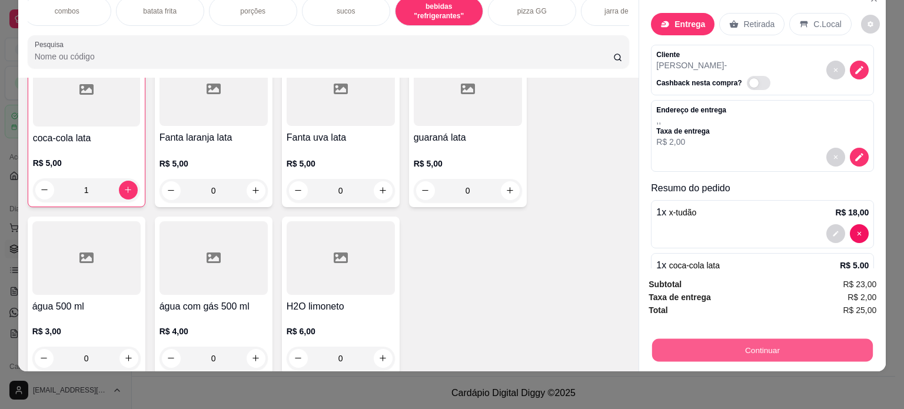
click at [725, 347] on button "Continuar" at bounding box center [762, 350] width 221 height 23
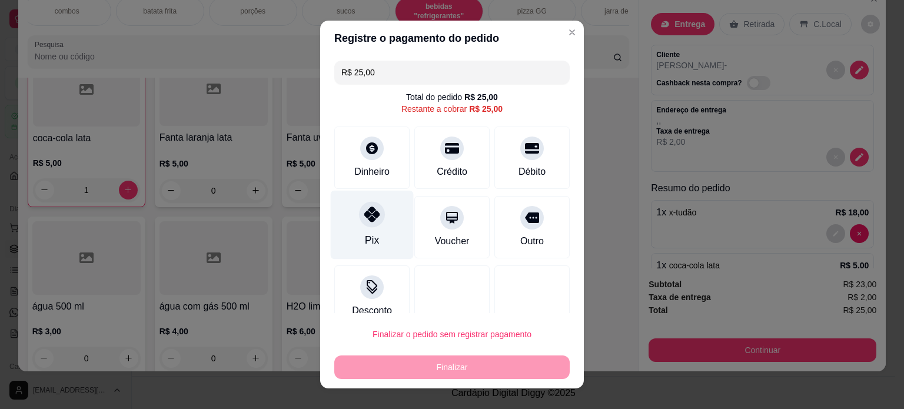
click at [364, 218] on icon at bounding box center [371, 214] width 15 height 15
type input "R$ 0,00"
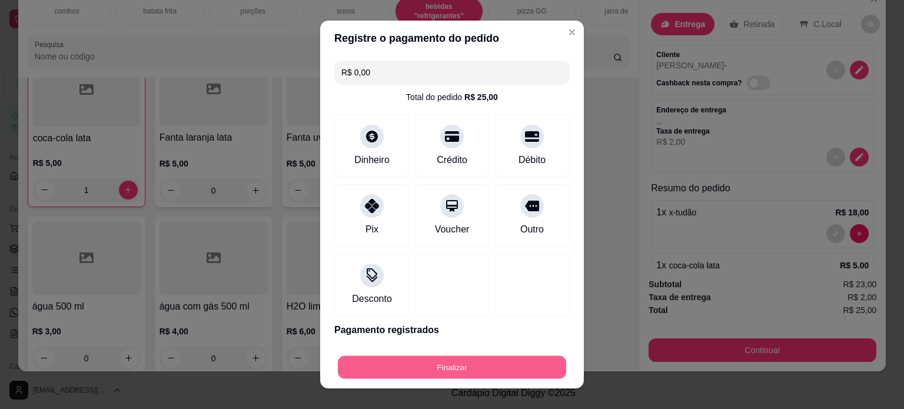
click at [426, 363] on button "Finalizar" at bounding box center [452, 367] width 228 height 23
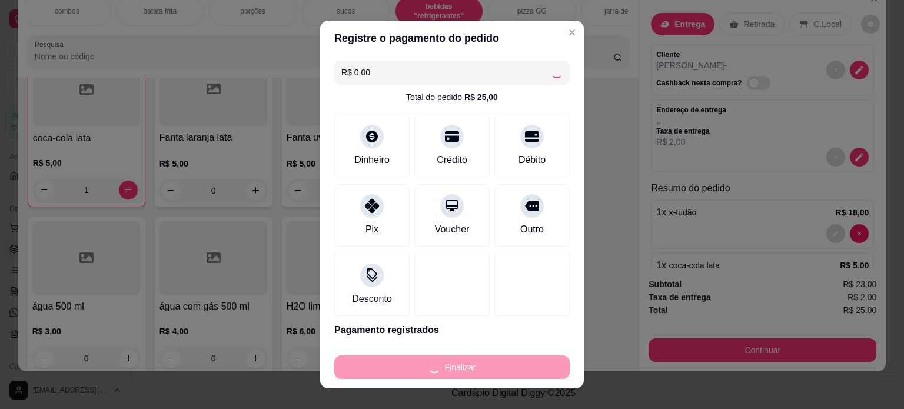
type input "0"
type input "-R$ 25,00"
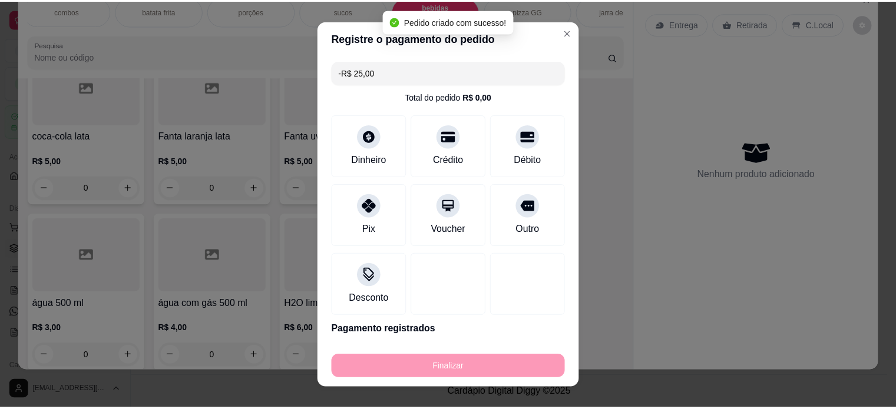
scroll to position [2148, 0]
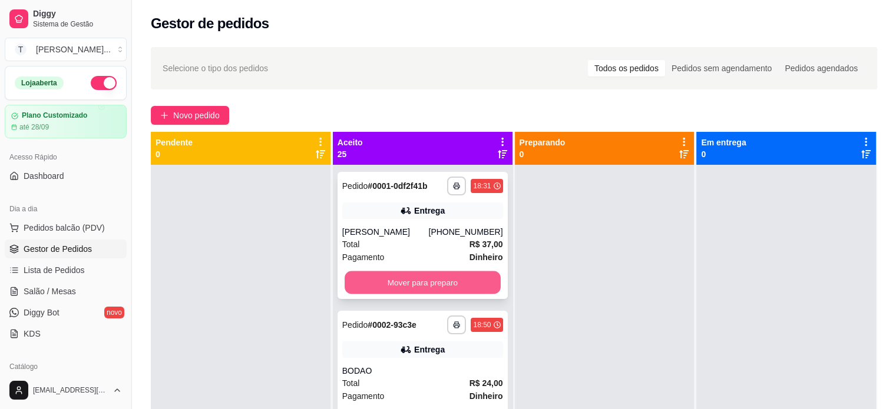
click at [434, 294] on button "Mover para preparo" at bounding box center [422, 282] width 156 height 23
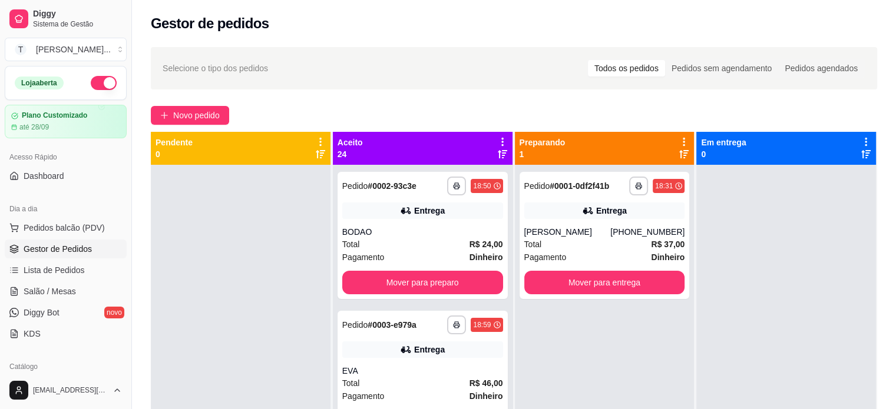
click at [434, 295] on div "**********" at bounding box center [422, 235] width 170 height 127
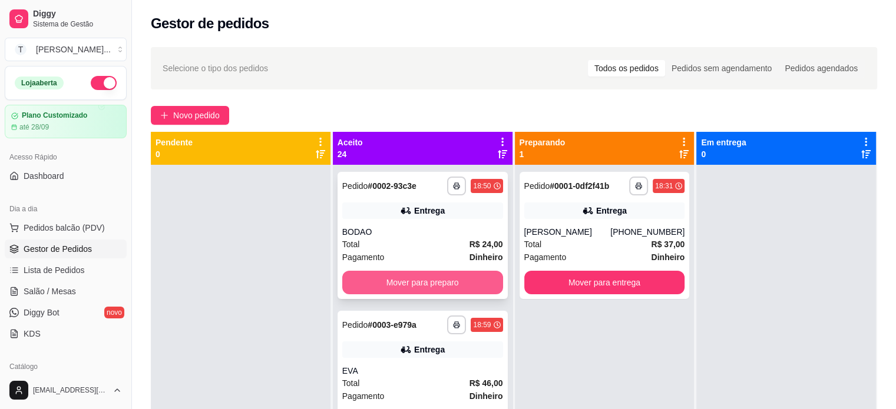
click at [457, 274] on button "Mover para preparo" at bounding box center [422, 283] width 161 height 24
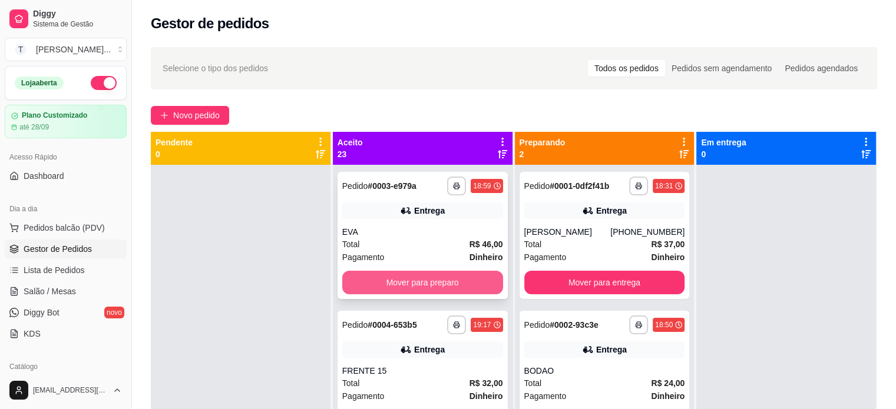
click at [463, 284] on button "Mover para preparo" at bounding box center [422, 283] width 161 height 24
click at [462, 285] on button "Mover para preparo" at bounding box center [422, 282] width 156 height 23
click at [462, 285] on button "Mover para preparo" at bounding box center [422, 283] width 161 height 24
click at [462, 285] on button "Mover para preparo" at bounding box center [422, 282] width 156 height 23
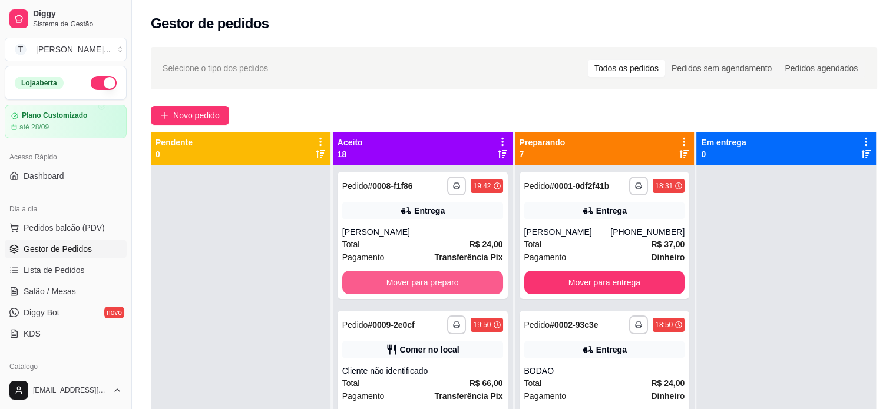
click at [462, 285] on button "Mover para preparo" at bounding box center [422, 283] width 161 height 24
click at [452, 276] on button "Mover para preparo" at bounding box center [422, 283] width 161 height 24
click at [456, 280] on button "Mover para preparo" at bounding box center [422, 282] width 156 height 23
click at [446, 278] on button "Mover para preparo" at bounding box center [422, 283] width 161 height 24
click at [457, 283] on button "Mover para preparo" at bounding box center [422, 282] width 156 height 23
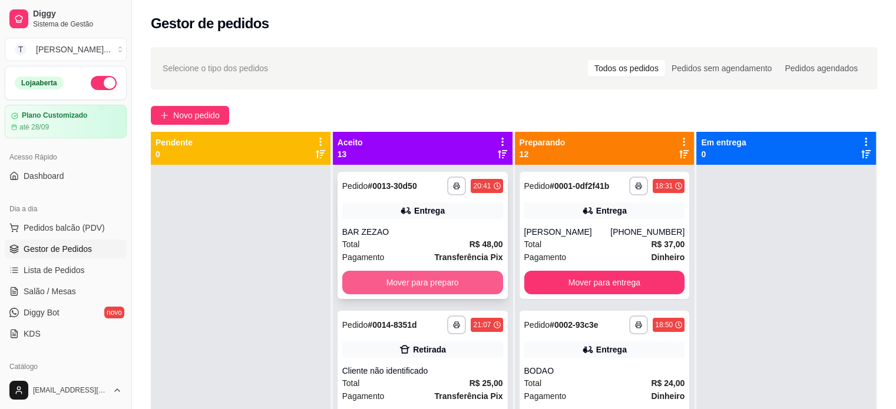
click at [448, 281] on button "Mover para preparo" at bounding box center [422, 283] width 161 height 24
click at [441, 277] on button "Mover para preparo" at bounding box center [422, 282] width 156 height 23
click at [446, 282] on button "Mover para preparo" at bounding box center [422, 282] width 156 height 23
click at [447, 281] on button "Mover para preparo" at bounding box center [422, 283] width 161 height 24
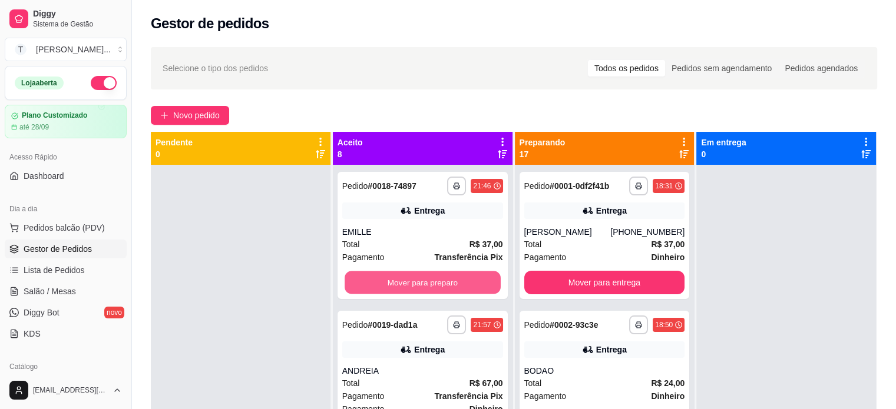
click at [447, 281] on button "Mover para preparo" at bounding box center [422, 282] width 156 height 23
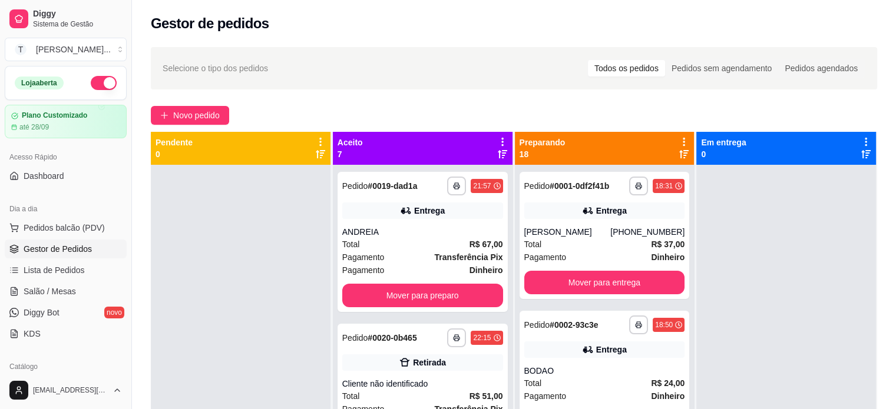
click at [447, 281] on div "**********" at bounding box center [422, 242] width 170 height 140
click at [442, 291] on button "Mover para preparo" at bounding box center [422, 296] width 161 height 24
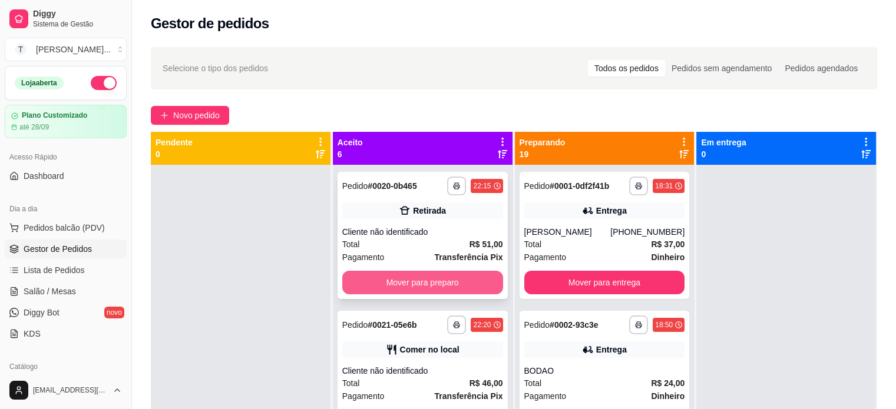
click at [448, 281] on button "Mover para preparo" at bounding box center [422, 283] width 161 height 24
click at [448, 281] on button "Mover para preparo" at bounding box center [422, 282] width 156 height 23
click at [448, 281] on button "Mover para preparo" at bounding box center [422, 283] width 161 height 24
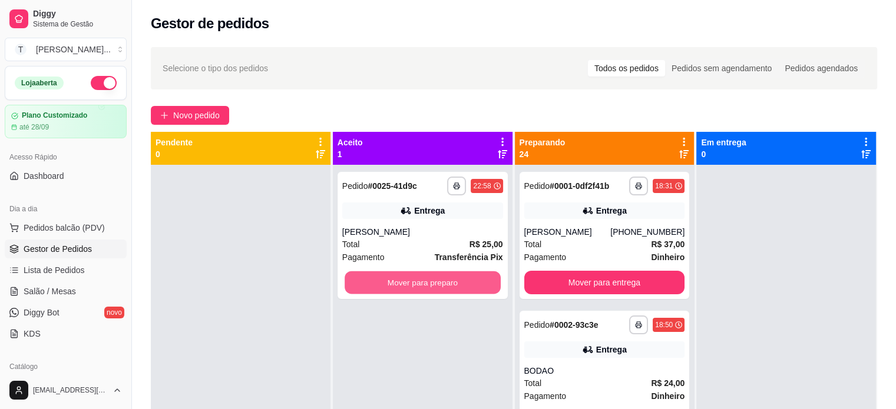
click at [448, 281] on button "Mover para preparo" at bounding box center [422, 282] width 156 height 23
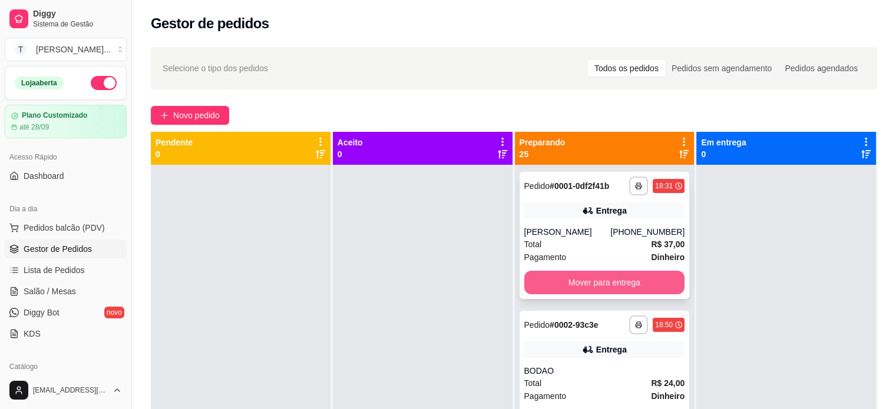
click at [575, 287] on button "Mover para entrega" at bounding box center [604, 283] width 161 height 24
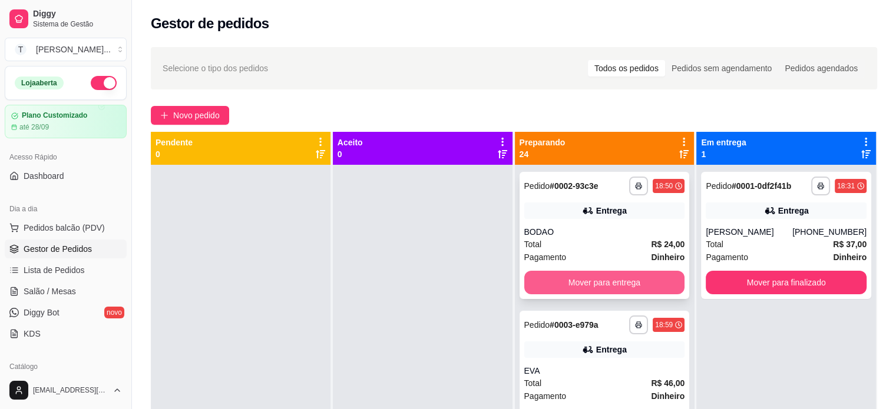
click at [619, 278] on button "Mover para entrega" at bounding box center [604, 283] width 161 height 24
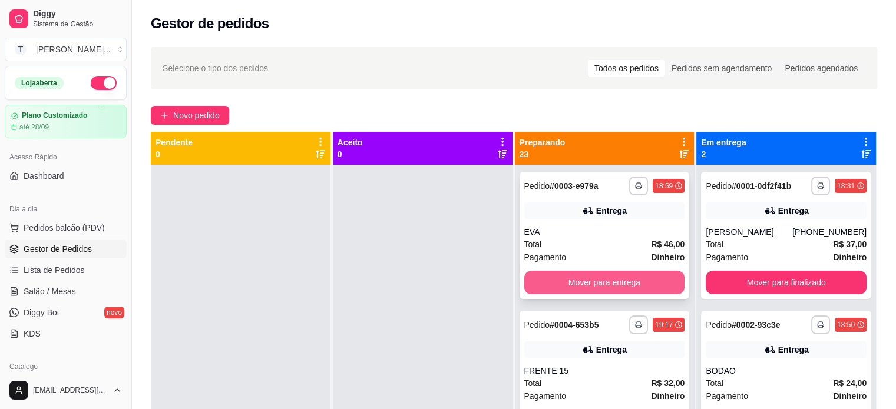
click at [618, 280] on button "Mover para entrega" at bounding box center [604, 283] width 161 height 24
click at [617, 280] on button "Mover para entrega" at bounding box center [604, 283] width 161 height 24
click at [617, 280] on button "Mover para entrega" at bounding box center [604, 282] width 156 height 23
click at [617, 280] on button "Mover para entrega" at bounding box center [604, 283] width 161 height 24
click at [616, 281] on button "Mover para entrega" at bounding box center [604, 282] width 156 height 23
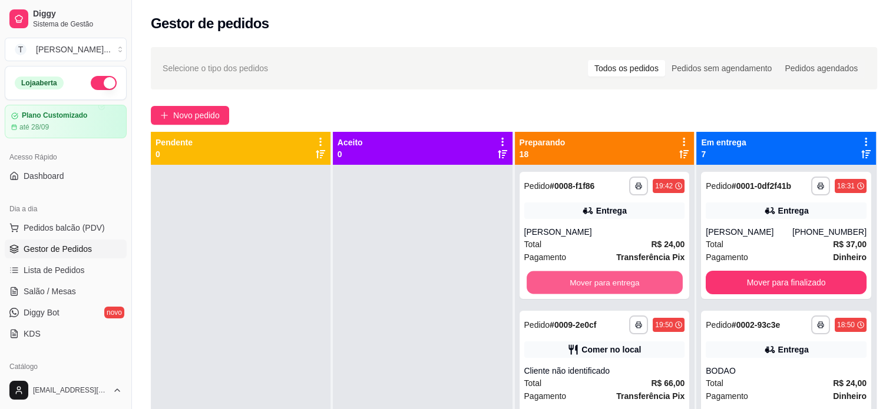
click at [616, 281] on button "Mover para entrega" at bounding box center [604, 282] width 156 height 23
click at [616, 281] on button "Mover para retirada disponível" at bounding box center [604, 282] width 156 height 23
click at [616, 281] on button "Mover para entrega" at bounding box center [604, 283] width 161 height 24
click at [616, 281] on button "Mover para retirada disponível" at bounding box center [604, 283] width 161 height 24
click at [616, 281] on button "Mover para retirada disponível" at bounding box center [604, 282] width 156 height 23
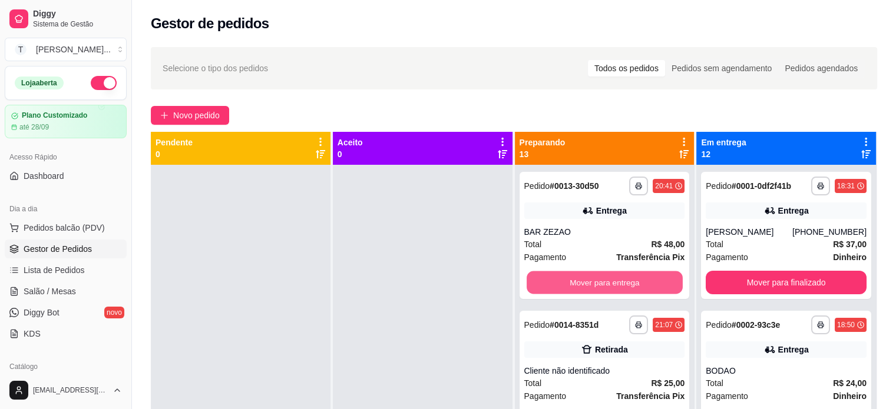
click at [616, 281] on button "Mover para entrega" at bounding box center [604, 282] width 156 height 23
click at [616, 281] on button "Mover para retirada disponível" at bounding box center [604, 282] width 156 height 23
click at [616, 281] on button "Mover para entrega" at bounding box center [604, 282] width 156 height 23
click at [616, 281] on button "Mover para retirada disponível" at bounding box center [604, 282] width 156 height 23
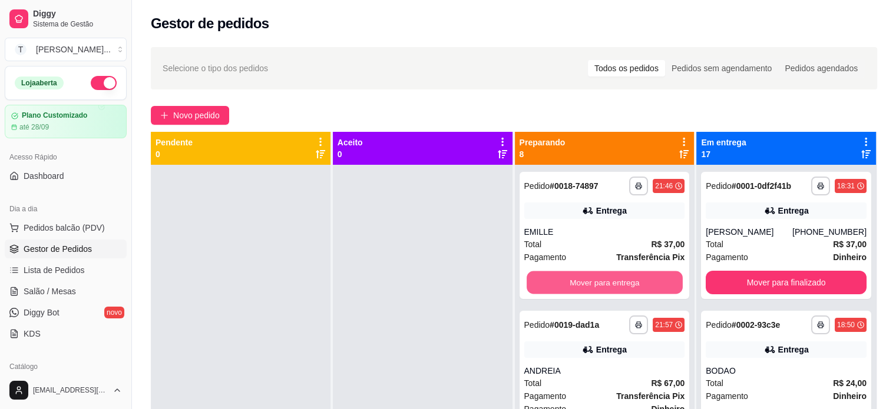
click at [616, 281] on button "Mover para entrega" at bounding box center [604, 282] width 156 height 23
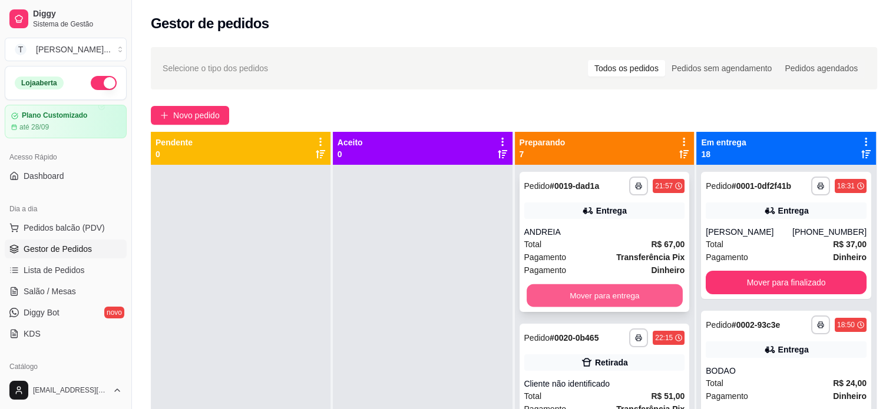
click at [621, 294] on button "Mover para entrega" at bounding box center [604, 295] width 156 height 23
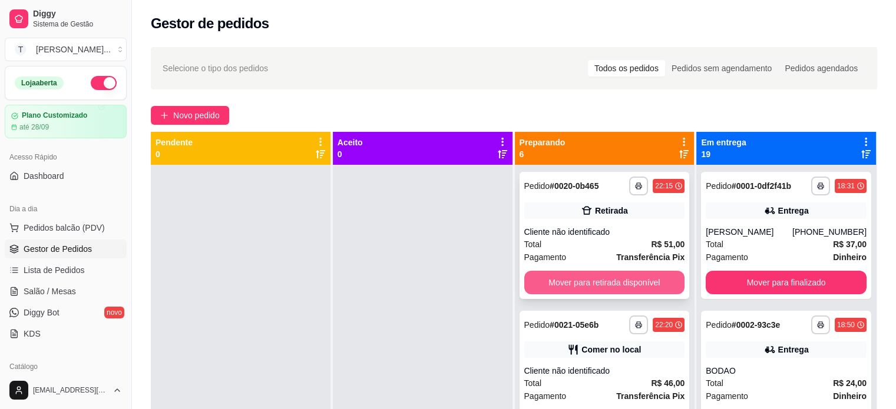
click at [629, 281] on button "Mover para retirada disponível" at bounding box center [604, 283] width 161 height 24
click at [629, 281] on button "Mover para retirada disponível" at bounding box center [604, 282] width 156 height 23
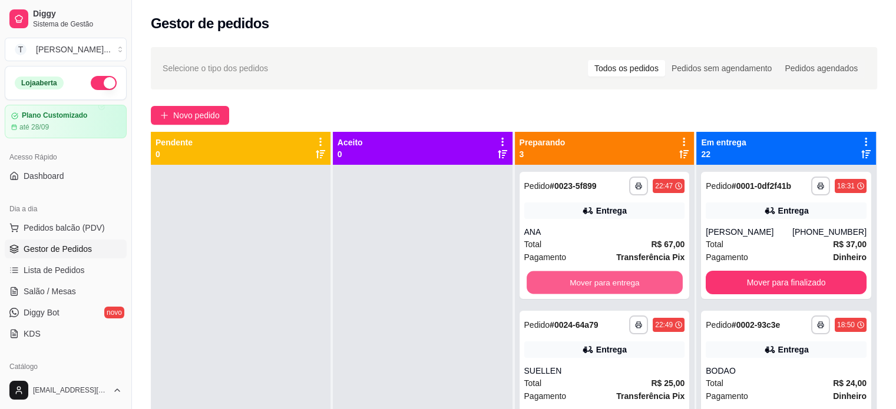
click at [629, 281] on button "Mover para entrega" at bounding box center [604, 282] width 156 height 23
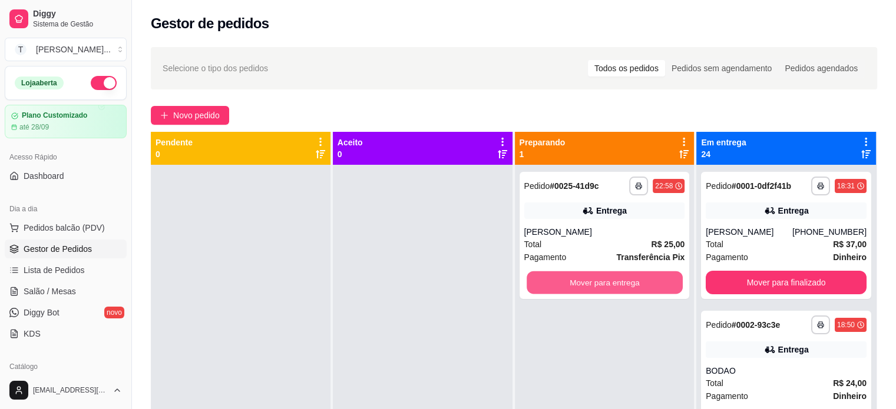
click at [629, 281] on button "Mover para entrega" at bounding box center [604, 282] width 156 height 23
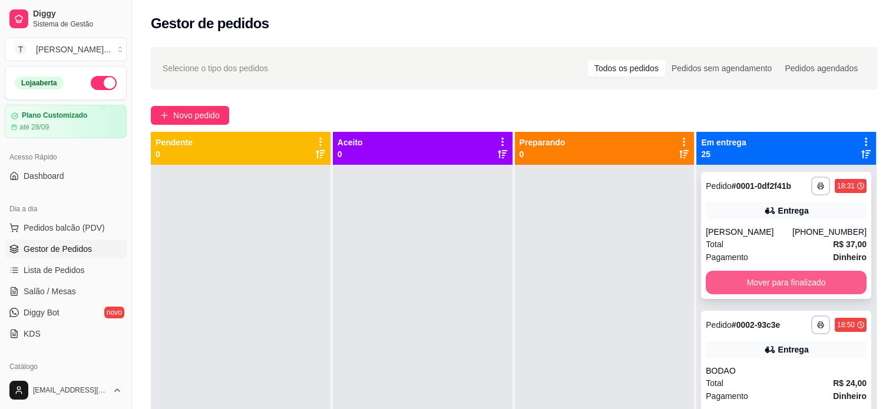
click at [771, 294] on button "Mover para finalizado" at bounding box center [785, 283] width 161 height 24
click at [756, 285] on button "Mover para finalizado" at bounding box center [785, 283] width 161 height 24
click at [757, 282] on button "Mover para finalizado" at bounding box center [786, 282] width 156 height 23
click at [757, 282] on button "Mover para finalizado" at bounding box center [785, 283] width 161 height 24
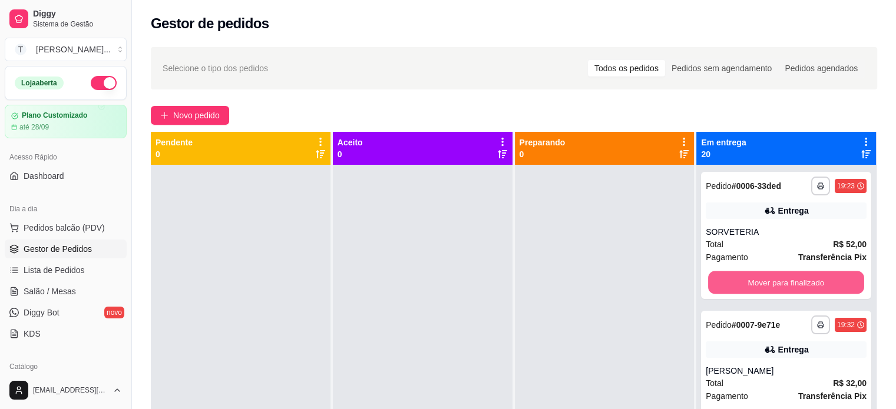
click at [757, 282] on button "Mover para finalizado" at bounding box center [786, 282] width 156 height 23
click at [757, 282] on button "Mover para finalizado" at bounding box center [785, 283] width 161 height 24
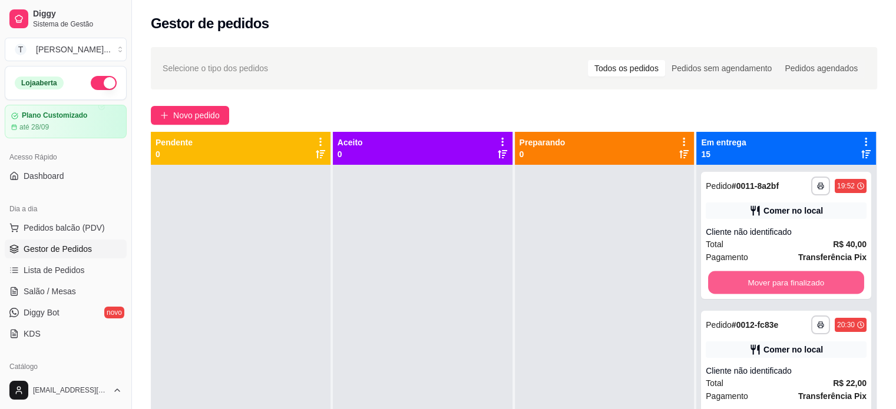
click at [757, 282] on button "Mover para finalizado" at bounding box center [786, 282] width 156 height 23
click at [757, 282] on button "Mover para finalizado" at bounding box center [785, 283] width 161 height 24
click at [757, 282] on button "Mover para finalizado" at bounding box center [786, 282] width 156 height 23
click at [757, 282] on button "Mover para finalizado" at bounding box center [785, 283] width 161 height 24
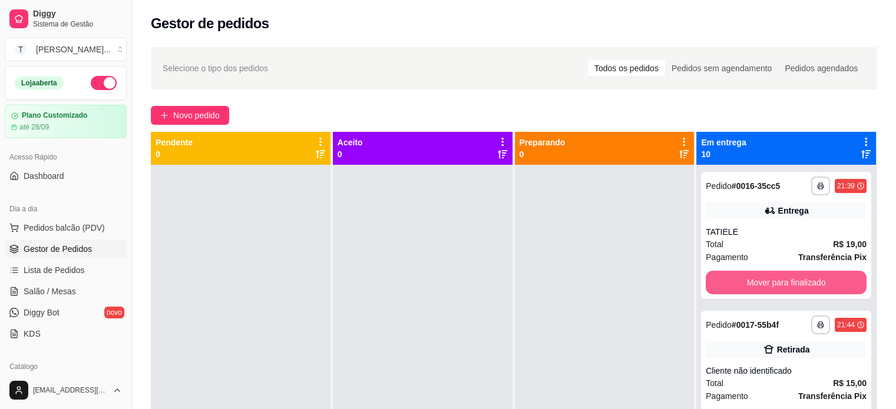
click at [757, 282] on button "Mover para finalizado" at bounding box center [785, 283] width 161 height 24
click at [757, 282] on button "Mover para finalizado" at bounding box center [786, 282] width 156 height 23
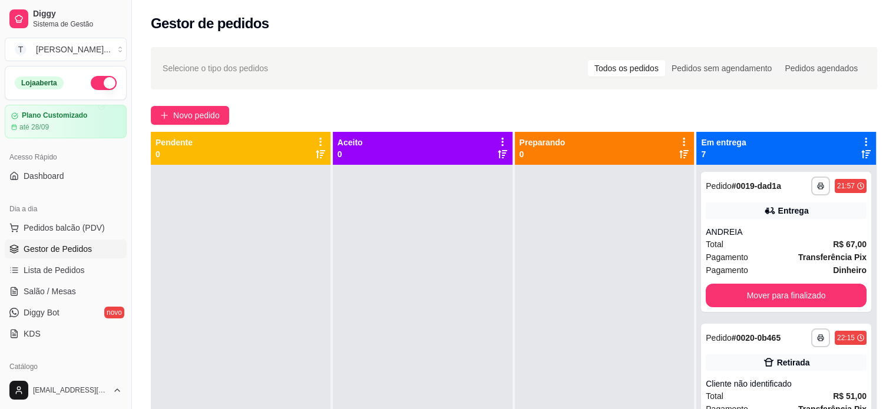
click at [757, 282] on div "**********" at bounding box center [786, 242] width 170 height 140
click at [759, 291] on button "Mover para finalizado" at bounding box center [786, 295] width 156 height 23
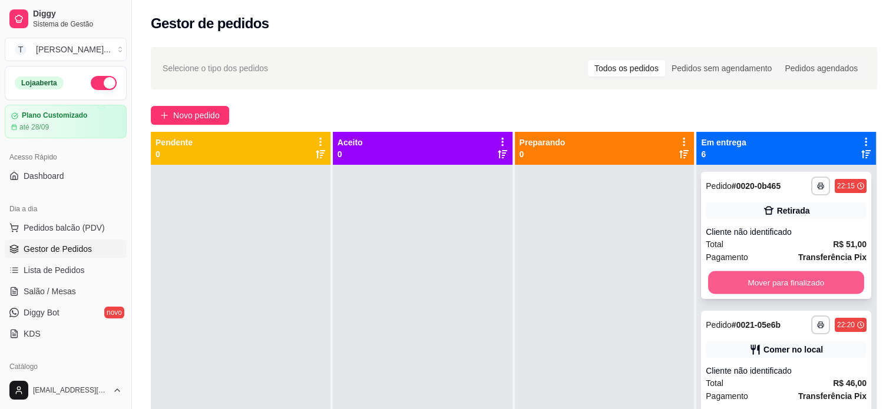
click at [751, 283] on button "Mover para finalizado" at bounding box center [786, 282] width 156 height 23
click at [751, 283] on button "Mover para finalizado" at bounding box center [785, 283] width 161 height 24
click at [751, 283] on button "Mover para finalizado" at bounding box center [786, 282] width 156 height 23
click at [751, 283] on button "Mover para finalizado" at bounding box center [785, 283] width 161 height 24
click at [751, 283] on button "Mover para finalizado" at bounding box center [786, 282] width 156 height 23
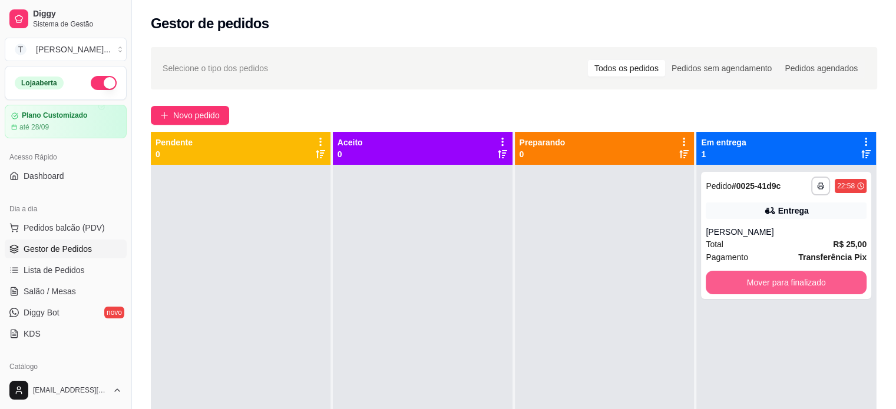
click at [751, 283] on button "Mover para finalizado" at bounding box center [785, 283] width 161 height 24
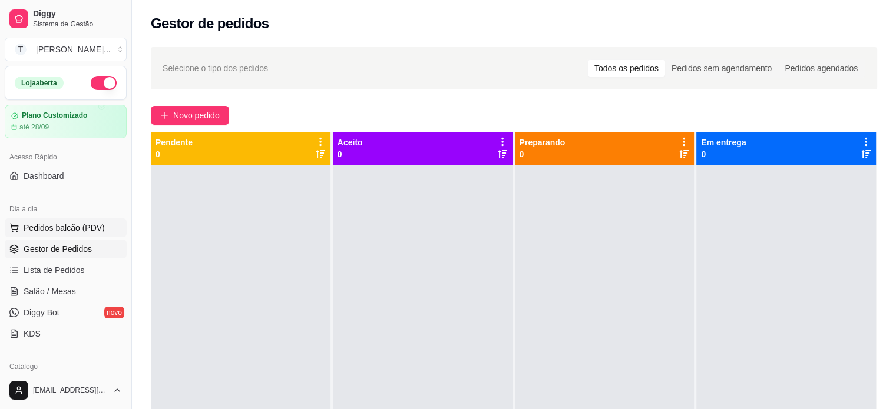
click at [57, 231] on span "Pedidos balcão (PDV)" at bounding box center [64, 228] width 81 height 12
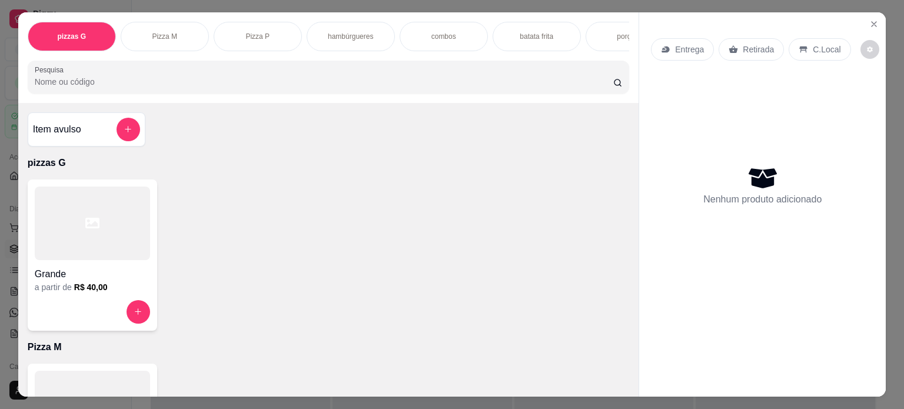
select select "TOTAL_OF_ORDERS"
select select "7"
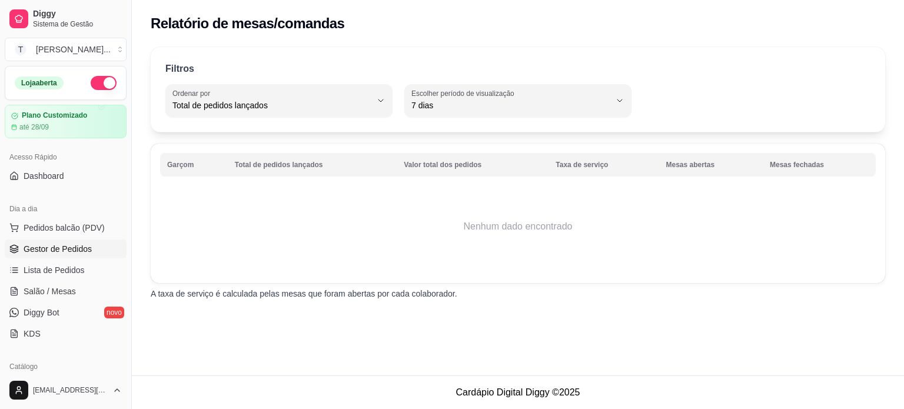
click at [55, 254] on span "Gestor de Pedidos" at bounding box center [58, 249] width 68 height 12
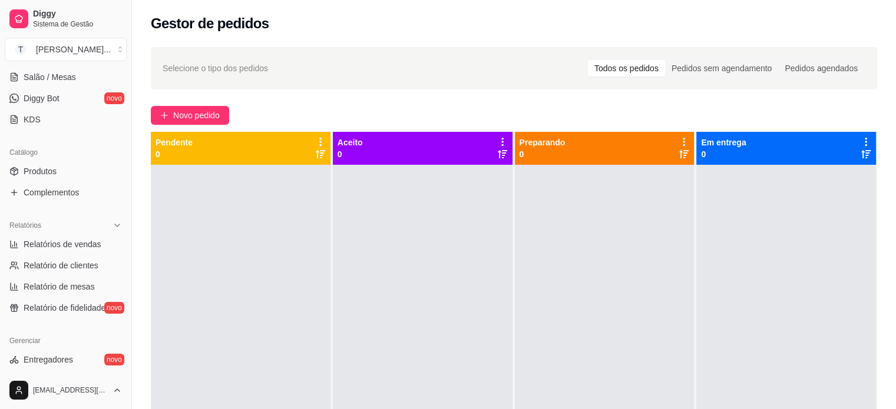
scroll to position [236, 0]
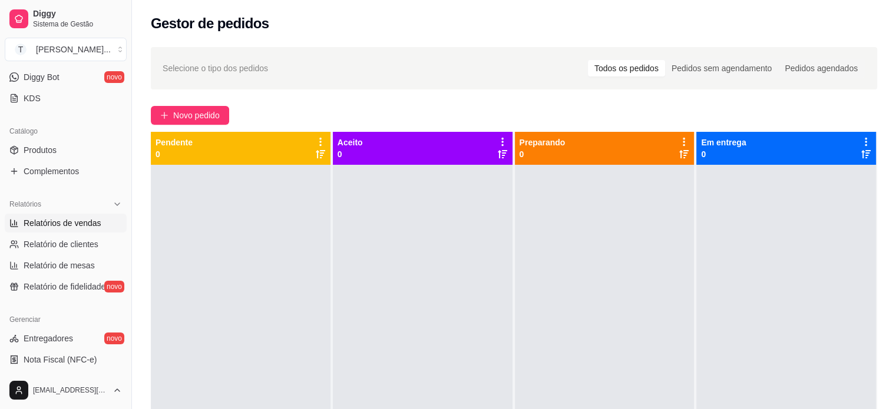
click at [73, 218] on span "Relatórios de vendas" at bounding box center [63, 223] width 78 height 12
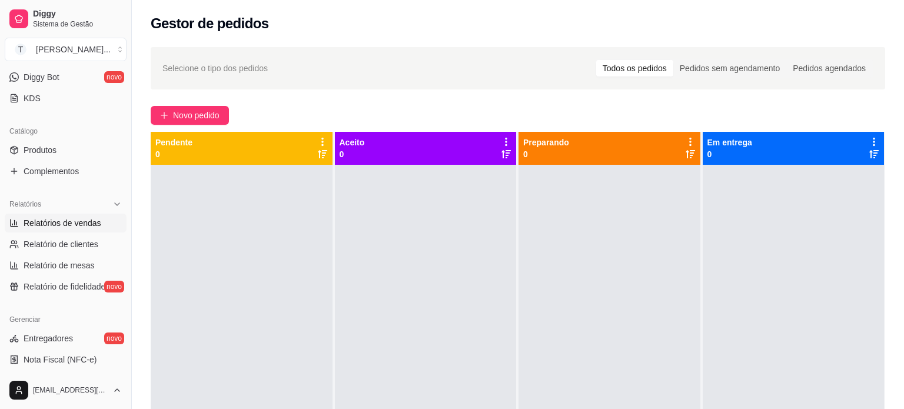
select select "ALL"
select select "0"
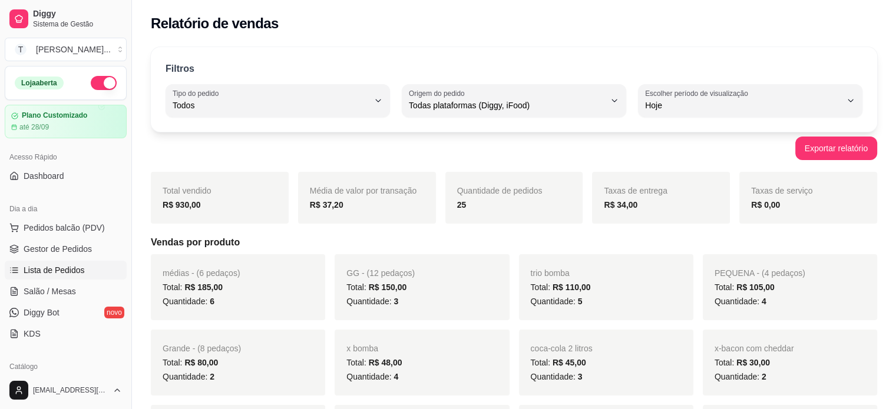
click at [63, 273] on span "Lista de Pedidos" at bounding box center [54, 270] width 61 height 12
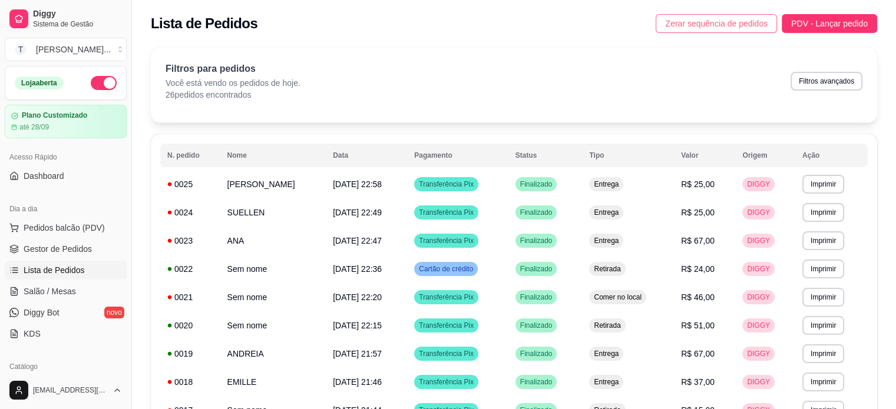
click at [724, 23] on span "Zerar sequência de pedidos" at bounding box center [716, 23] width 102 height 13
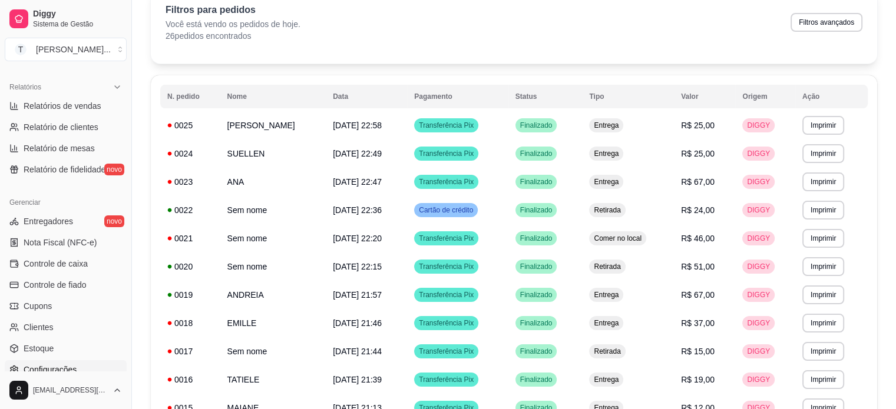
scroll to position [353, 0]
click at [54, 266] on span "Controle de caixa" at bounding box center [56, 263] width 64 height 12
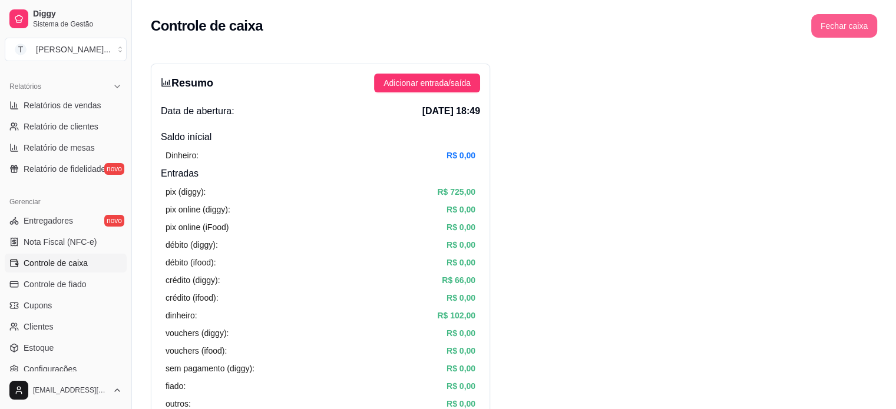
click at [850, 25] on button "Fechar caixa" at bounding box center [844, 26] width 66 height 24
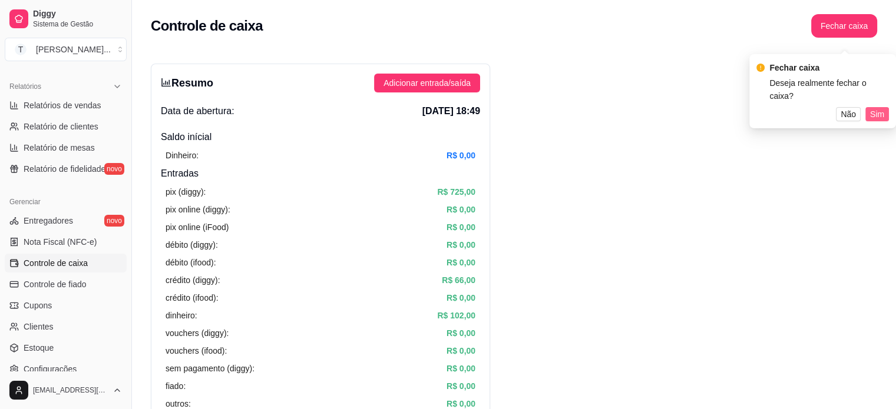
click at [874, 108] on span "Sim" at bounding box center [877, 114] width 14 height 13
